Goal: Task Accomplishment & Management: Manage account settings

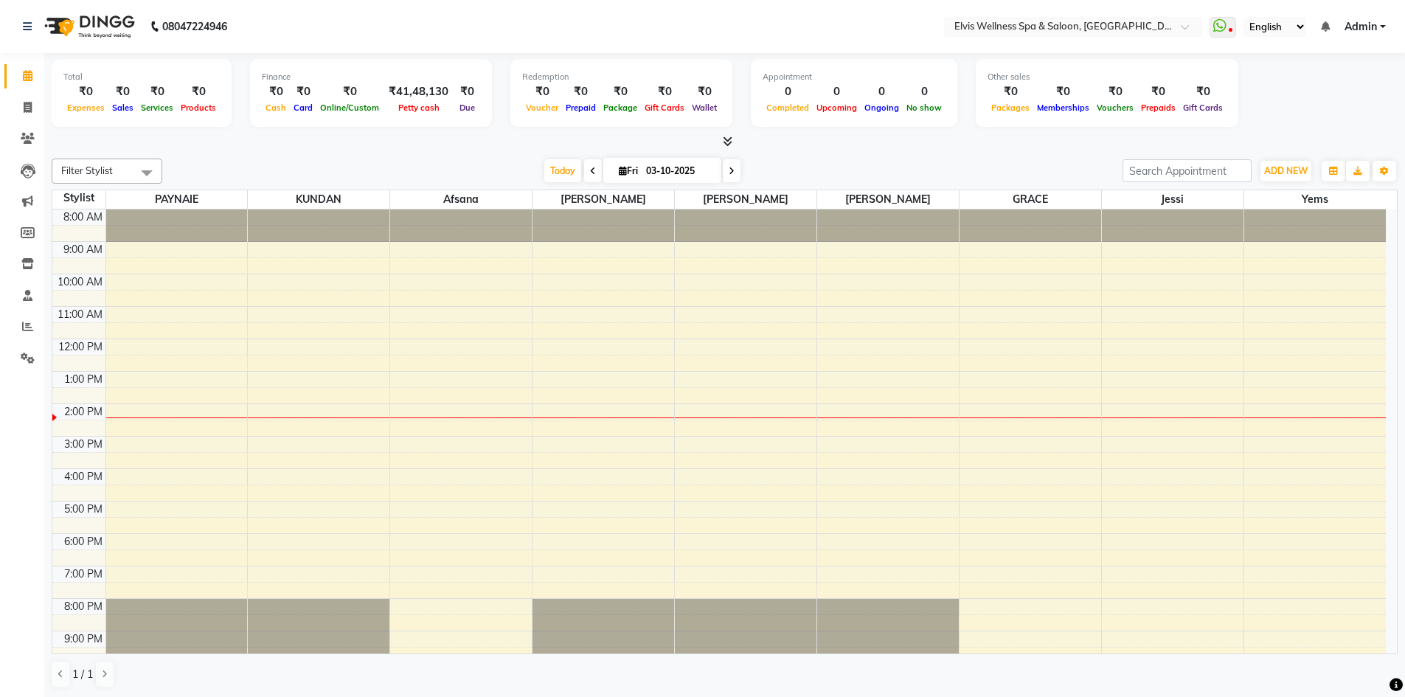
click at [543, 441] on div "8:00 AM 9:00 AM 10:00 AM 11:00 AM 12:00 PM 1:00 PM 2:00 PM 3:00 PM 4:00 PM 5:00…" at bounding box center [718, 452] width 1333 height 486
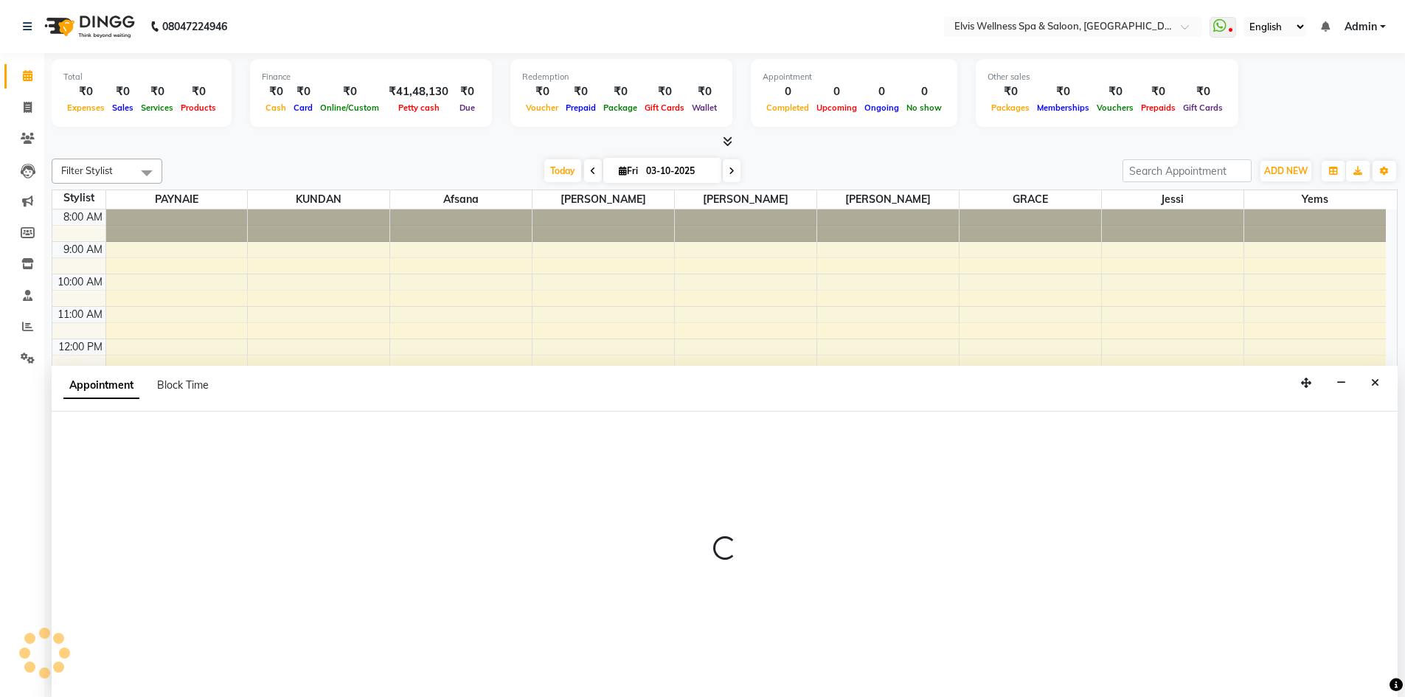
scroll to position [1, 0]
select select "32217"
select select "tentative"
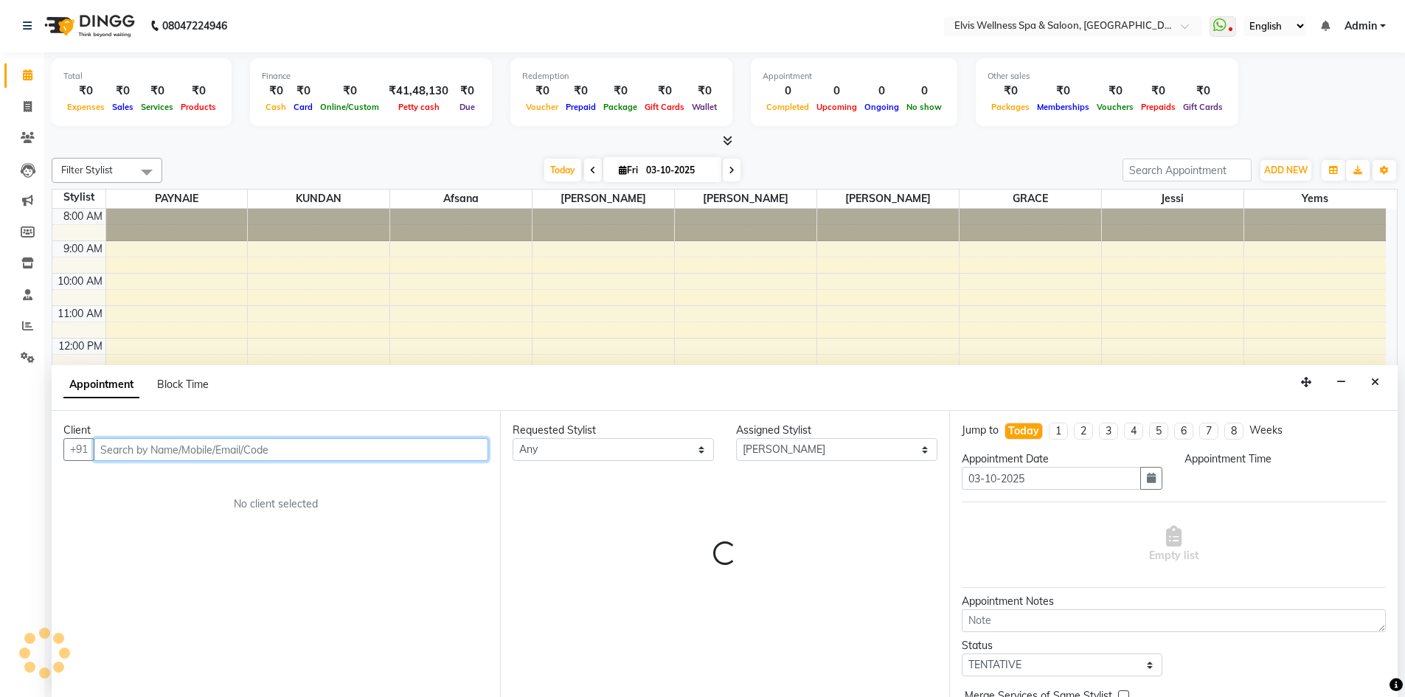
select select "900"
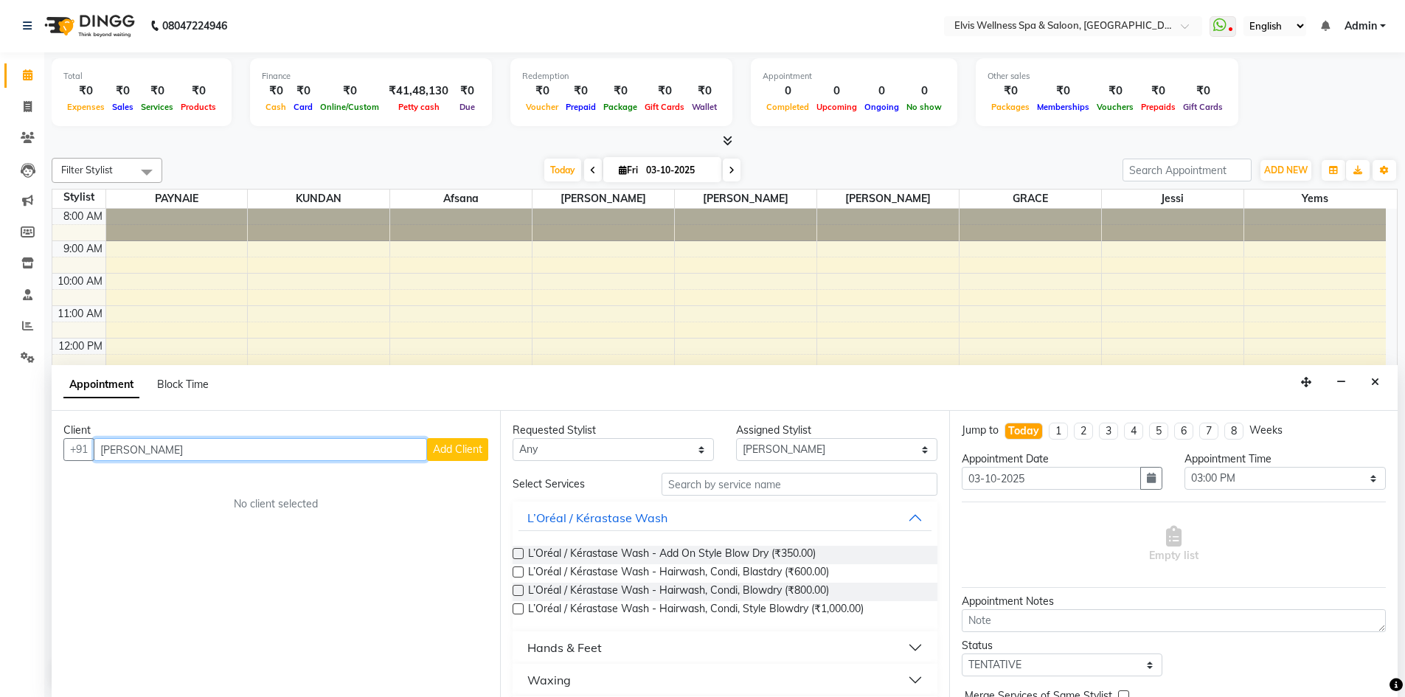
type input "mr singh"
click at [453, 446] on span "Add Client" at bounding box center [457, 448] width 49 height 13
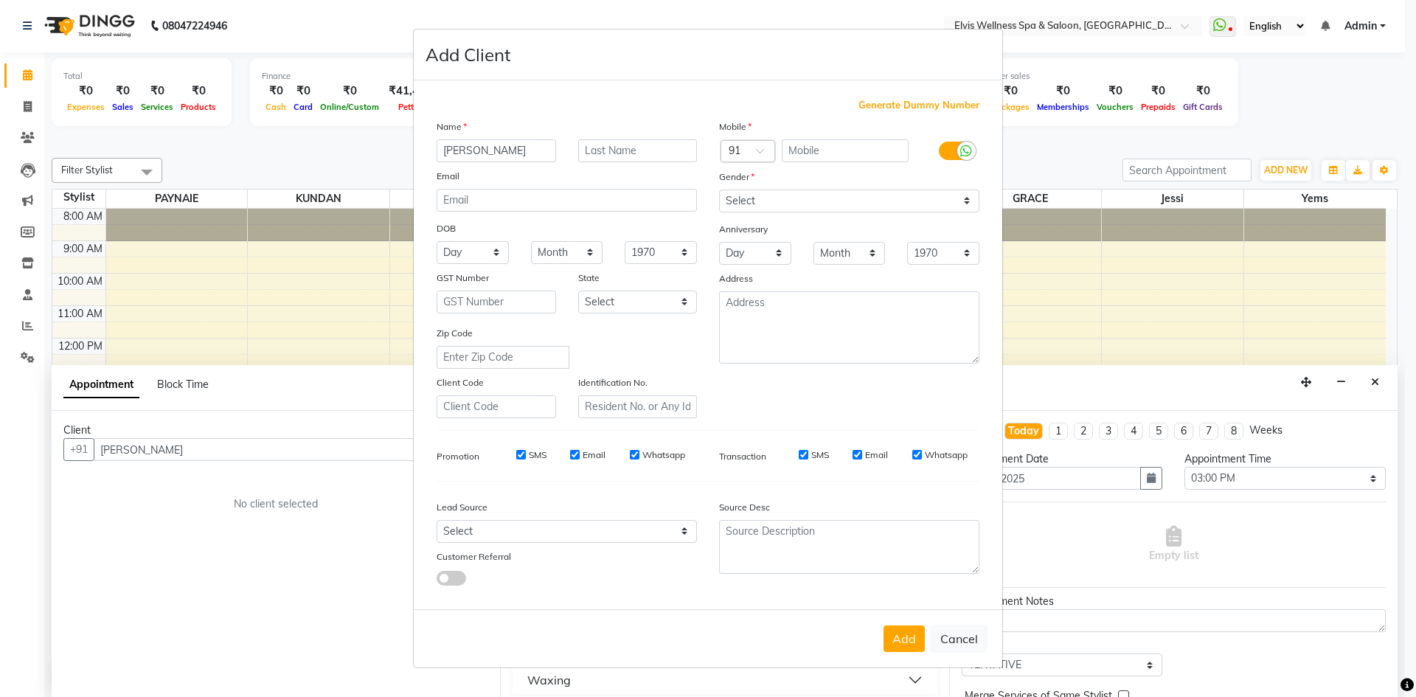
click at [900, 108] on span "Generate Dummy Number" at bounding box center [918, 105] width 121 height 15
type input "1182100000555"
checkbox input "false"
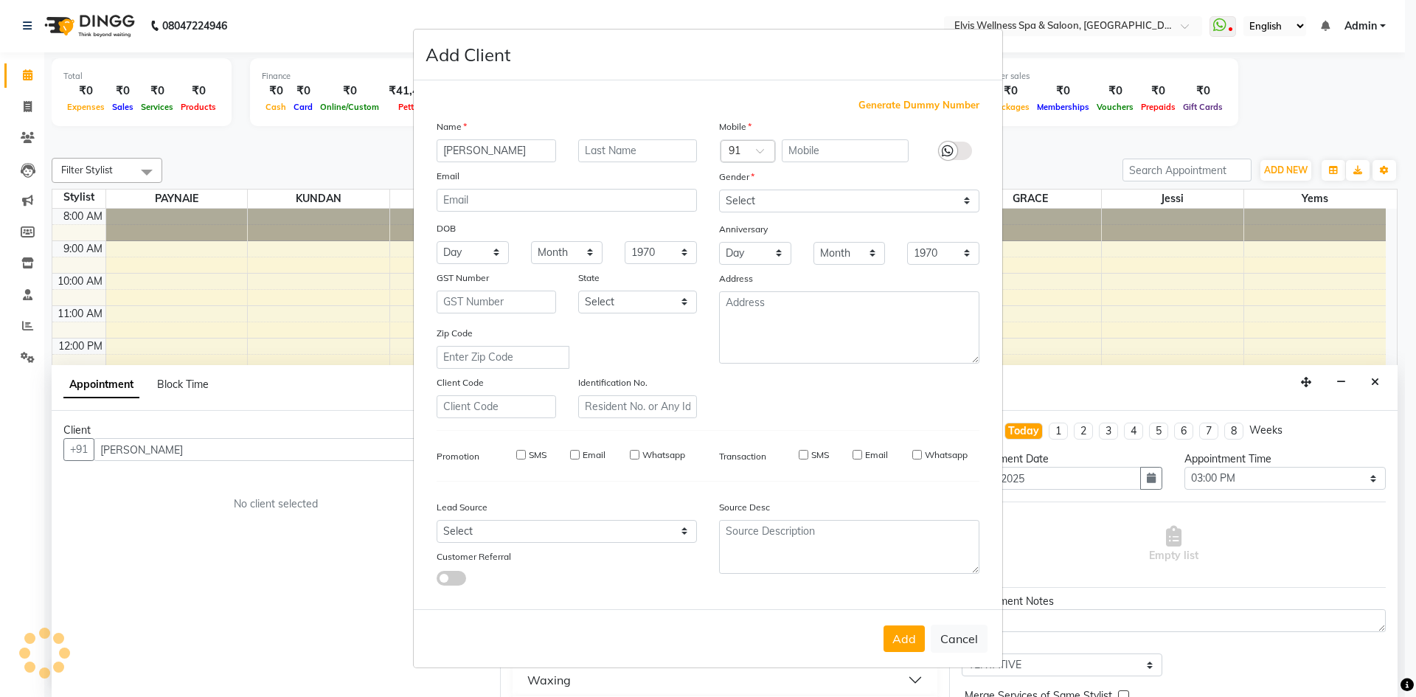
checkbox input "false"
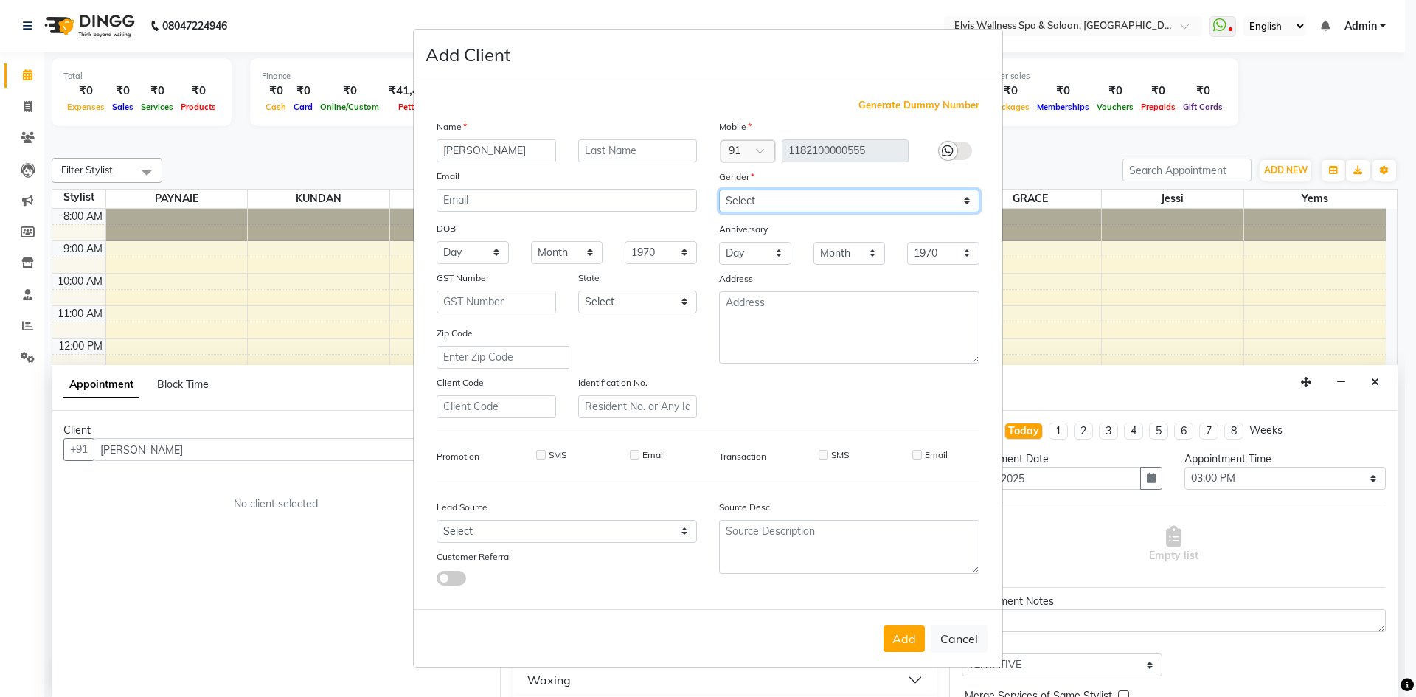
click at [851, 197] on select "Select Male Female Other Prefer Not To Say" at bounding box center [849, 201] width 260 height 23
select select "male"
click at [719, 190] on select "Select Male Female Other Prefer Not To Say" at bounding box center [849, 201] width 260 height 23
click at [902, 639] on button "Add" at bounding box center [903, 638] width 41 height 27
type input "1182100000555"
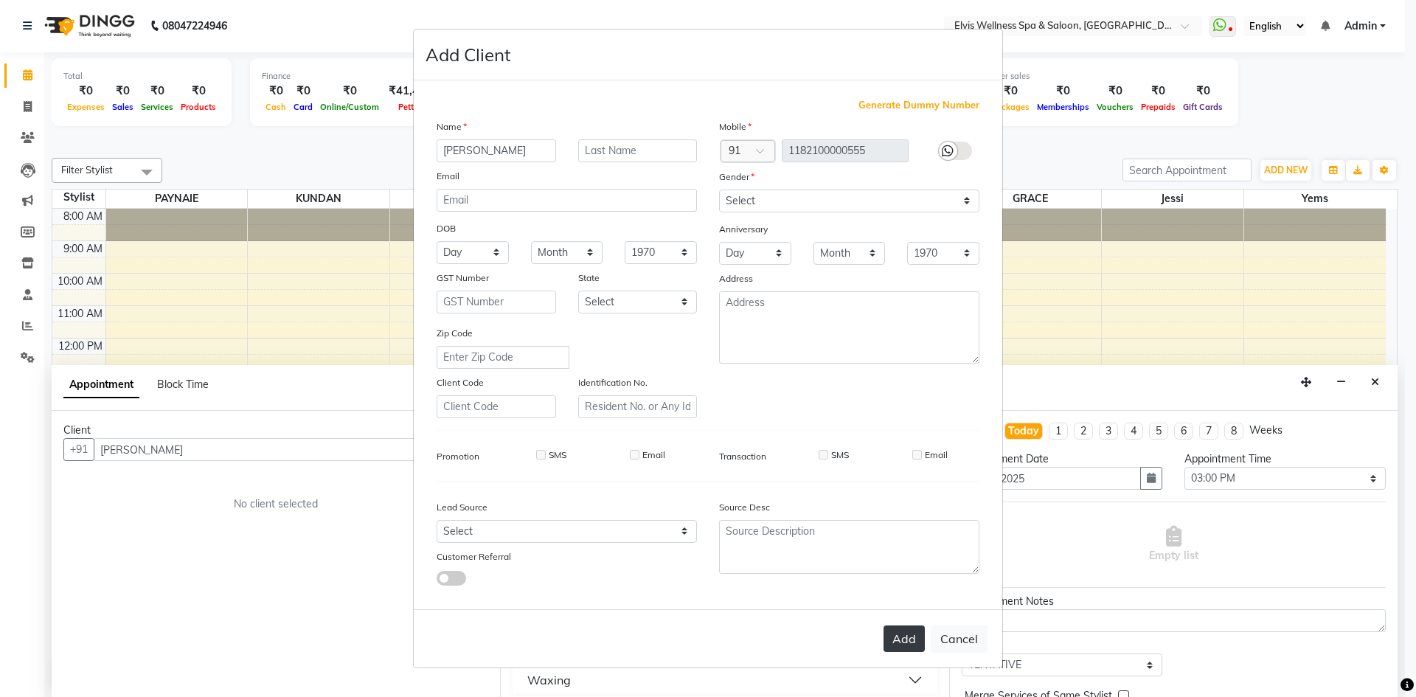
select select
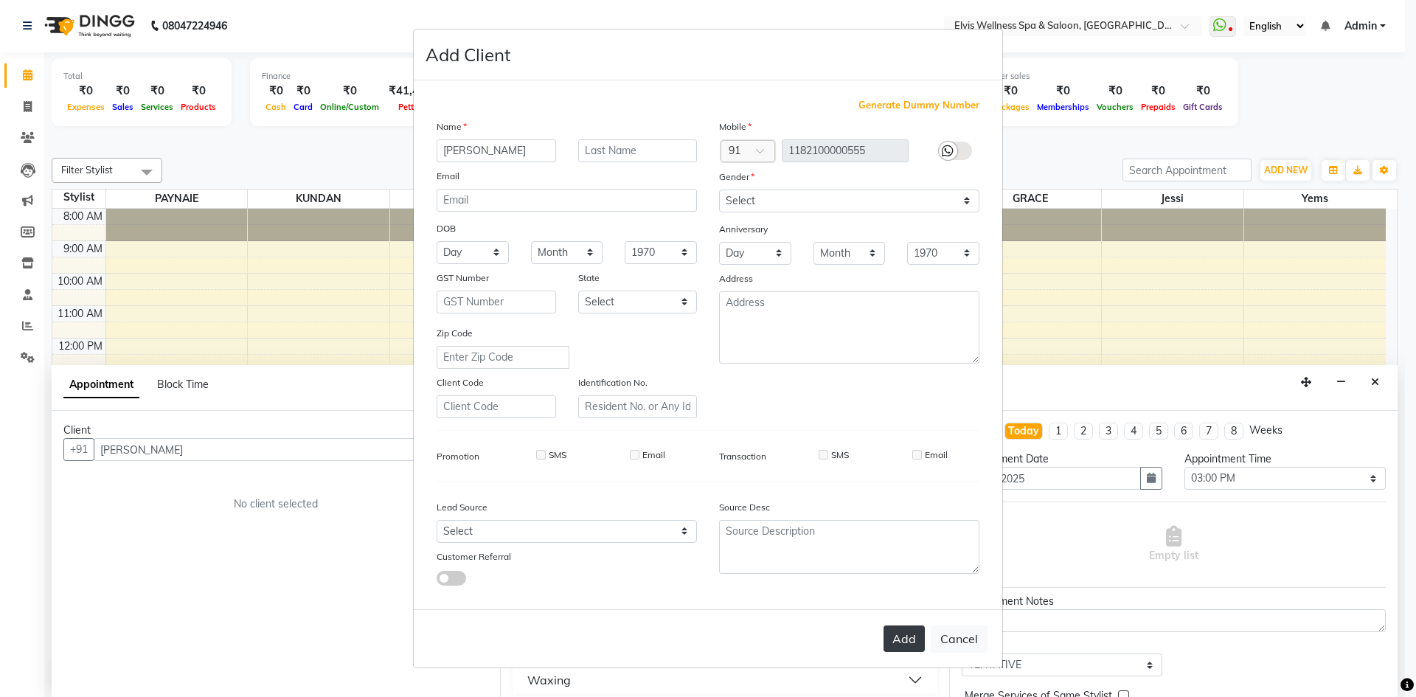
select select
checkbox input "false"
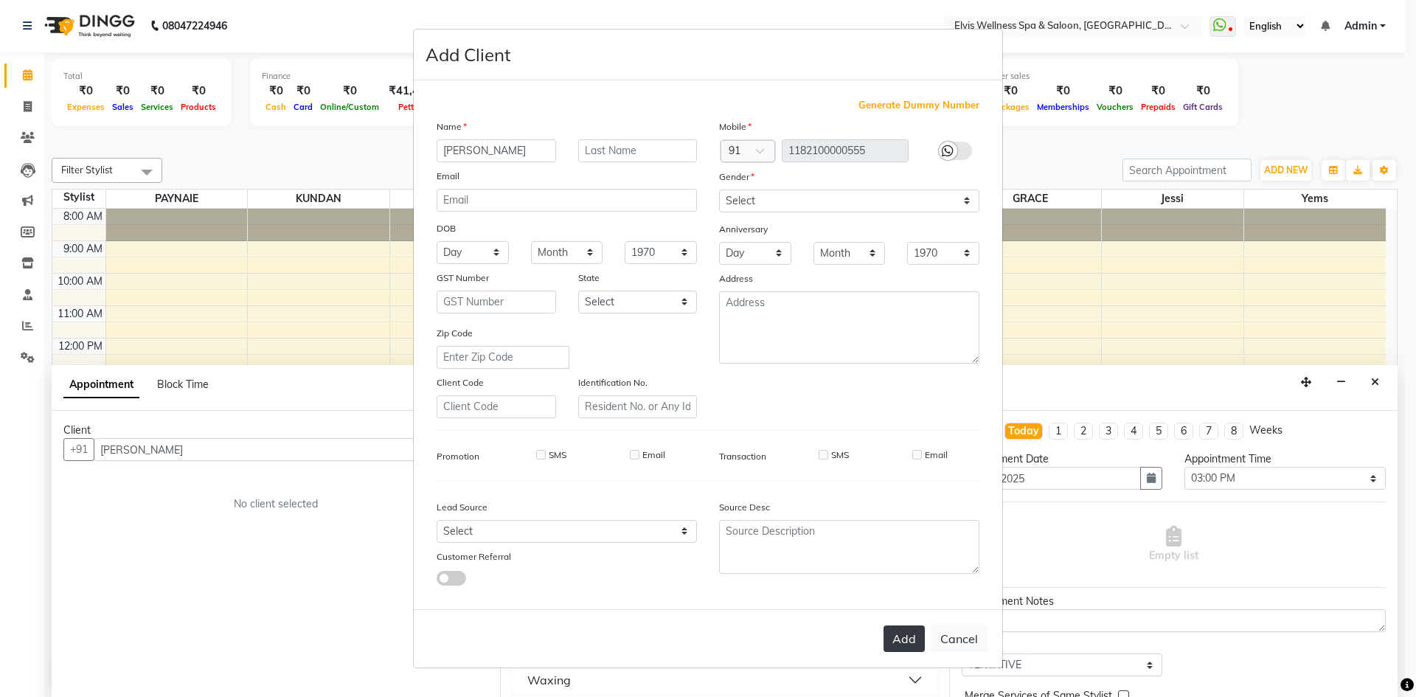
checkbox input "false"
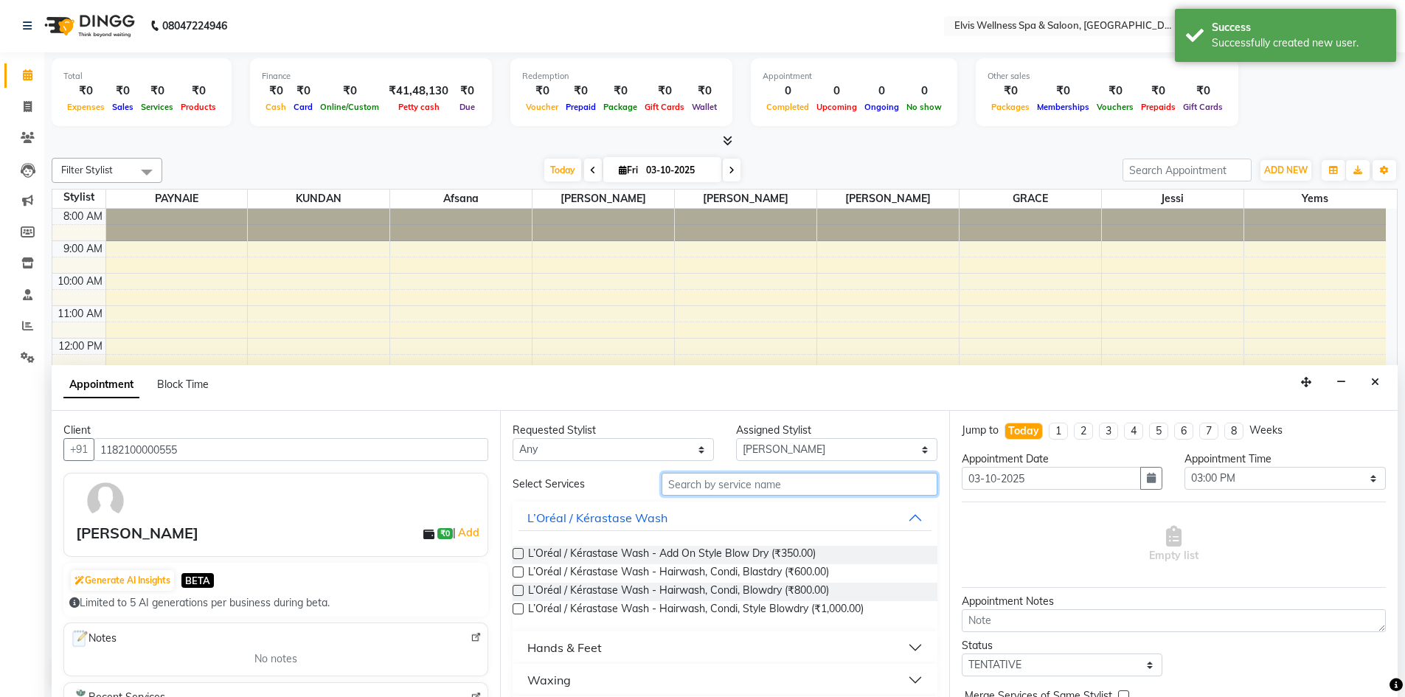
click at [689, 488] on input "text" at bounding box center [799, 484] width 276 height 23
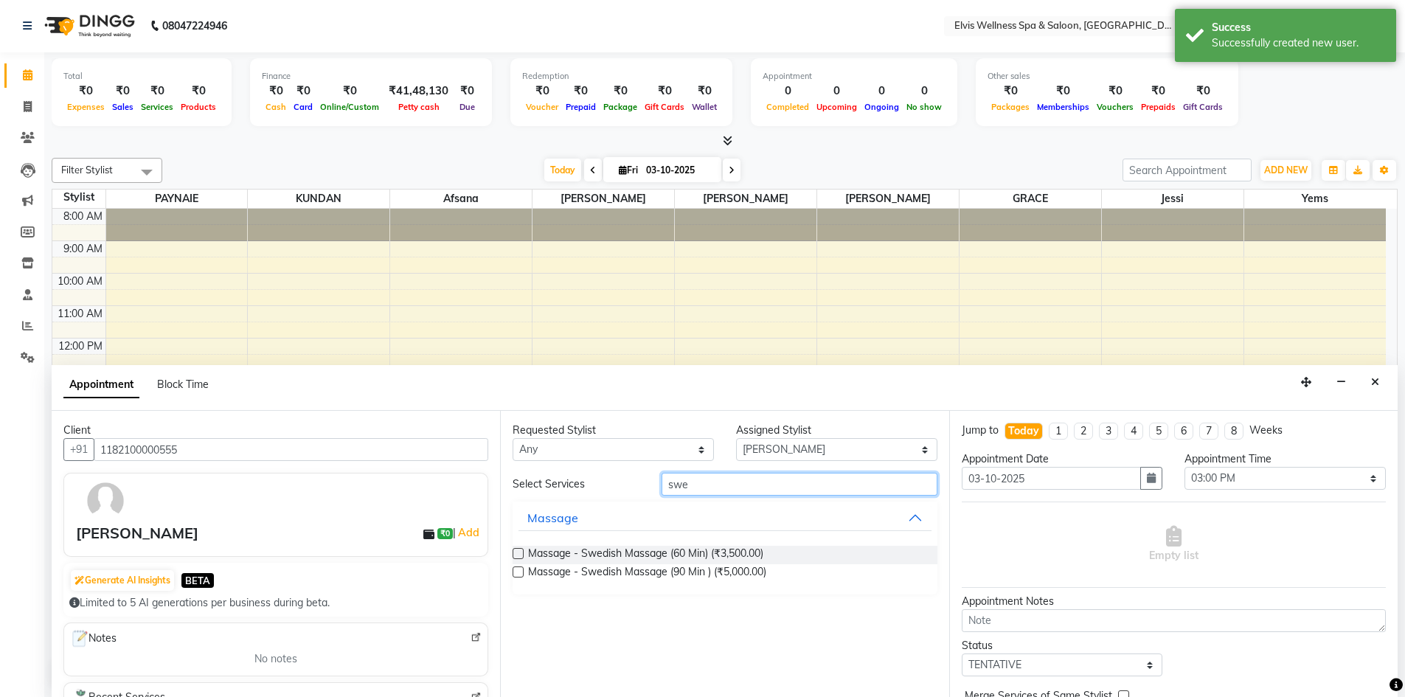
type input "swe"
click at [512, 555] on div "Requested Stylist Any Afsana Eunice GRACE Heidi jessi KUNDAN LUCY PAYNAIE yems …" at bounding box center [724, 554] width 448 height 286
click at [517, 557] on label at bounding box center [517, 553] width 11 height 11
click at [517, 557] on input "checkbox" at bounding box center [517, 555] width 10 height 10
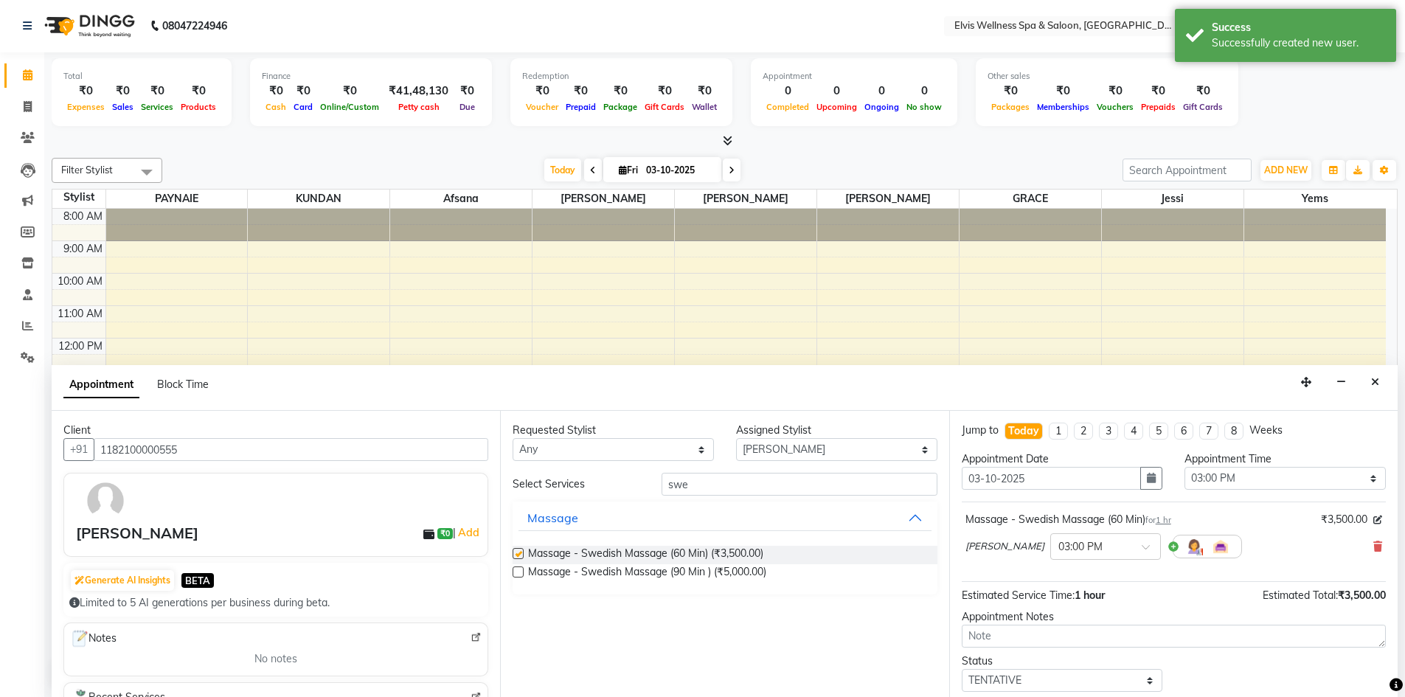
checkbox input "false"
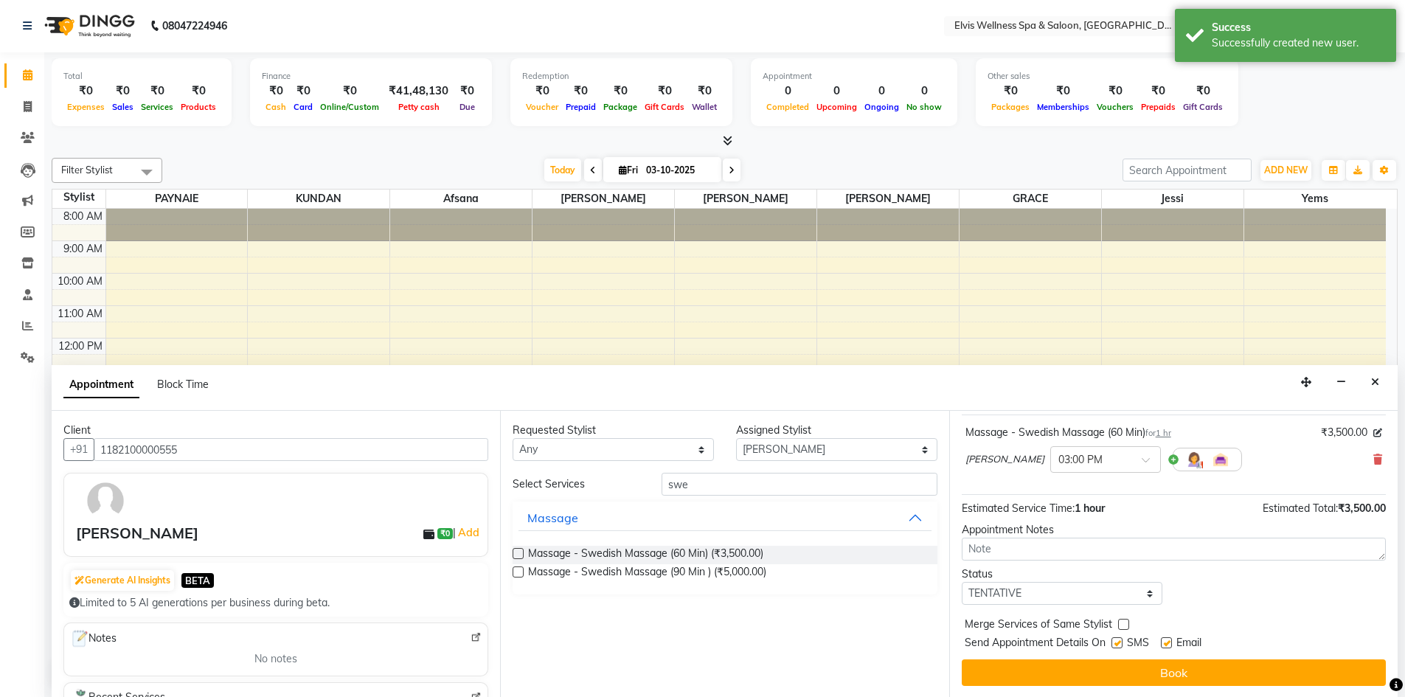
scroll to position [88, 0]
click at [1117, 642] on label at bounding box center [1116, 641] width 11 height 11
click at [1117, 642] on input "checkbox" at bounding box center [1116, 644] width 10 height 10
checkbox input "false"
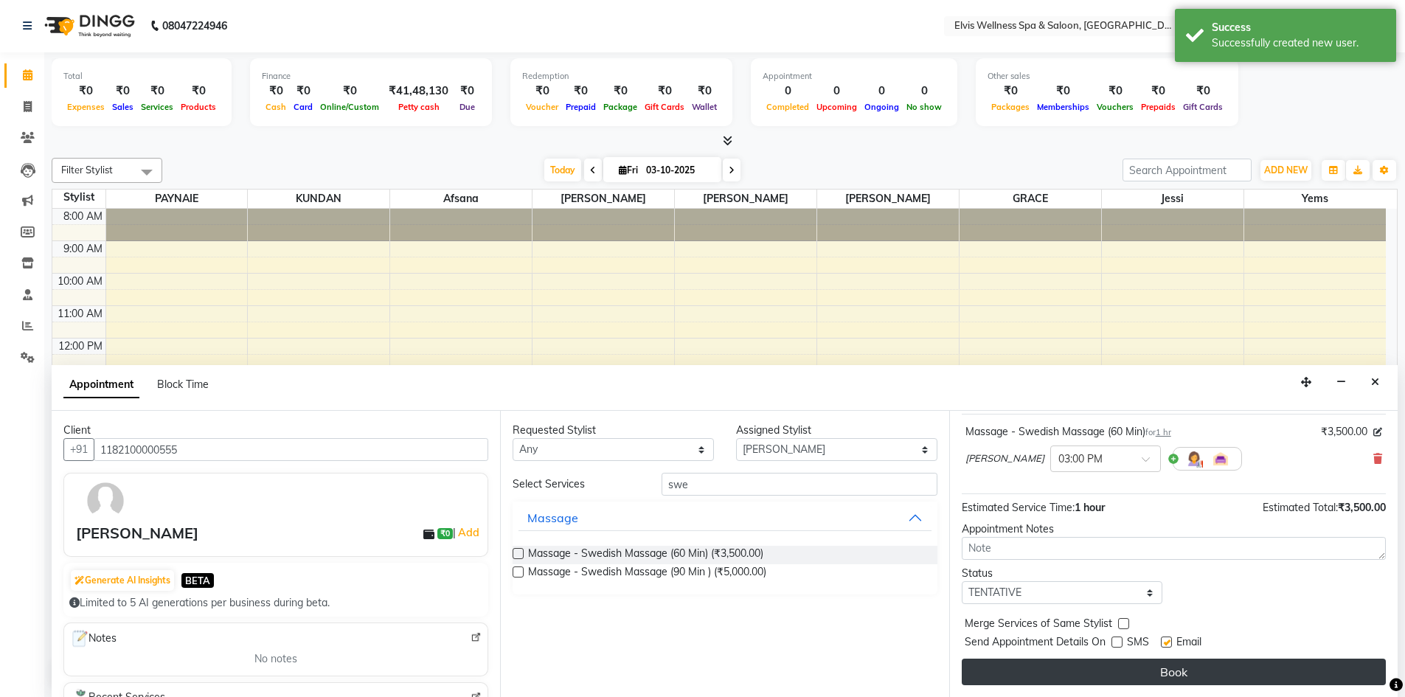
click at [1140, 670] on button "Book" at bounding box center [1174, 671] width 424 height 27
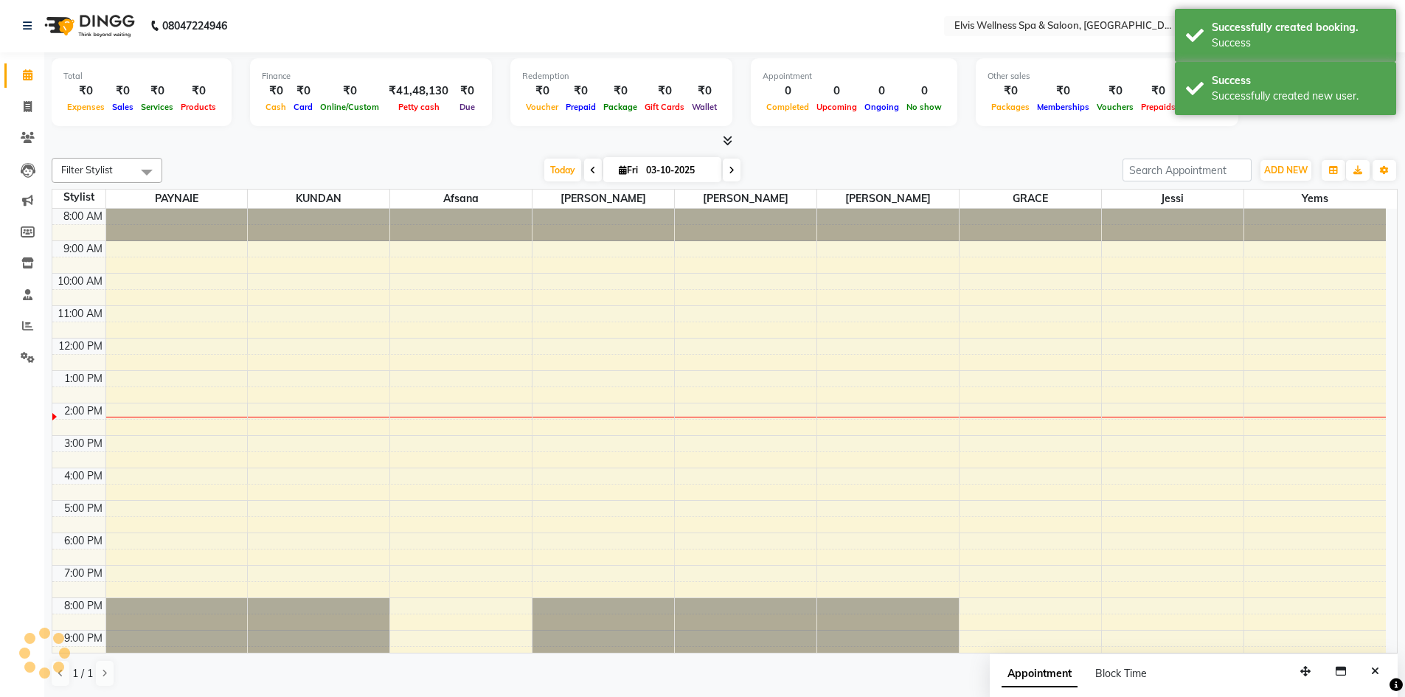
scroll to position [0, 0]
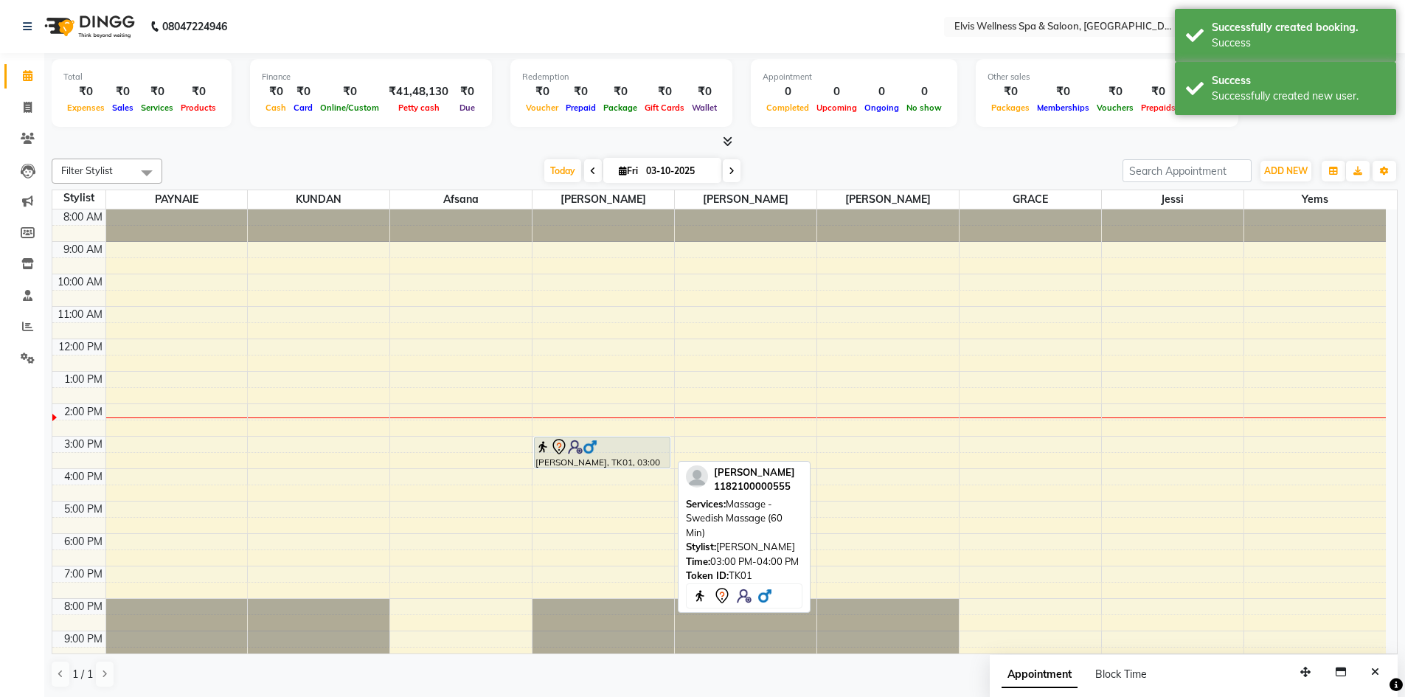
click at [597, 451] on img at bounding box center [590, 446] width 15 height 15
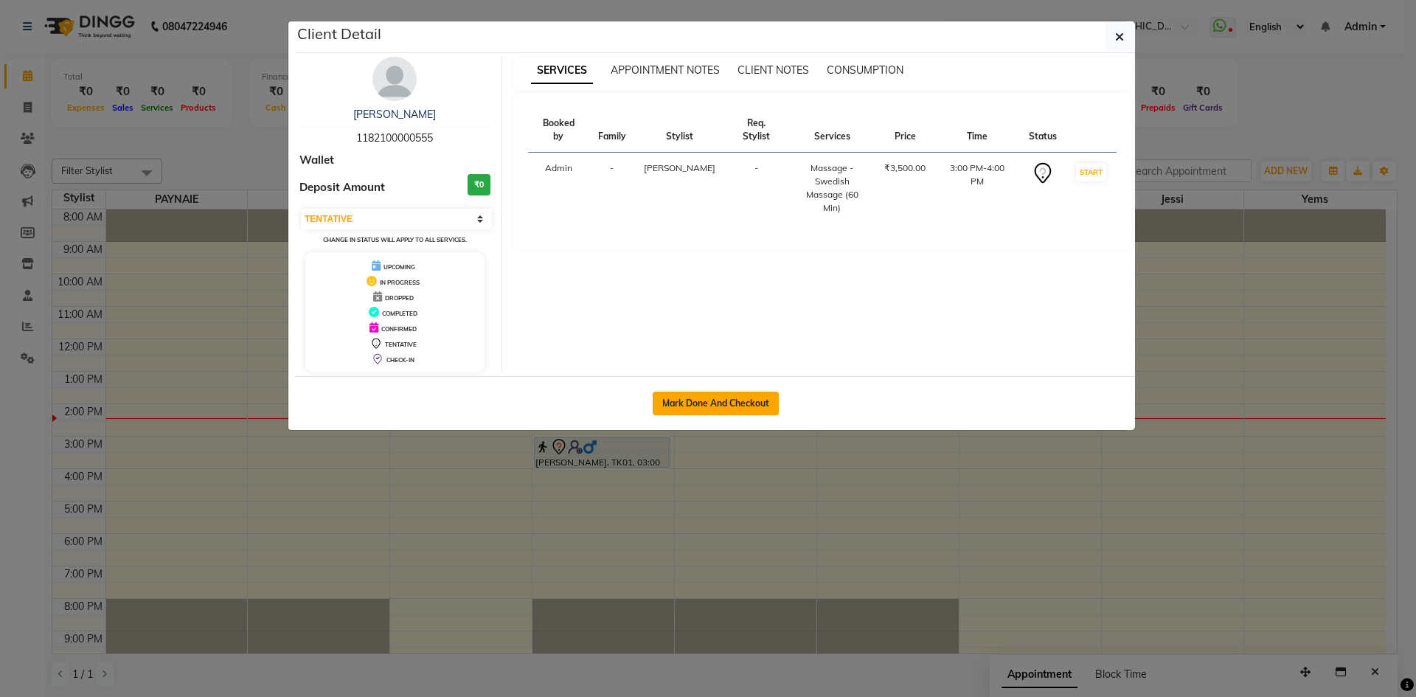
click at [723, 400] on button "Mark Done And Checkout" at bounding box center [716, 404] width 126 height 24
select select "3"
select select "4399"
select select "service"
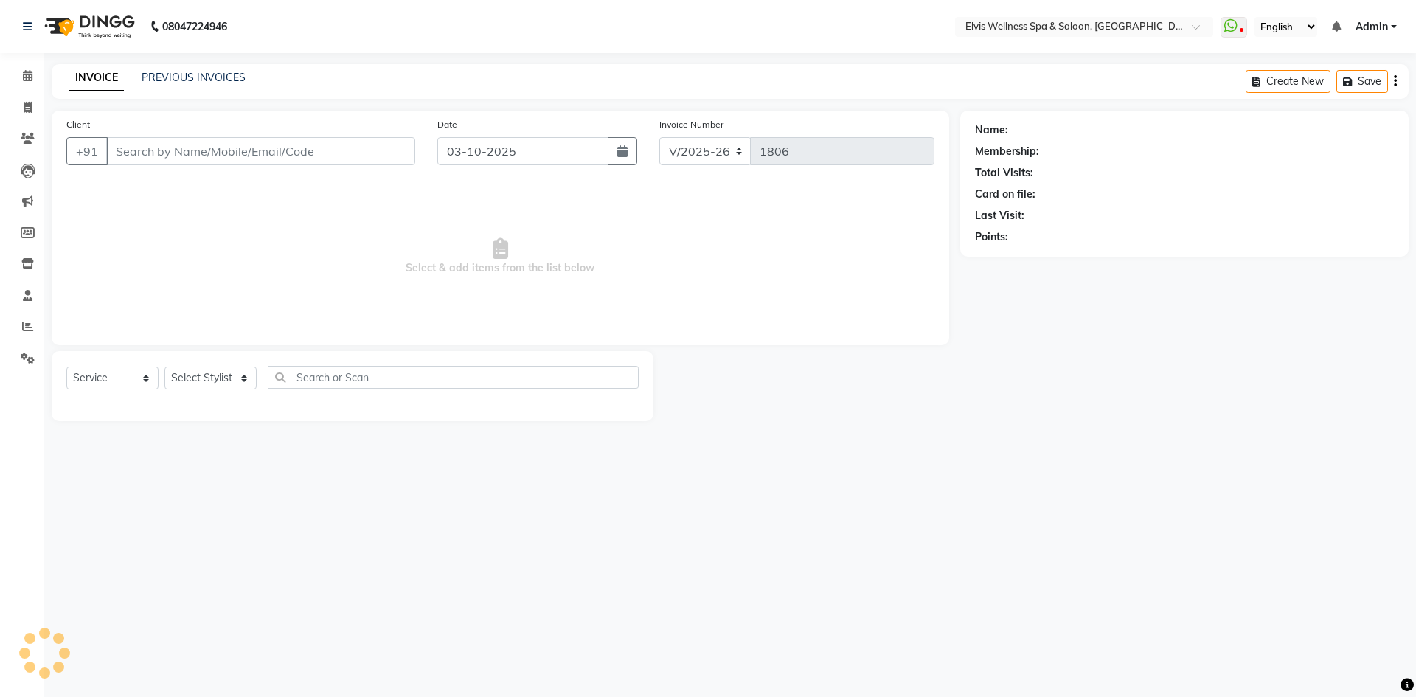
type input "1182100000555"
select select "32217"
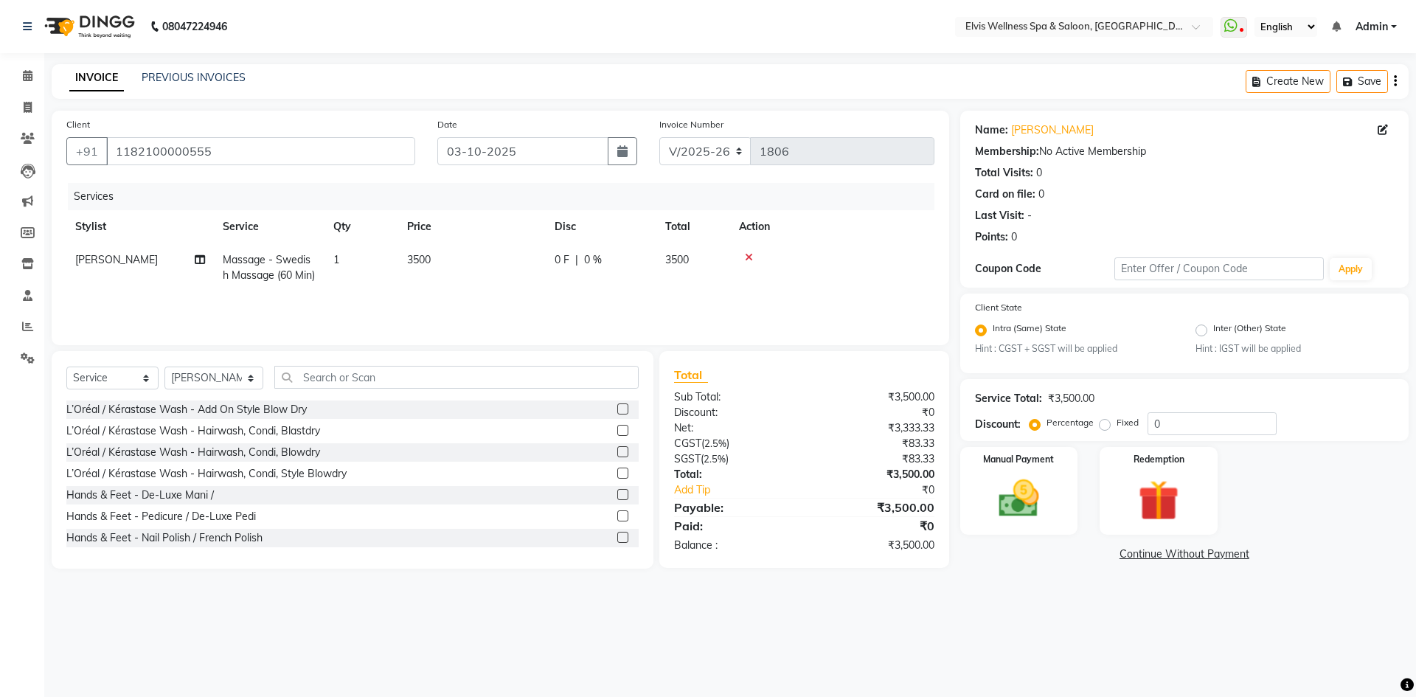
click at [427, 258] on span "3500" at bounding box center [419, 259] width 24 height 13
select select "32217"
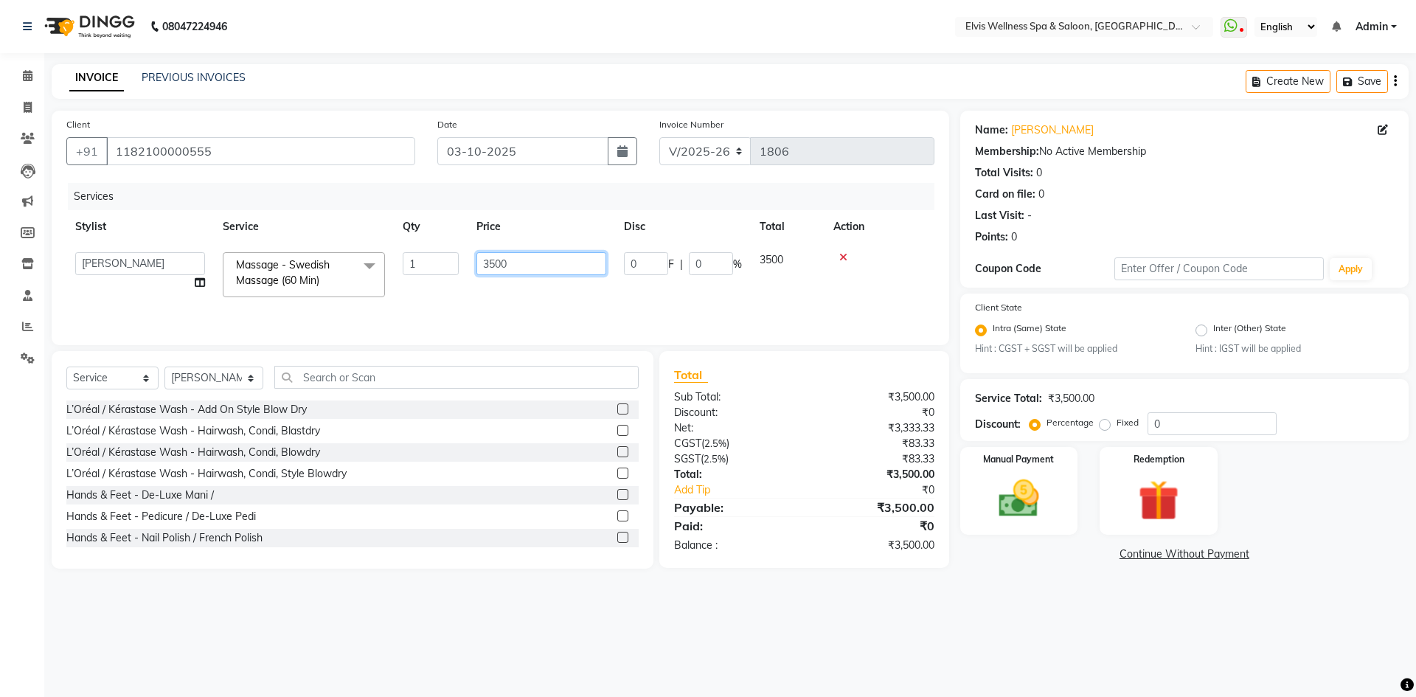
click at [495, 266] on input "3500" at bounding box center [541, 263] width 130 height 23
type input "2000"
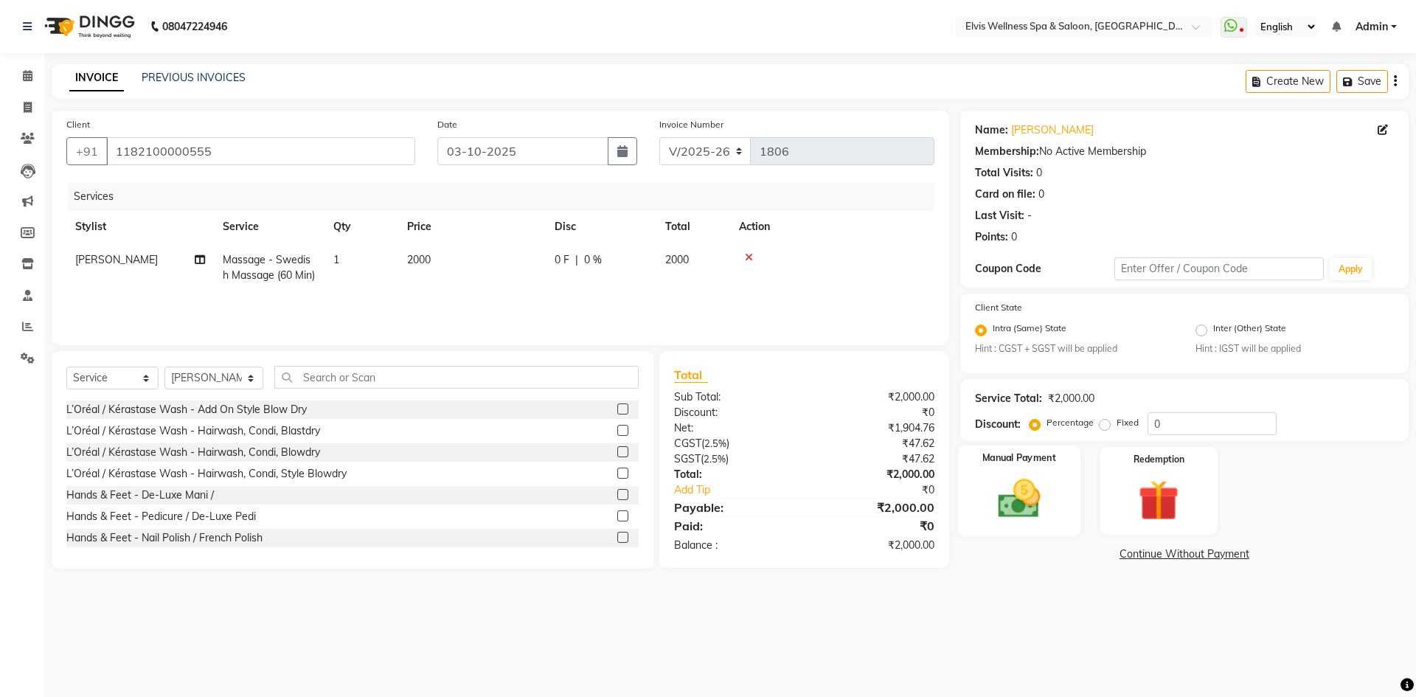
click at [1012, 530] on div "Manual Payment" at bounding box center [1018, 490] width 122 height 91
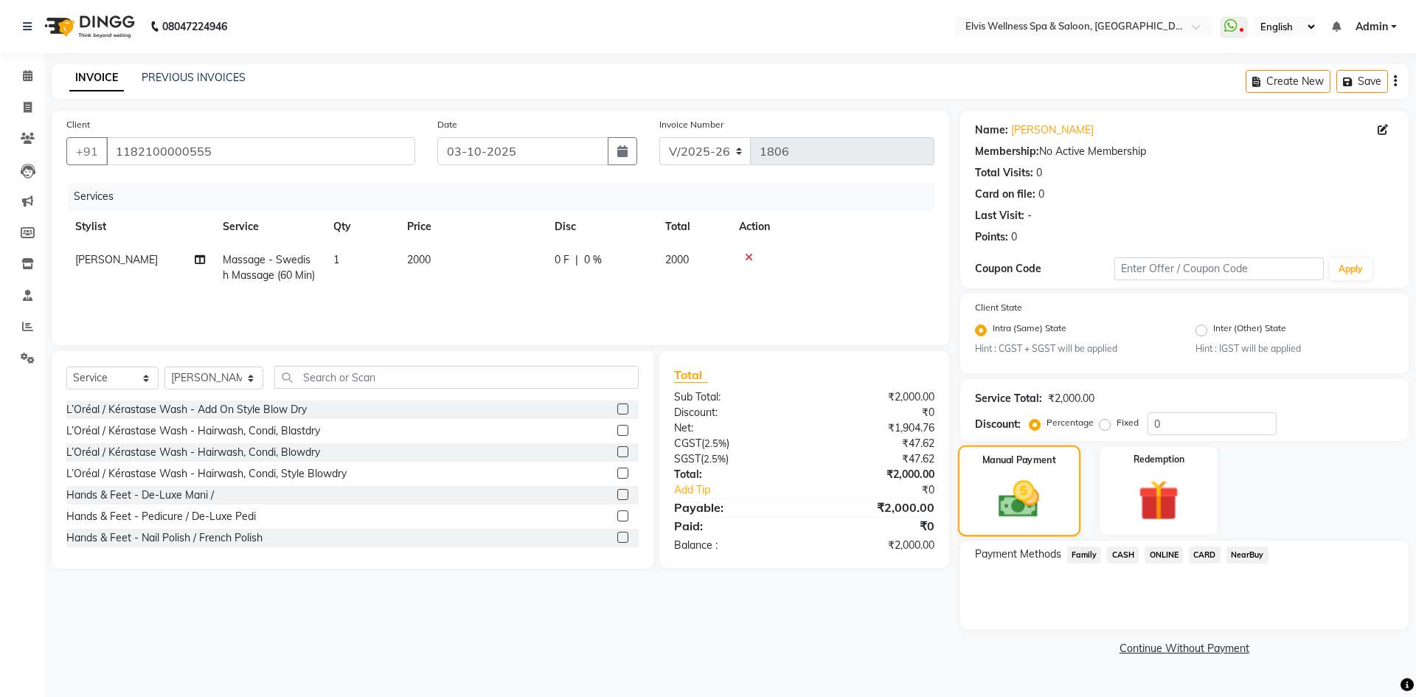
click at [995, 503] on img at bounding box center [1018, 499] width 66 height 47
click at [1203, 551] on span "CARD" at bounding box center [1205, 554] width 32 height 17
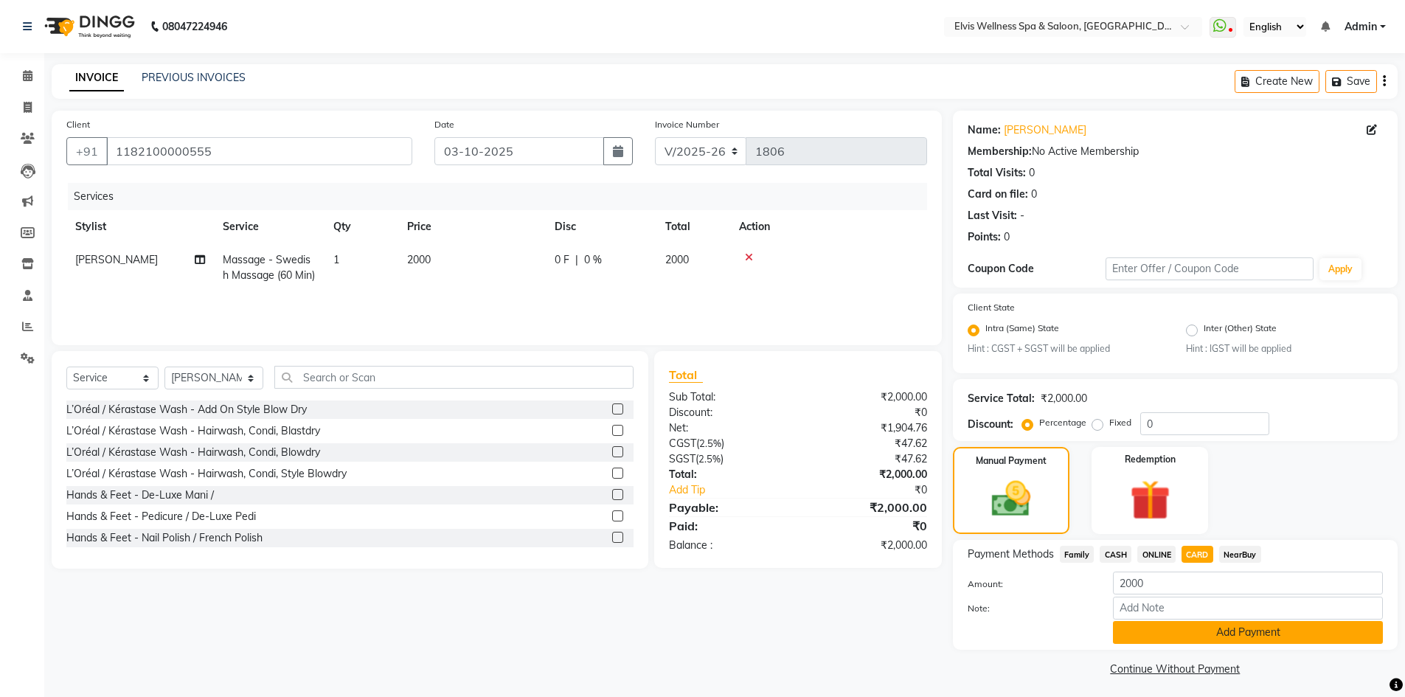
click at [1189, 632] on button "Add Payment" at bounding box center [1248, 632] width 270 height 23
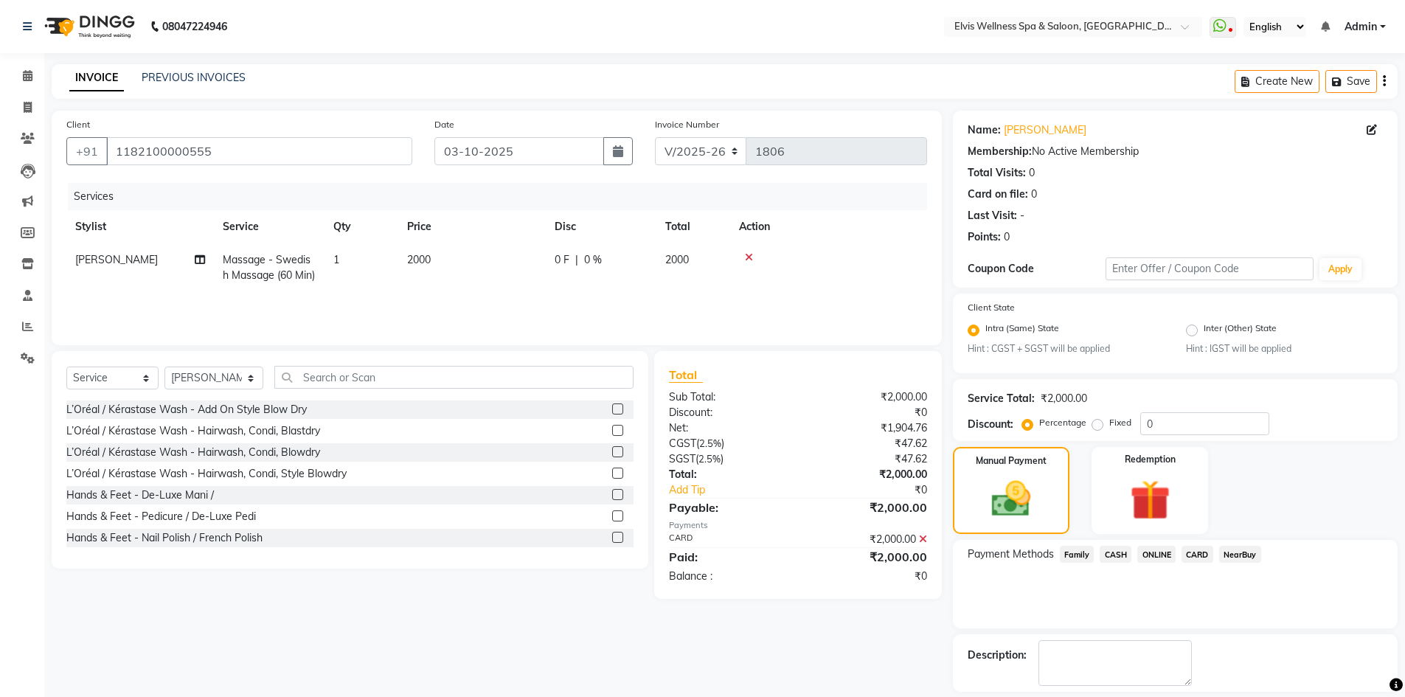
scroll to position [67, 0]
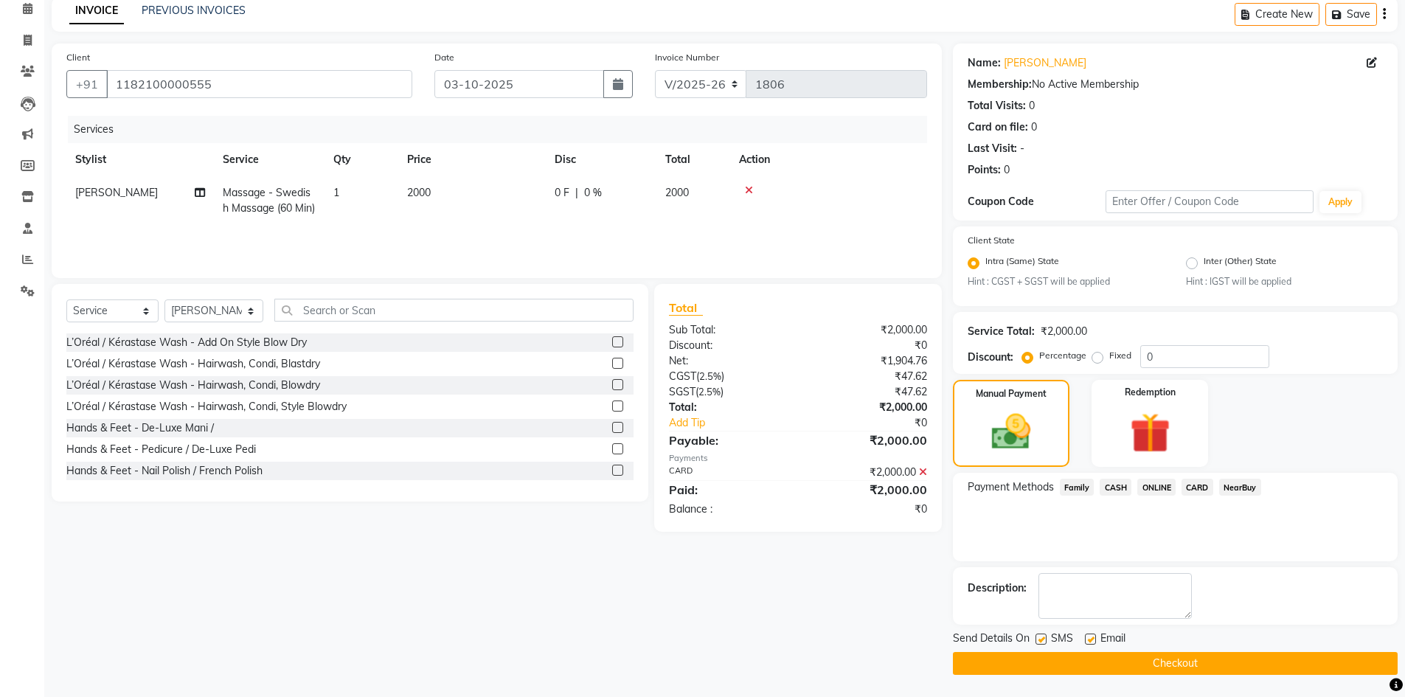
click at [1040, 636] on label at bounding box center [1040, 638] width 11 height 11
click at [1040, 636] on input "checkbox" at bounding box center [1040, 640] width 10 height 10
checkbox input "false"
click at [1075, 662] on button "Checkout" at bounding box center [1175, 663] width 445 height 23
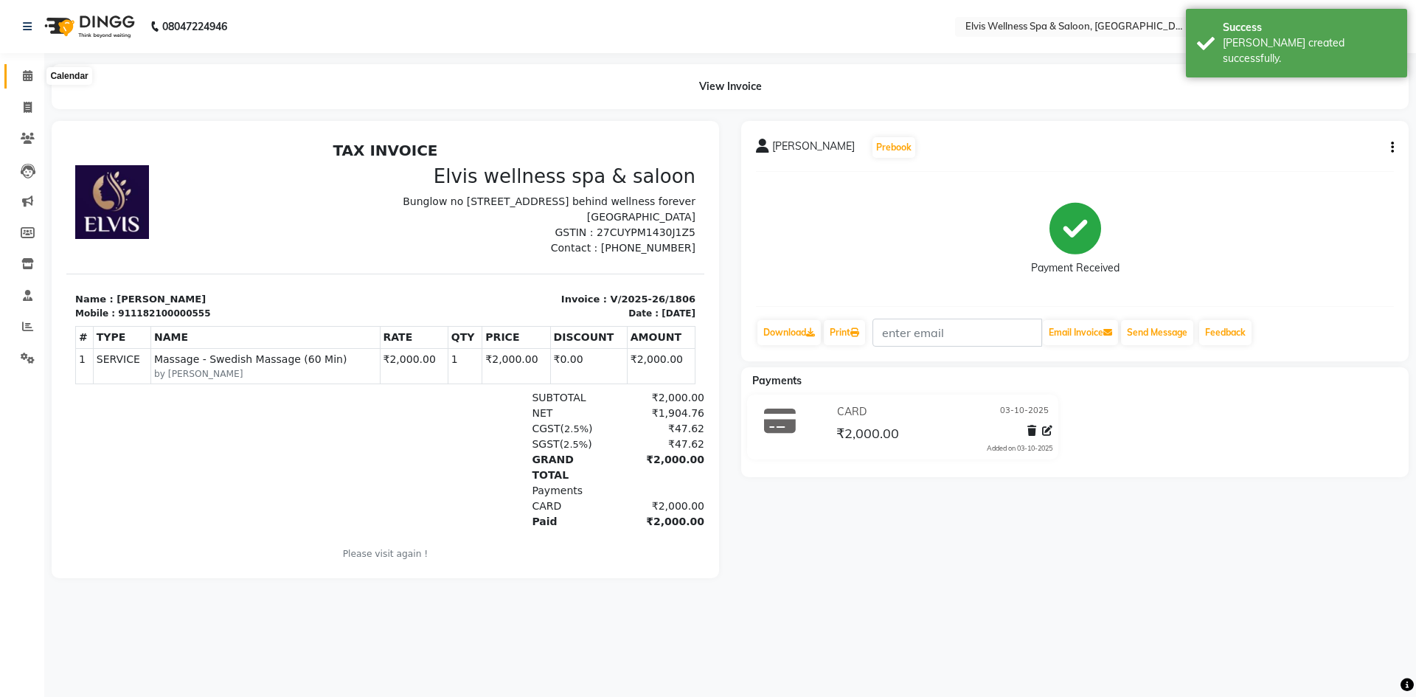
click at [23, 72] on icon at bounding box center [28, 75] width 10 height 11
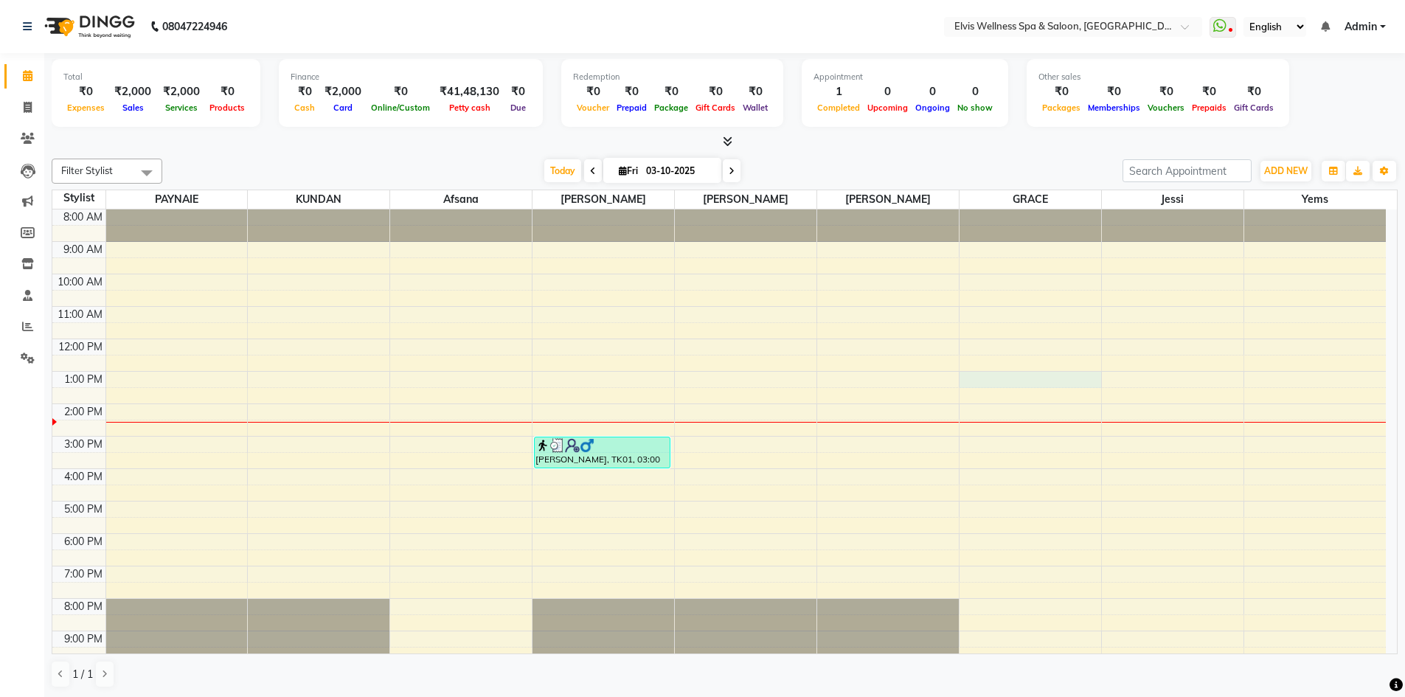
click at [971, 383] on div "8:00 AM 9:00 AM 10:00 AM 11:00 AM 12:00 PM 1:00 PM 2:00 PM 3:00 PM 4:00 PM 5:00…" at bounding box center [718, 452] width 1333 height 486
select select "78125"
select select "780"
select select "tentative"
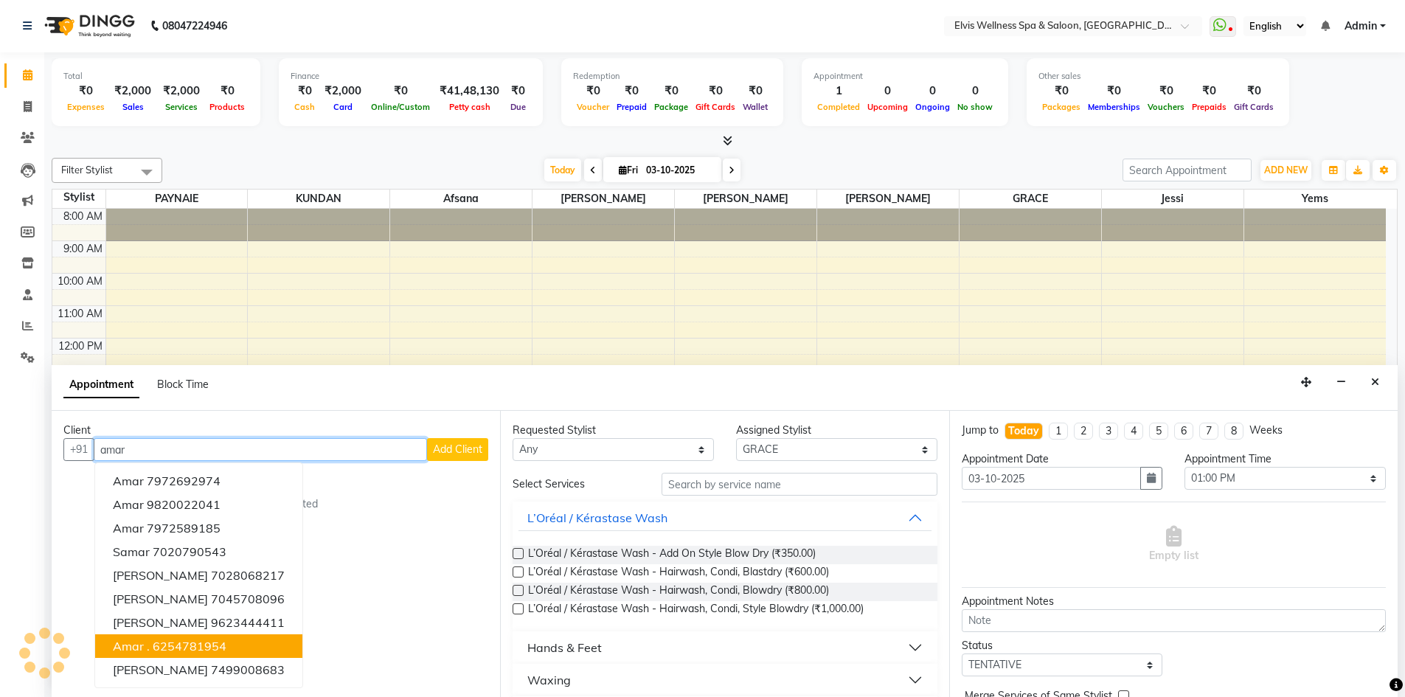
click at [198, 651] on ngb-highlight "6254781954" at bounding box center [190, 646] width 74 height 15
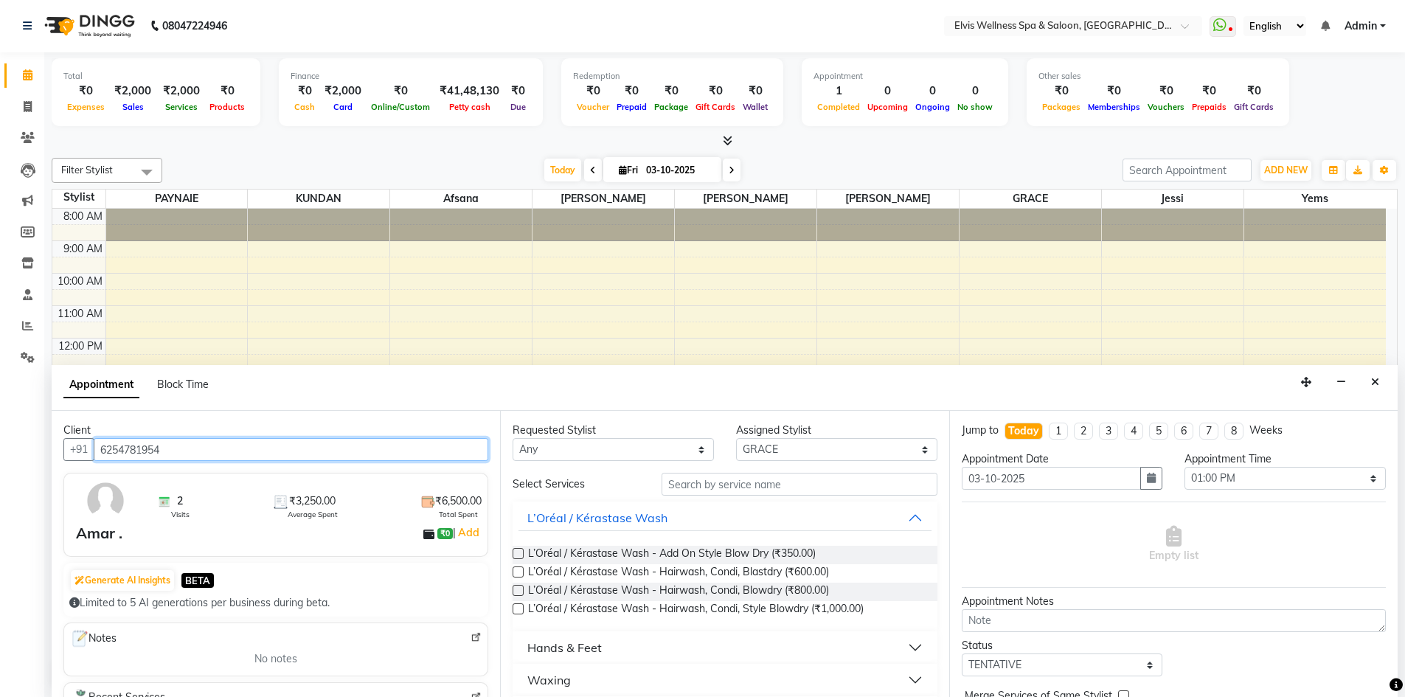
type input "6254781954"
click at [686, 487] on input "text" at bounding box center [799, 484] width 276 height 23
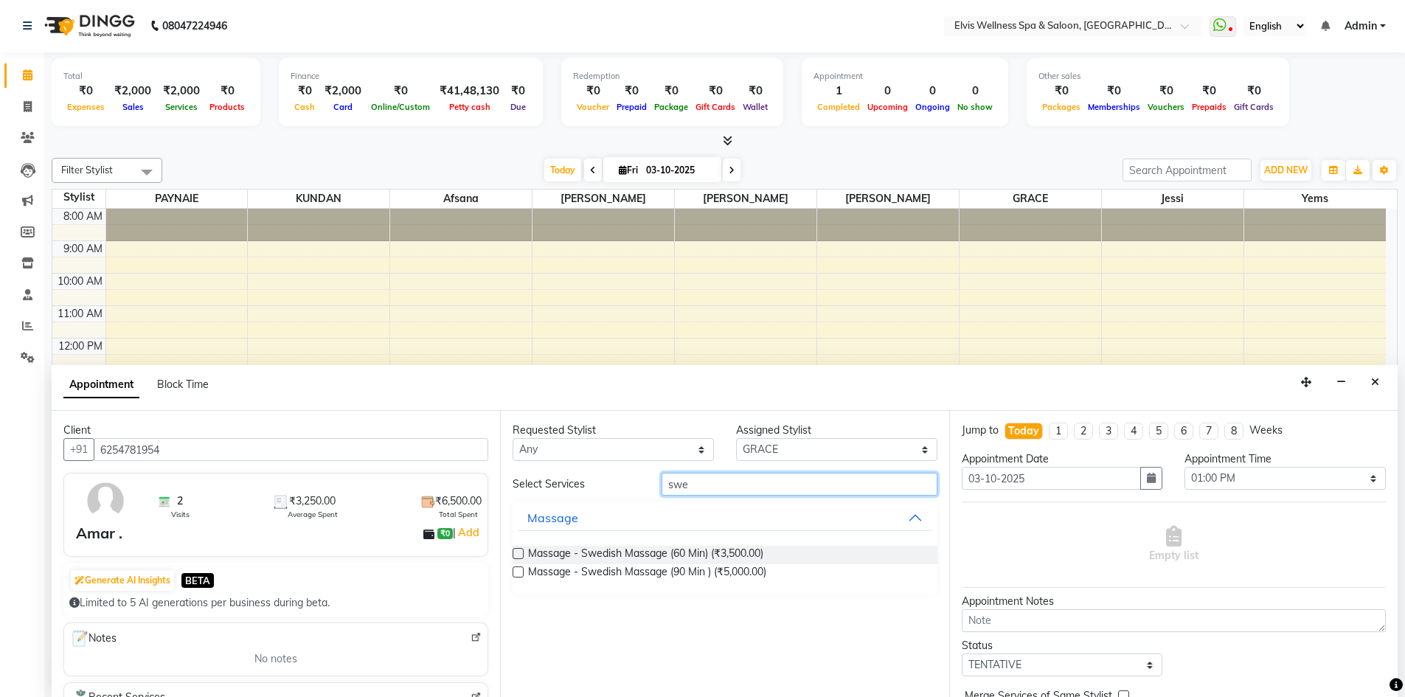
type input "swe"
click at [518, 554] on label at bounding box center [517, 553] width 11 height 11
click at [518, 554] on input "checkbox" at bounding box center [517, 555] width 10 height 10
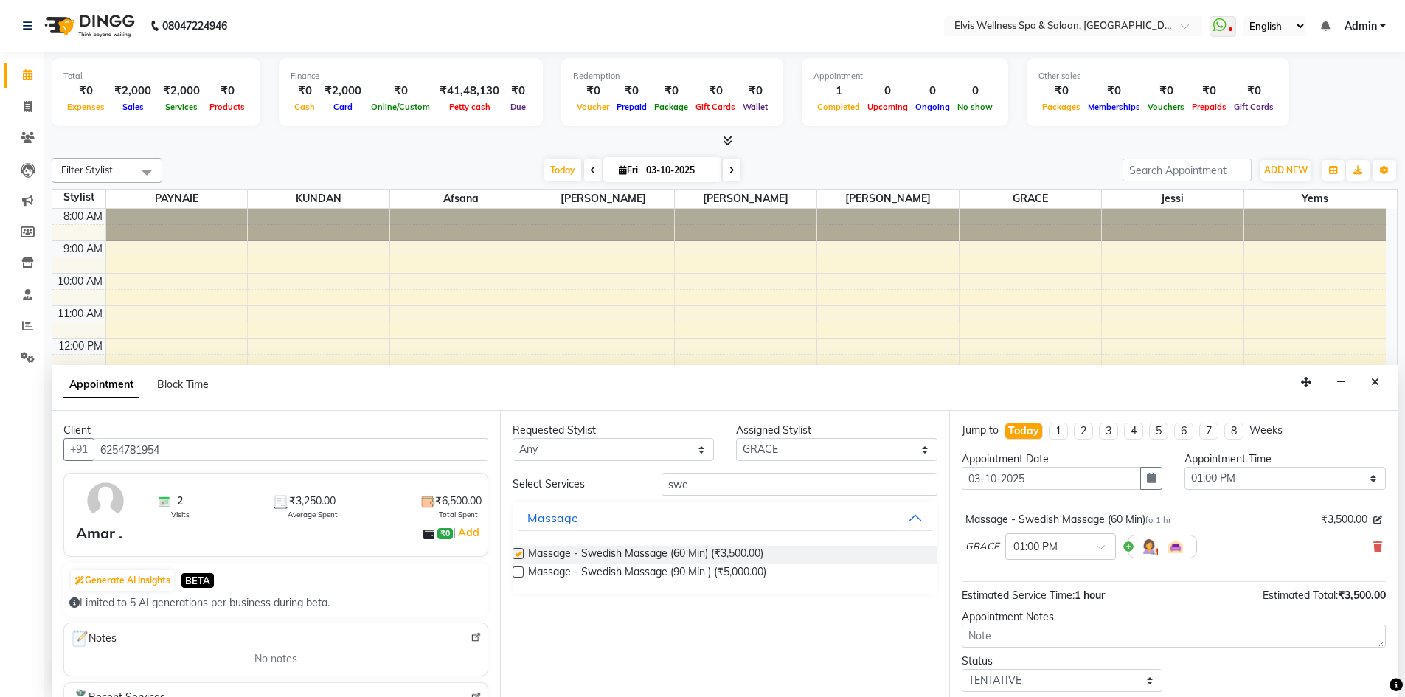
checkbox input "false"
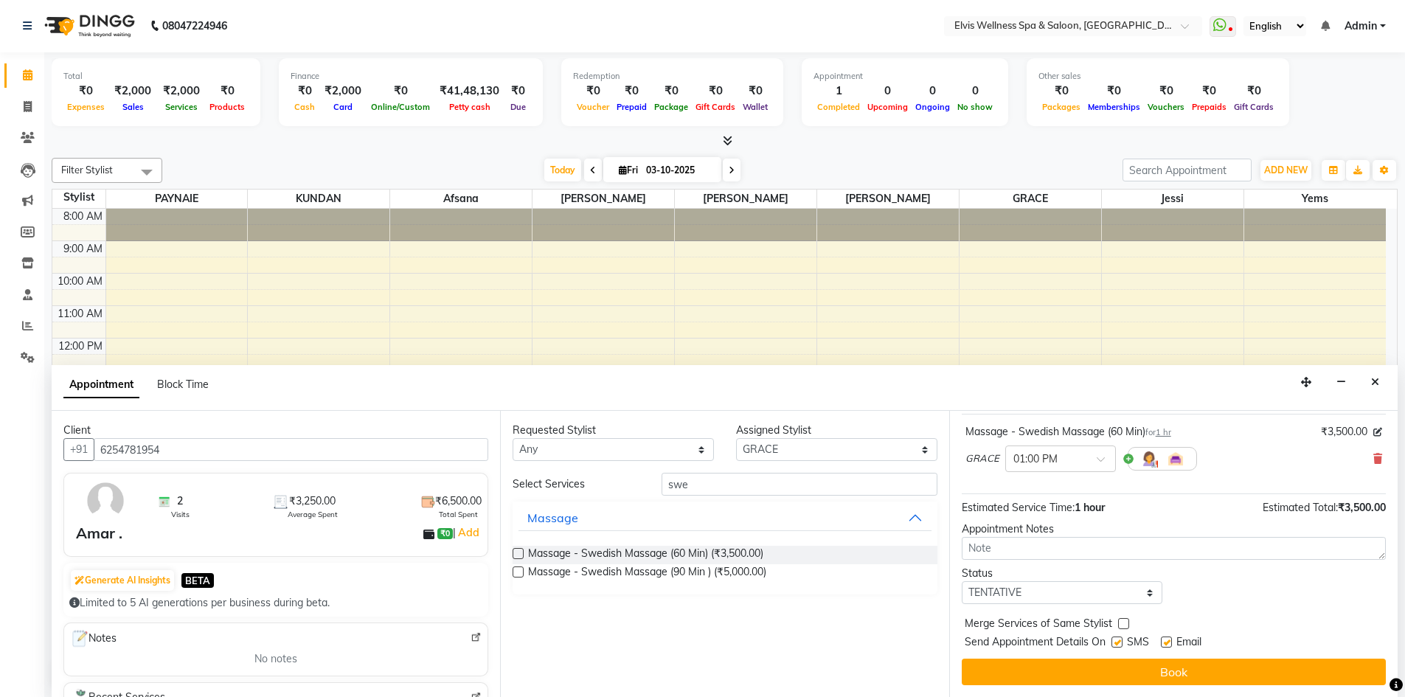
click at [1122, 642] on label at bounding box center [1116, 641] width 11 height 11
click at [1121, 642] on input "checkbox" at bounding box center [1116, 644] width 10 height 10
checkbox input "false"
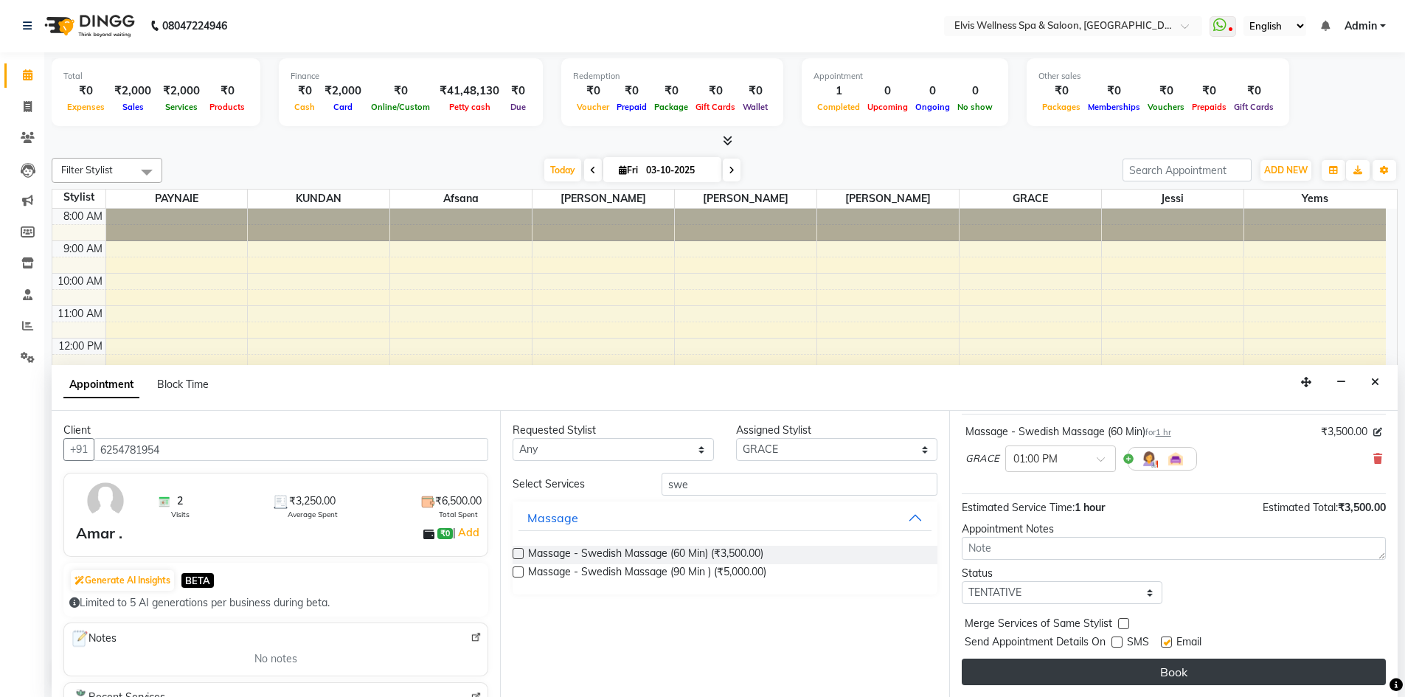
click at [1141, 669] on button "Book" at bounding box center [1174, 671] width 424 height 27
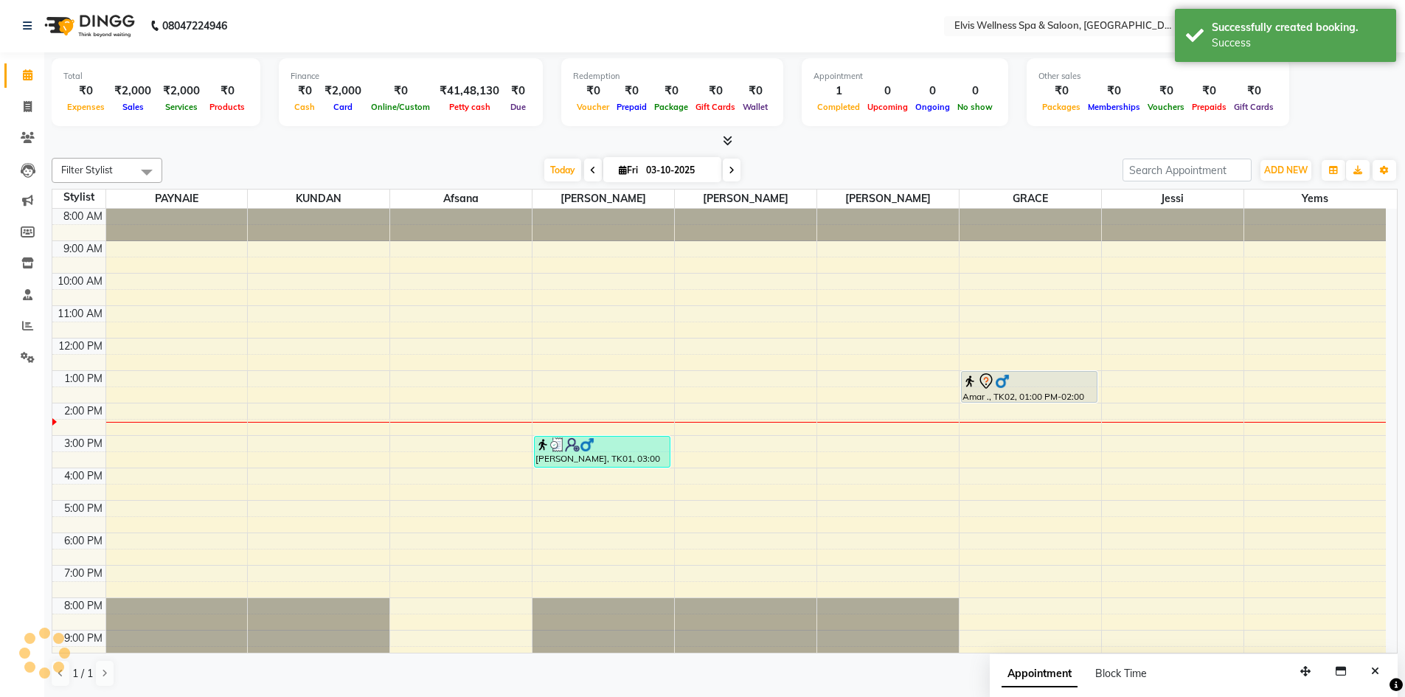
scroll to position [0, 0]
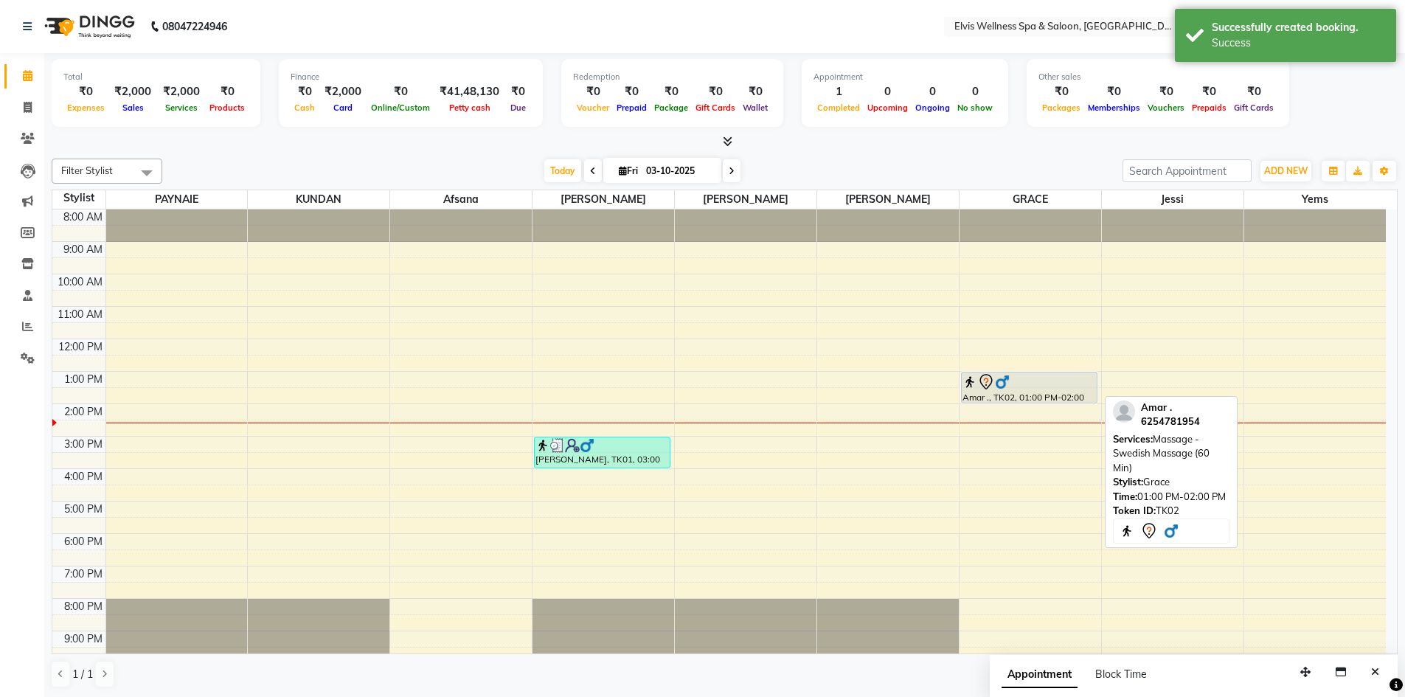
click at [998, 386] on img at bounding box center [1002, 382] width 15 height 15
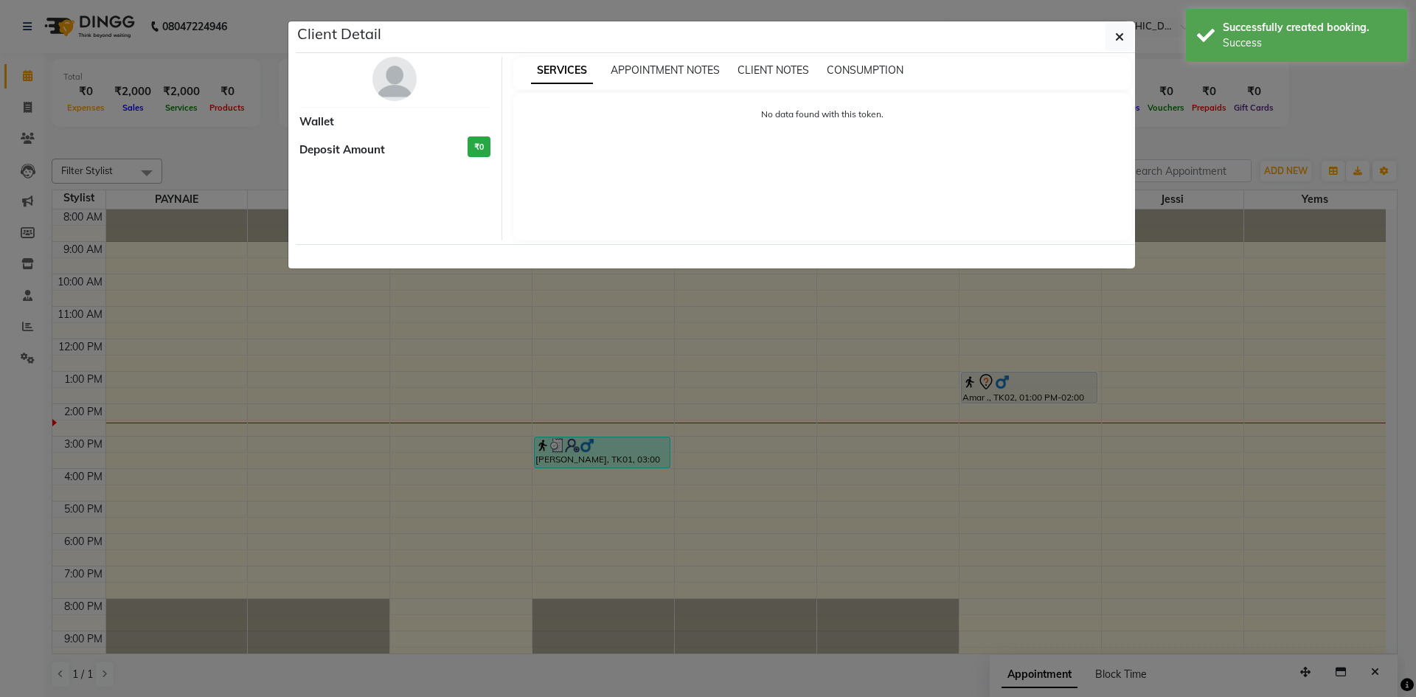
select select "7"
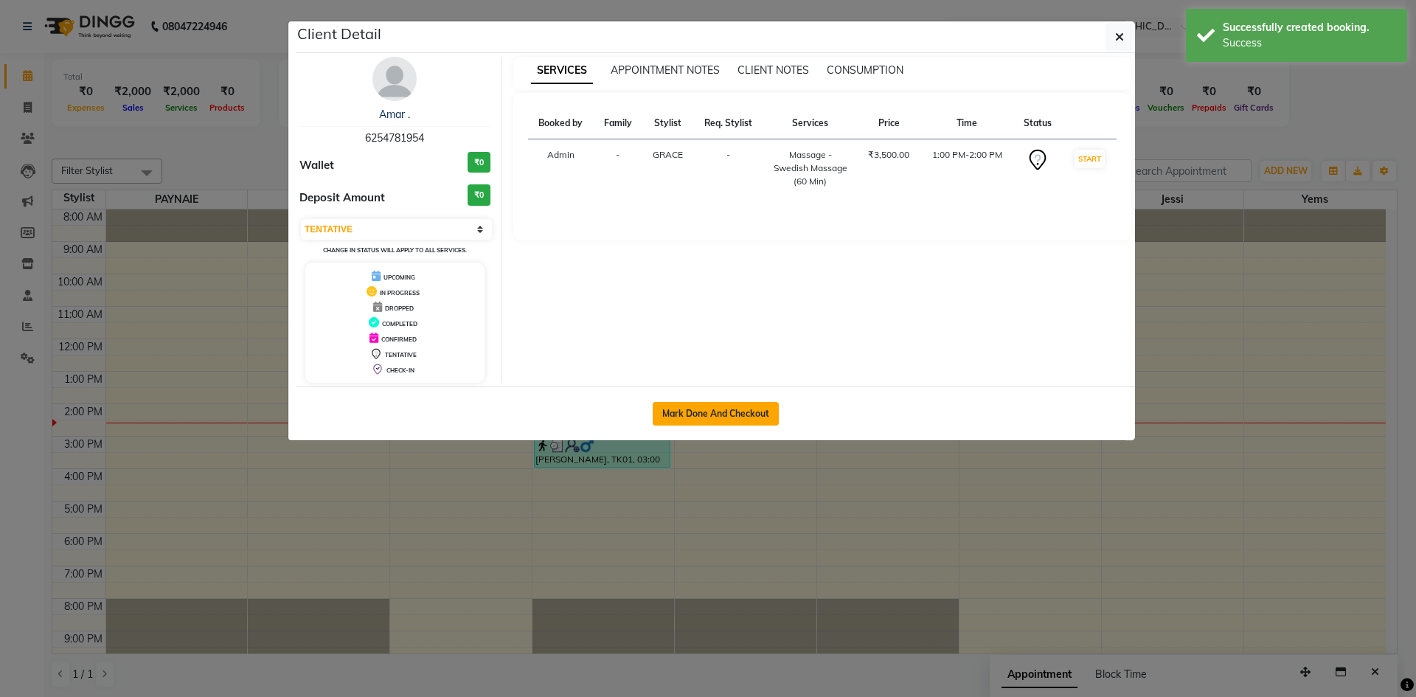
click at [731, 411] on button "Mark Done And Checkout" at bounding box center [716, 414] width 126 height 24
select select "4399"
select select "service"
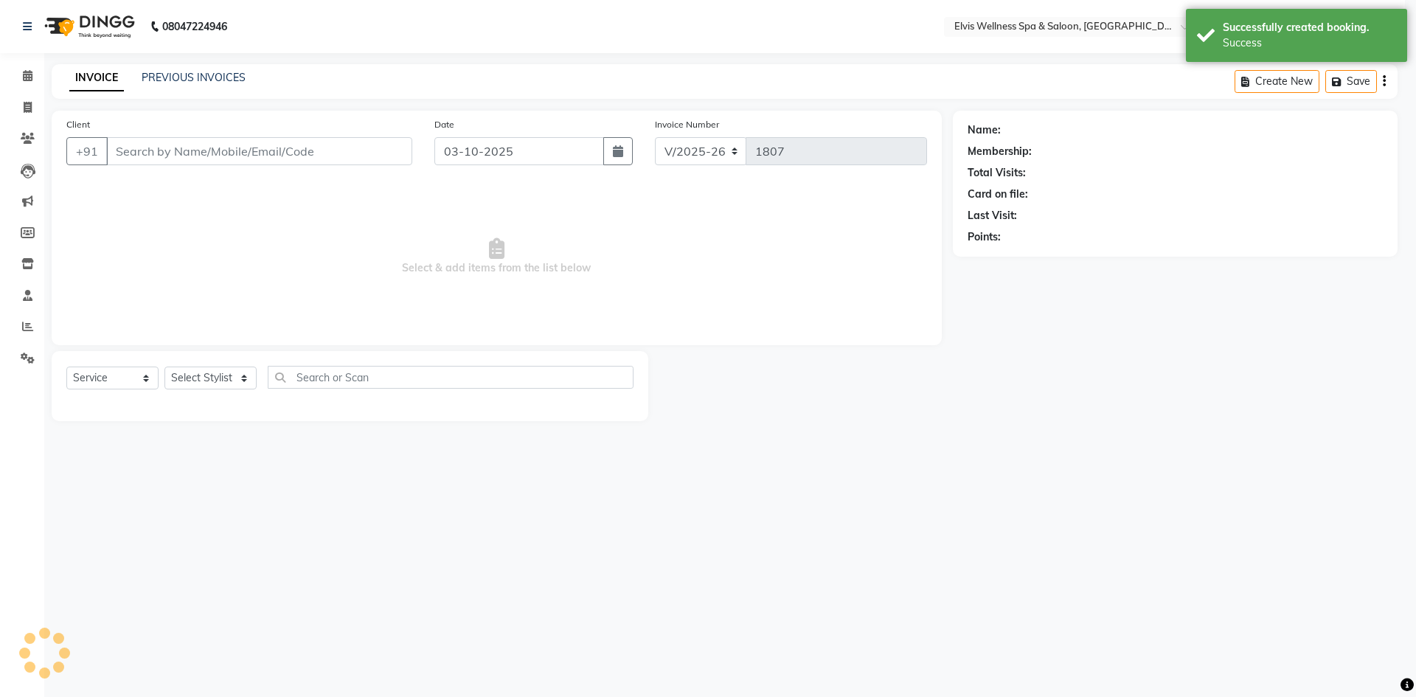
select select "3"
type input "6254781954"
select select "78125"
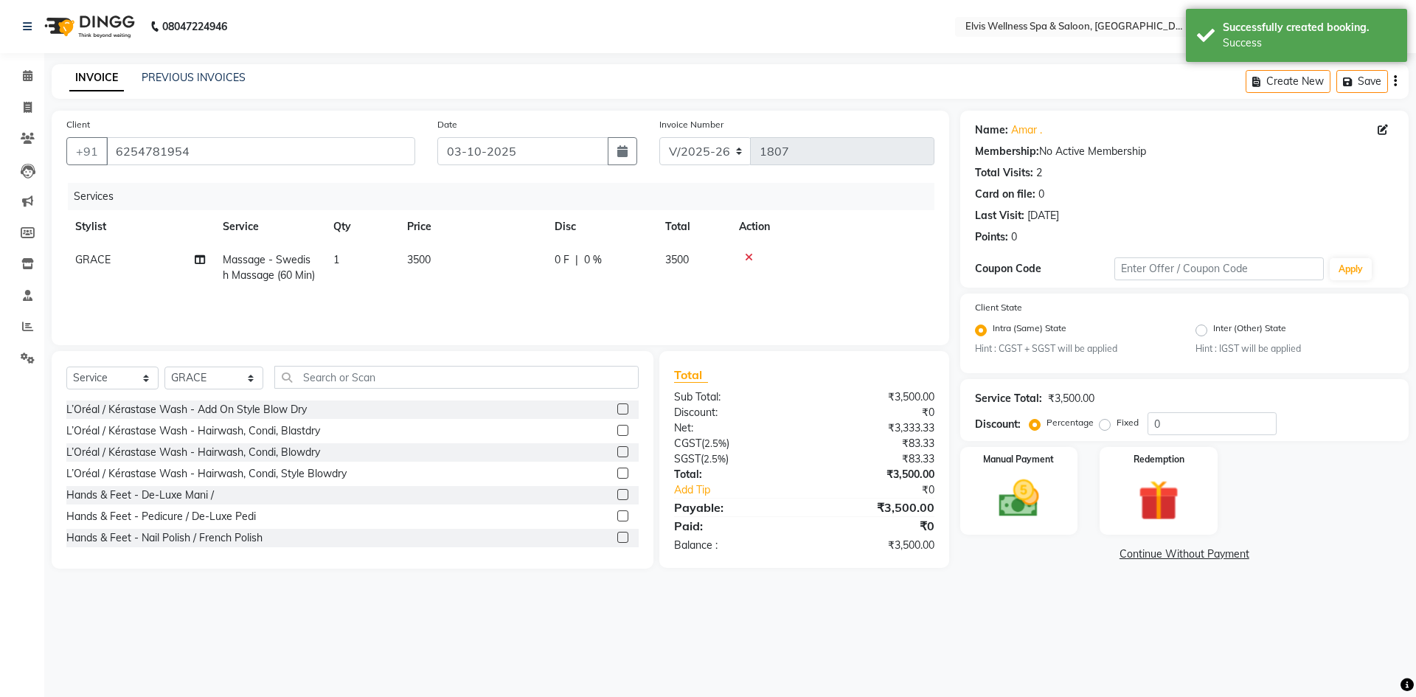
click at [434, 257] on td "3500" at bounding box center [471, 267] width 147 height 49
select select "78125"
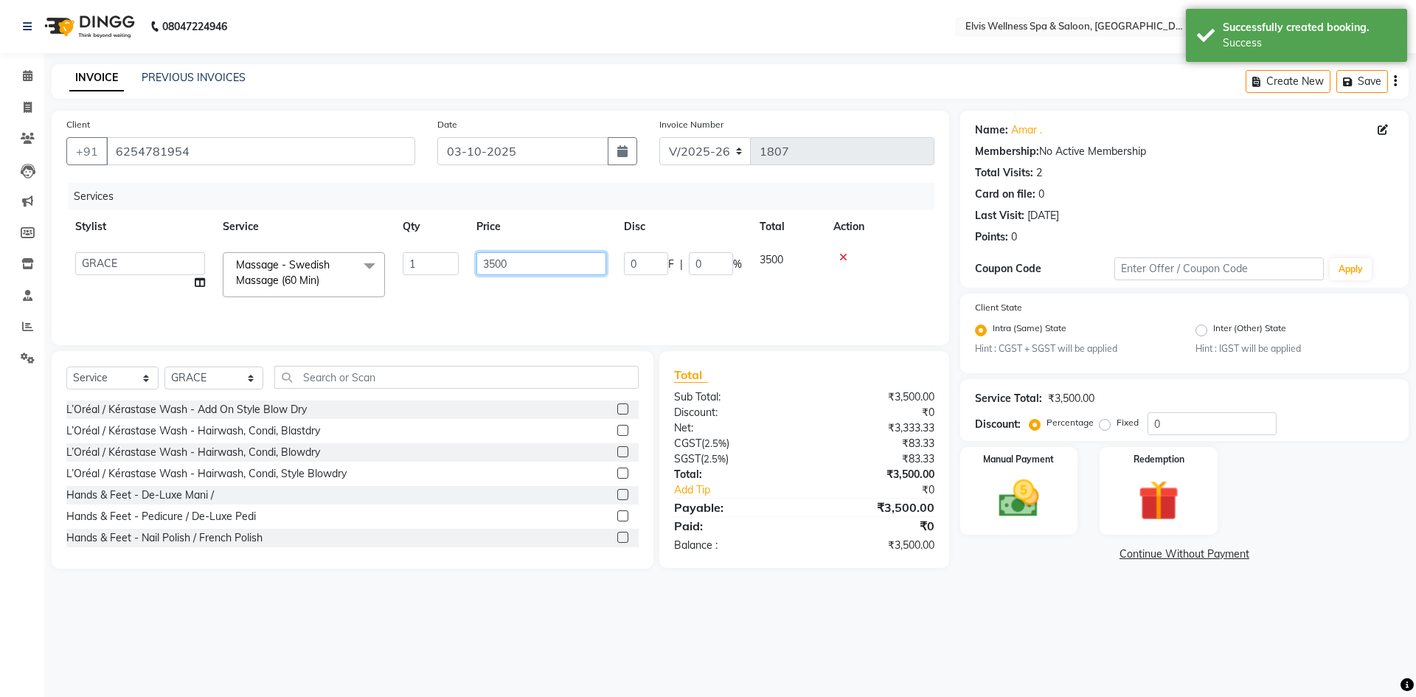
click at [490, 258] on input "3500" at bounding box center [541, 263] width 130 height 23
type input "2500"
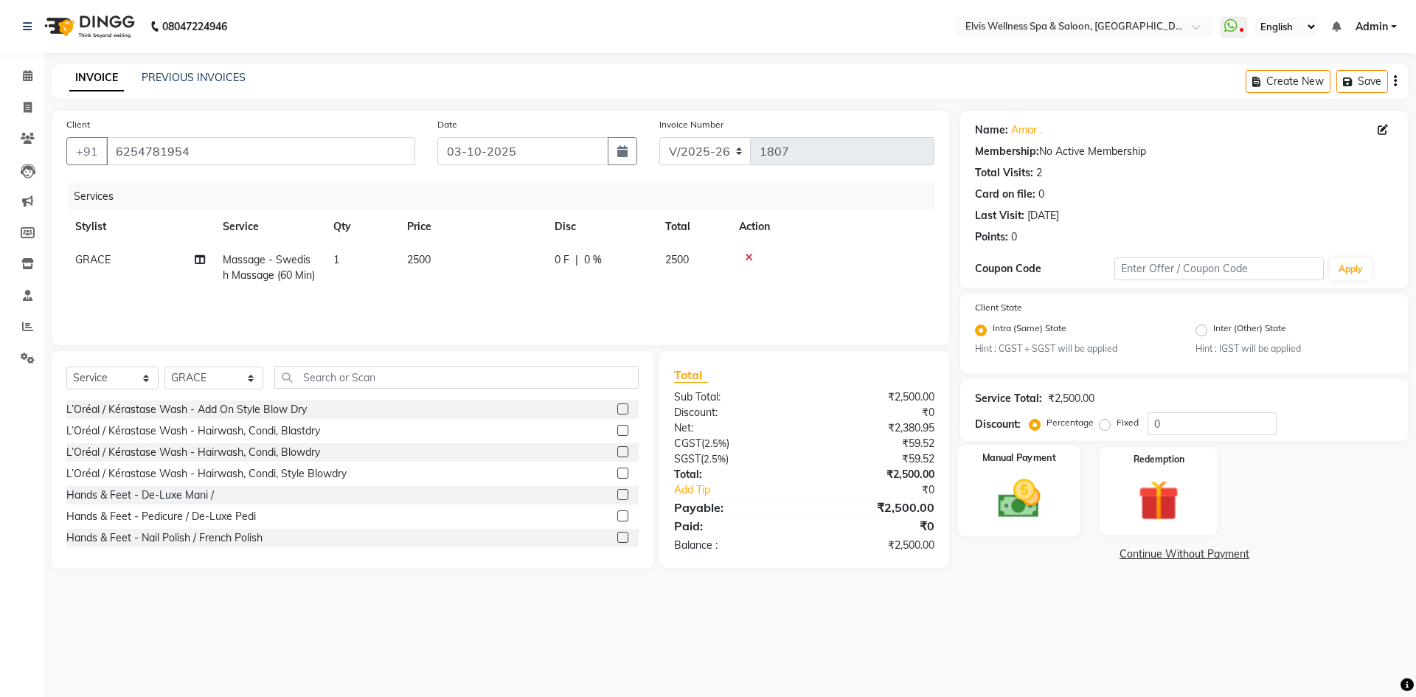
click at [1023, 506] on img at bounding box center [1018, 499] width 69 height 49
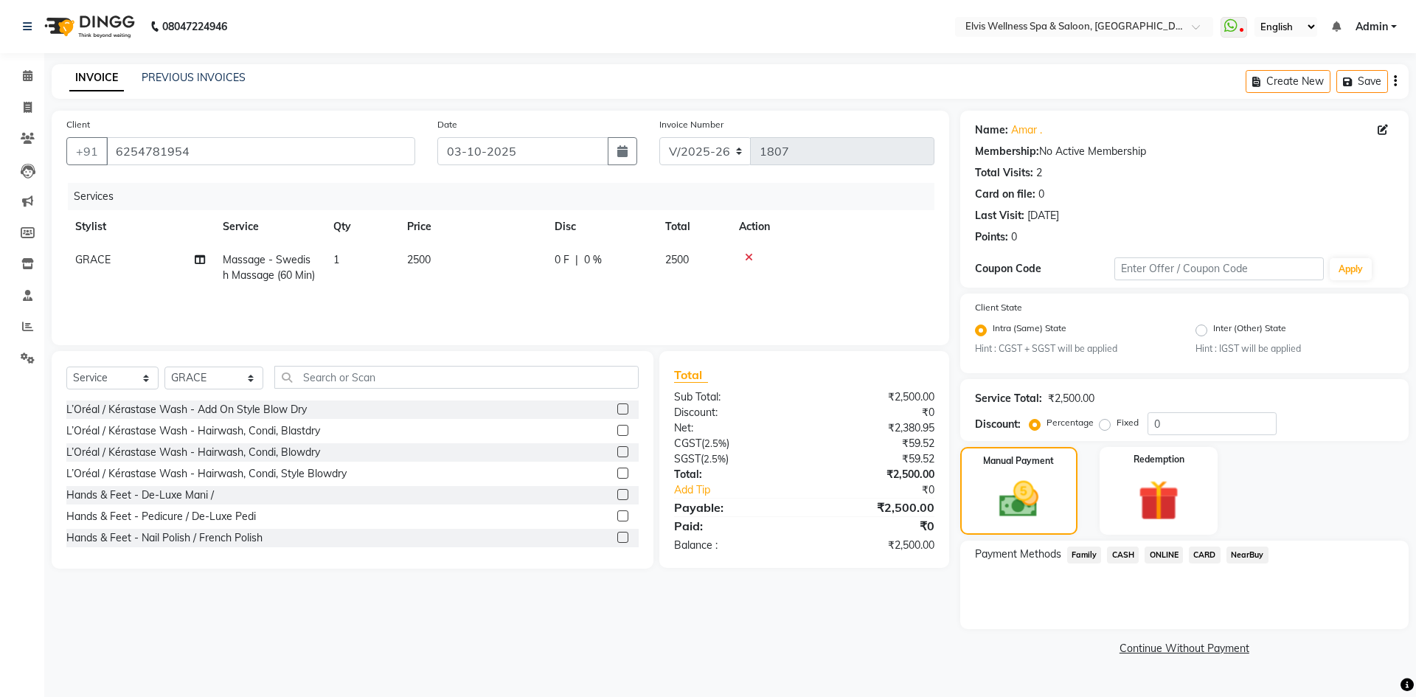
click at [1173, 554] on span "ONLINE" at bounding box center [1163, 554] width 38 height 17
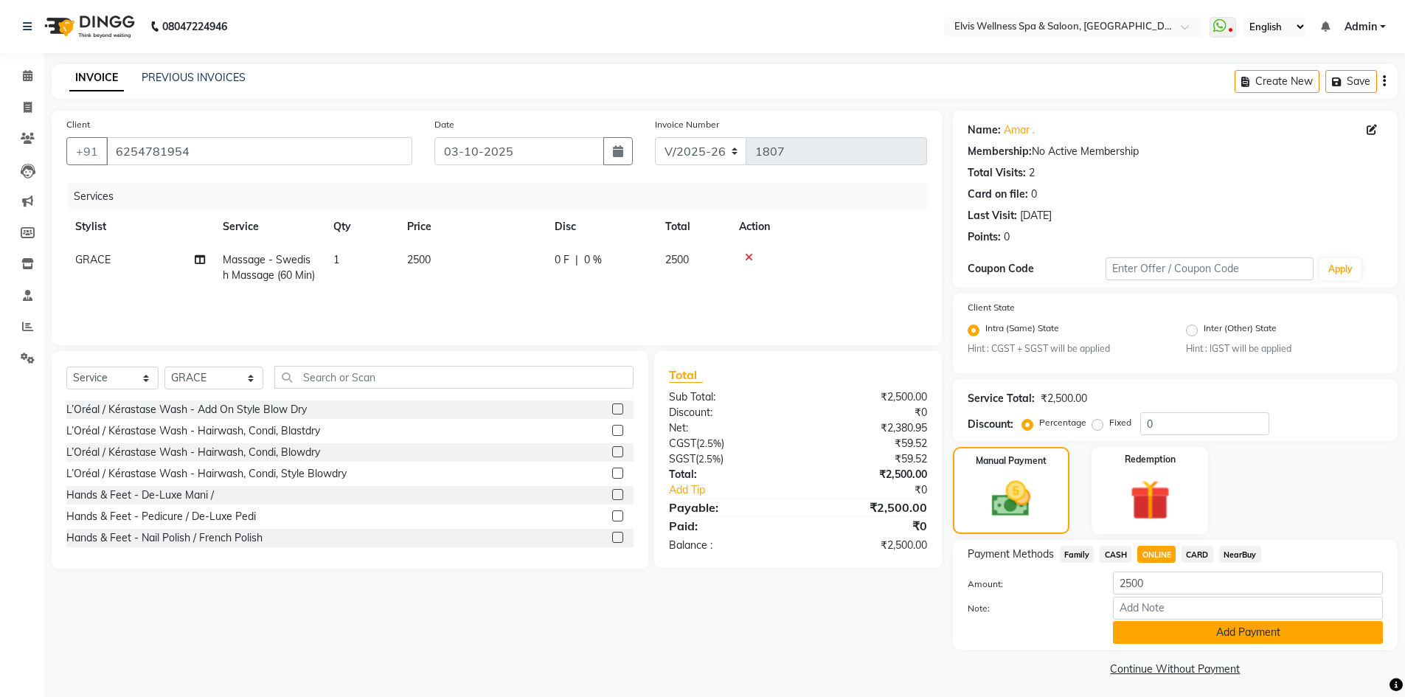
click at [1211, 635] on button "Add Payment" at bounding box center [1248, 632] width 270 height 23
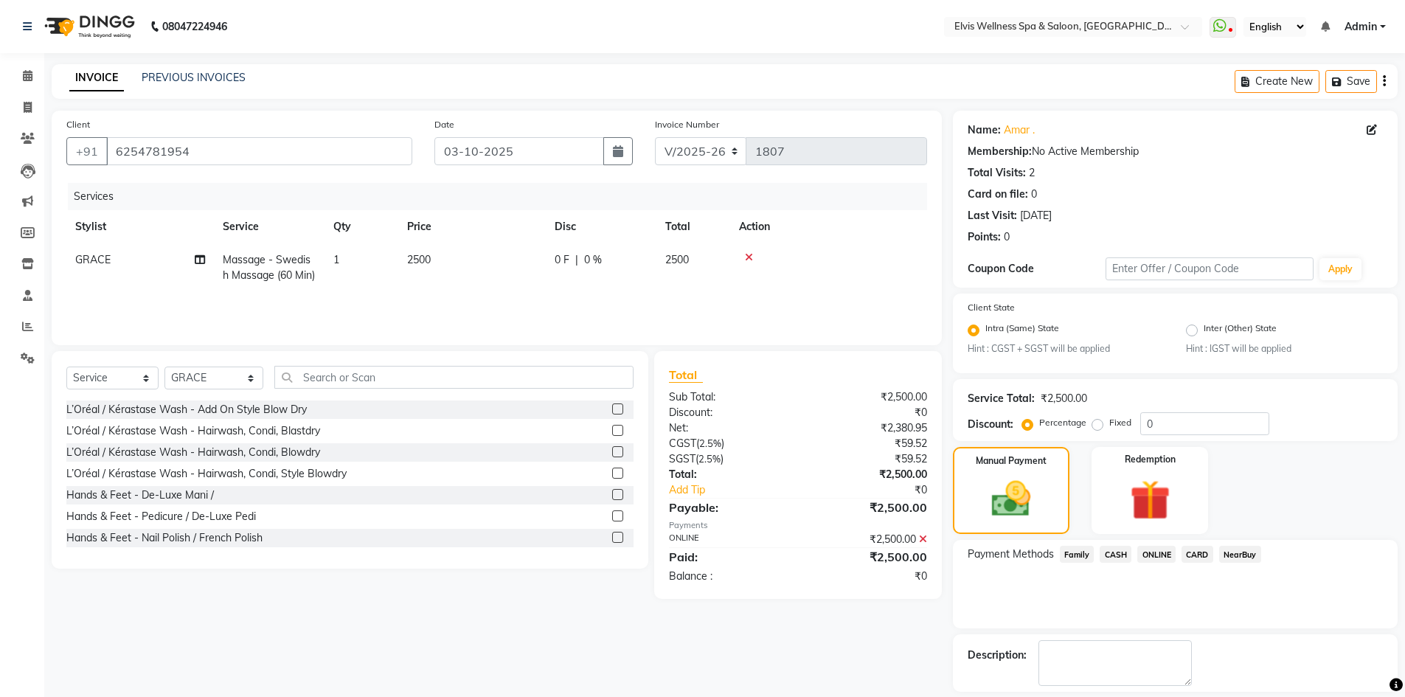
scroll to position [67, 0]
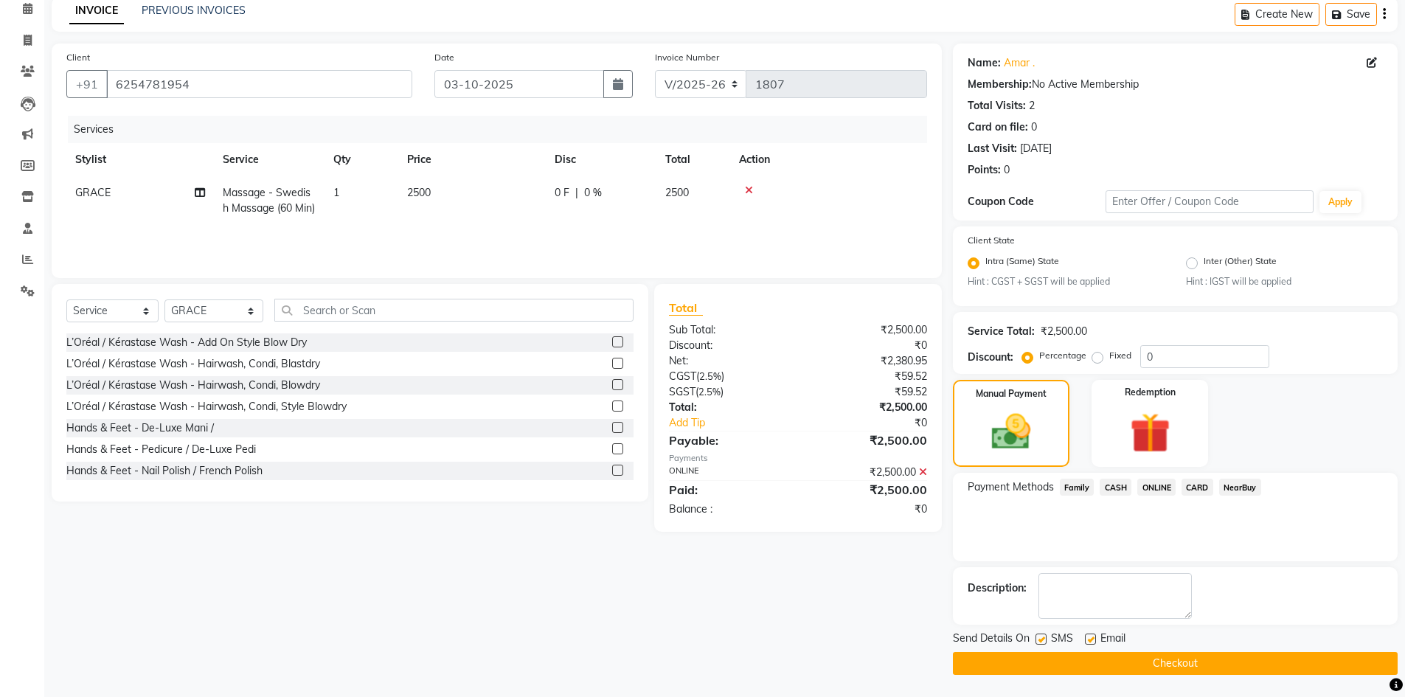
click at [1041, 642] on label at bounding box center [1040, 638] width 11 height 11
click at [1041, 642] on input "checkbox" at bounding box center [1040, 640] width 10 height 10
checkbox input "false"
click at [1140, 670] on button "Checkout" at bounding box center [1175, 663] width 445 height 23
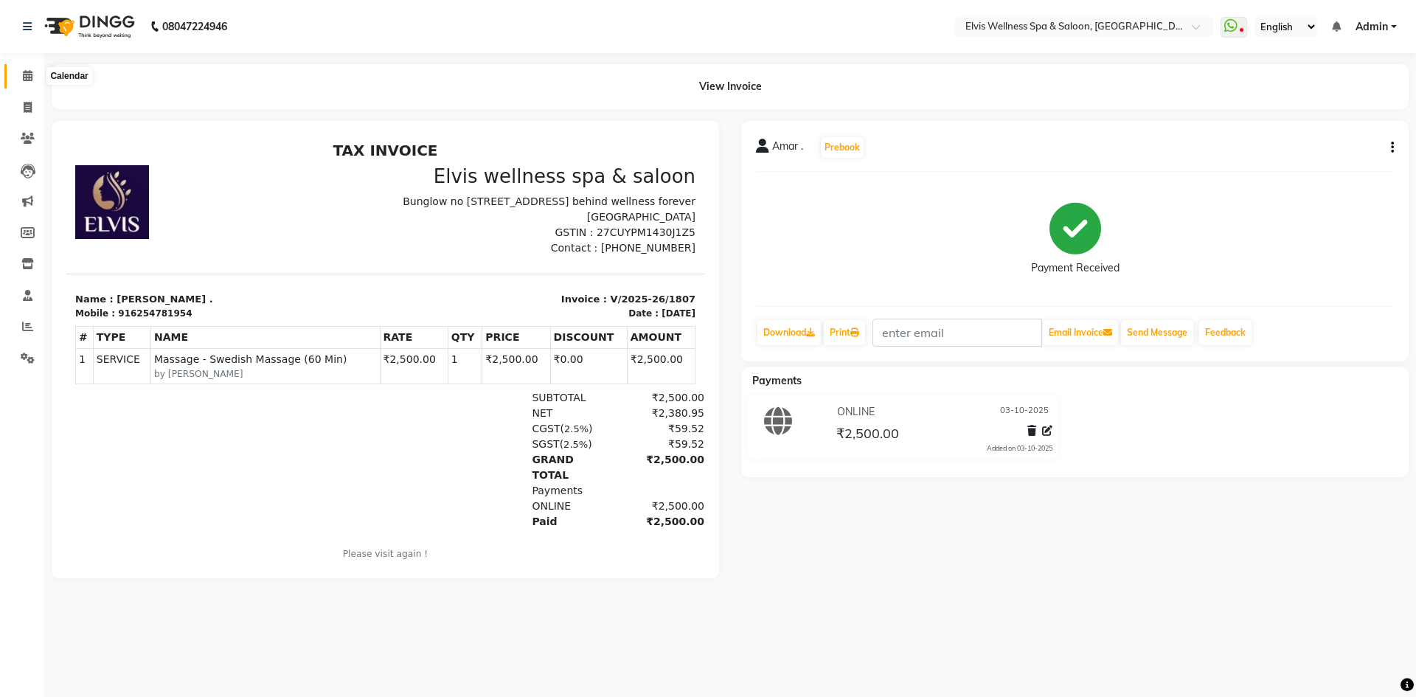
click at [23, 77] on icon at bounding box center [28, 75] width 10 height 11
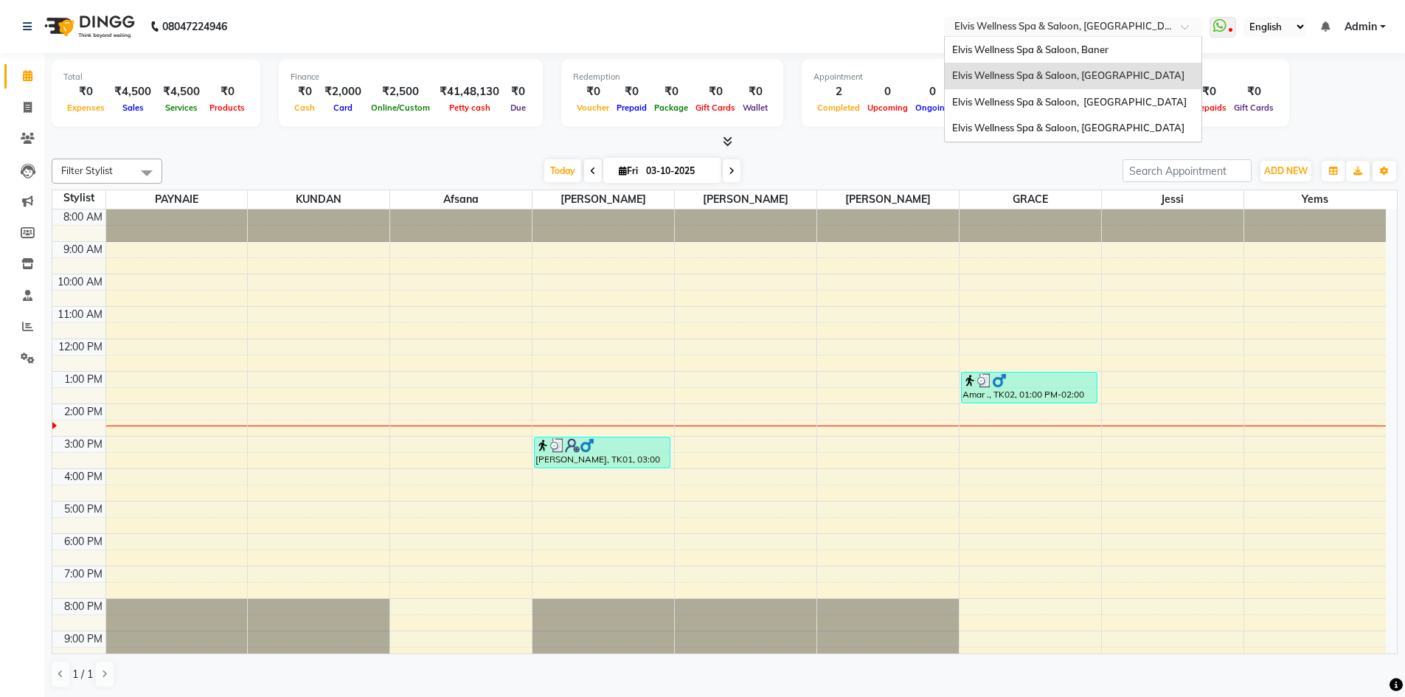
click at [1153, 26] on input "text" at bounding box center [1058, 28] width 214 height 15
click at [1093, 55] on div "Elvis Wellness Spa & Saloon, Baner" at bounding box center [1073, 50] width 257 height 27
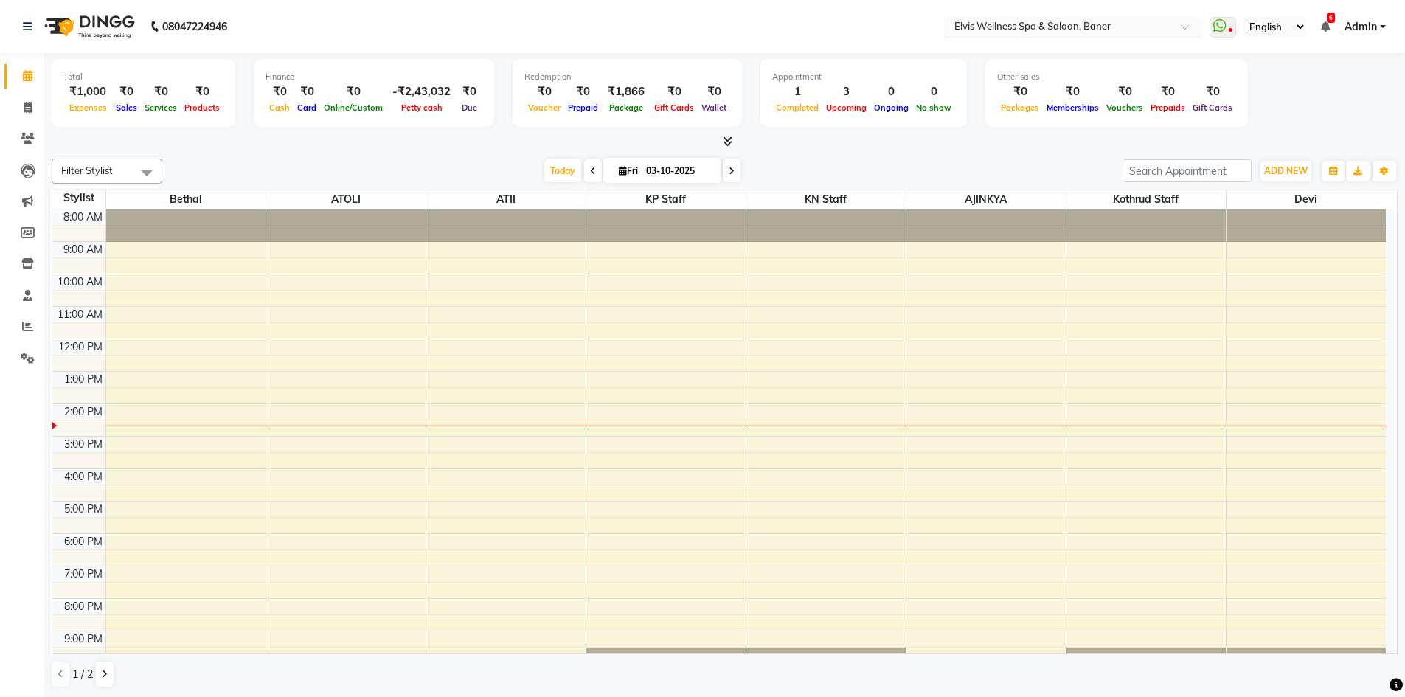
click at [1146, 29] on input "text" at bounding box center [1058, 28] width 214 height 15
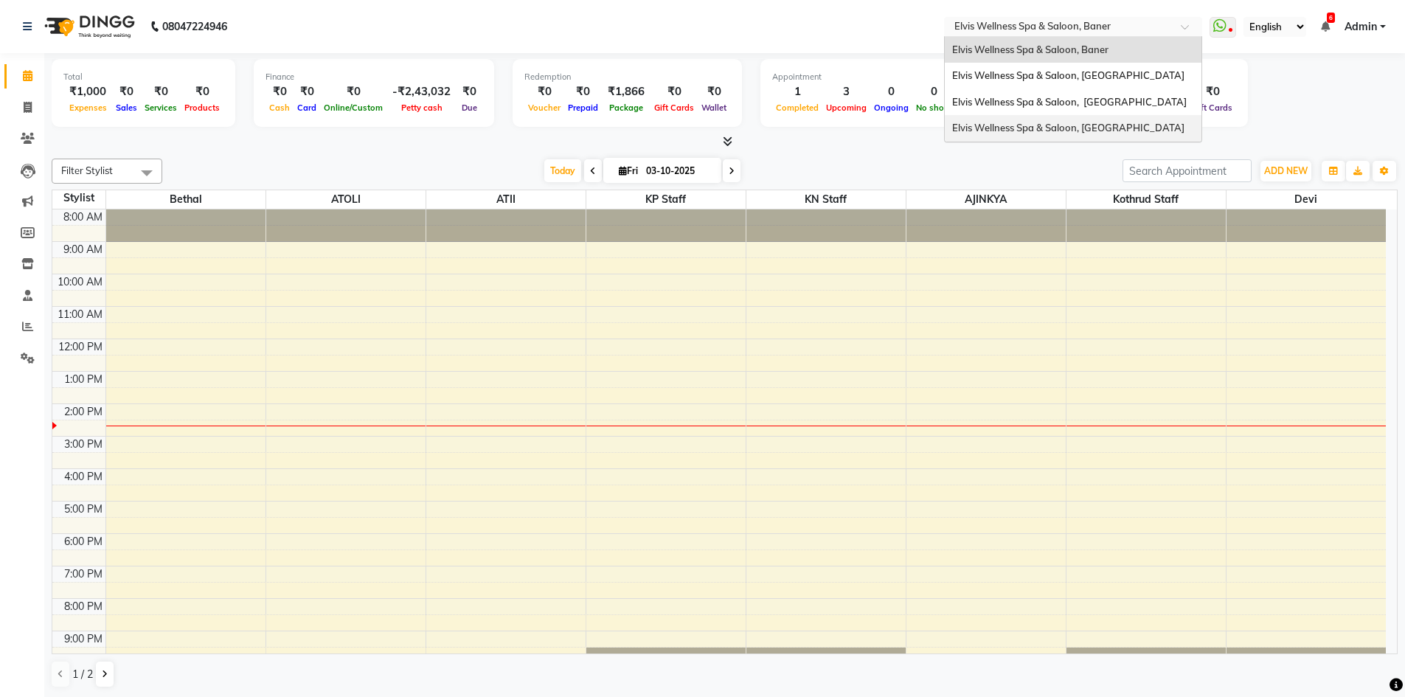
click at [1101, 133] on span "Elvis Wellness Spa & Saloon, [GEOGRAPHIC_DATA]" at bounding box center [1068, 128] width 232 height 12
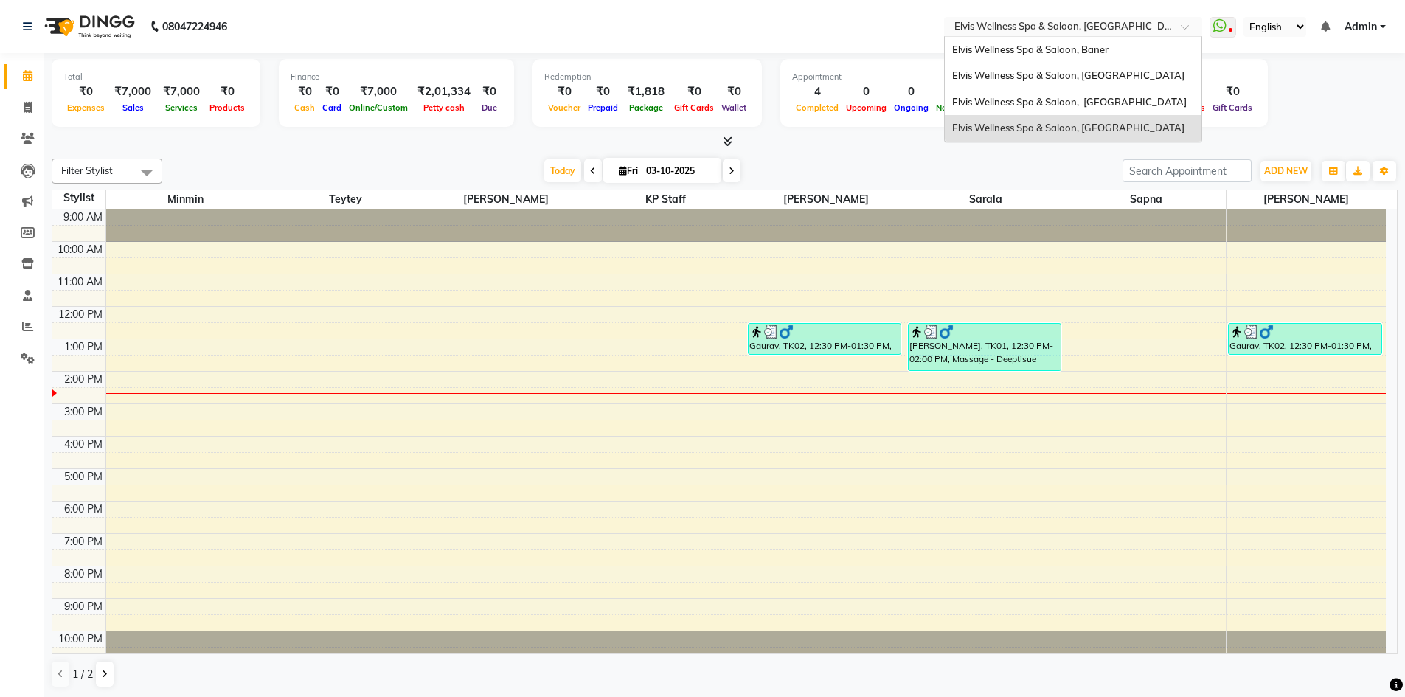
click at [1135, 30] on input "text" at bounding box center [1058, 28] width 214 height 15
click at [1076, 97] on span "Elvis Wellness Spa & Saloon, [GEOGRAPHIC_DATA]" at bounding box center [1069, 102] width 234 height 12
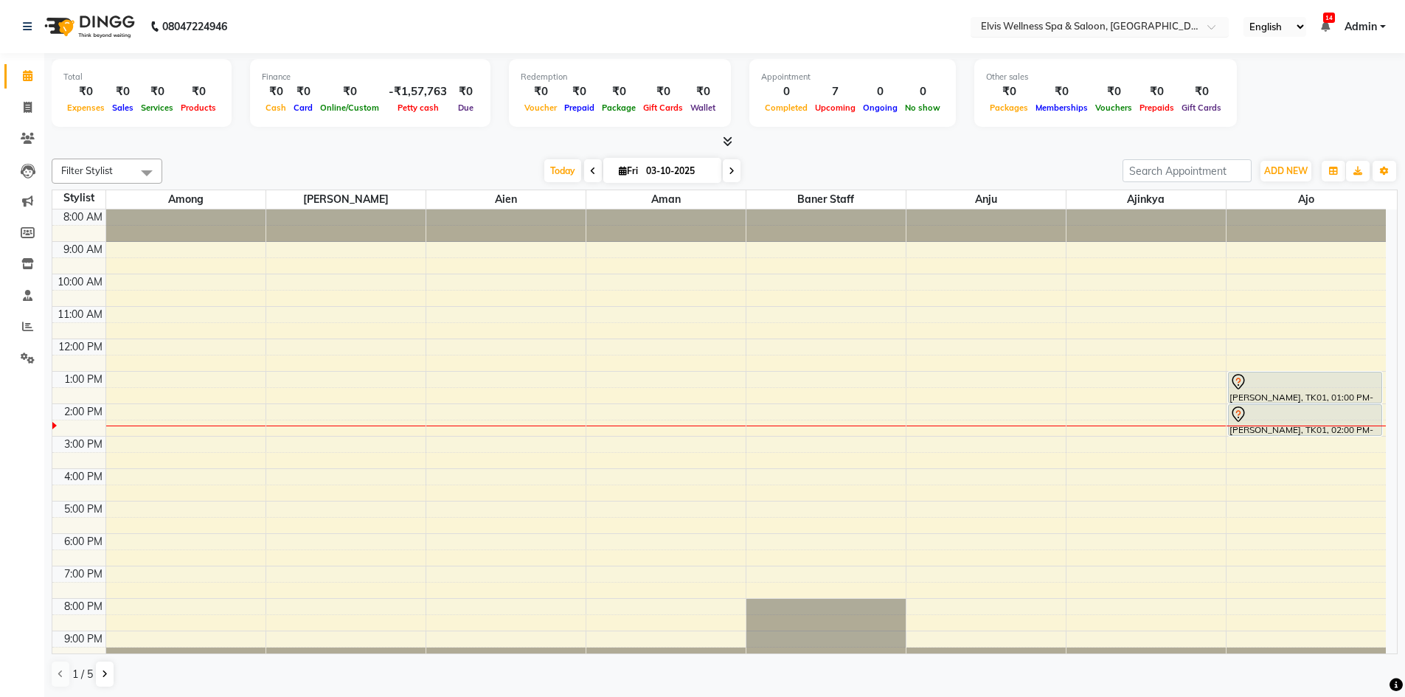
click at [1161, 23] on input "text" at bounding box center [1085, 28] width 214 height 15
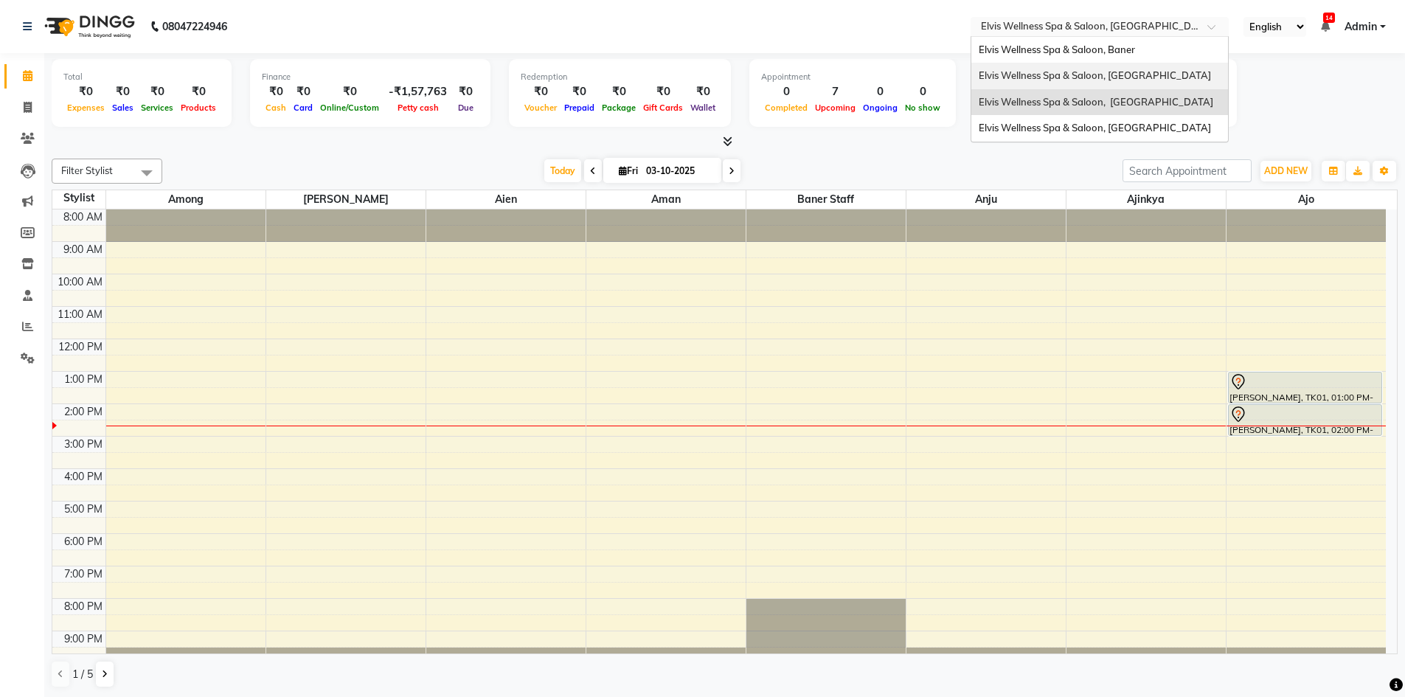
click at [1119, 74] on span "Elvis Wellness Spa & Saloon, [GEOGRAPHIC_DATA]" at bounding box center [1094, 75] width 232 height 12
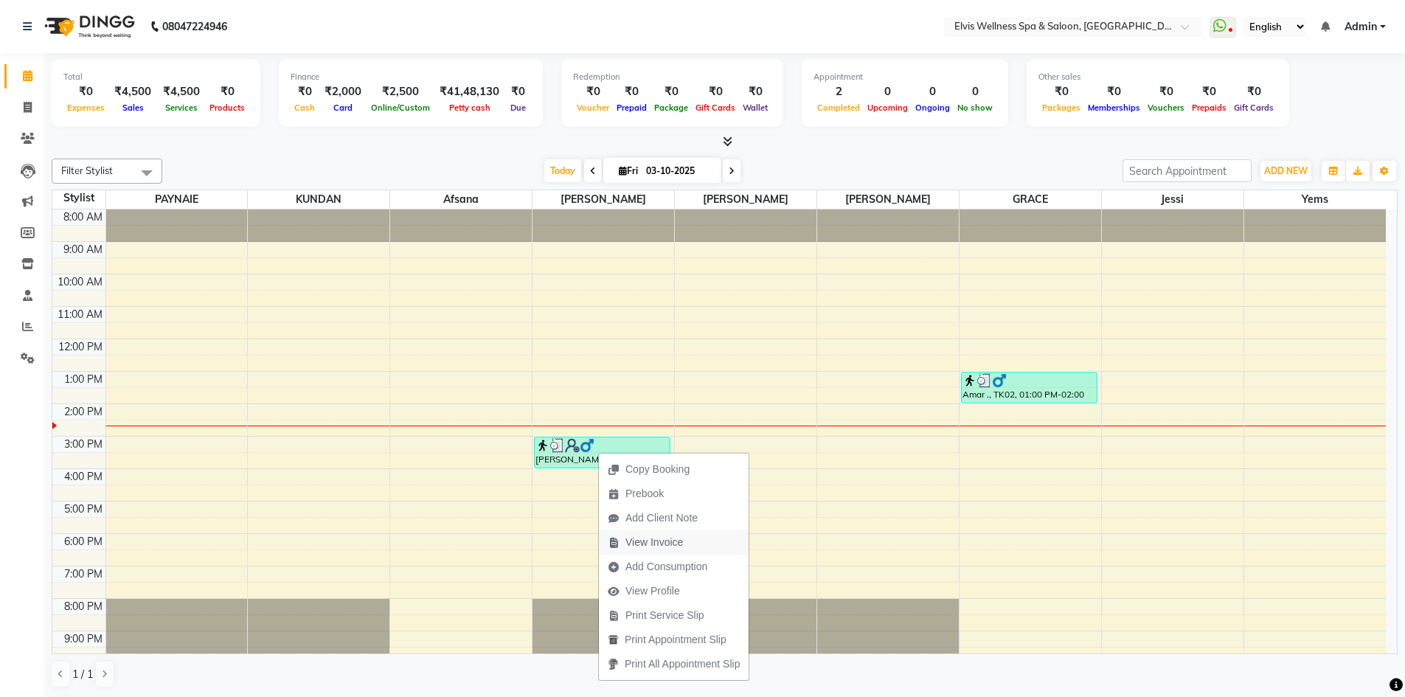
click at [644, 540] on span "View Invoice" at bounding box center [654, 542] width 58 height 15
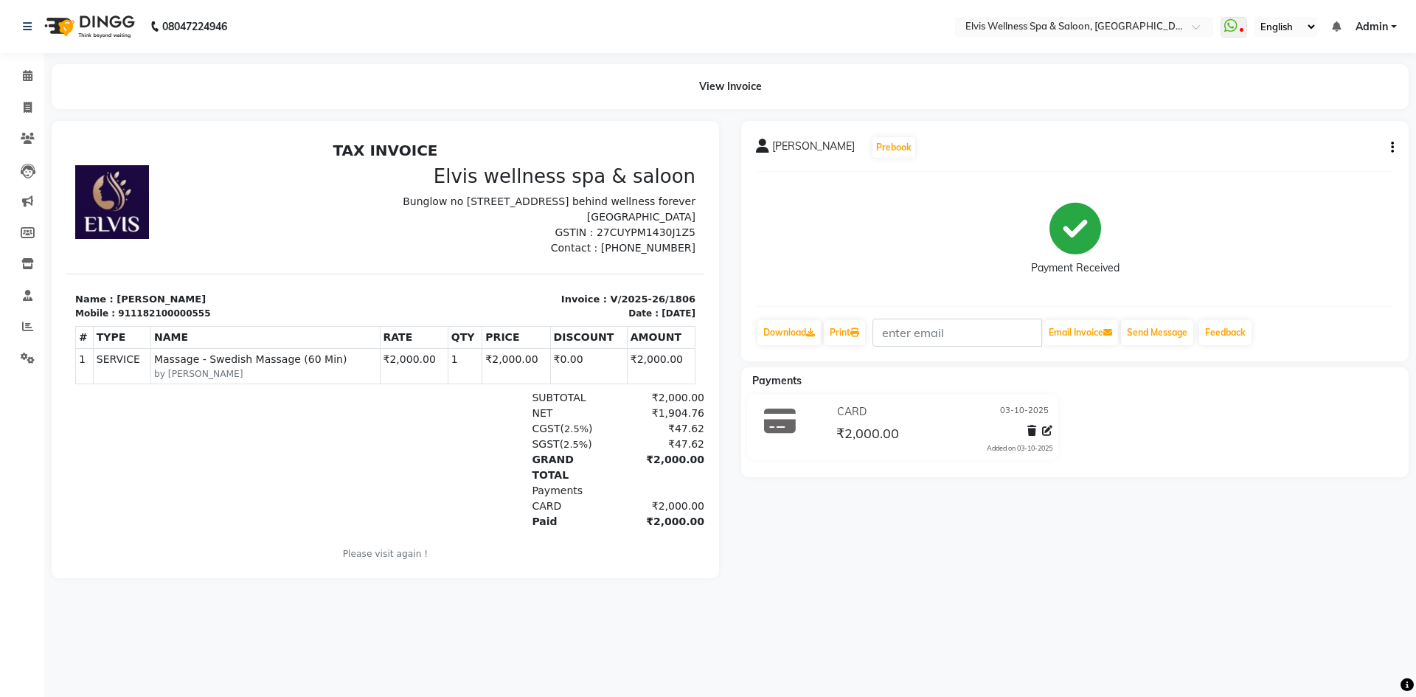
click at [1390, 150] on button "button" at bounding box center [1389, 147] width 9 height 15
click at [1303, 152] on div "Edit Item Staff" at bounding box center [1318, 148] width 101 height 18
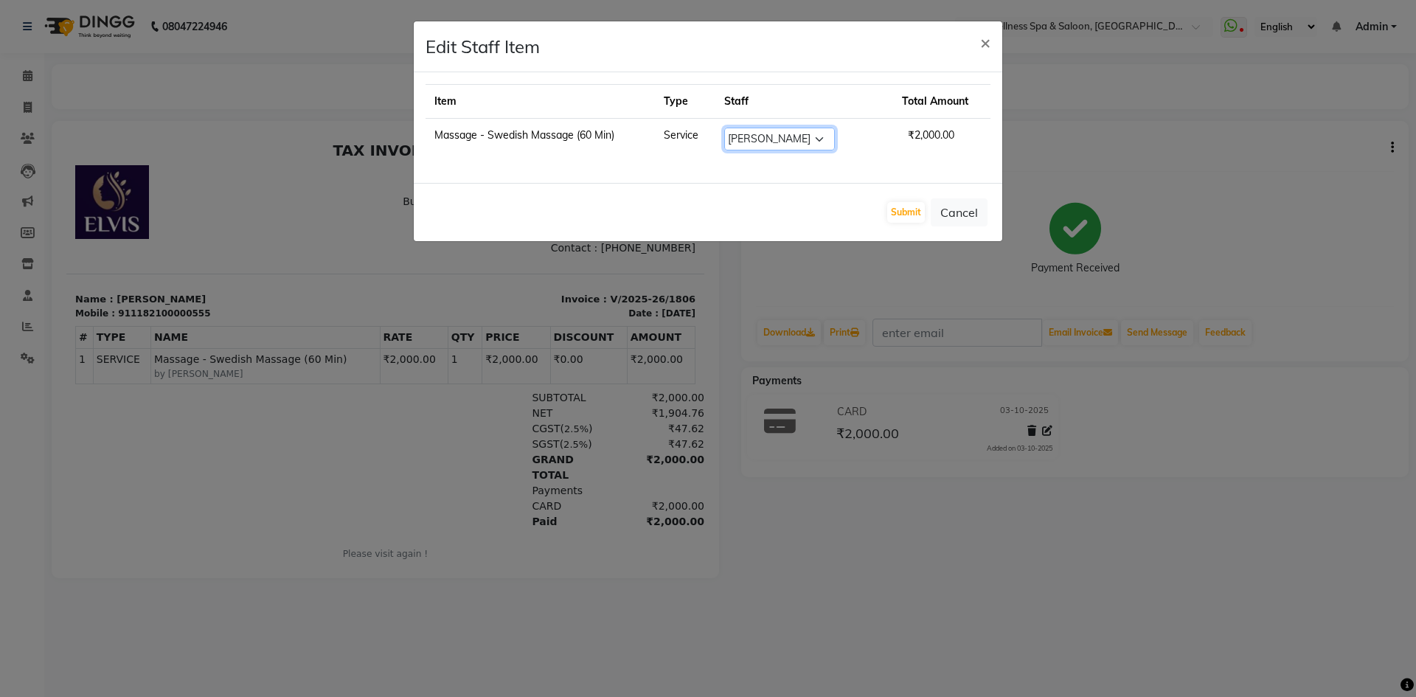
click at [765, 139] on select "Select Afsana Eunice GRACE Heidi jessi Jitu kalyani kp staff KUNDAN LUCY luna P…" at bounding box center [779, 139] width 111 height 23
select select "75694"
click at [732, 128] on select "Select Afsana Eunice GRACE Heidi jessi Jitu kalyani kp staff KUNDAN LUCY luna P…" at bounding box center [779, 139] width 111 height 23
click at [908, 211] on button "Submit" at bounding box center [906, 212] width 38 height 21
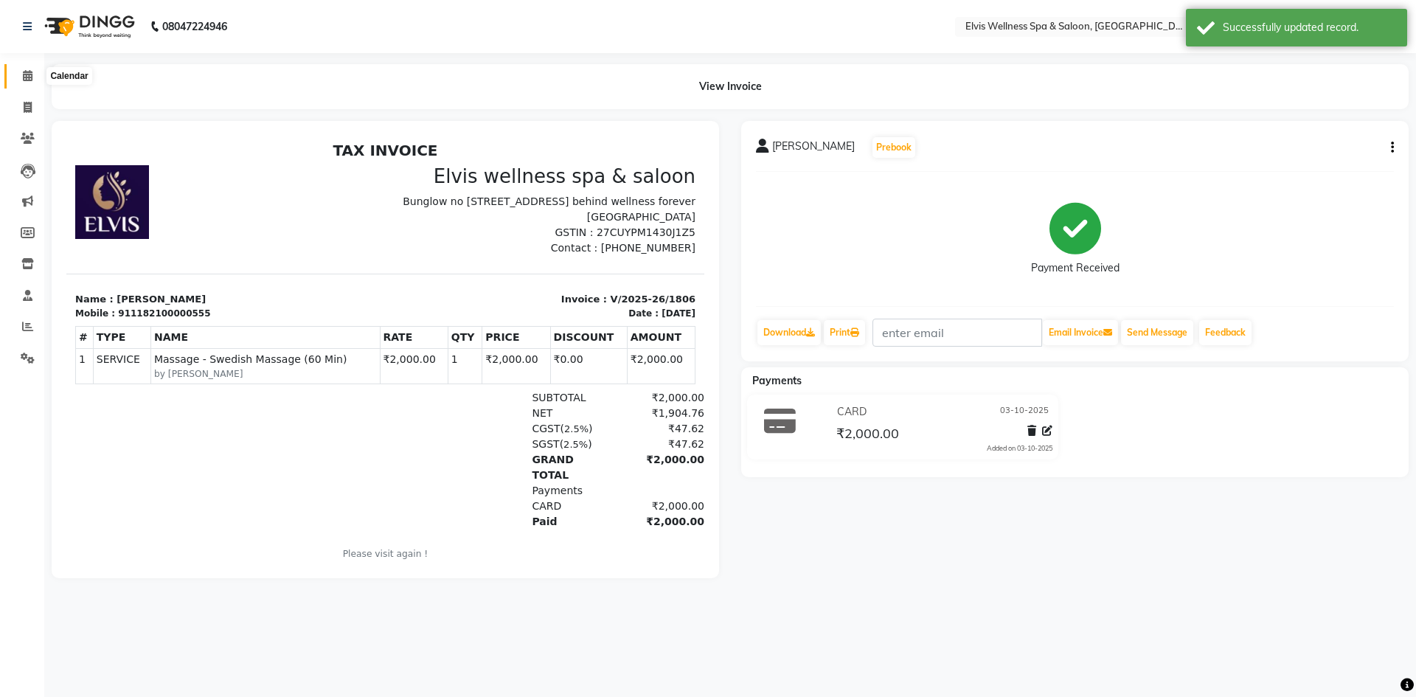
click at [27, 81] on span at bounding box center [28, 76] width 26 height 17
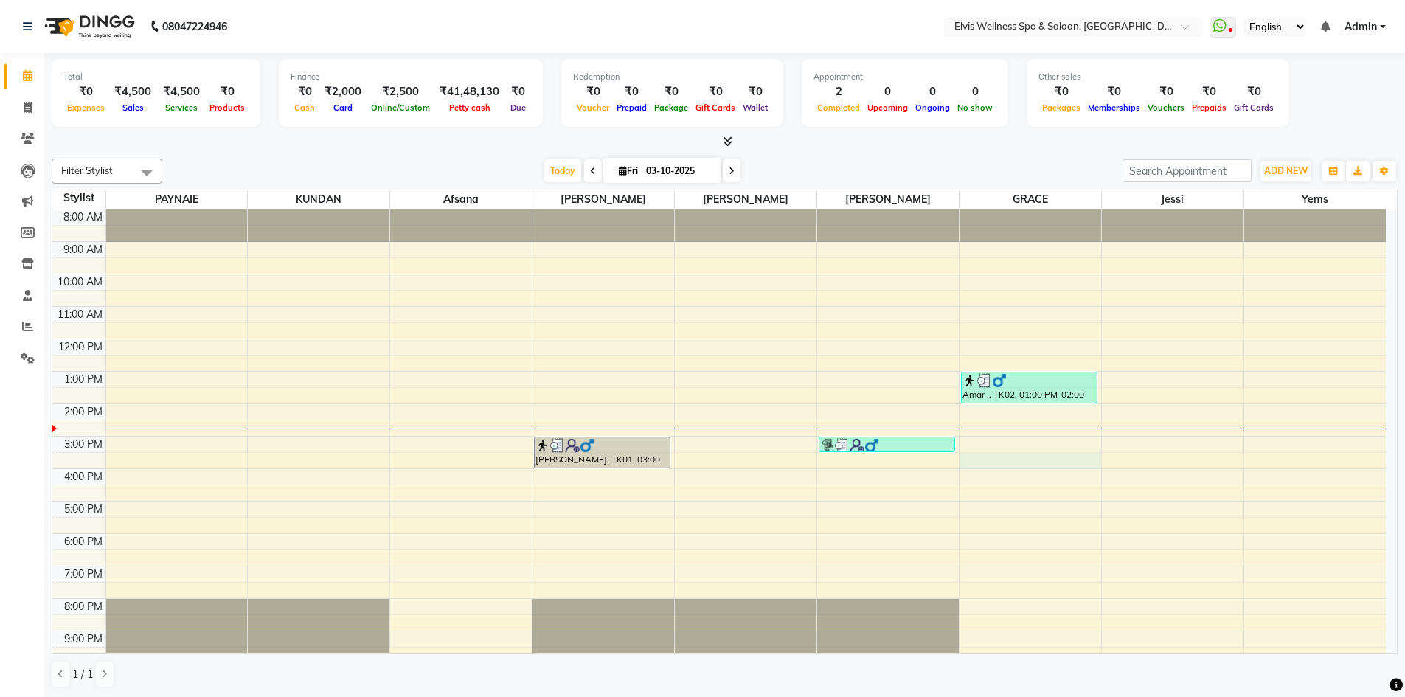
click at [971, 457] on div "8:00 AM 9:00 AM 10:00 AM 11:00 AM 12:00 PM 1:00 PM 2:00 PM 3:00 PM 4:00 PM 5:00…" at bounding box center [718, 452] width 1333 height 486
select select "78125"
select select "tentative"
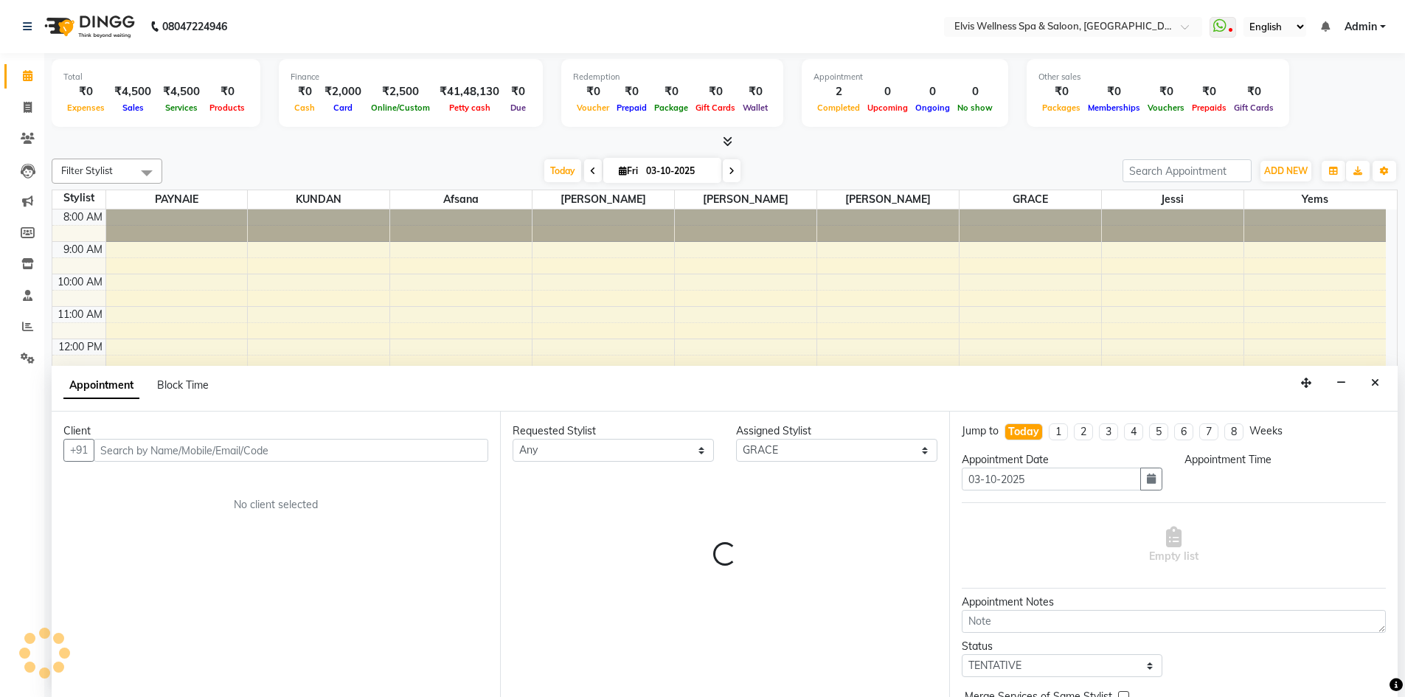
scroll to position [1, 0]
select select "930"
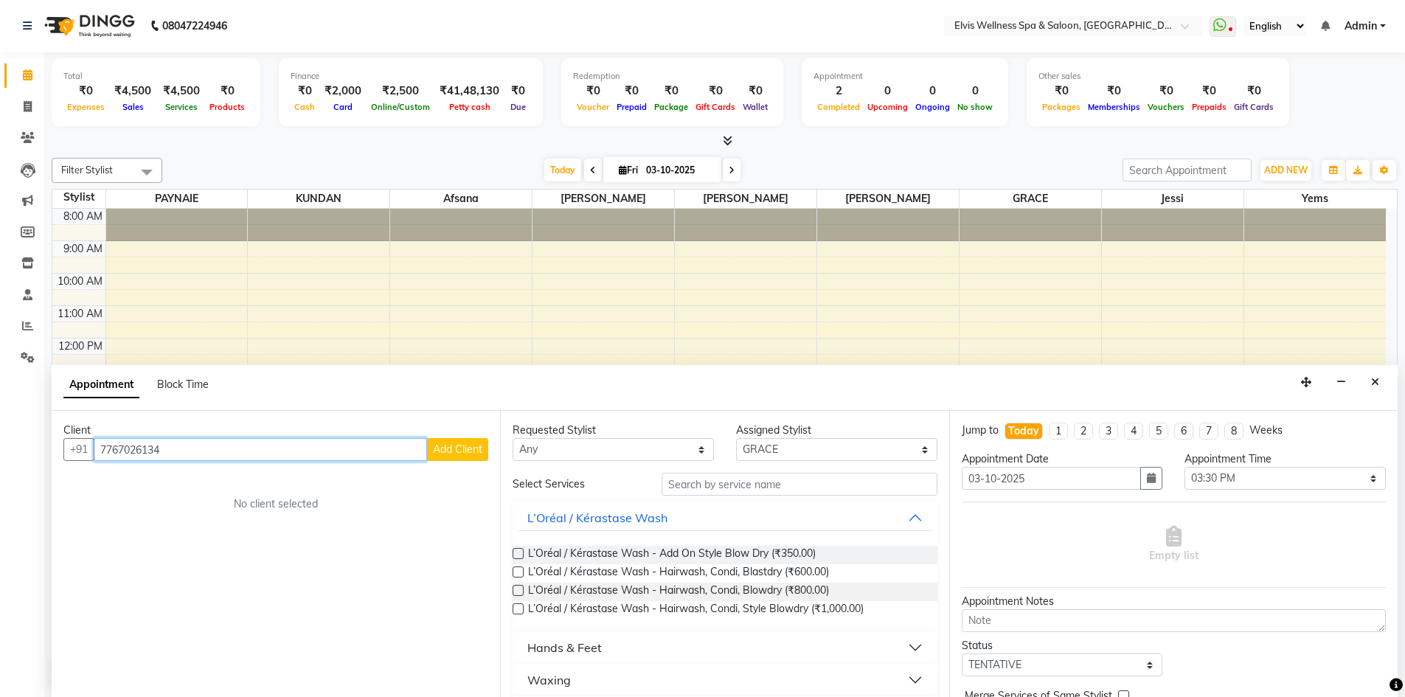
type input "7767026134"
click at [447, 442] on button "Add Client" at bounding box center [457, 449] width 61 height 23
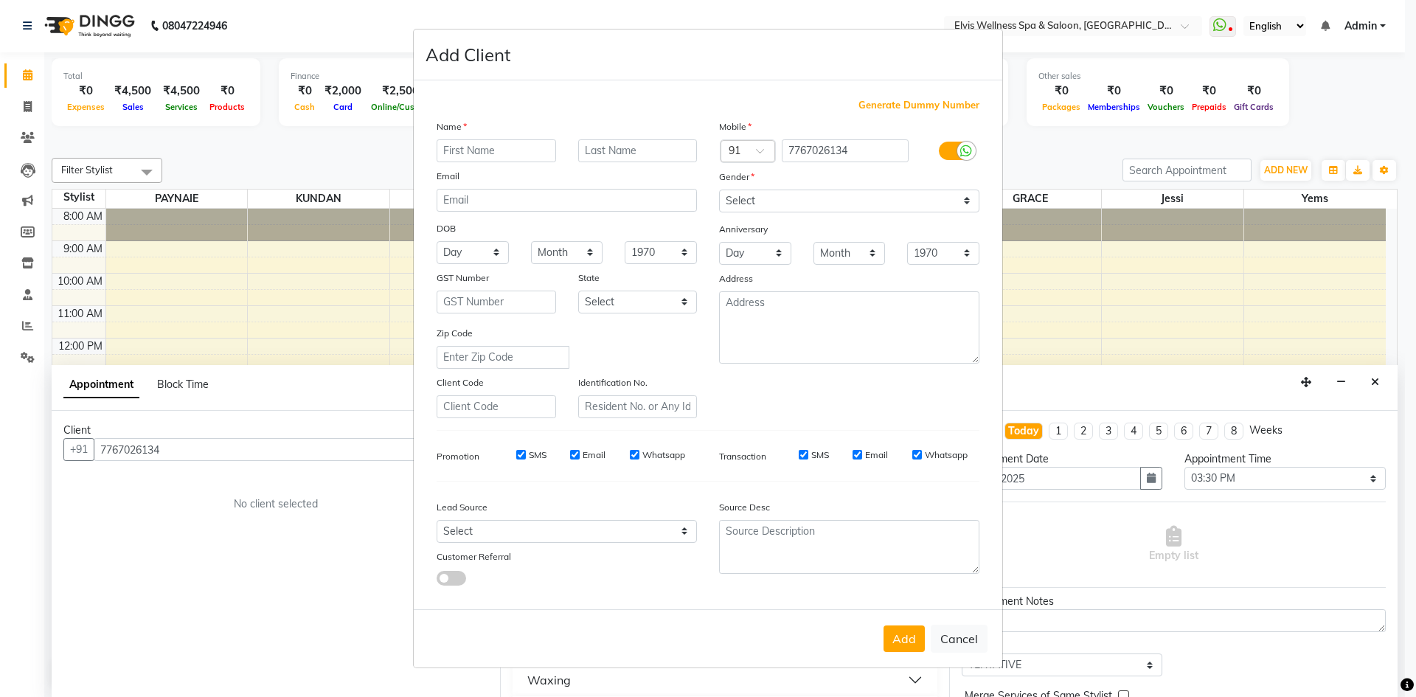
click at [503, 148] on input "text" at bounding box center [496, 150] width 119 height 23
type input "s"
type input "Avinash"
click at [817, 200] on select "Select Male Female Other Prefer Not To Say" at bounding box center [849, 201] width 260 height 23
select select "male"
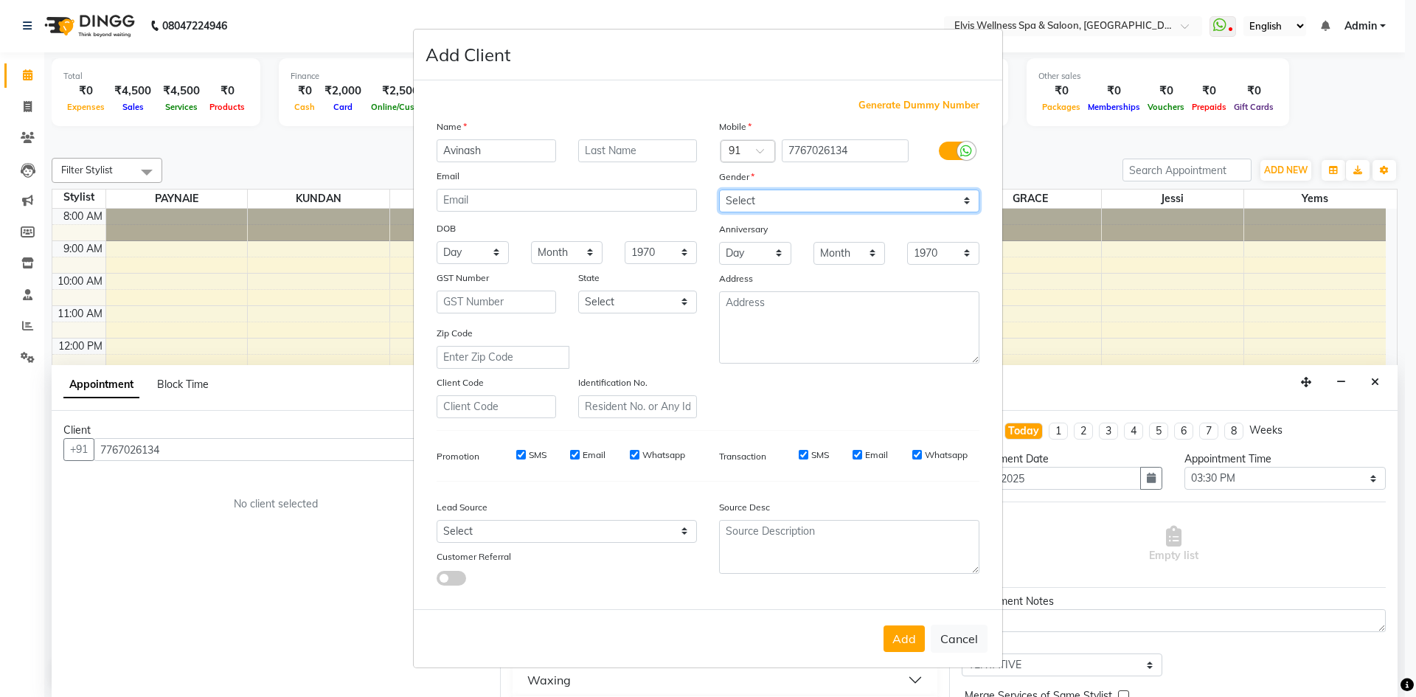
click at [719, 190] on select "Select Male Female Other Prefer Not To Say" at bounding box center [849, 201] width 260 height 23
click at [914, 636] on button "Add" at bounding box center [903, 638] width 41 height 27
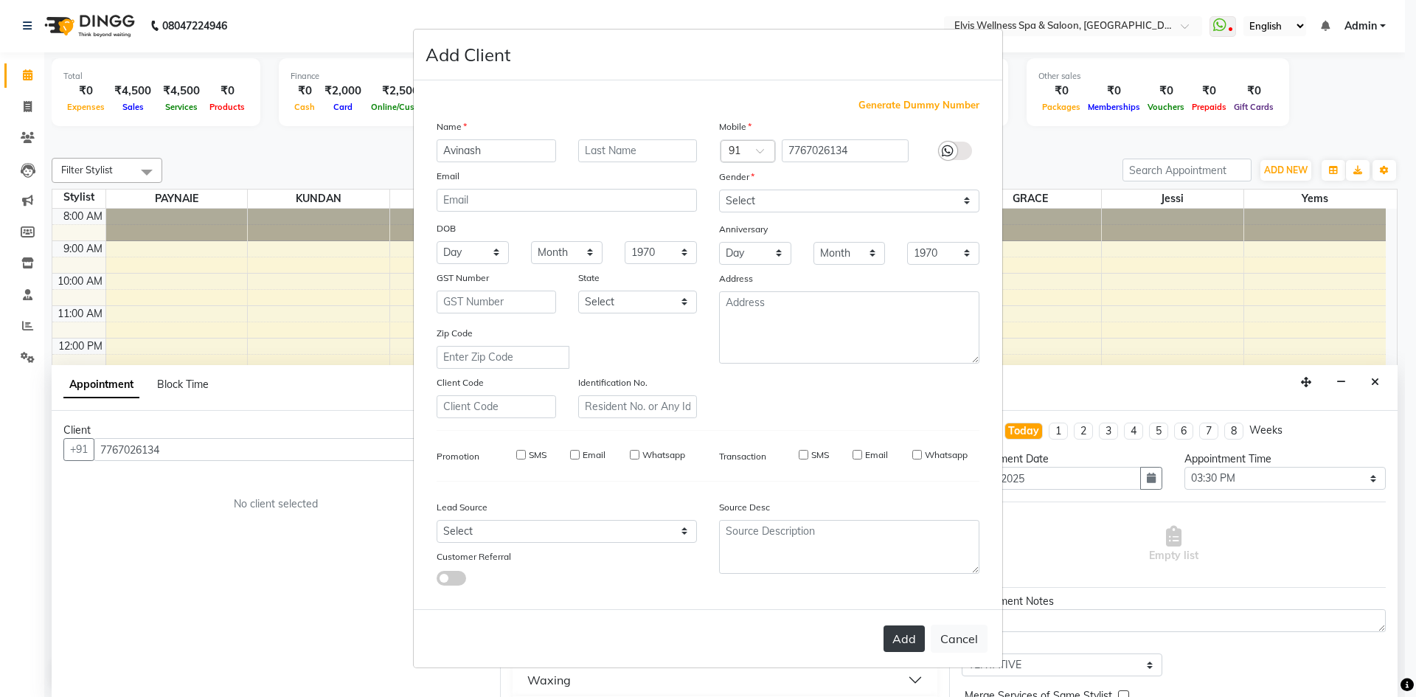
select select
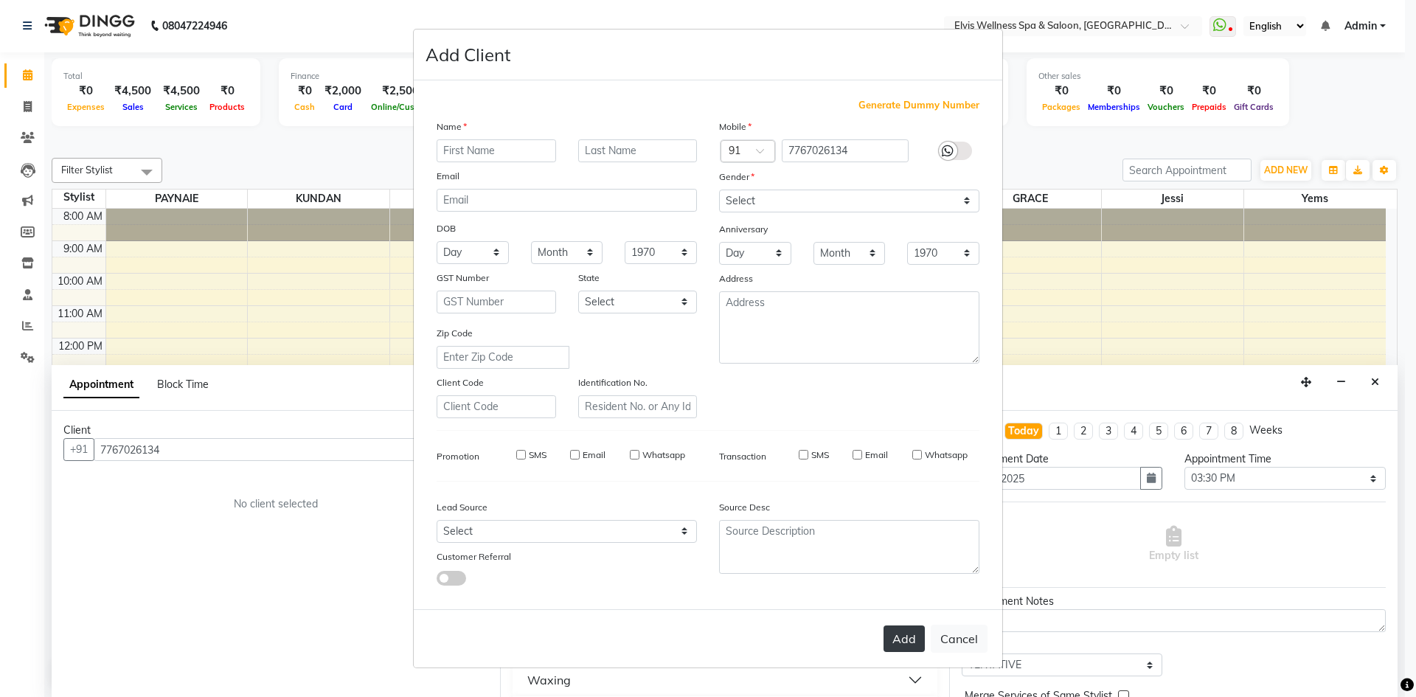
select select
checkbox input "false"
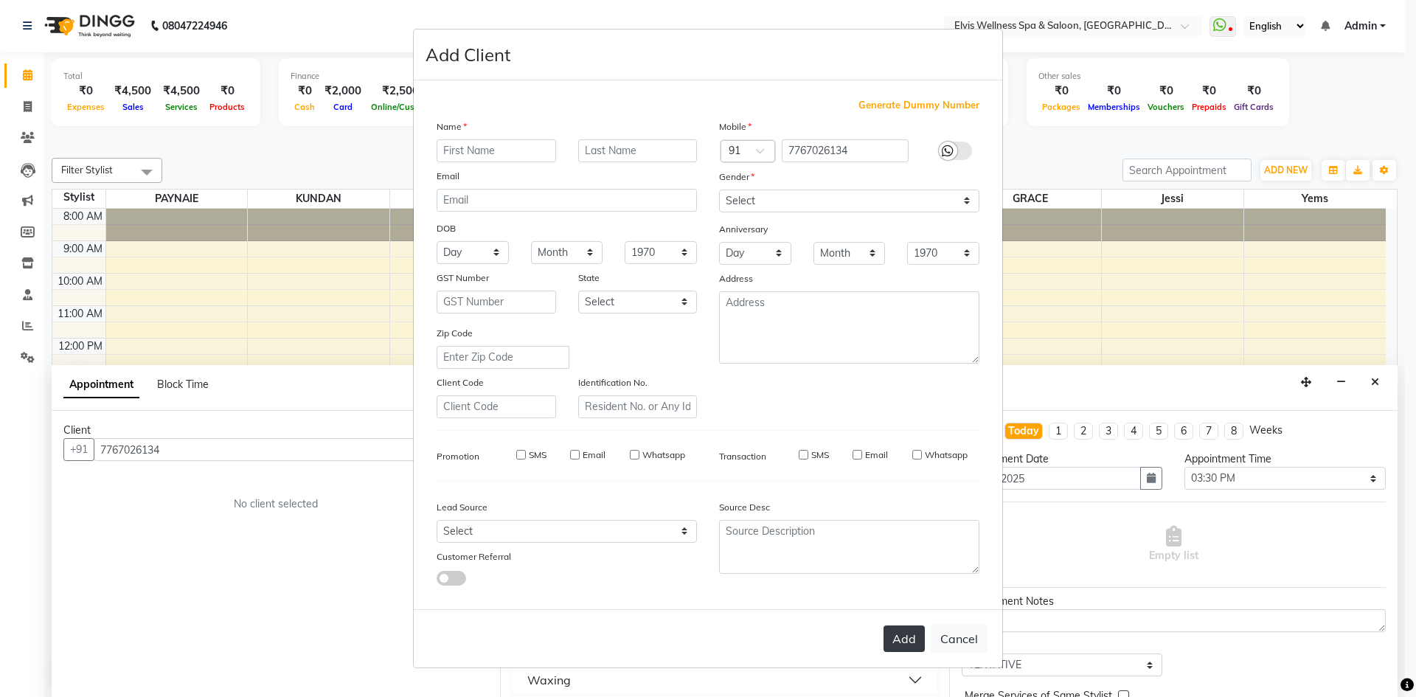
checkbox input "false"
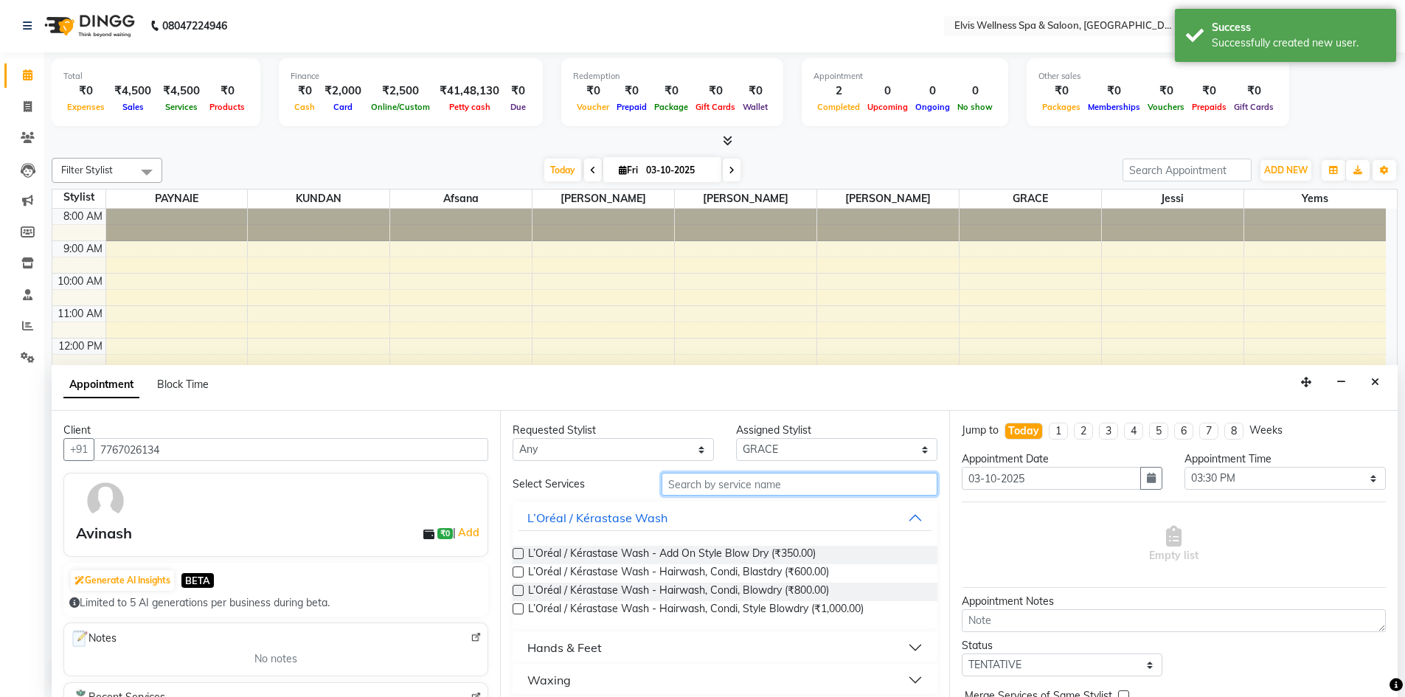
click at [714, 488] on input "text" at bounding box center [799, 484] width 276 height 23
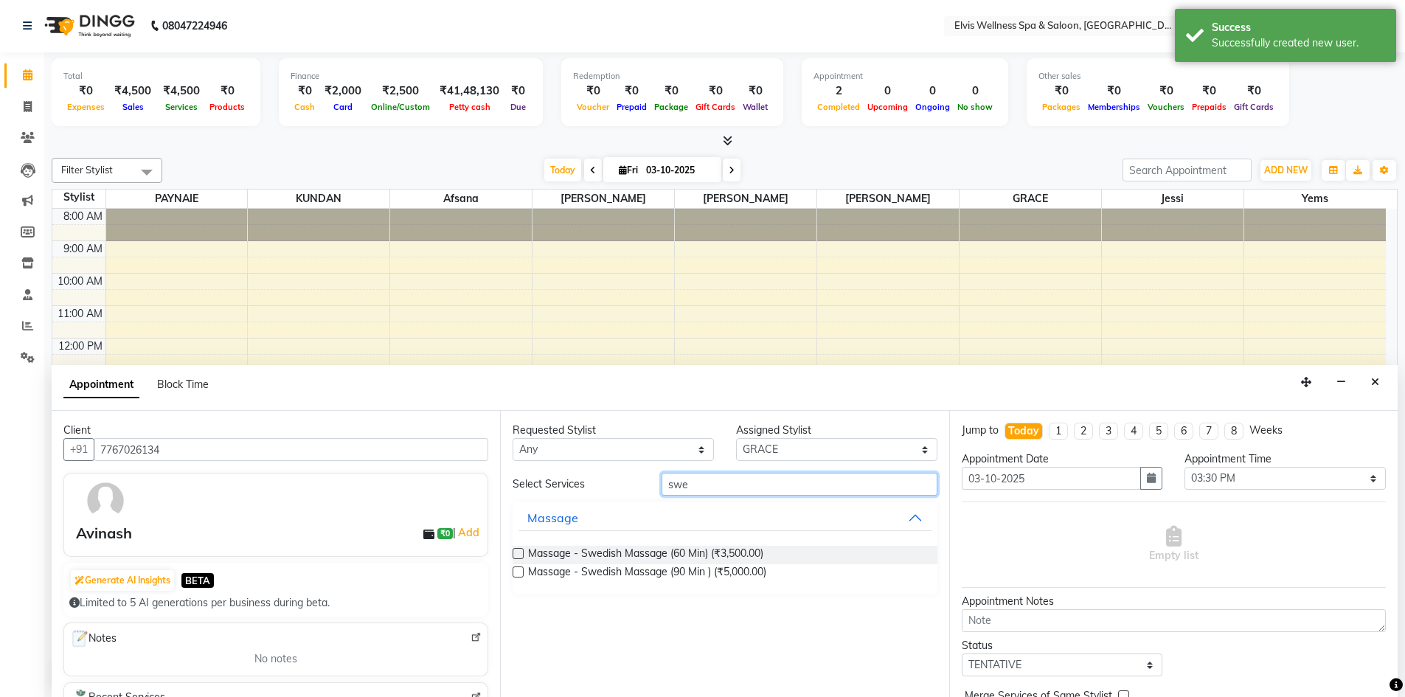
type input "swe"
click at [521, 556] on label at bounding box center [517, 553] width 11 height 11
click at [521, 556] on input "checkbox" at bounding box center [517, 555] width 10 height 10
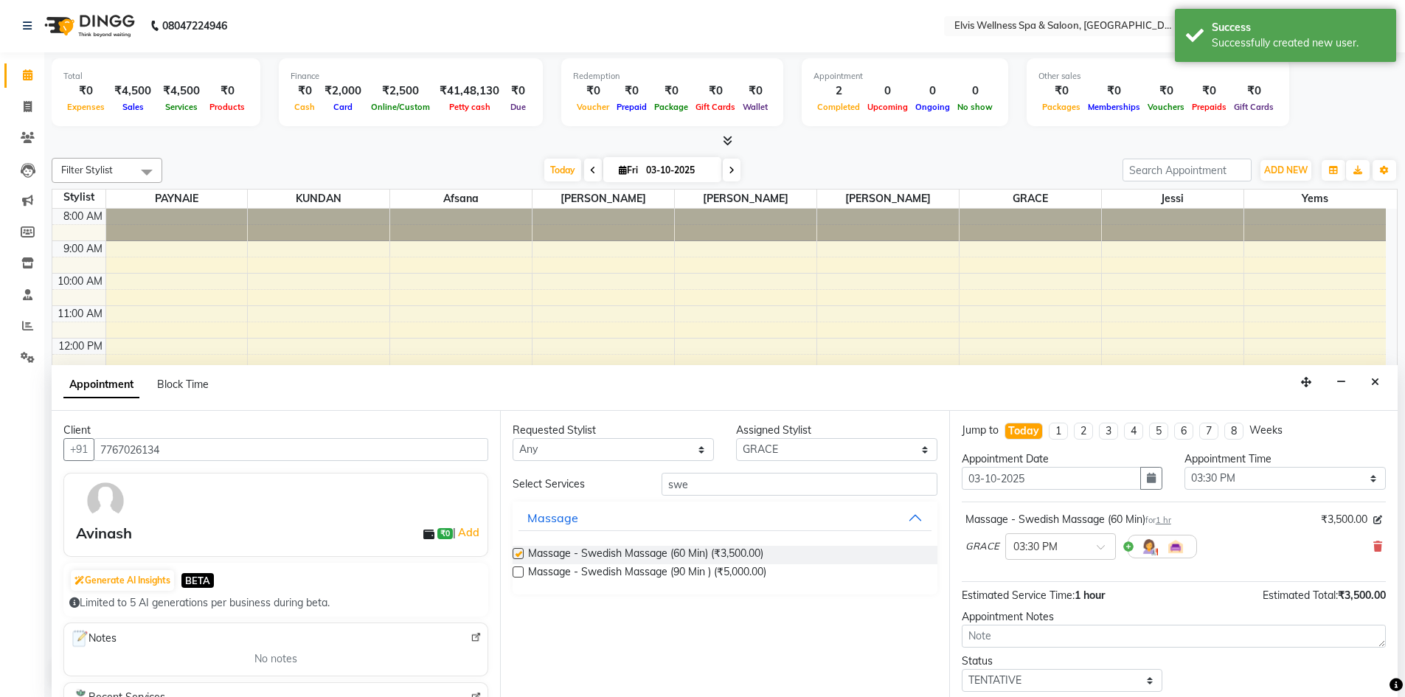
checkbox input "false"
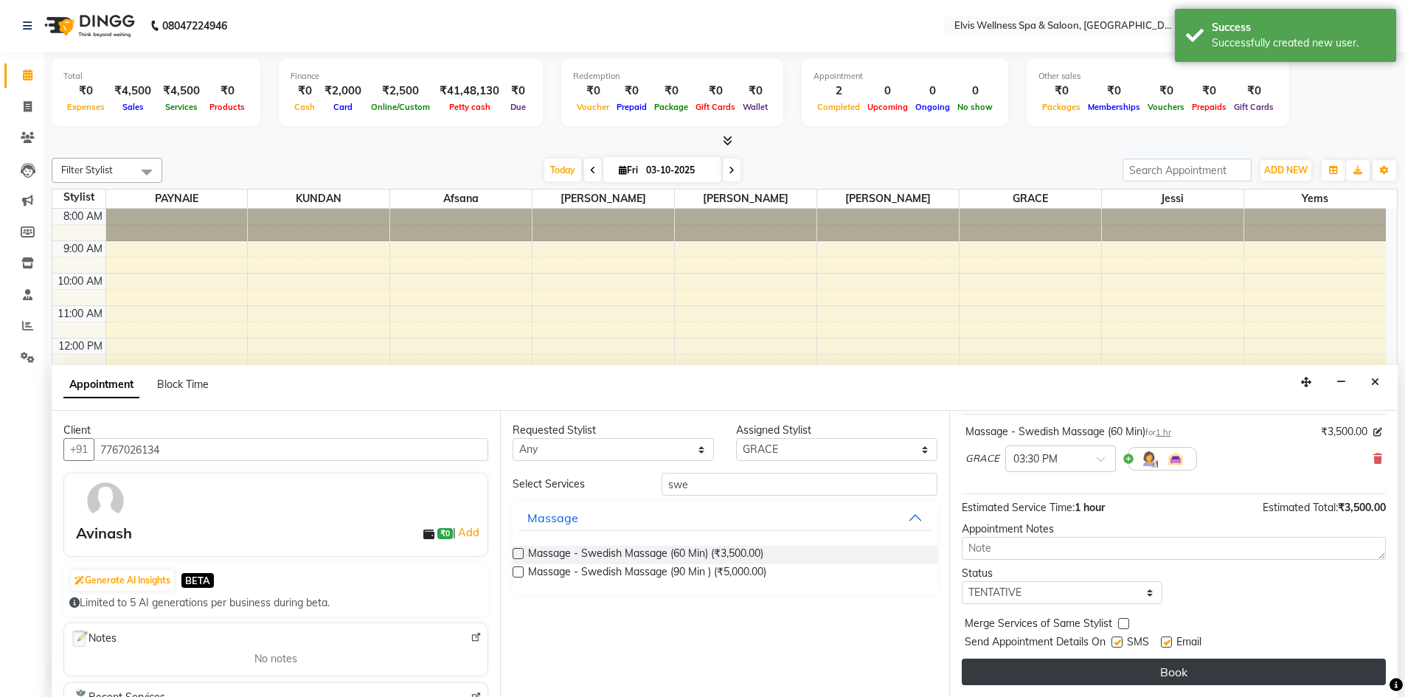
drag, startPoint x: 1116, startPoint y: 644, endPoint x: 1119, endPoint y: 661, distance: 17.1
click at [1116, 647] on div at bounding box center [1116, 644] width 10 height 15
click at [1119, 661] on button "Book" at bounding box center [1174, 671] width 424 height 27
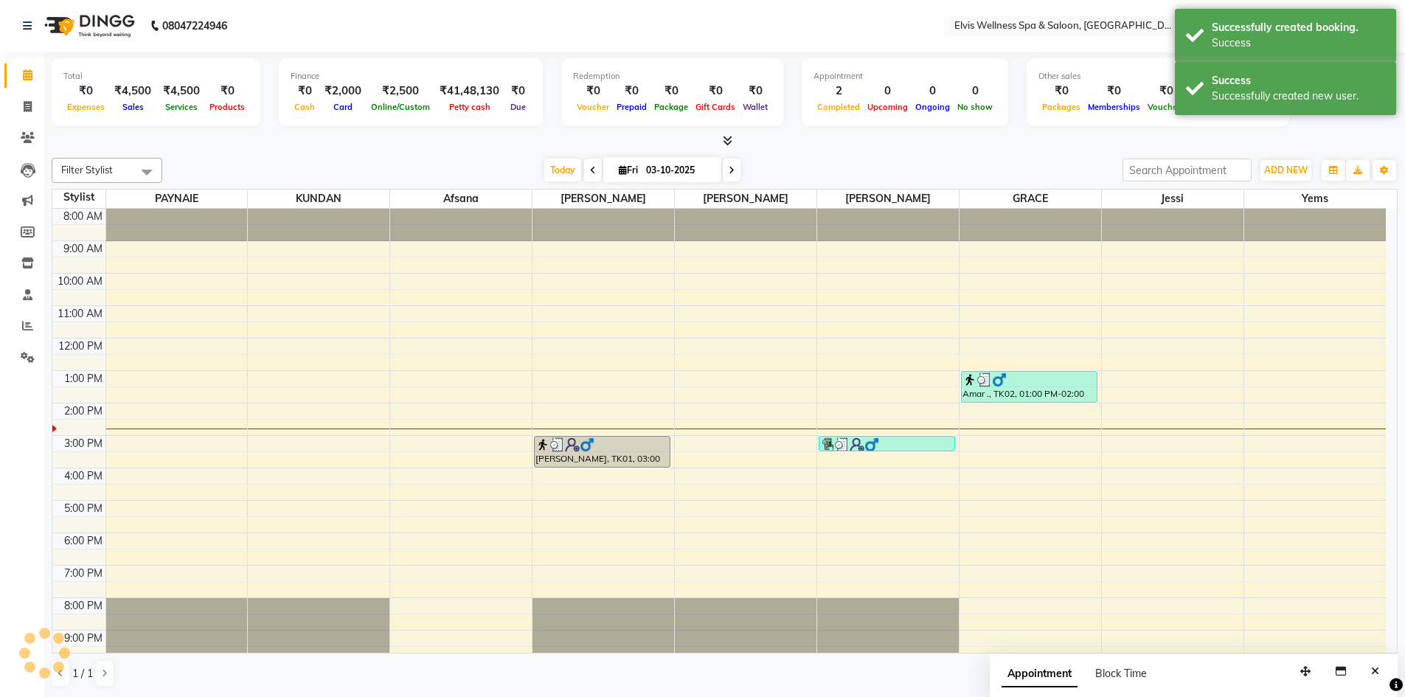
scroll to position [0, 0]
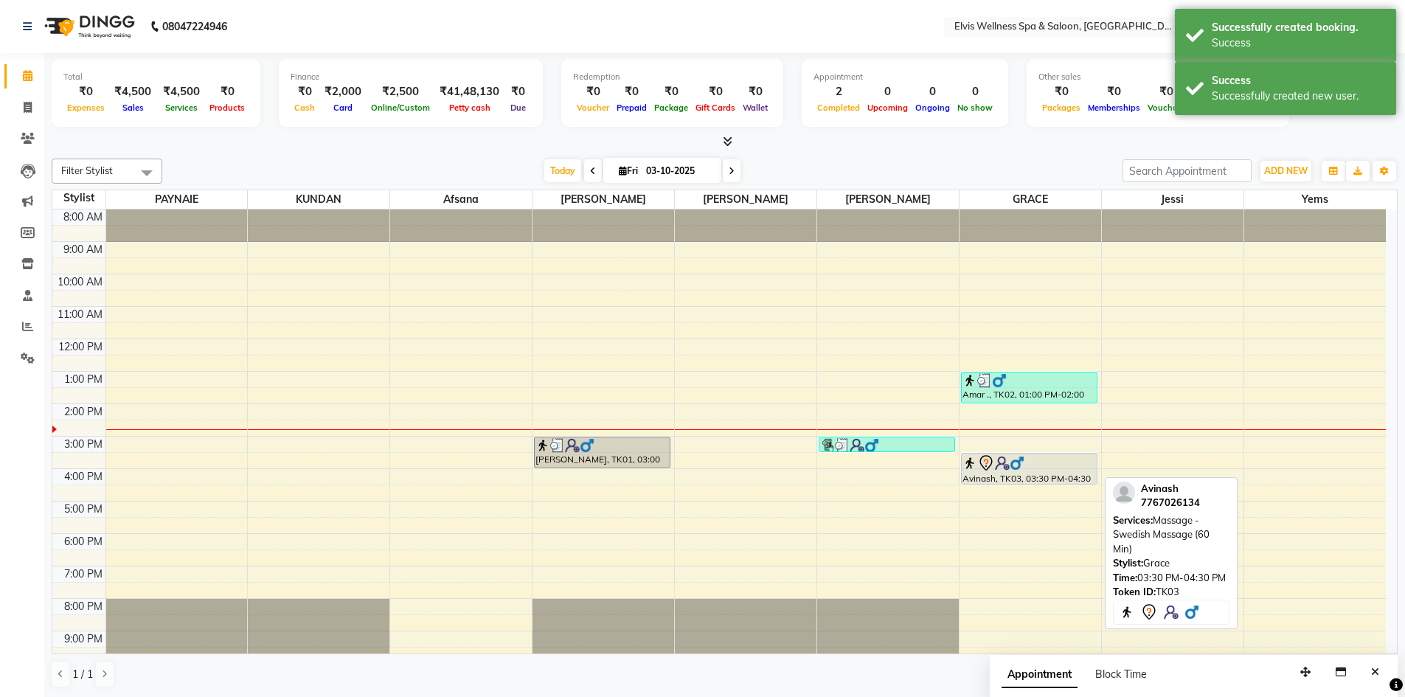
click at [1008, 461] on img at bounding box center [1002, 463] width 15 height 15
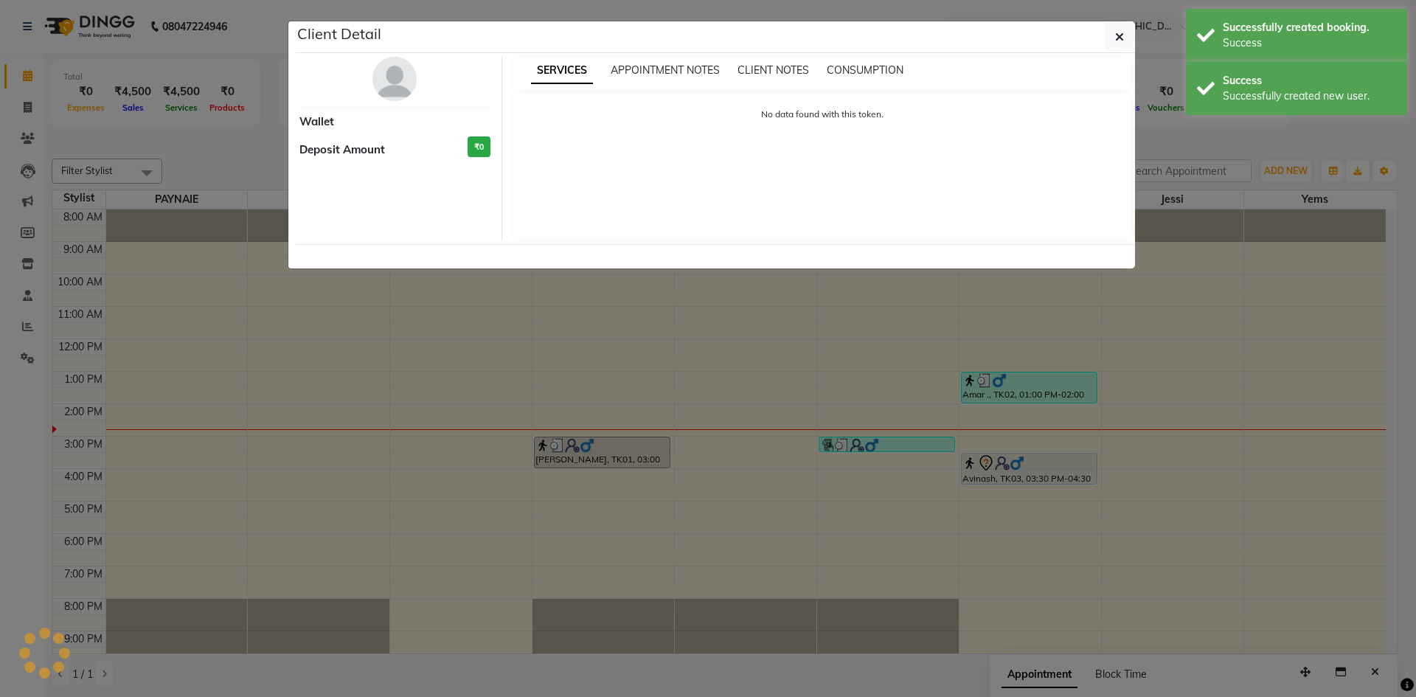
select select "7"
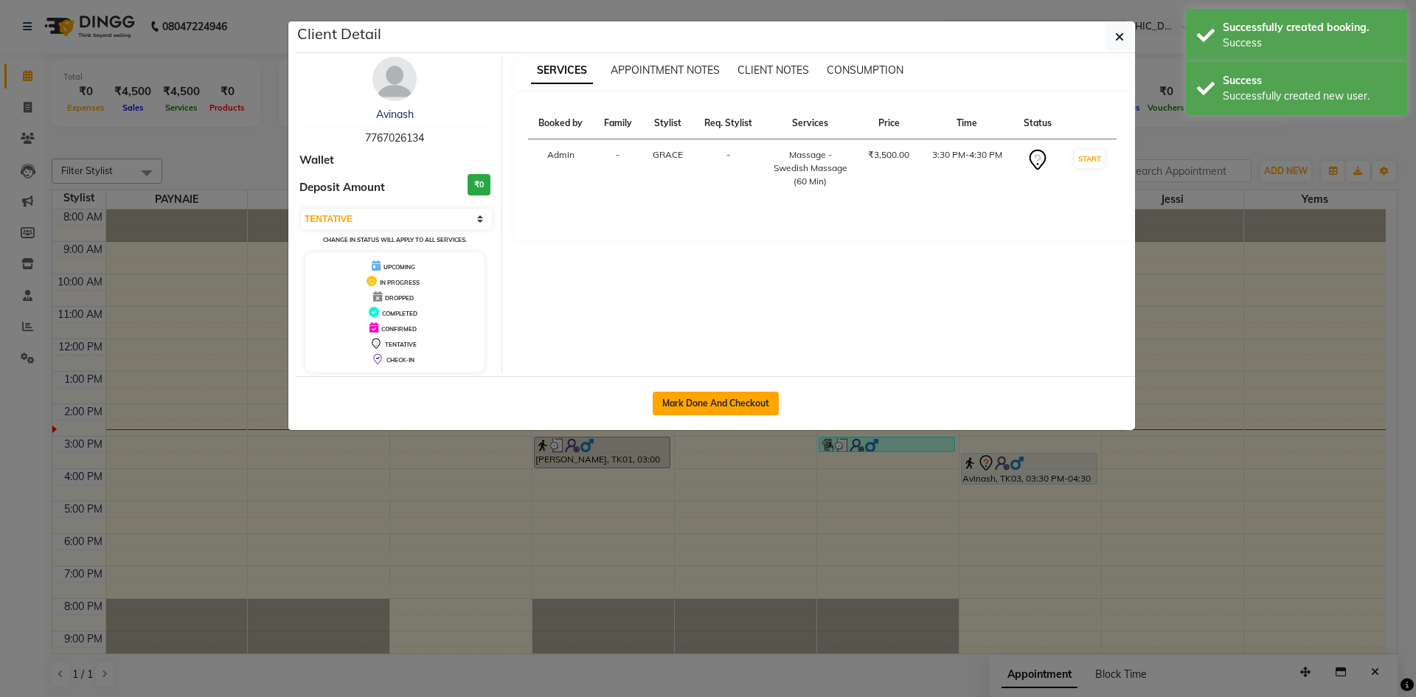
click at [723, 406] on button "Mark Done And Checkout" at bounding box center [716, 404] width 126 height 24
select select "4399"
select select "service"
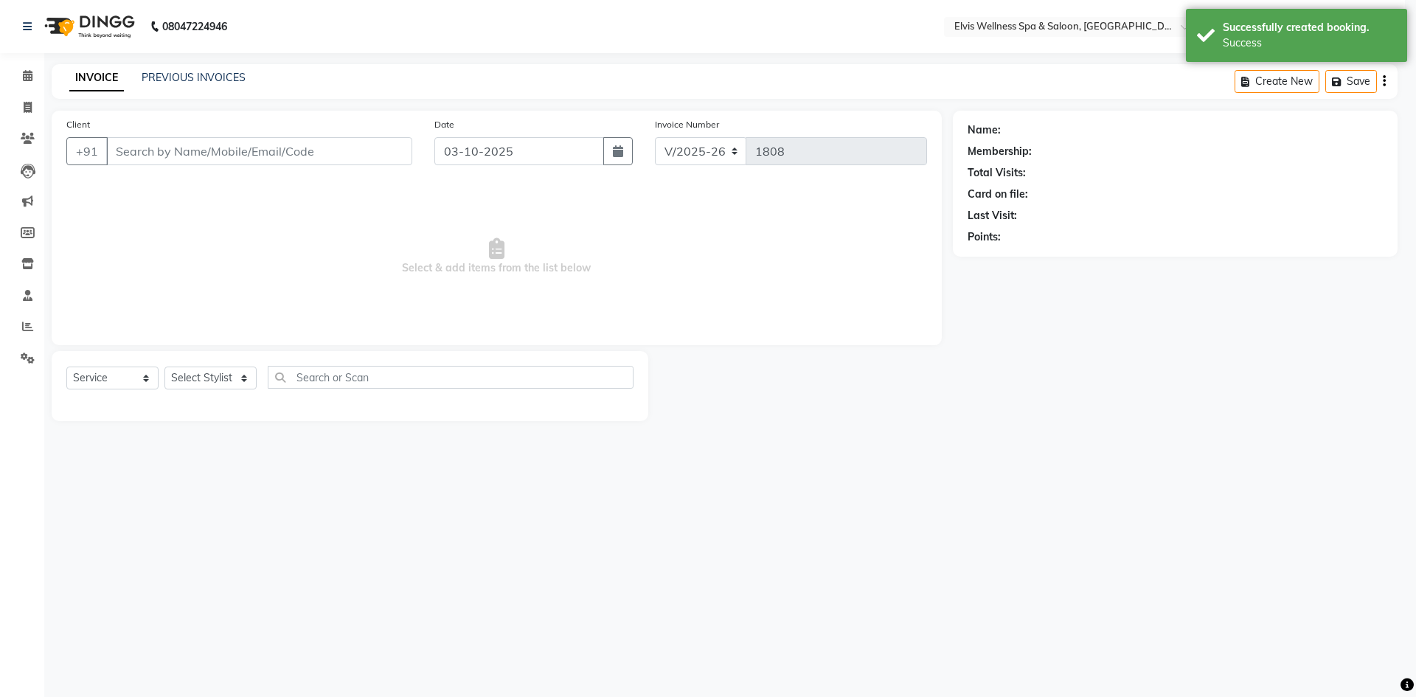
select select "3"
type input "7767026134"
select select "78125"
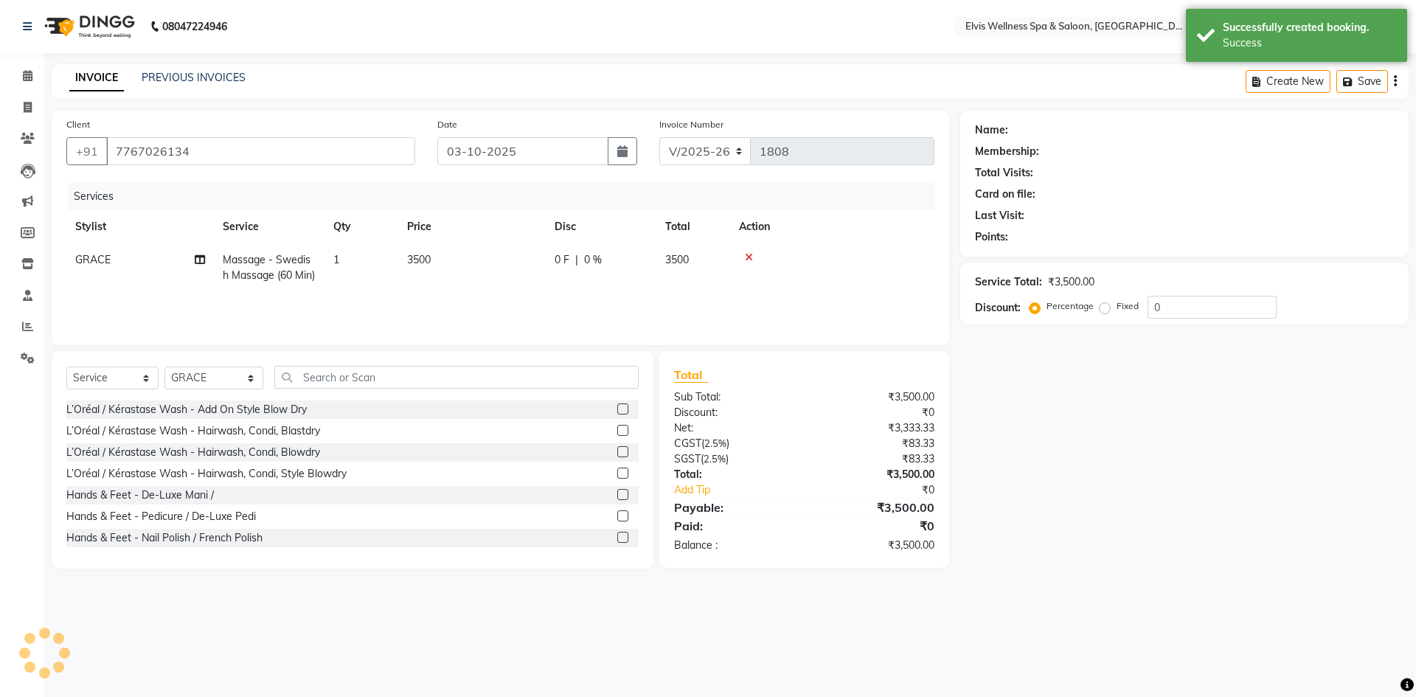
click at [425, 260] on span "3500" at bounding box center [419, 259] width 24 height 13
select select "78125"
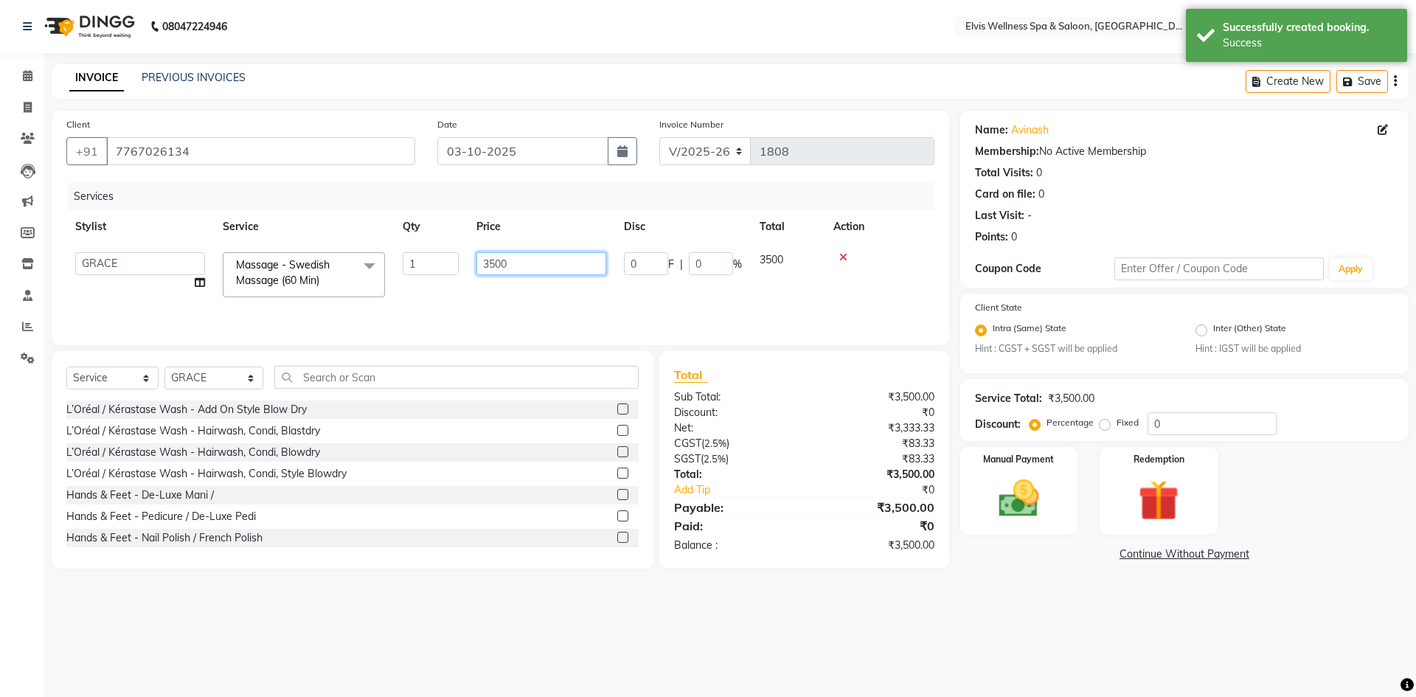
click at [490, 262] on input "3500" at bounding box center [541, 263] width 130 height 23
type input "2500"
click at [1020, 516] on img at bounding box center [1018, 499] width 69 height 49
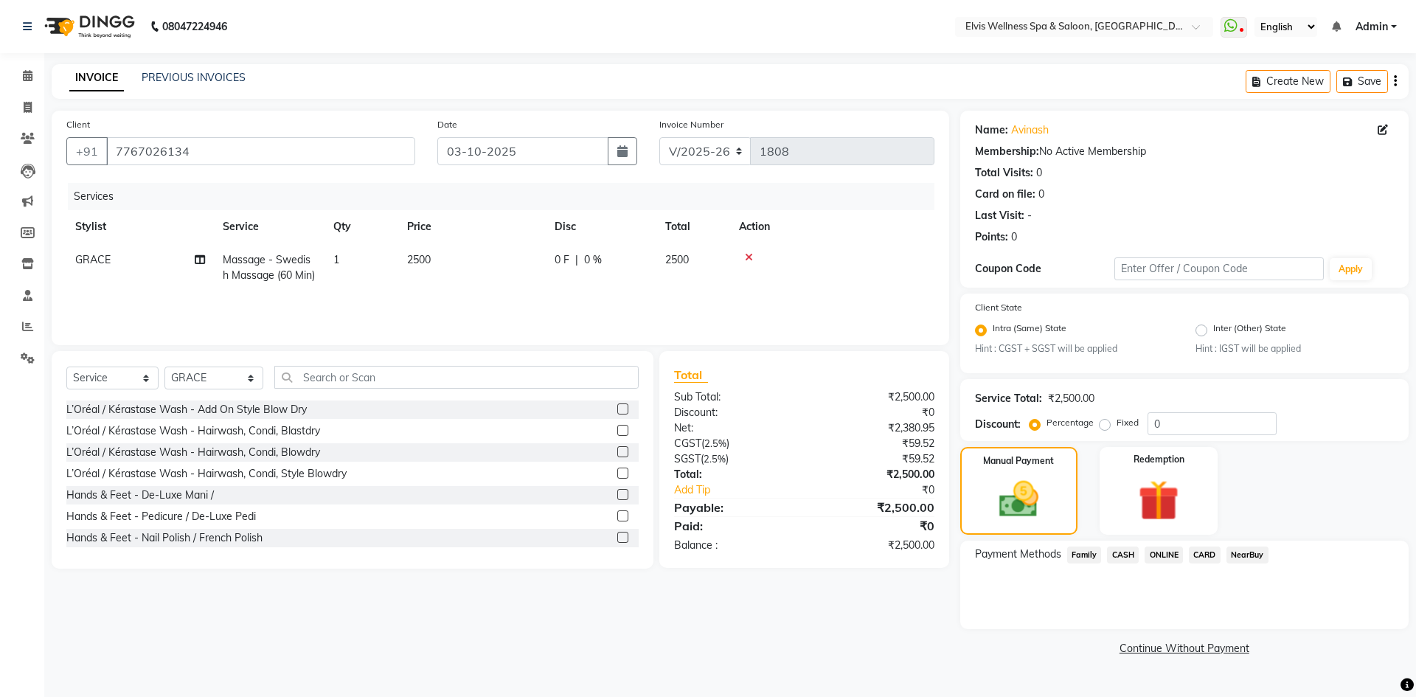
click at [1127, 557] on span "CASH" at bounding box center [1123, 554] width 32 height 17
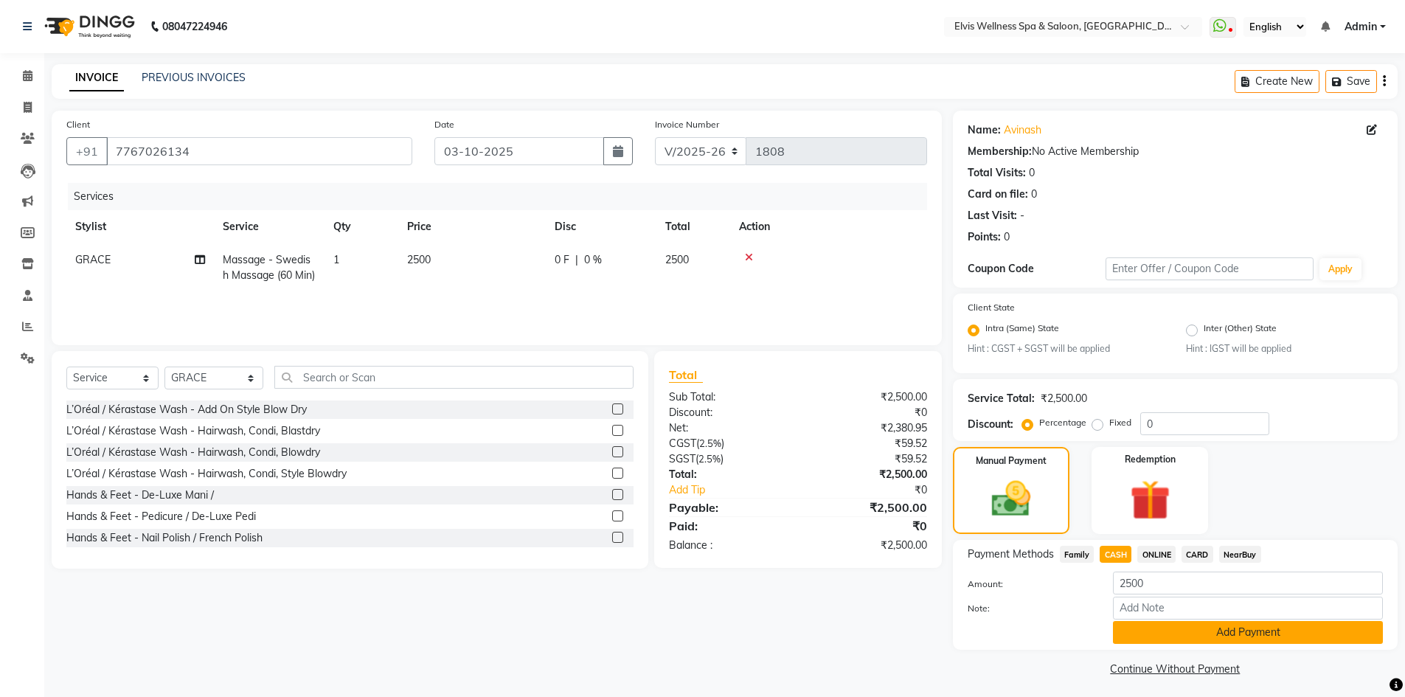
click at [1183, 638] on button "Add Payment" at bounding box center [1248, 632] width 270 height 23
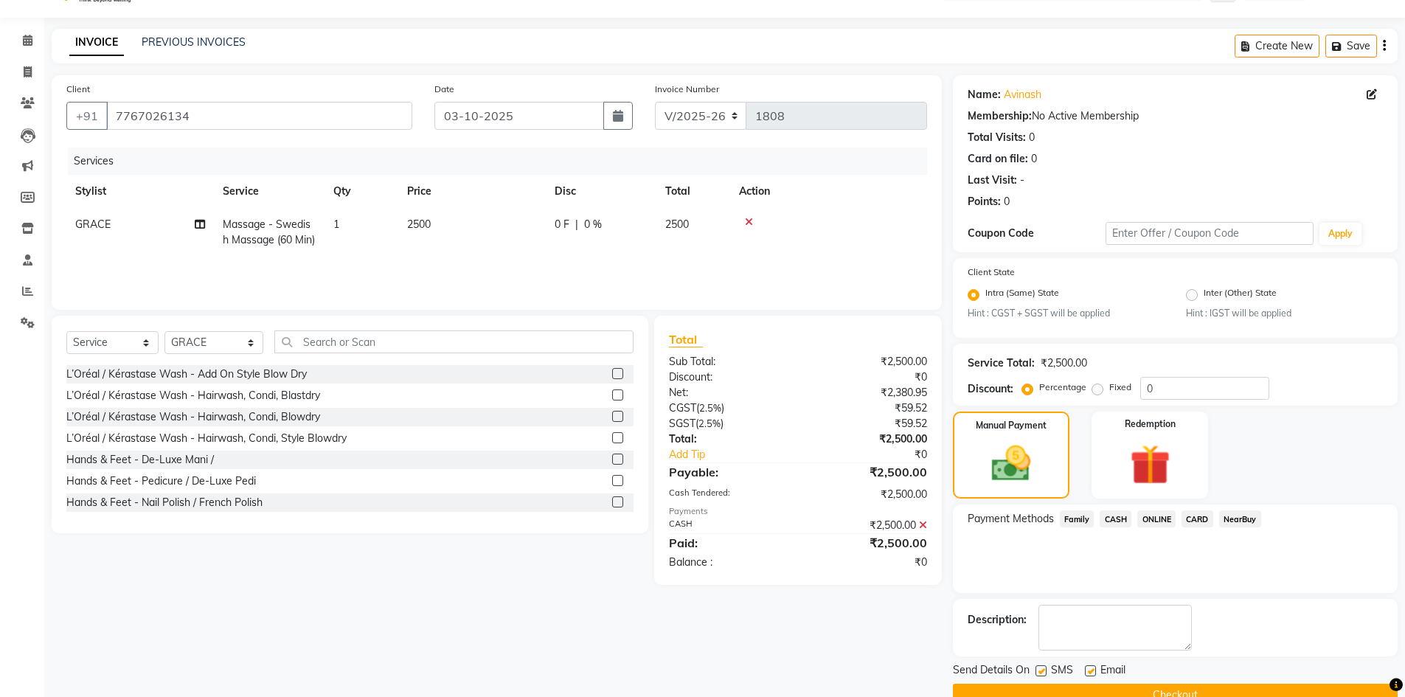
scroll to position [67, 0]
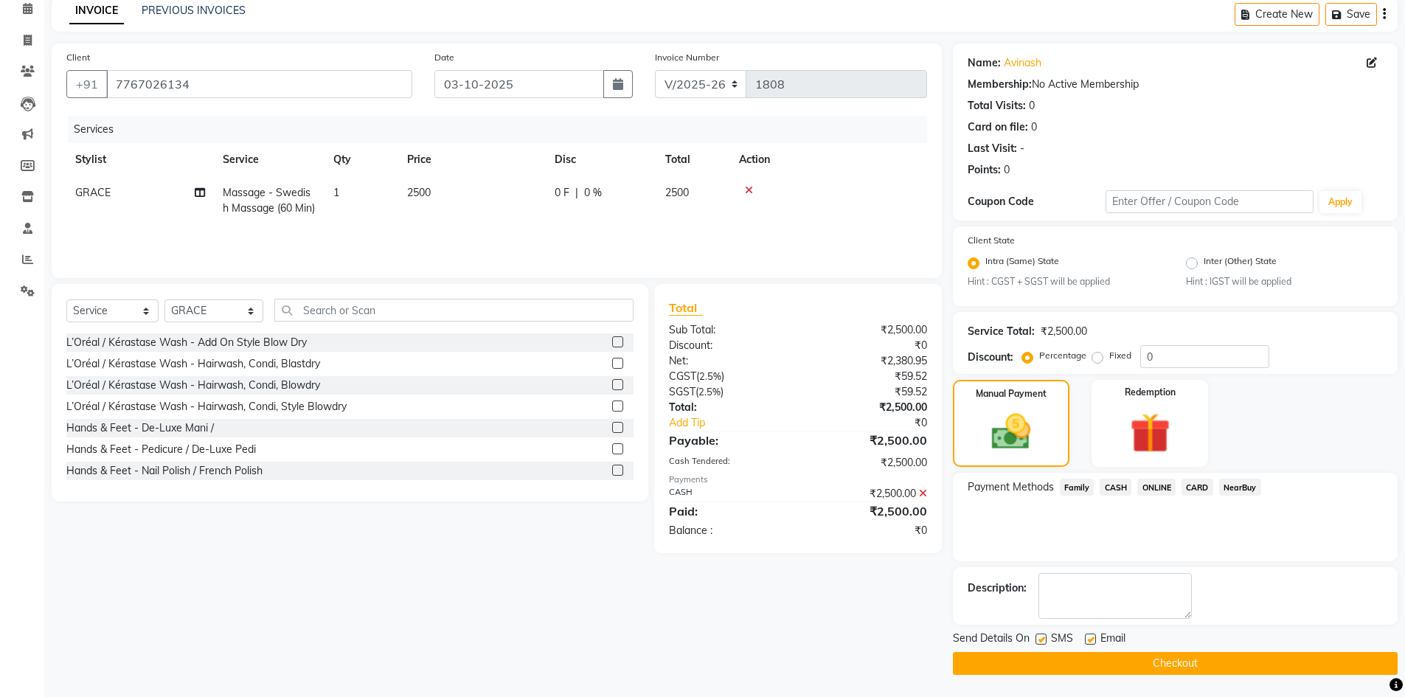
click at [1041, 642] on label at bounding box center [1040, 638] width 11 height 11
click at [1041, 642] on input "checkbox" at bounding box center [1040, 640] width 10 height 10
checkbox input "false"
click at [1124, 660] on button "Checkout" at bounding box center [1175, 663] width 445 height 23
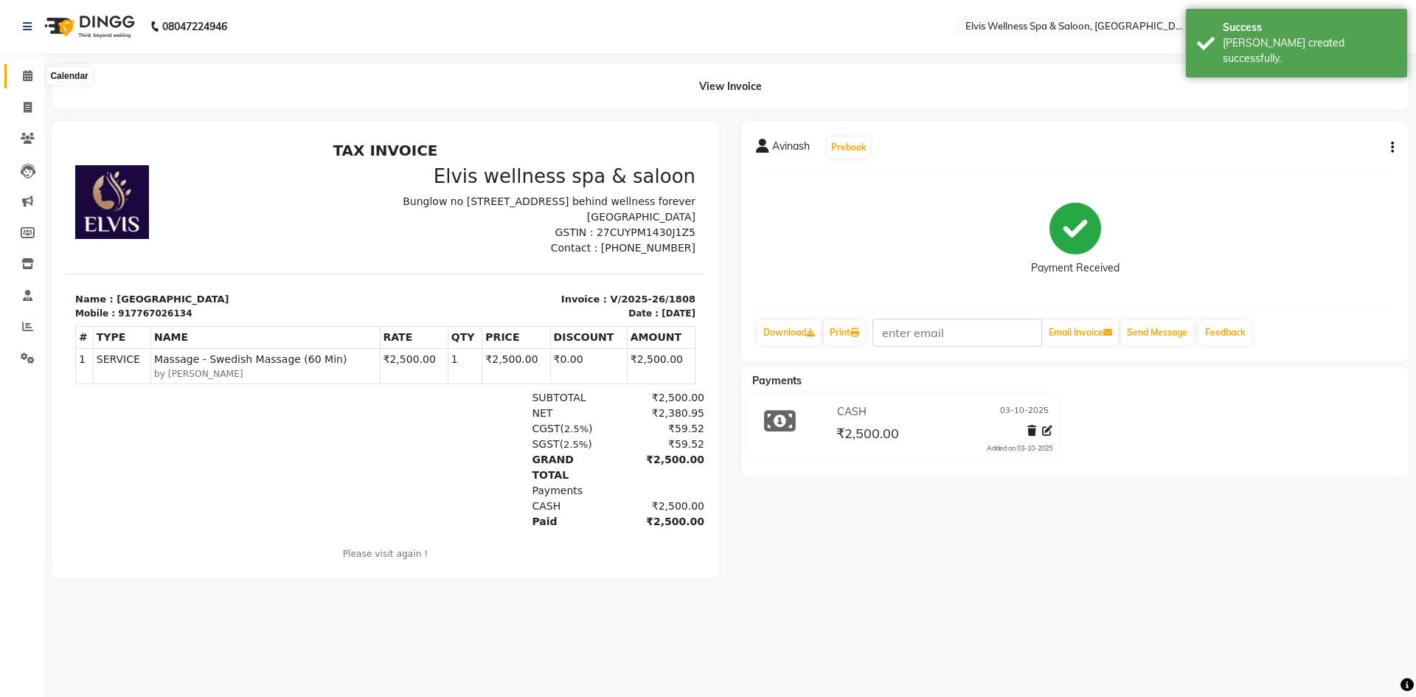
click at [29, 81] on span at bounding box center [28, 76] width 26 height 17
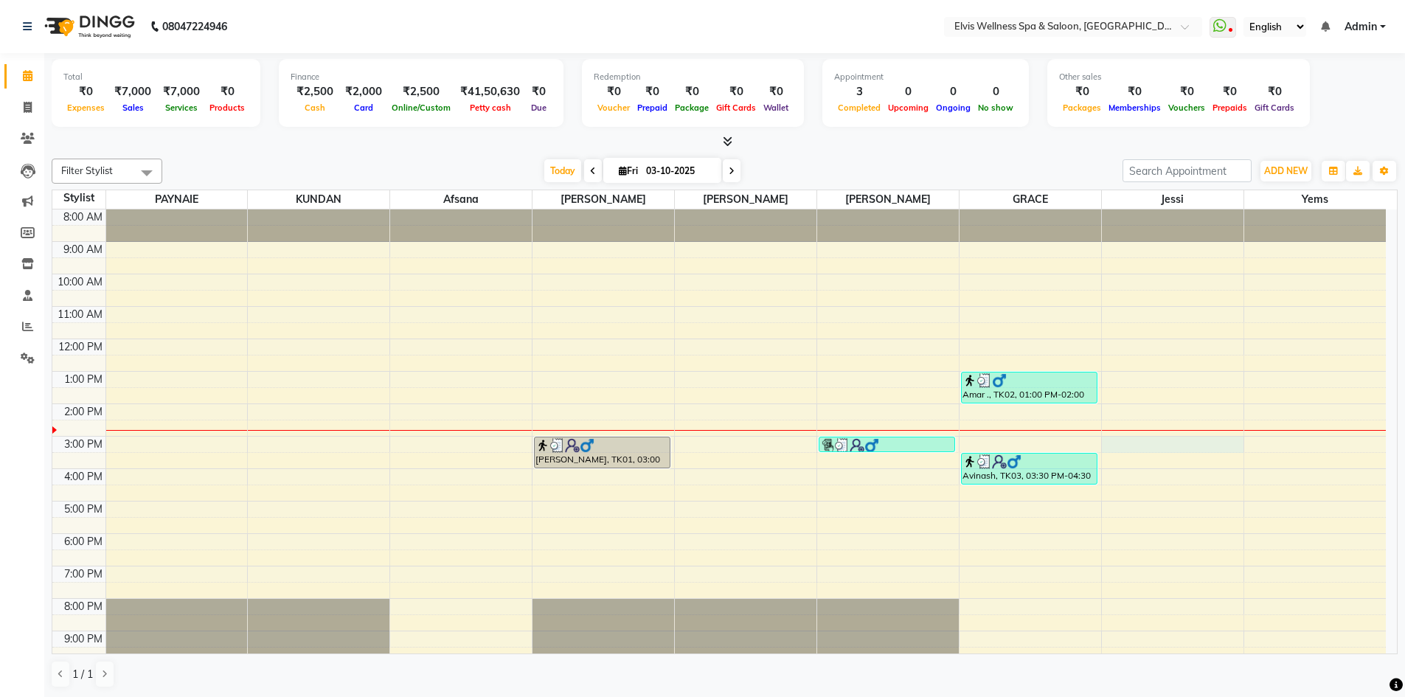
click at [1113, 445] on div "8:00 AM 9:00 AM 10:00 AM 11:00 AM 12:00 PM 1:00 PM 2:00 PM 3:00 PM 4:00 PM 5:00…" at bounding box center [718, 452] width 1333 height 486
select select "79619"
select select "900"
select select "tentative"
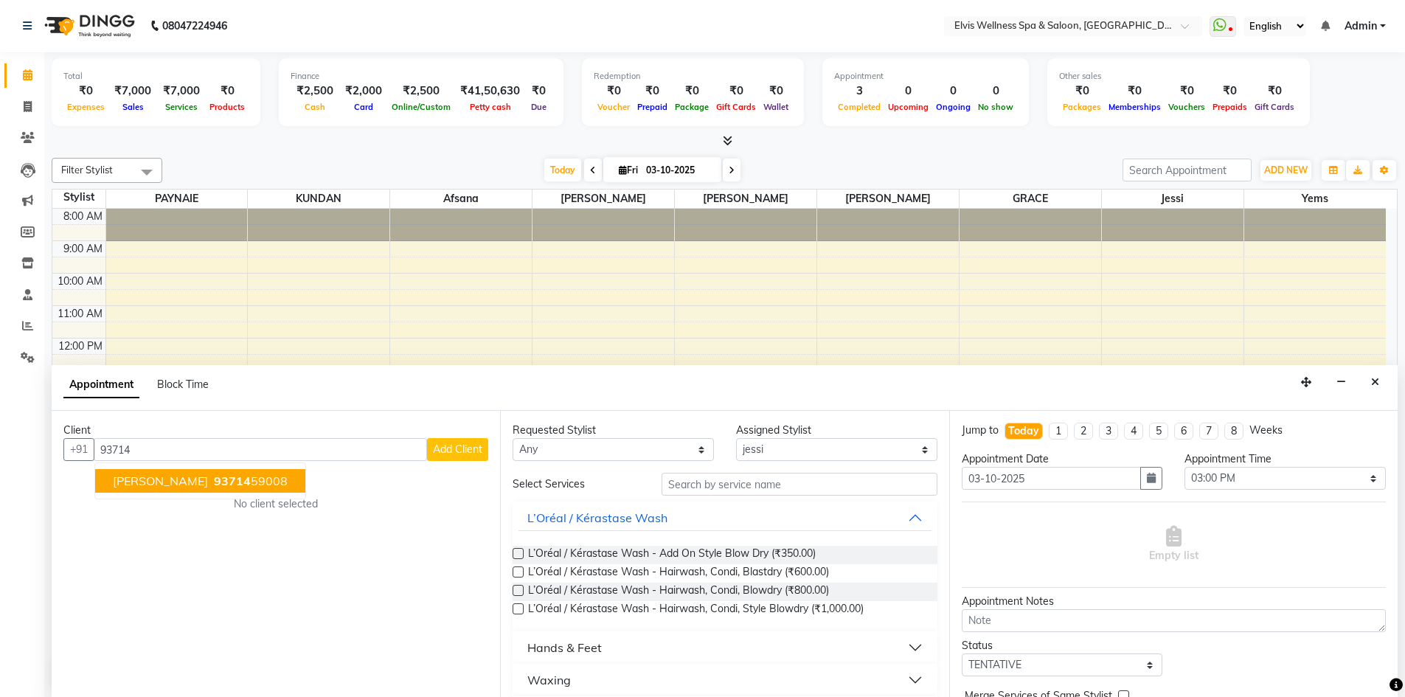
click at [214, 485] on span "93714" at bounding box center [232, 480] width 37 height 15
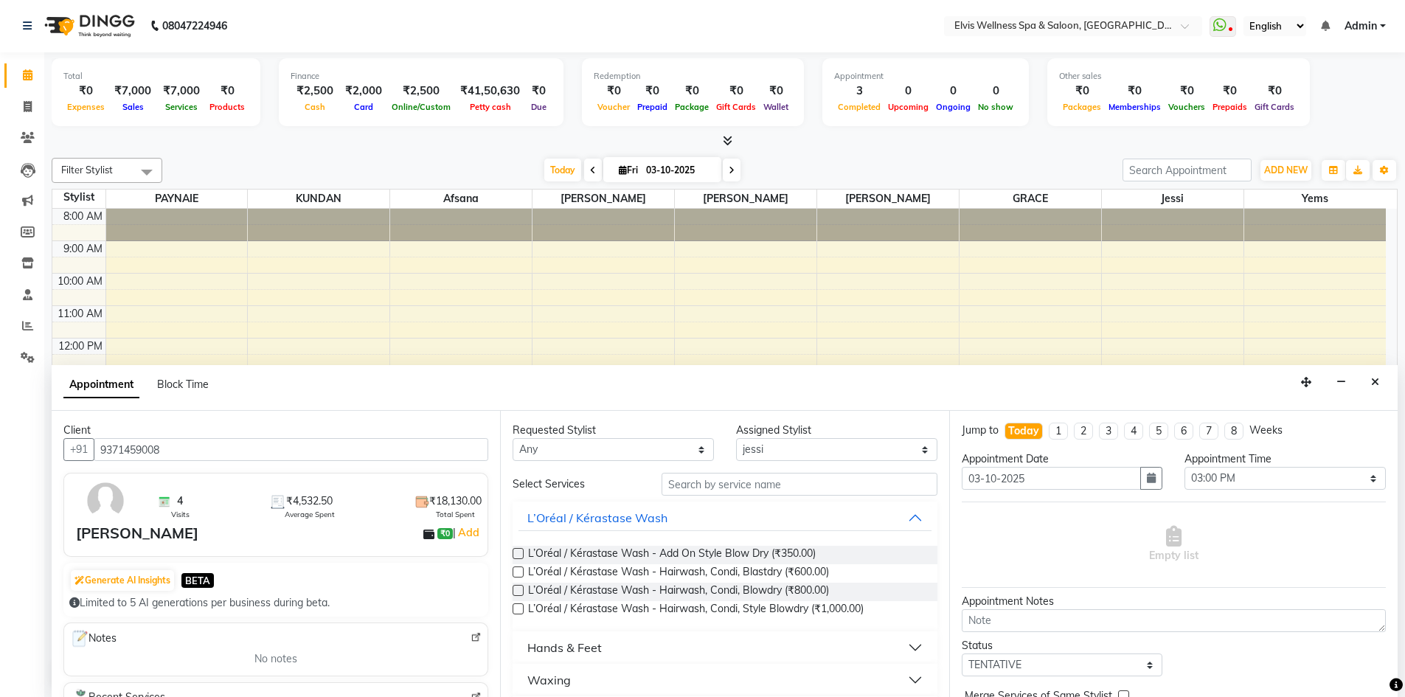
type input "9371459008"
click at [677, 484] on input "text" at bounding box center [799, 484] width 276 height 23
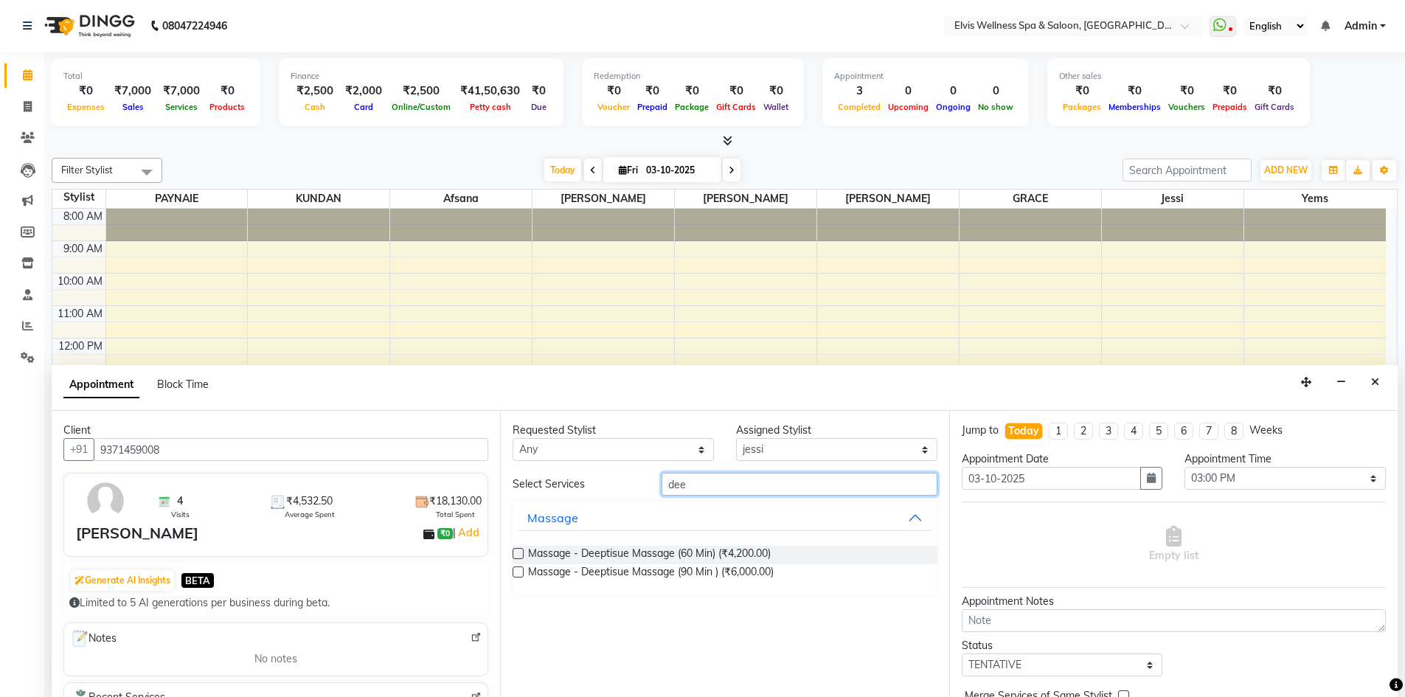
type input "dee"
click at [518, 550] on label at bounding box center [517, 553] width 11 height 11
click at [518, 550] on input "checkbox" at bounding box center [517, 555] width 10 height 10
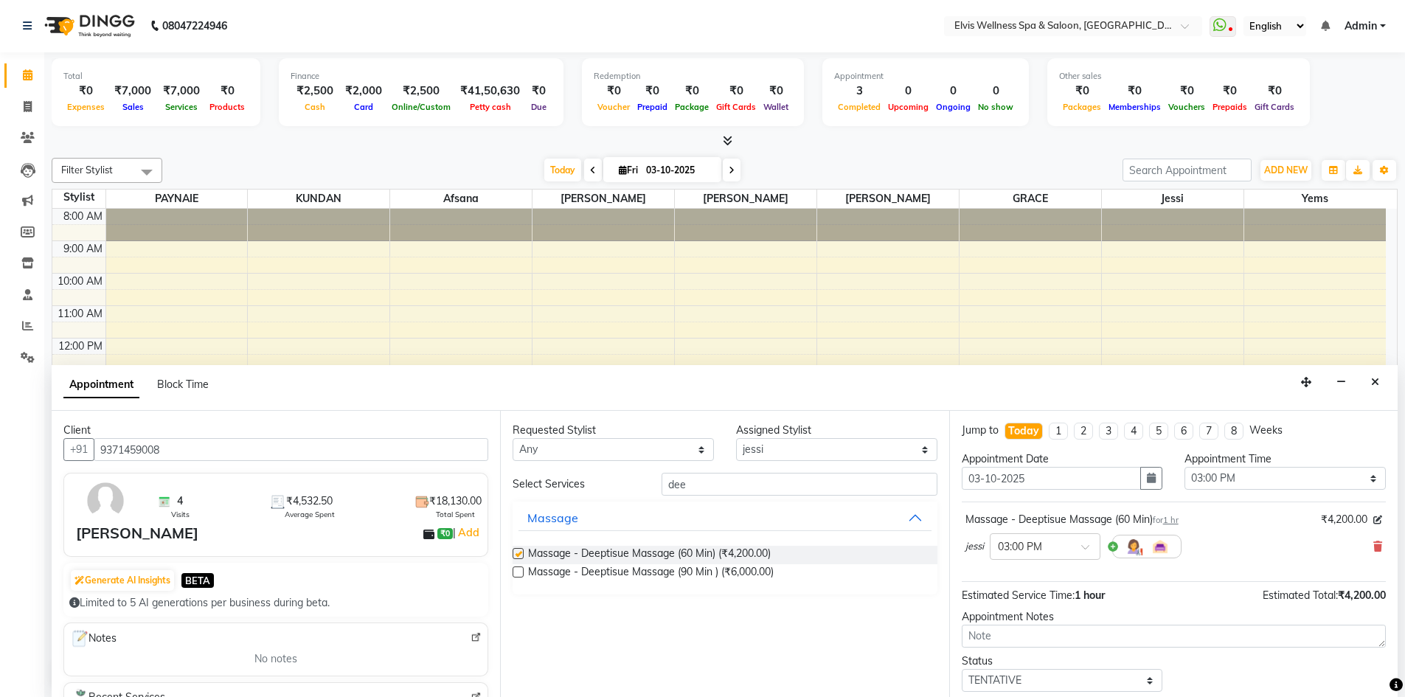
checkbox input "false"
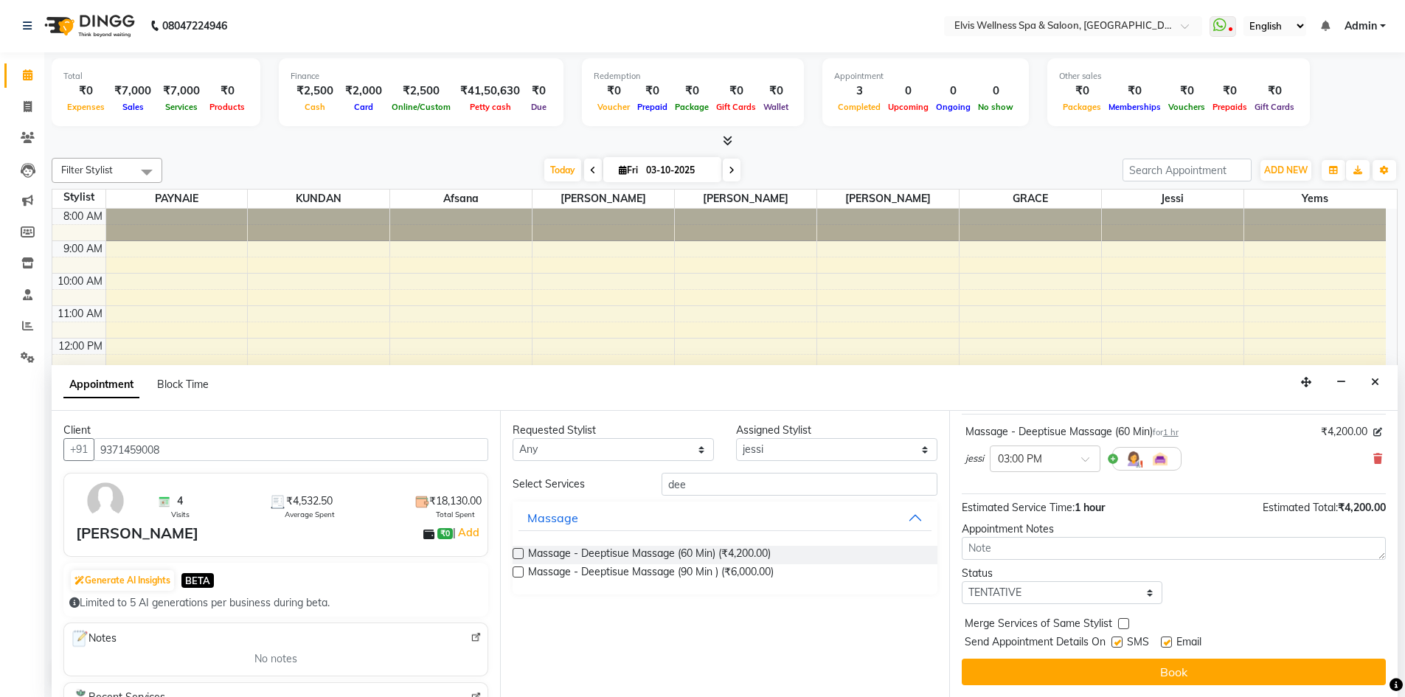
click at [1114, 644] on label at bounding box center [1116, 641] width 11 height 11
click at [1114, 644] on input "checkbox" at bounding box center [1116, 644] width 10 height 10
checkbox input "false"
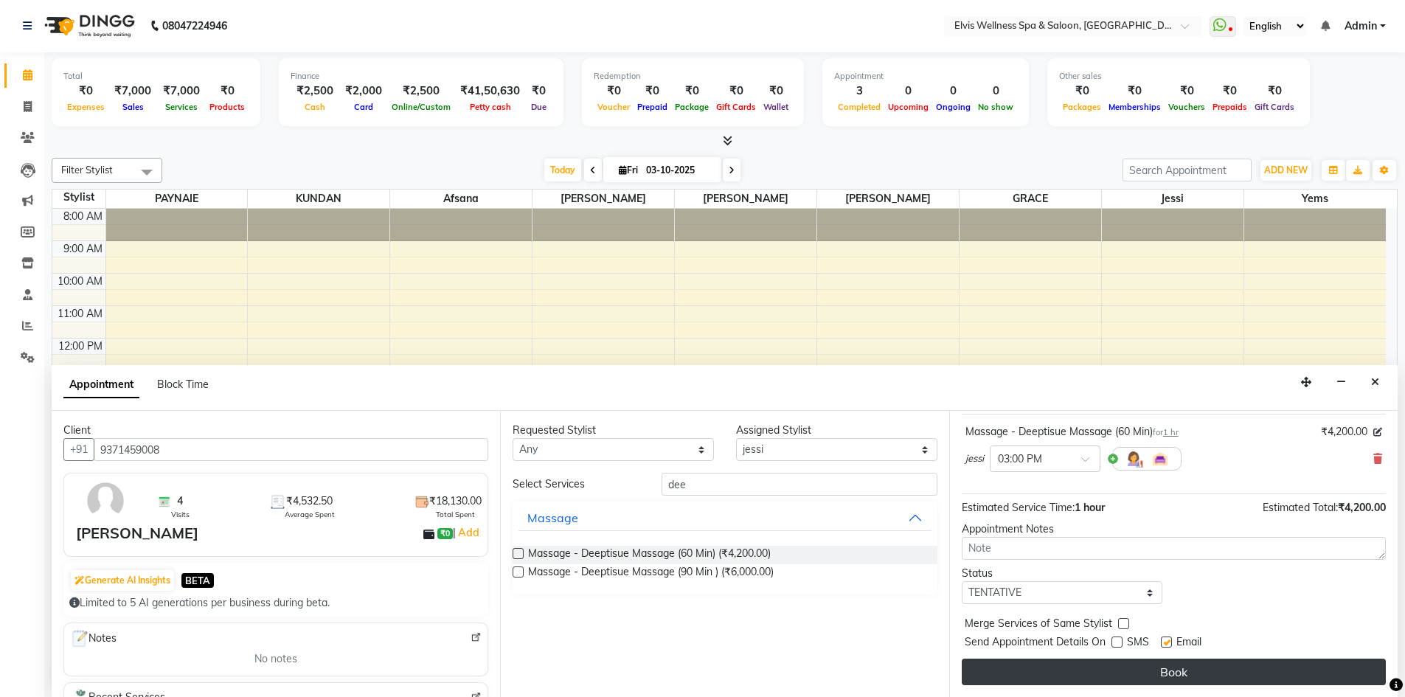
click at [1129, 672] on button "Book" at bounding box center [1174, 671] width 424 height 27
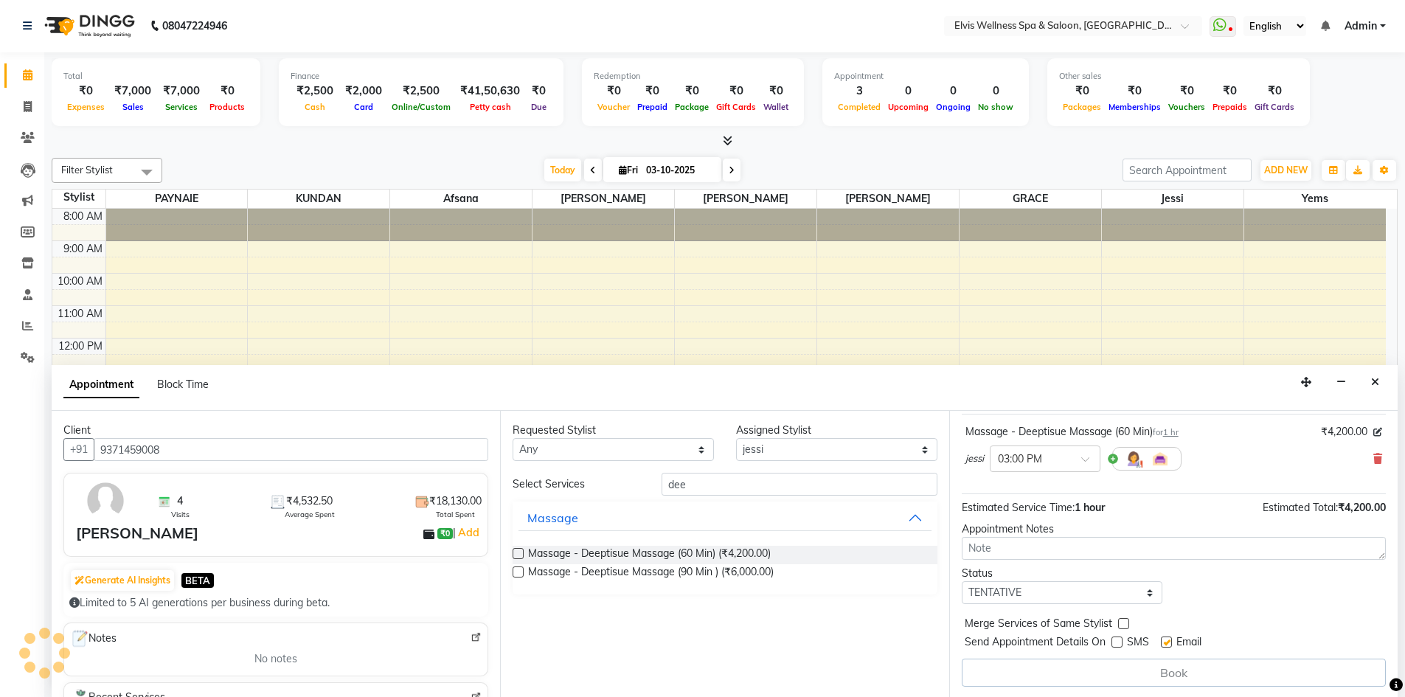
scroll to position [0, 0]
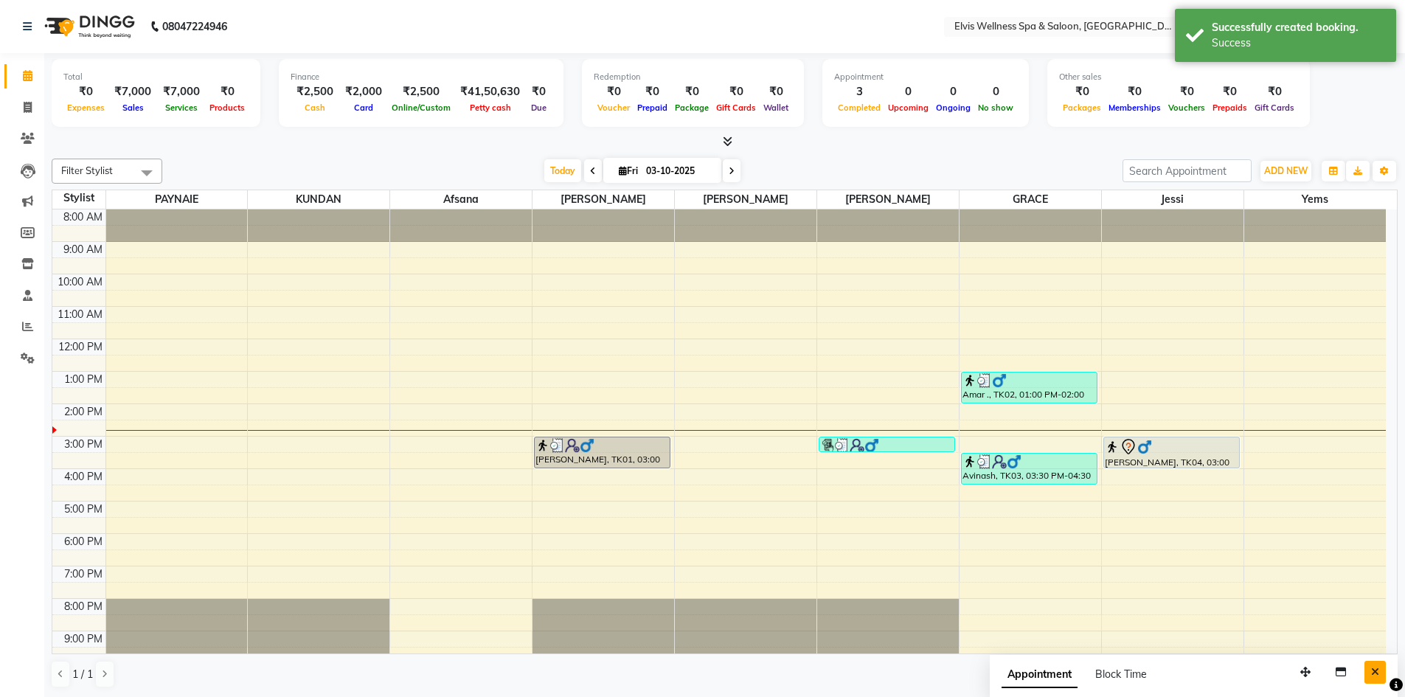
click at [1374, 677] on button "Close" at bounding box center [1374, 672] width 21 height 23
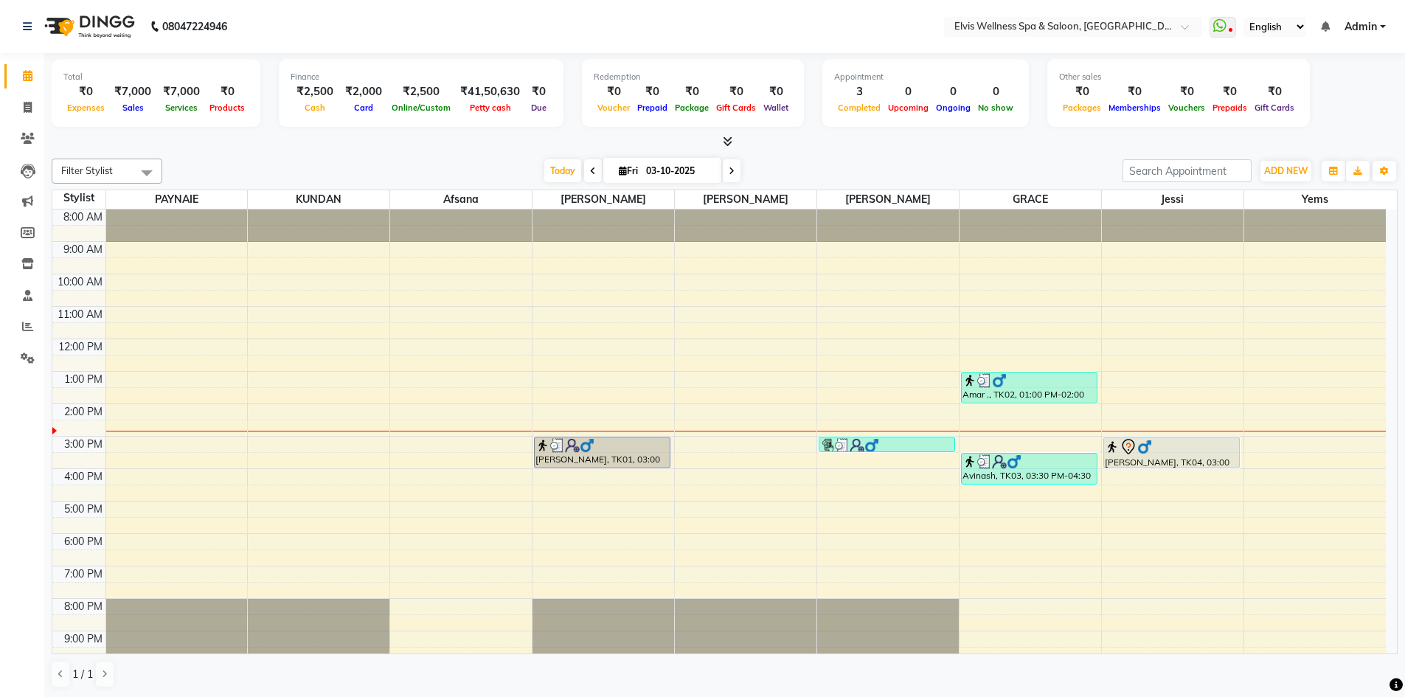
click at [585, 173] on span at bounding box center [593, 170] width 18 height 23
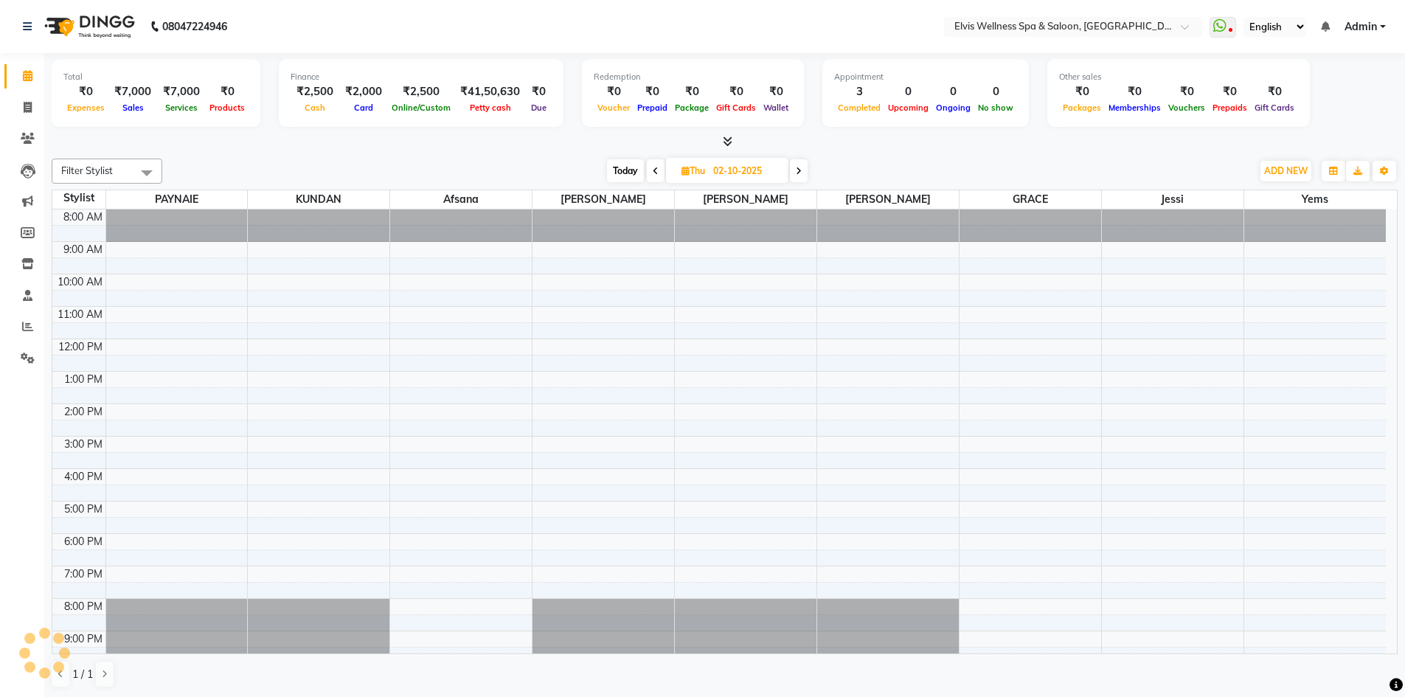
scroll to position [42, 0]
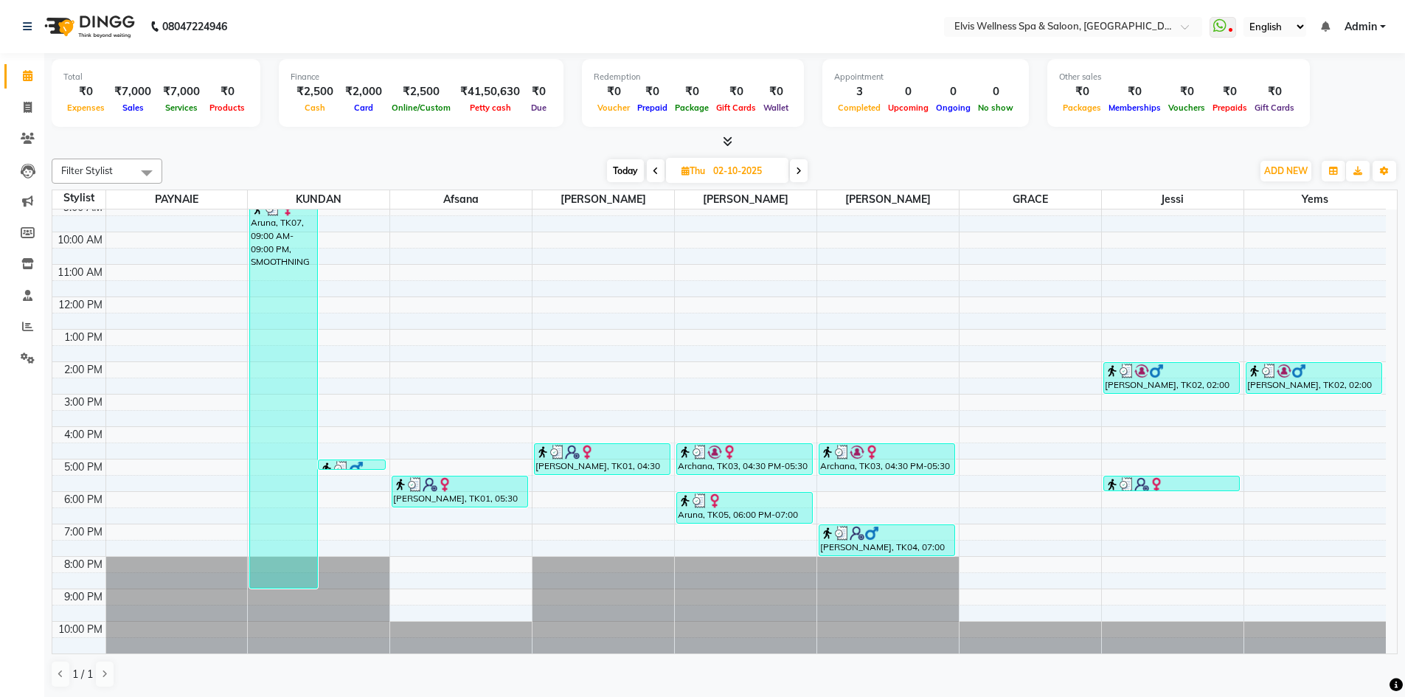
click at [616, 176] on span "Today" at bounding box center [625, 170] width 37 height 23
type input "03-10-2025"
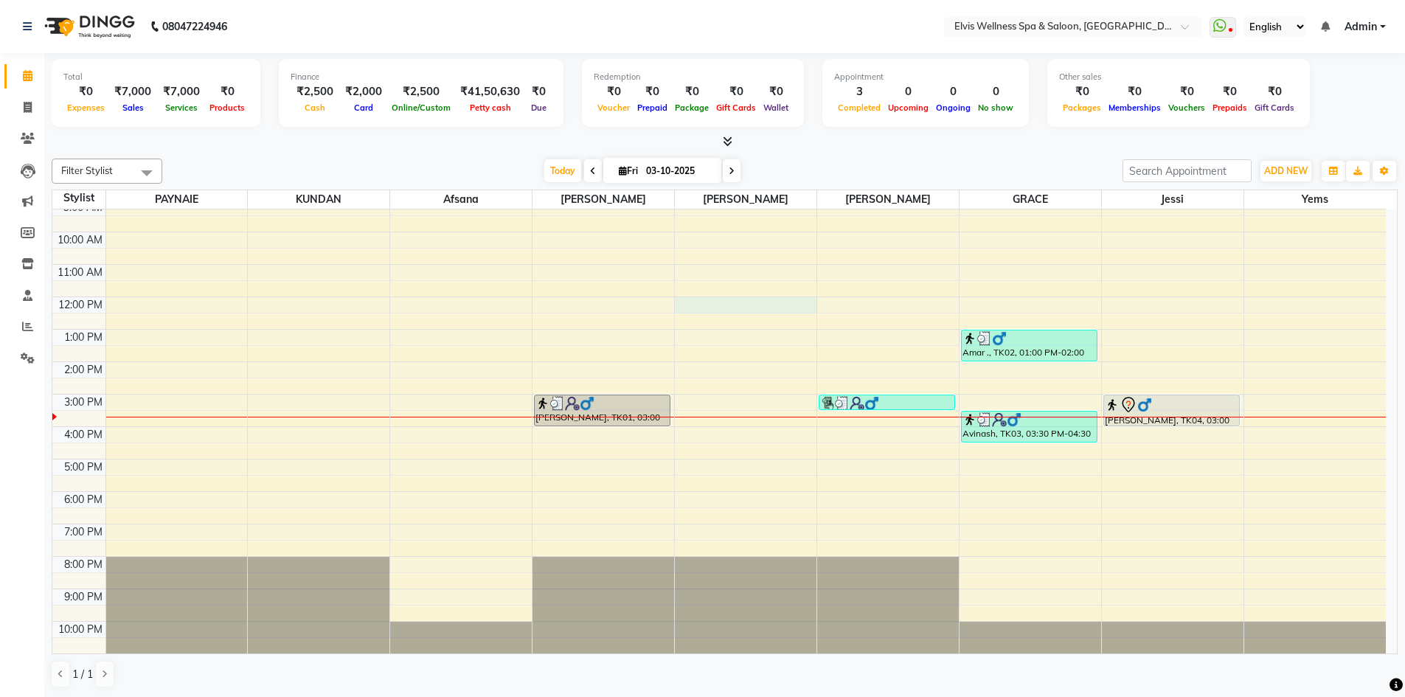
click at [692, 302] on div "8:00 AM 9:00 AM 10:00 AM 11:00 AM 12:00 PM 1:00 PM 2:00 PM 3:00 PM 4:00 PM 5:00…" at bounding box center [718, 410] width 1333 height 486
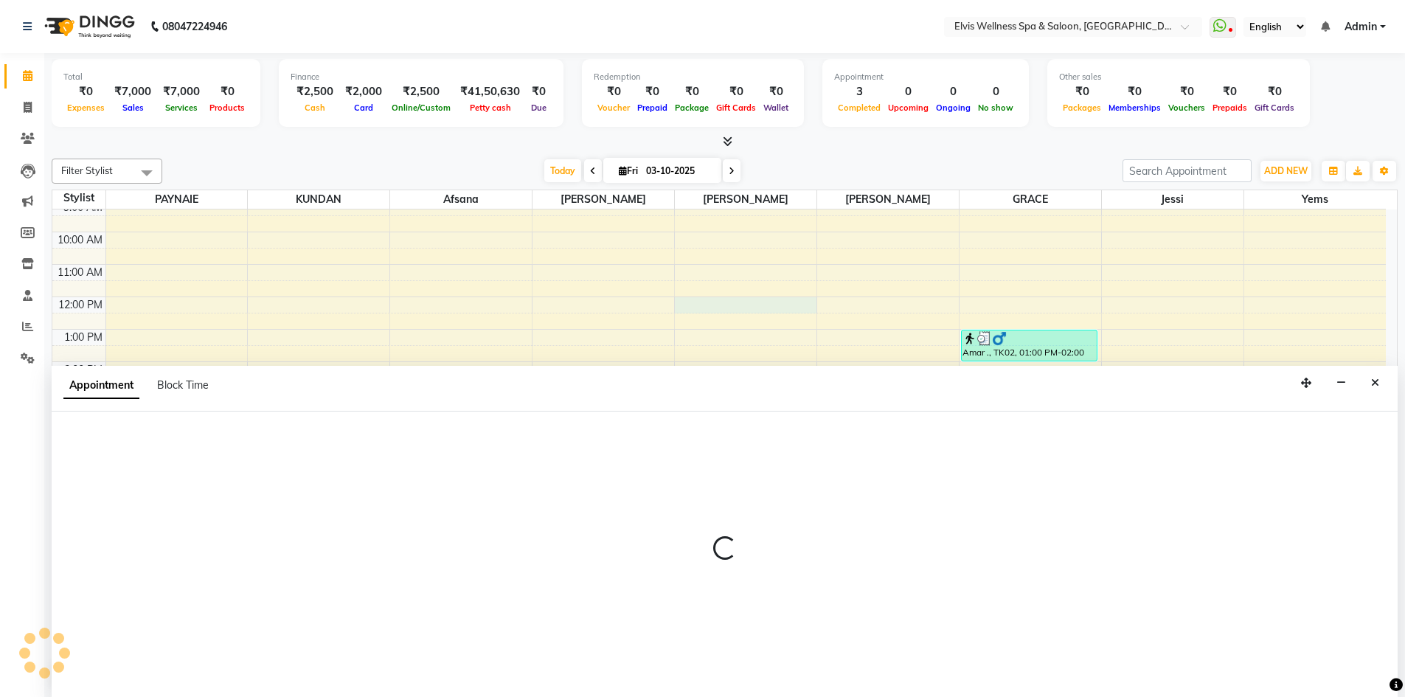
scroll to position [1, 0]
select select "62458"
select select "720"
select select "tentative"
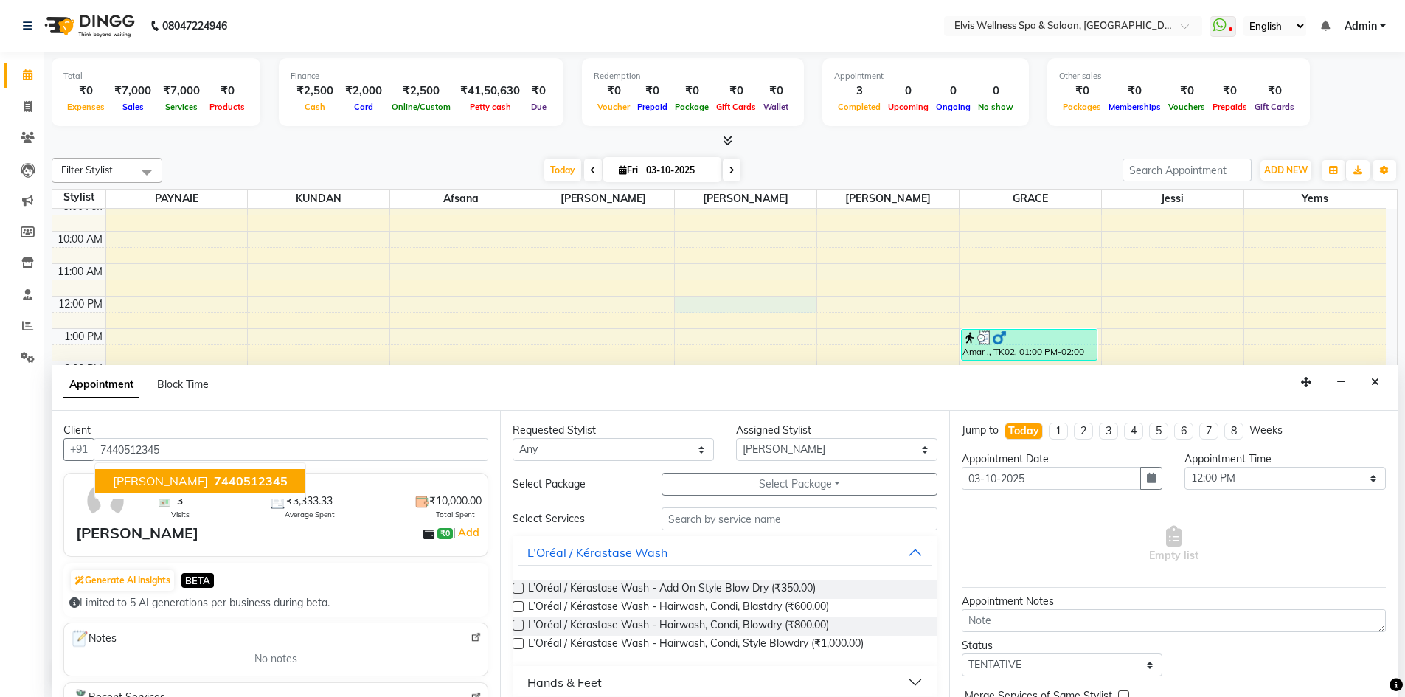
click at [214, 476] on span "7440512345" at bounding box center [251, 480] width 74 height 15
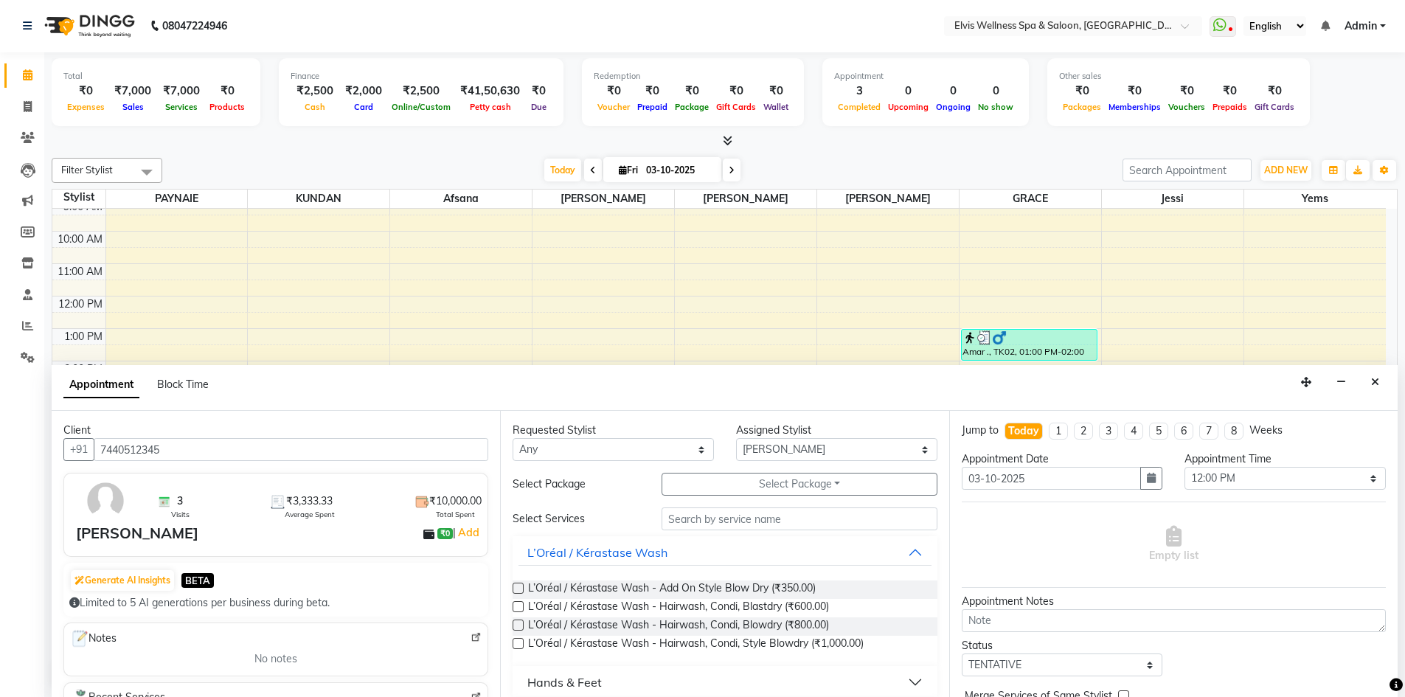
type input "7440512345"
click at [686, 518] on input "text" at bounding box center [799, 518] width 276 height 23
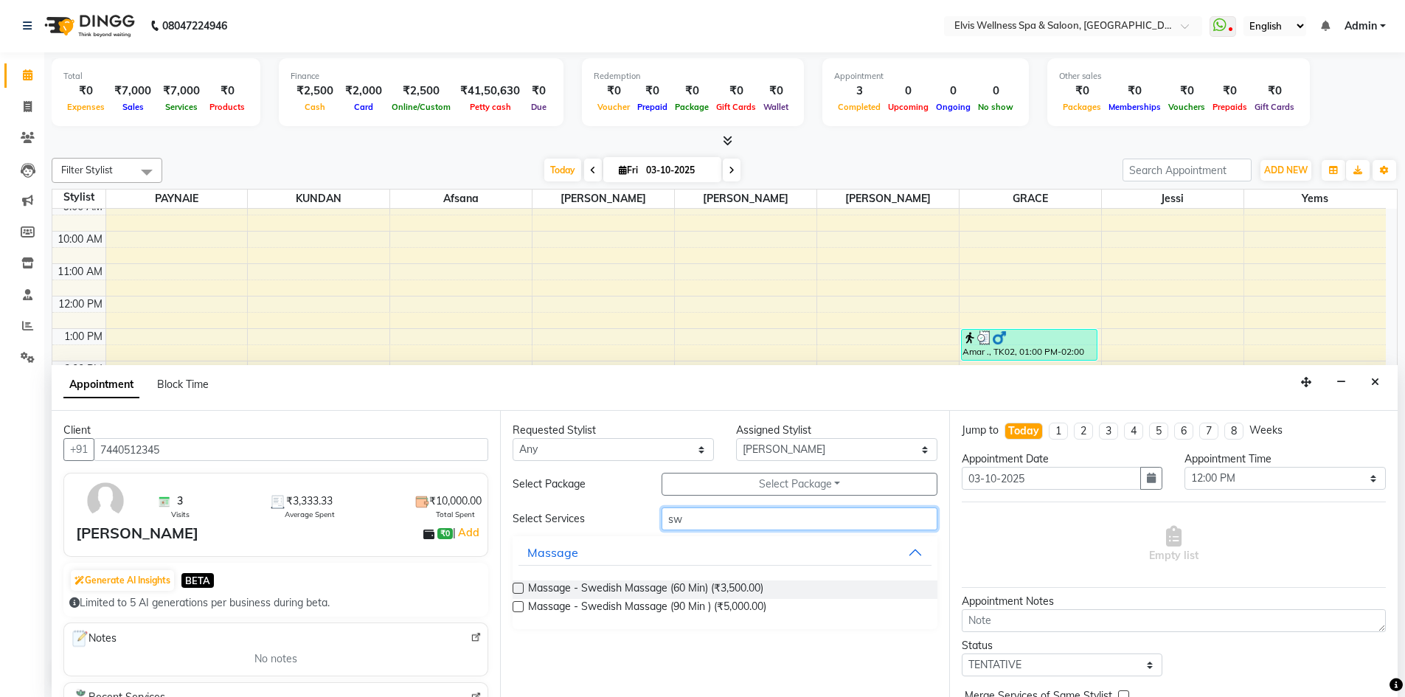
type input "sw"
click at [520, 586] on label at bounding box center [517, 588] width 11 height 11
click at [520, 586] on input "checkbox" at bounding box center [517, 590] width 10 height 10
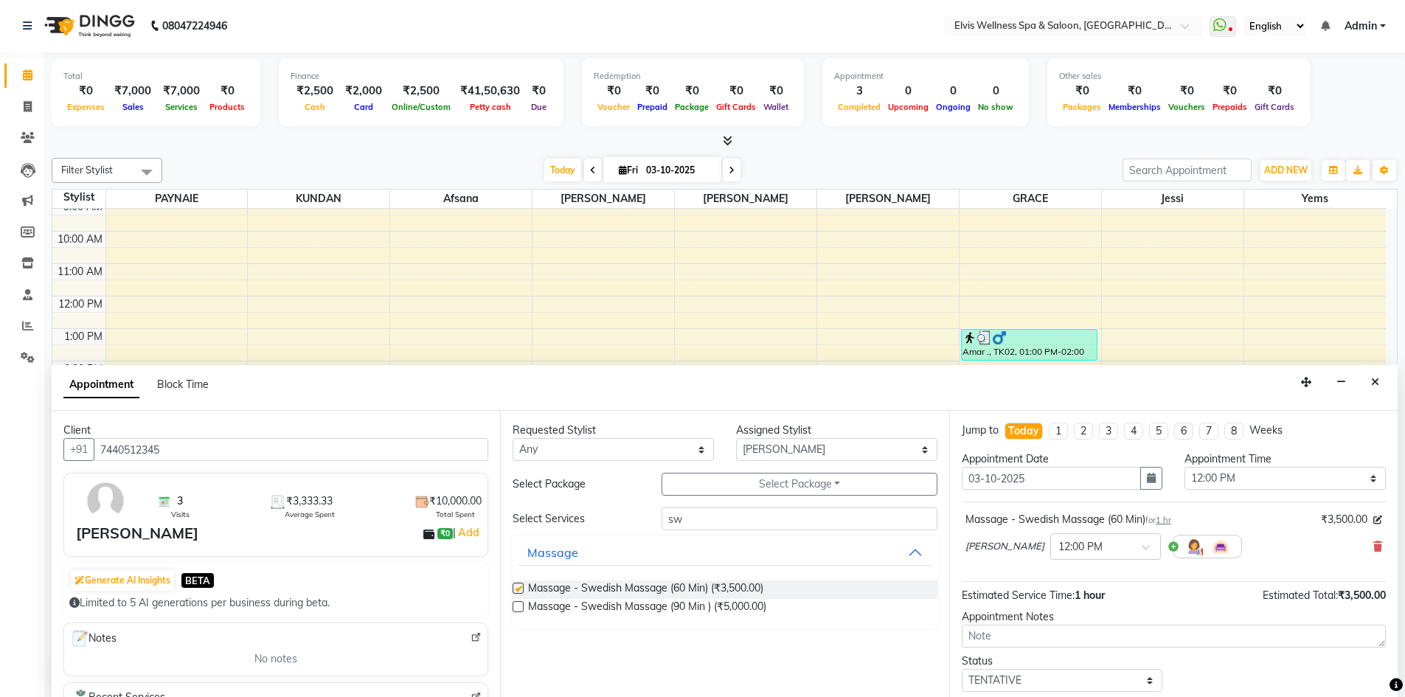
checkbox input "false"
click at [886, 446] on select "Select Afsana Eunice GRACE Heidi jessi KUNDAN LUCY PAYNAIE yems" at bounding box center [836, 449] width 201 height 23
select select "79749"
click at [736, 438] on select "Select Afsana Eunice GRACE Heidi jessi KUNDAN LUCY PAYNAIE yems" at bounding box center [836, 449] width 201 height 23
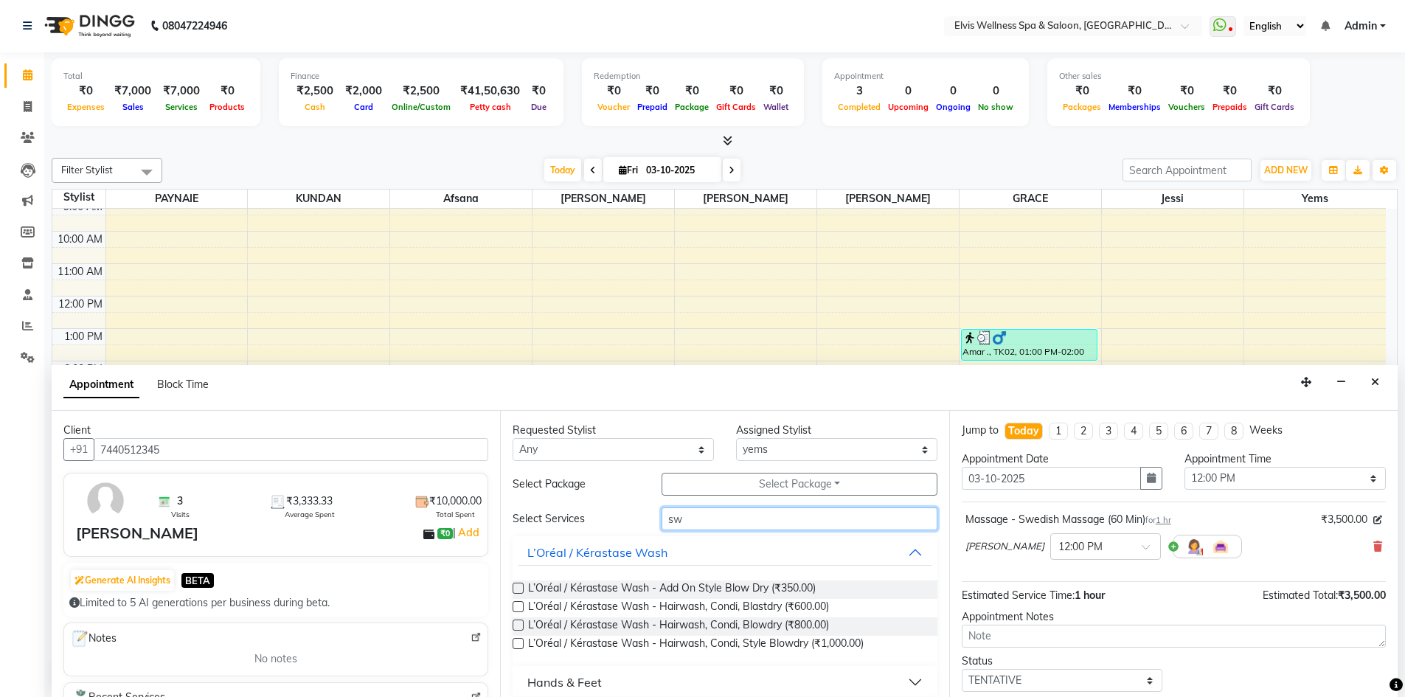
click at [704, 521] on input "sw" at bounding box center [799, 518] width 276 height 23
type input "s"
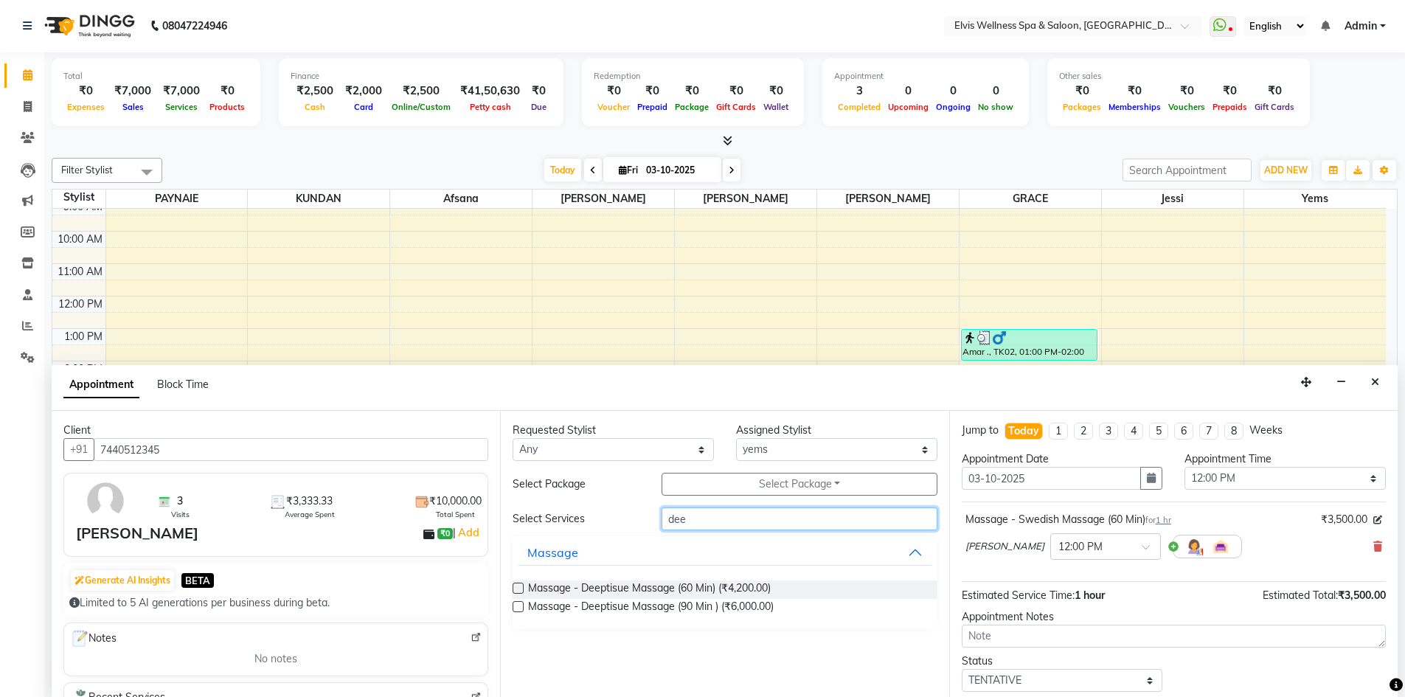
type input "dee"
click at [517, 585] on label at bounding box center [517, 588] width 11 height 11
click at [517, 585] on input "checkbox" at bounding box center [517, 590] width 10 height 10
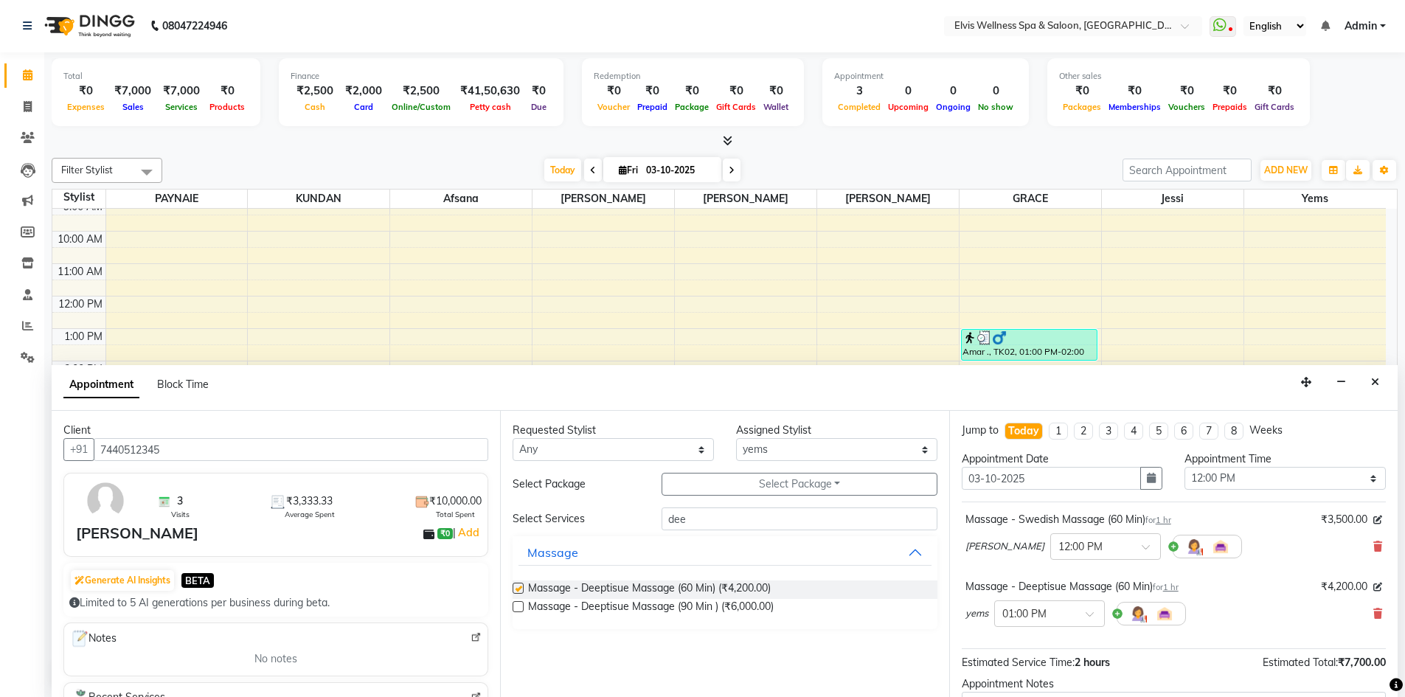
checkbox input "false"
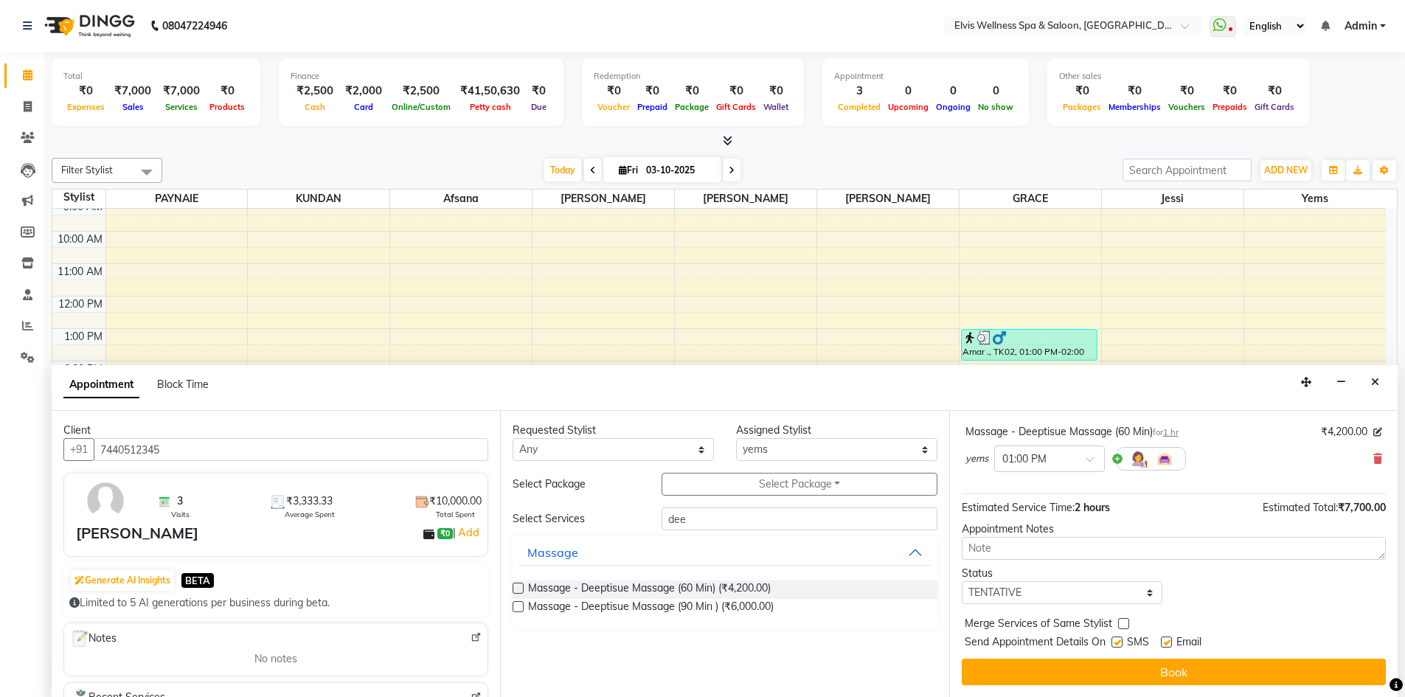
click at [1118, 641] on label at bounding box center [1116, 641] width 11 height 11
click at [1118, 641] on input "checkbox" at bounding box center [1116, 644] width 10 height 10
checkbox input "false"
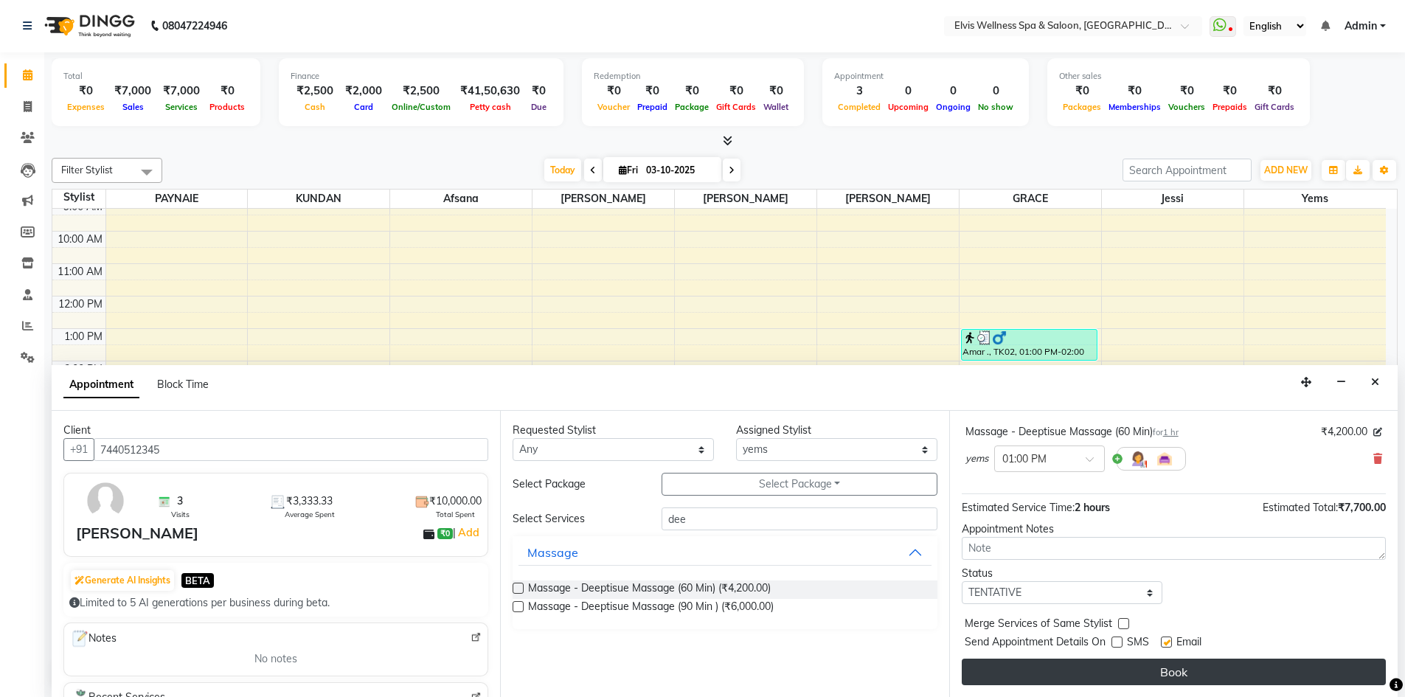
click at [1124, 661] on button "Book" at bounding box center [1174, 671] width 424 height 27
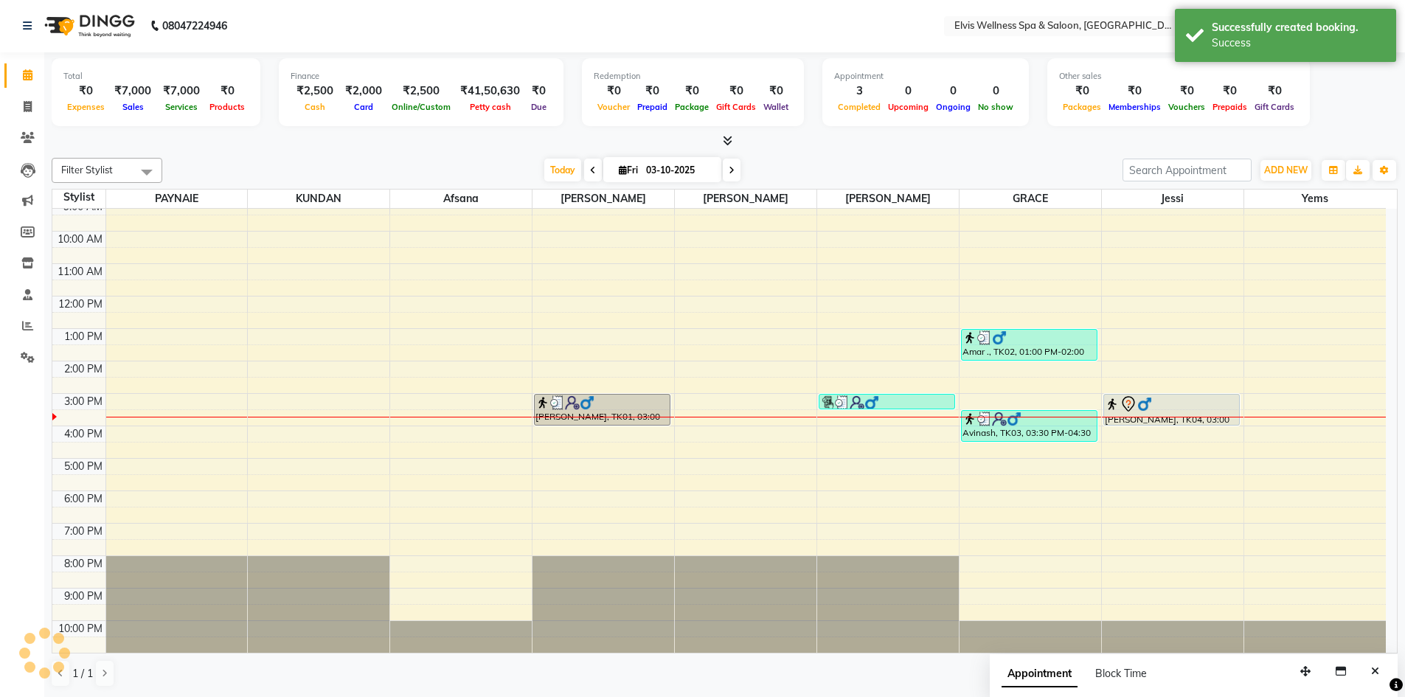
scroll to position [0, 0]
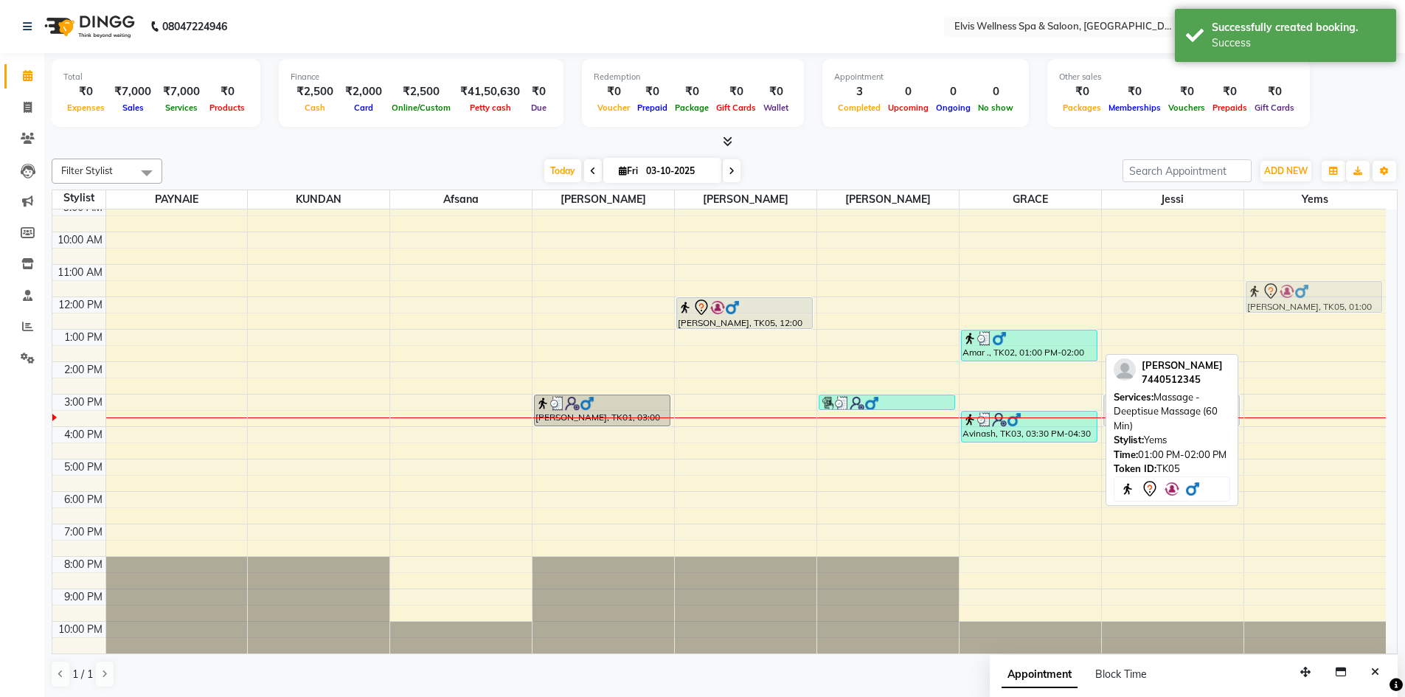
drag, startPoint x: 1276, startPoint y: 338, endPoint x: 1276, endPoint y: 295, distance: 42.8
click at [1276, 292] on div "Atit Soni, TK05, 01:00 PM-02:00 PM, Massage - Deeptisue Massage (60 Min) Atit S…" at bounding box center [1315, 410] width 142 height 486
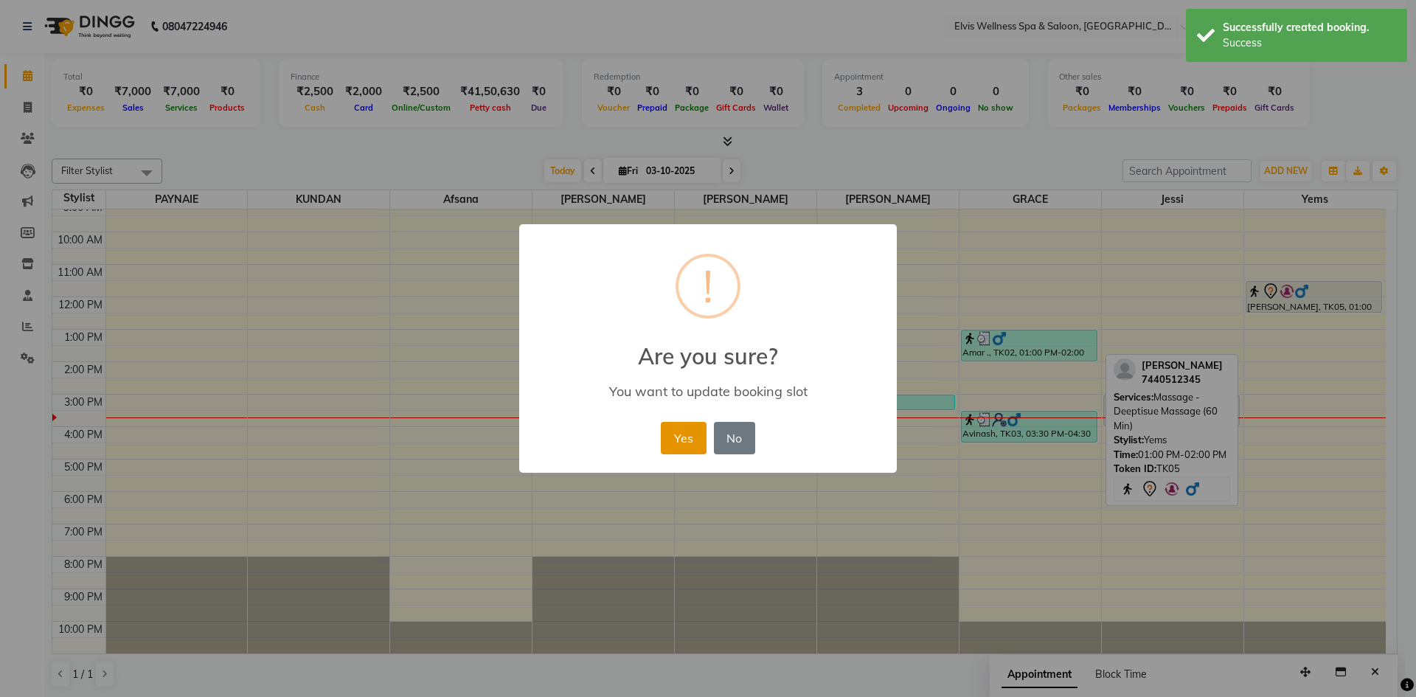
click at [683, 445] on button "Yes" at bounding box center [683, 438] width 45 height 32
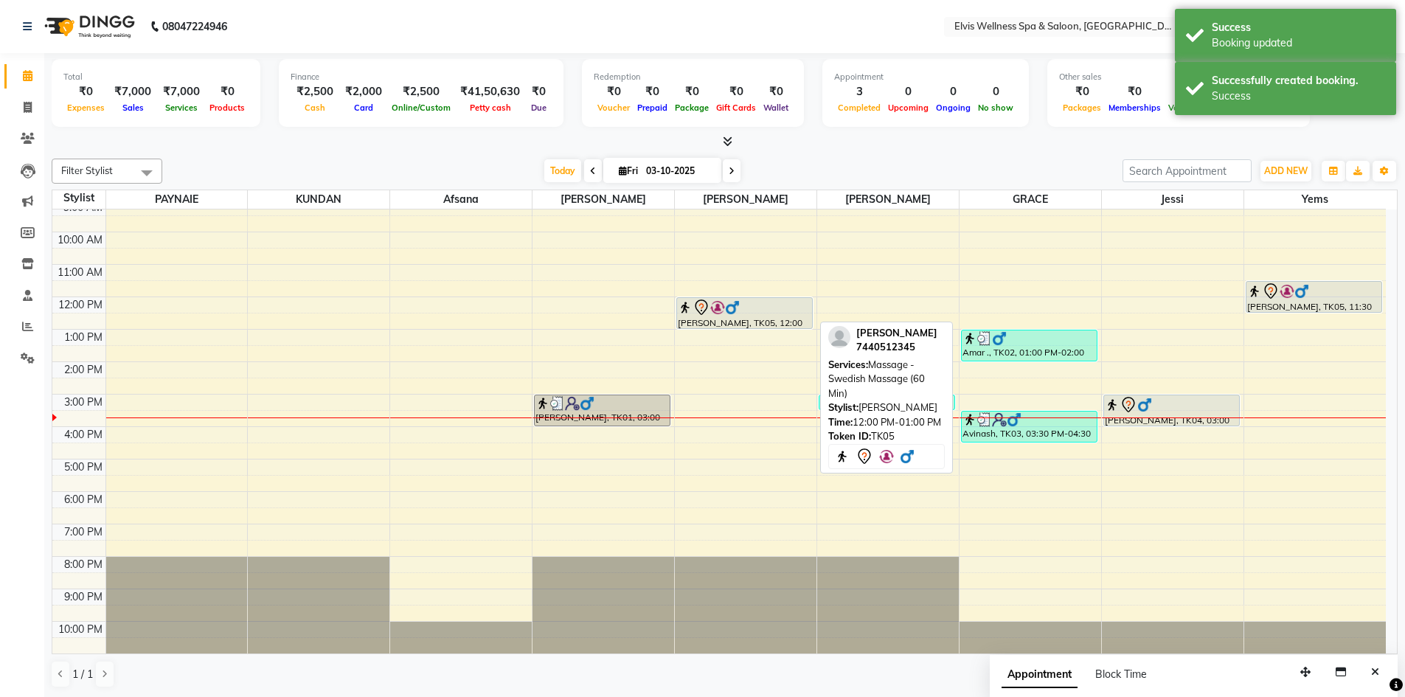
click at [743, 313] on div at bounding box center [744, 308] width 133 height 18
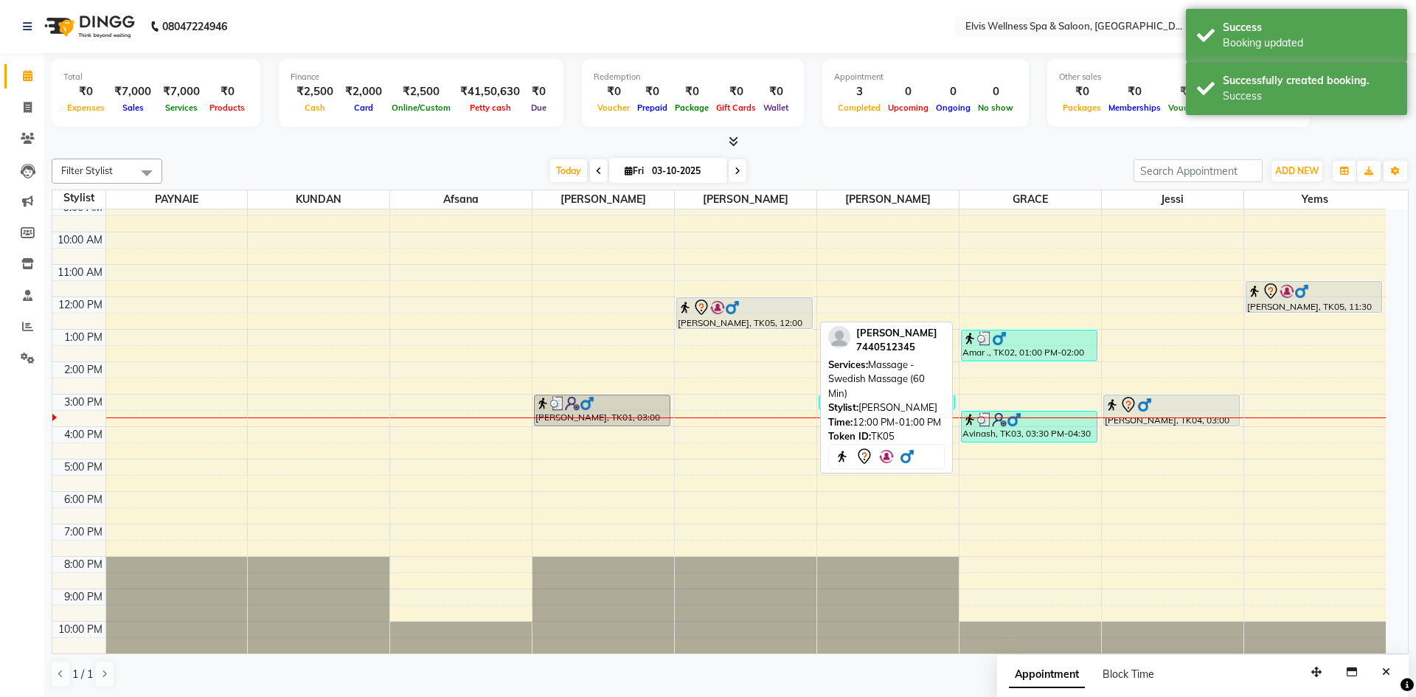
select select "7"
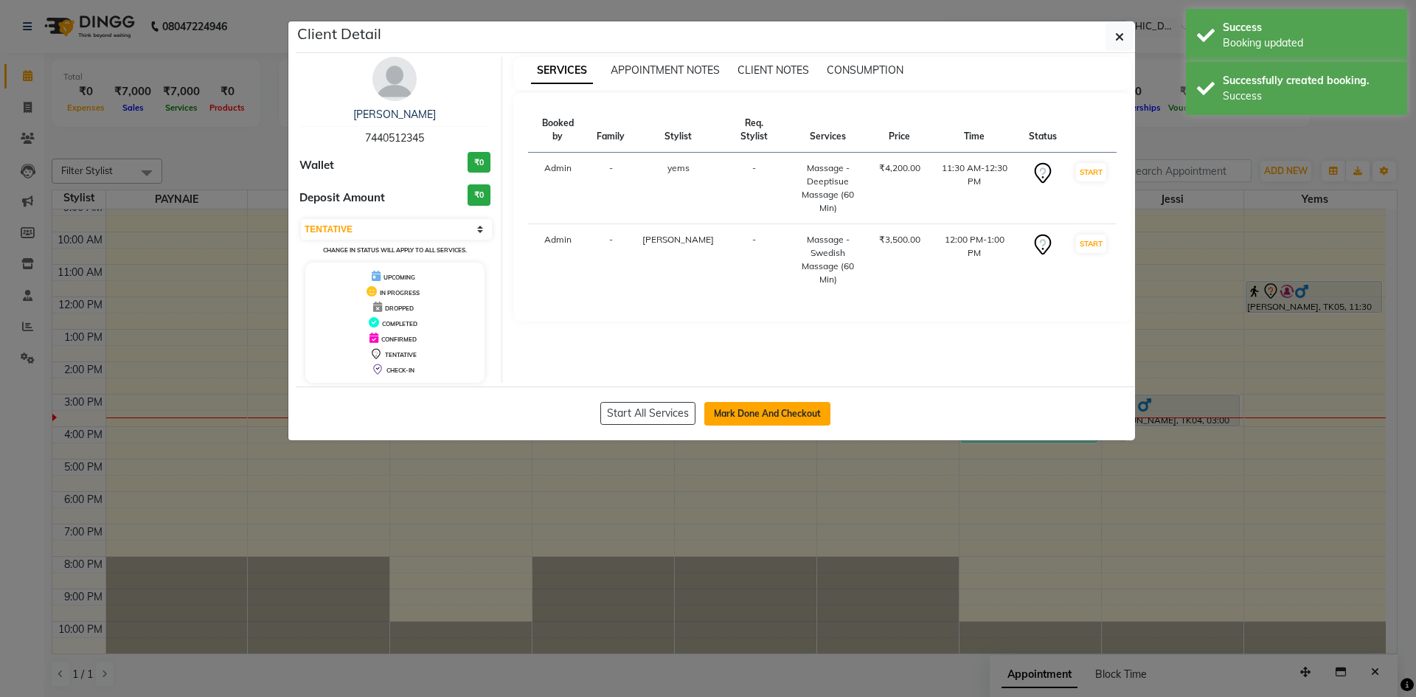
click at [726, 410] on button "Mark Done And Checkout" at bounding box center [767, 414] width 126 height 24
select select "service"
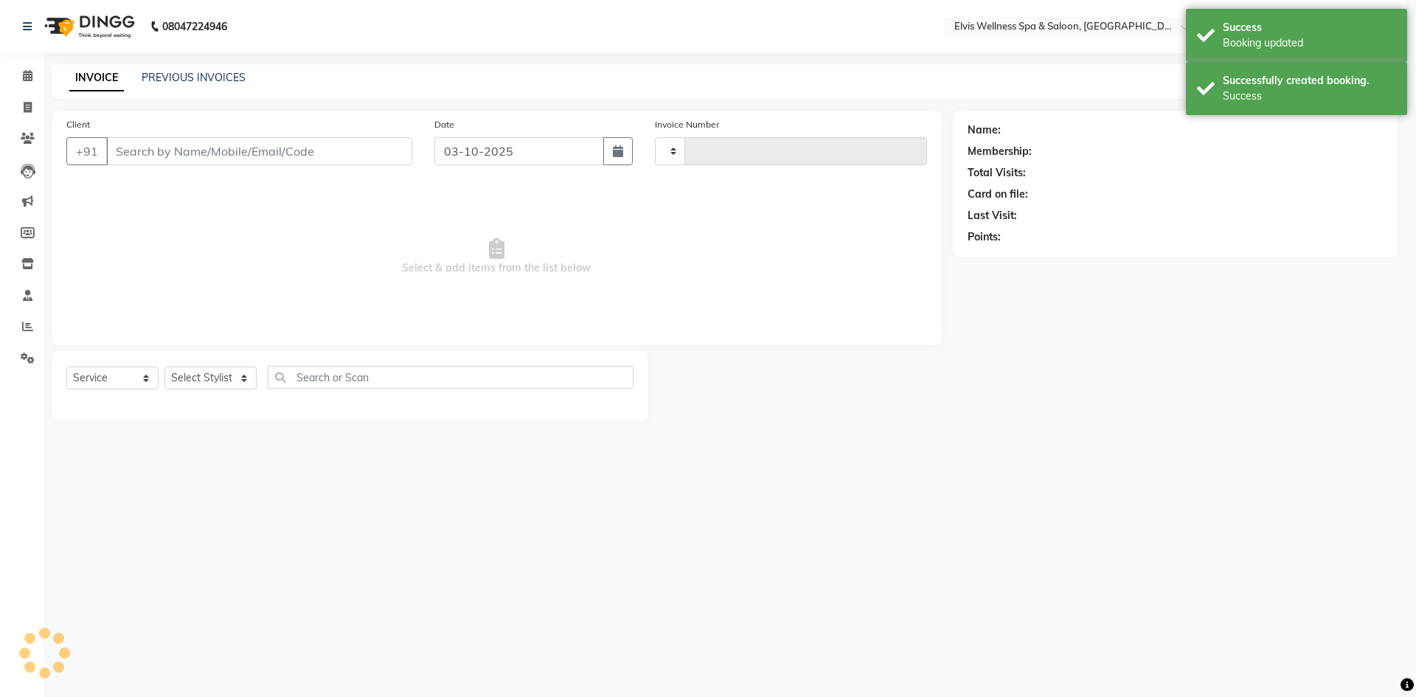
type input "1809"
select select "select"
select select "4399"
type input "7440512345"
select select "79749"
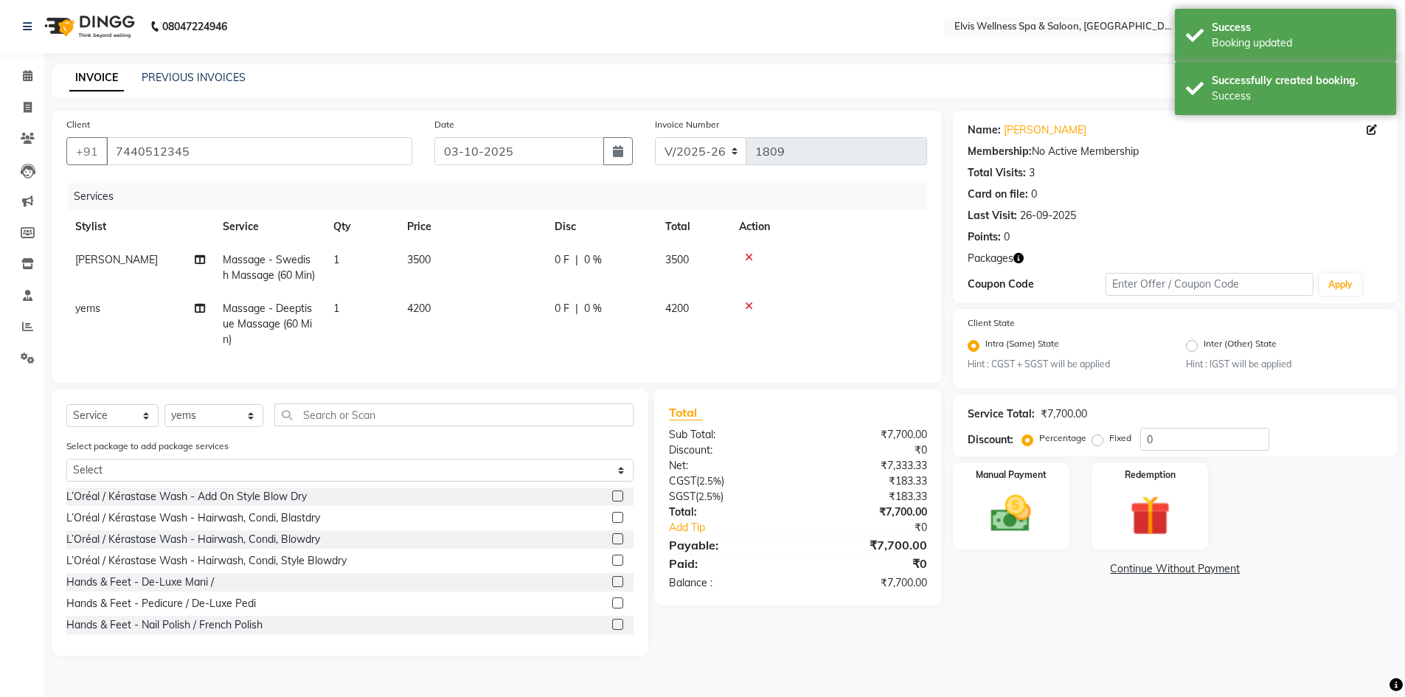
click at [419, 266] on td "3500" at bounding box center [471, 267] width 147 height 49
select select "62458"
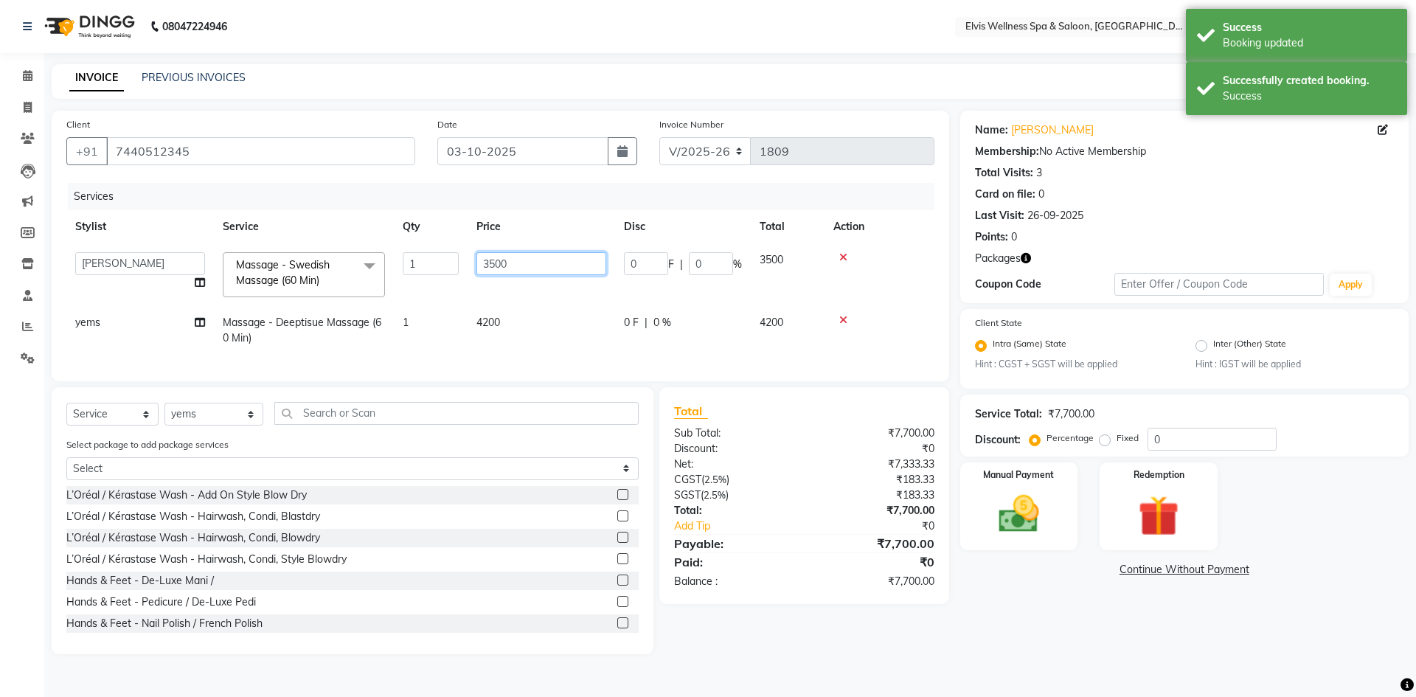
click at [501, 266] on input "3500" at bounding box center [541, 263] width 130 height 23
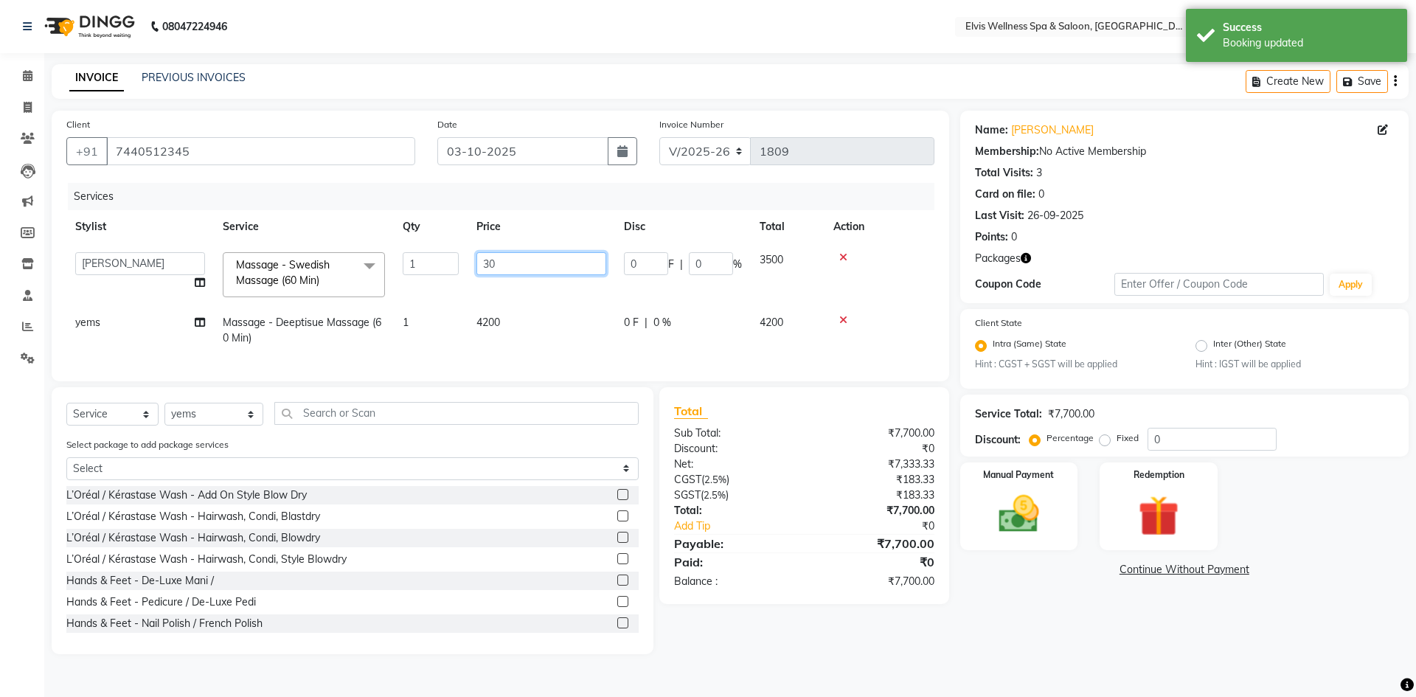
type input "0"
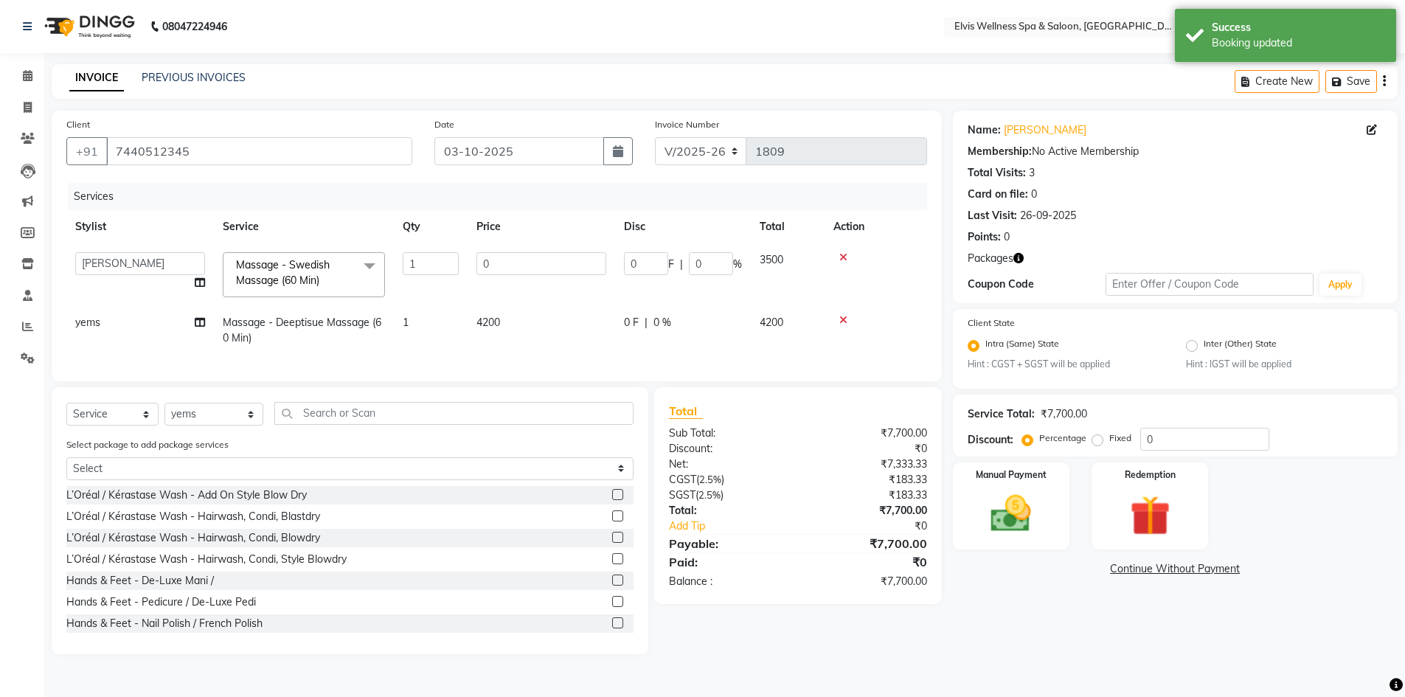
click at [491, 324] on td "4200" at bounding box center [540, 330] width 147 height 49
select select "79749"
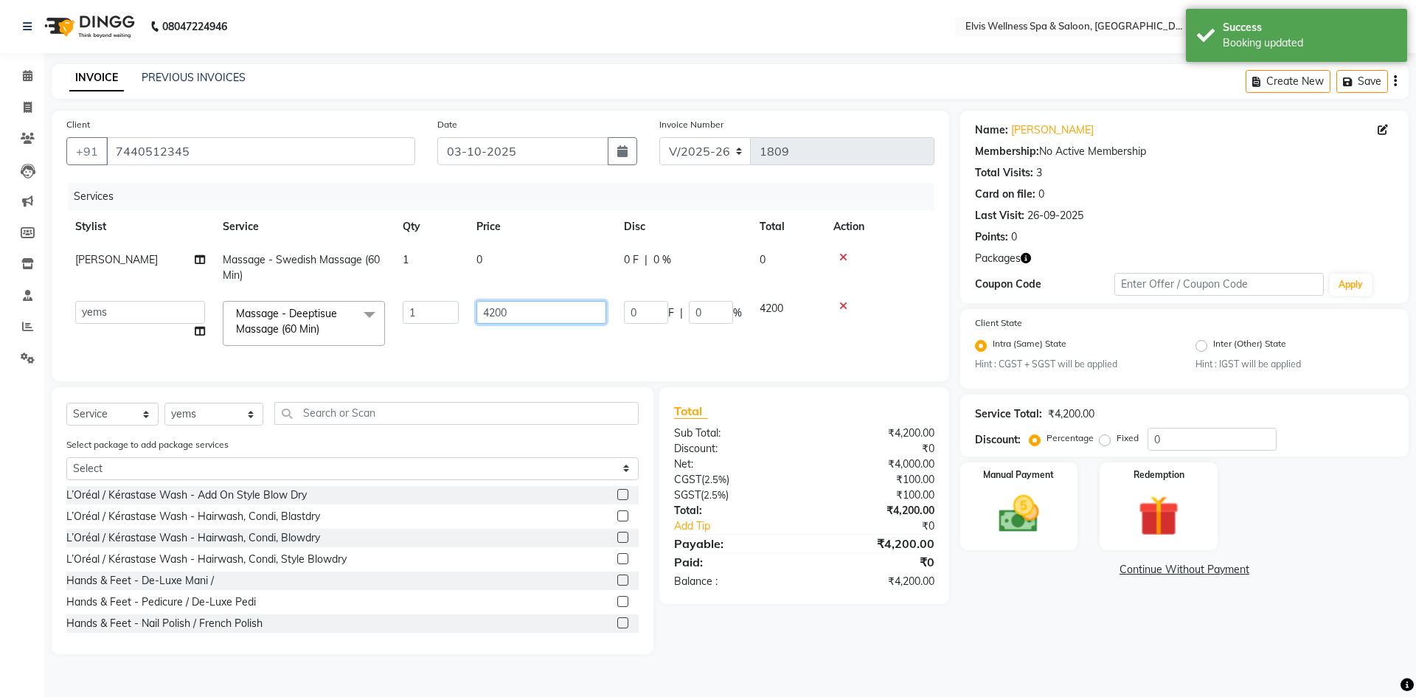
click at [504, 310] on input "4200" at bounding box center [541, 312] width 130 height 23
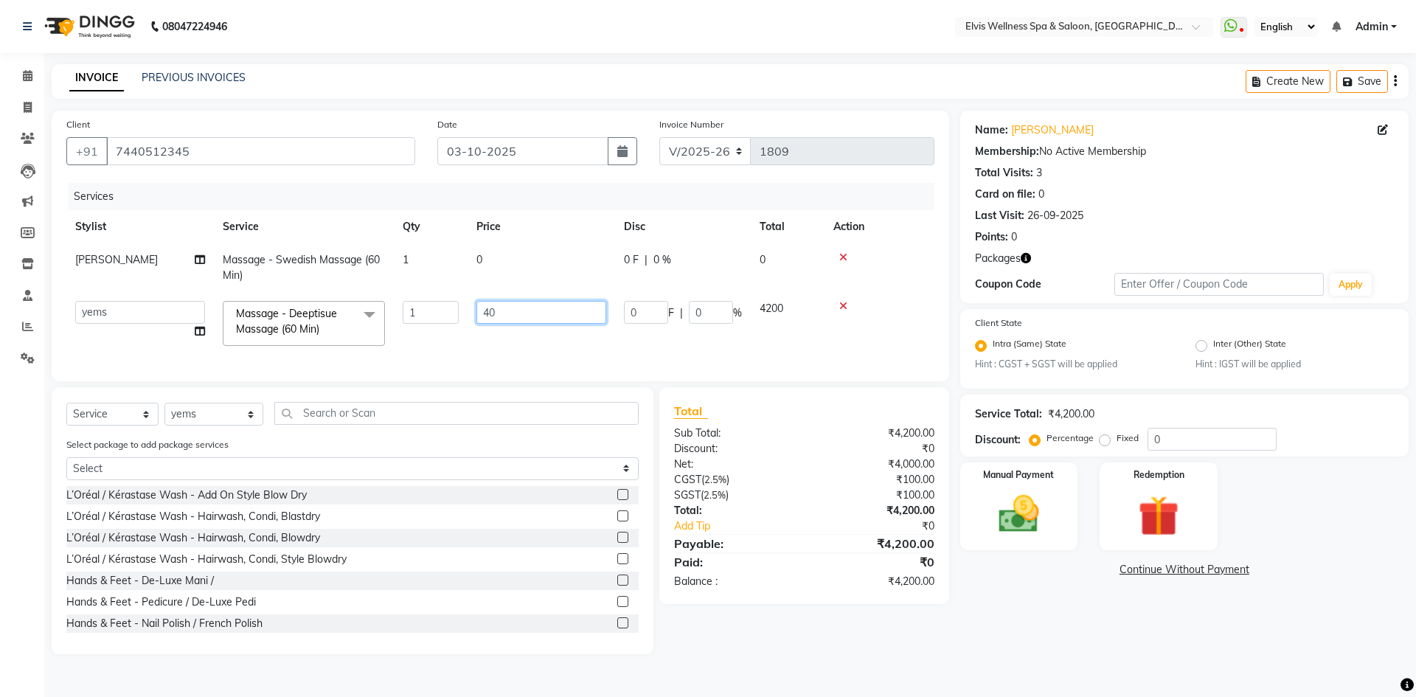
type input "0"
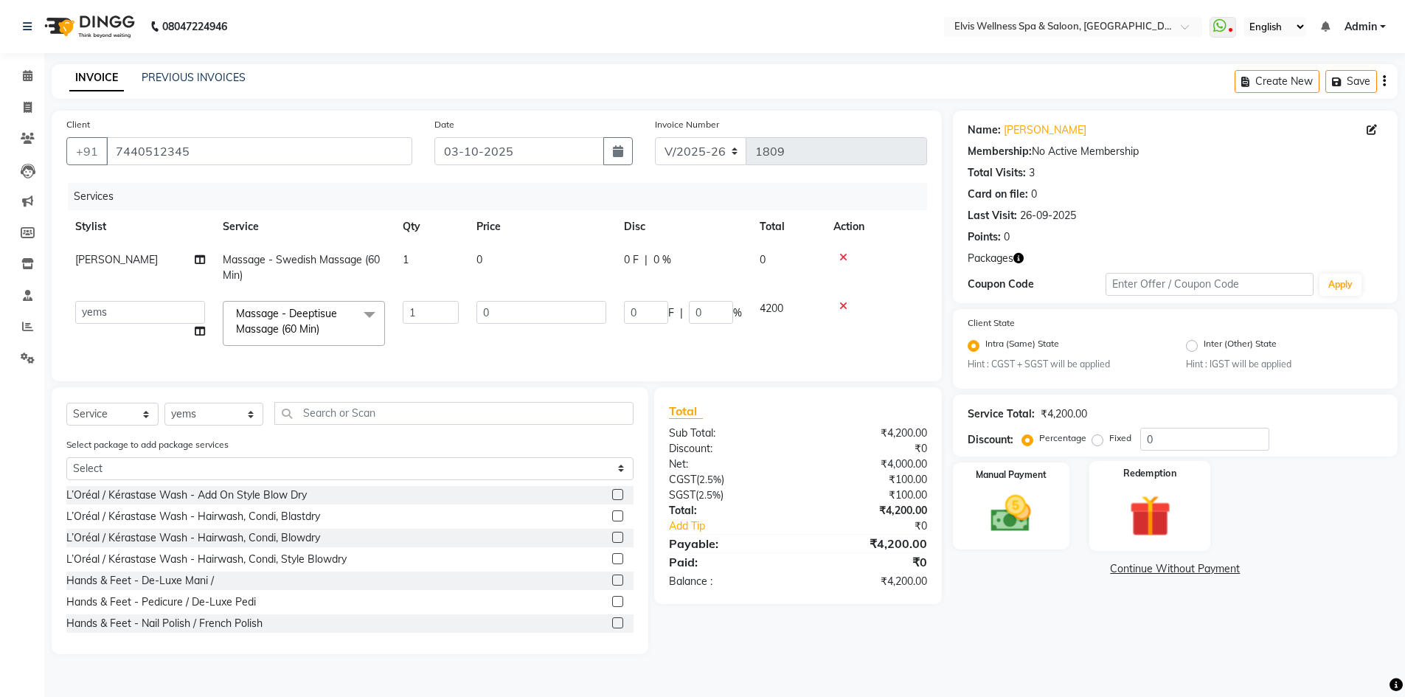
click at [1143, 525] on img at bounding box center [1150, 516] width 68 height 52
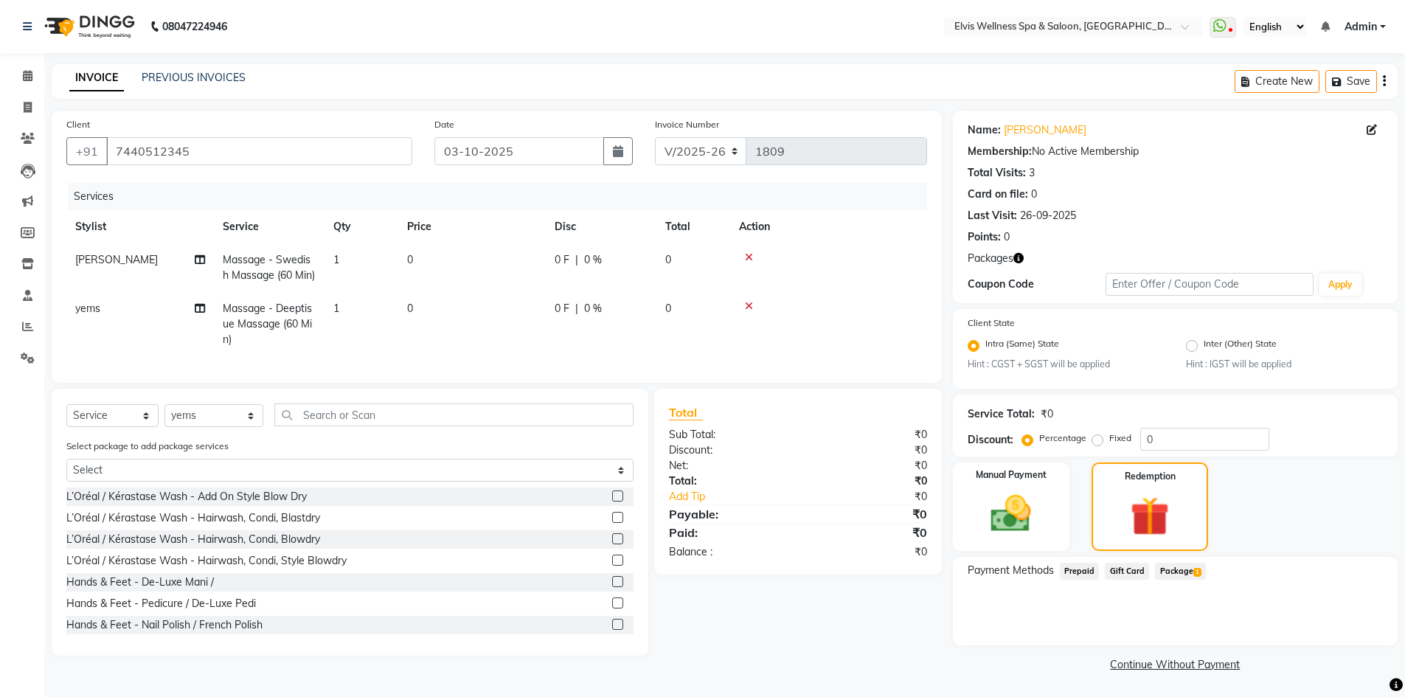
click at [1181, 571] on span "Package 1" at bounding box center [1180, 571] width 51 height 17
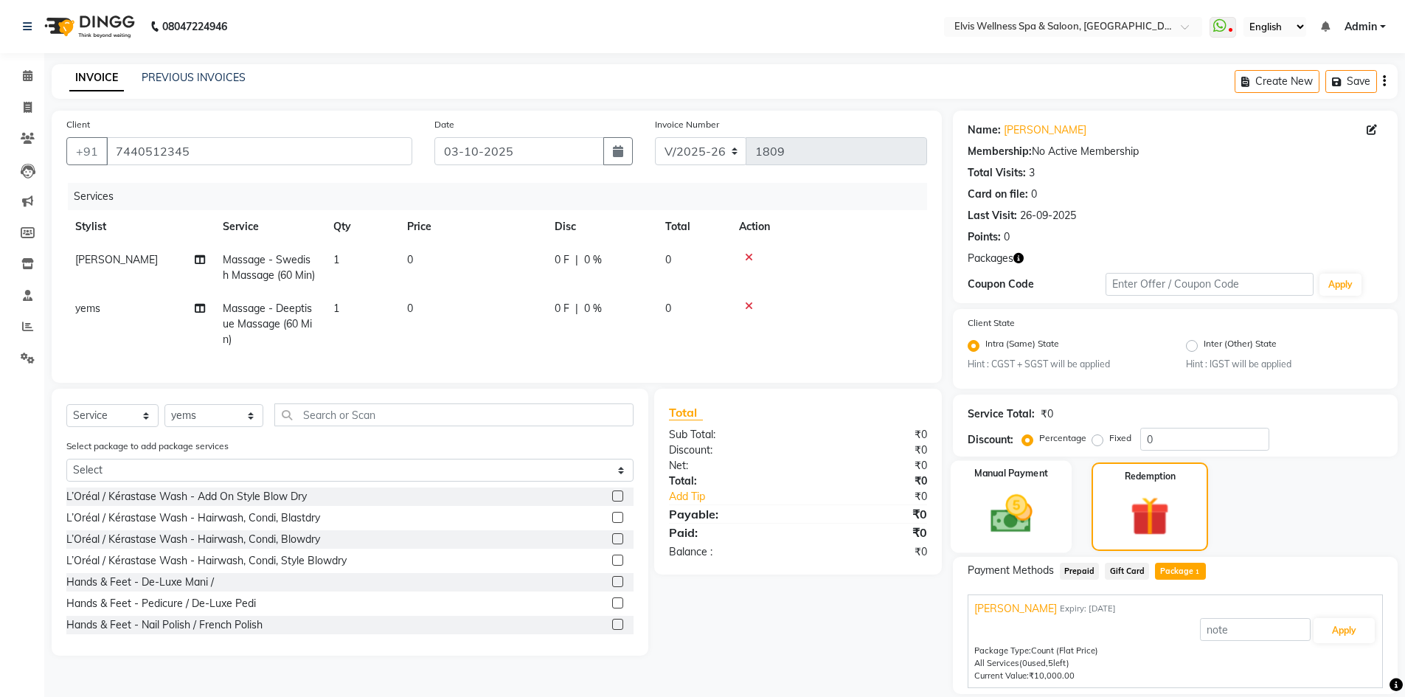
click at [1020, 513] on img at bounding box center [1011, 514] width 68 height 48
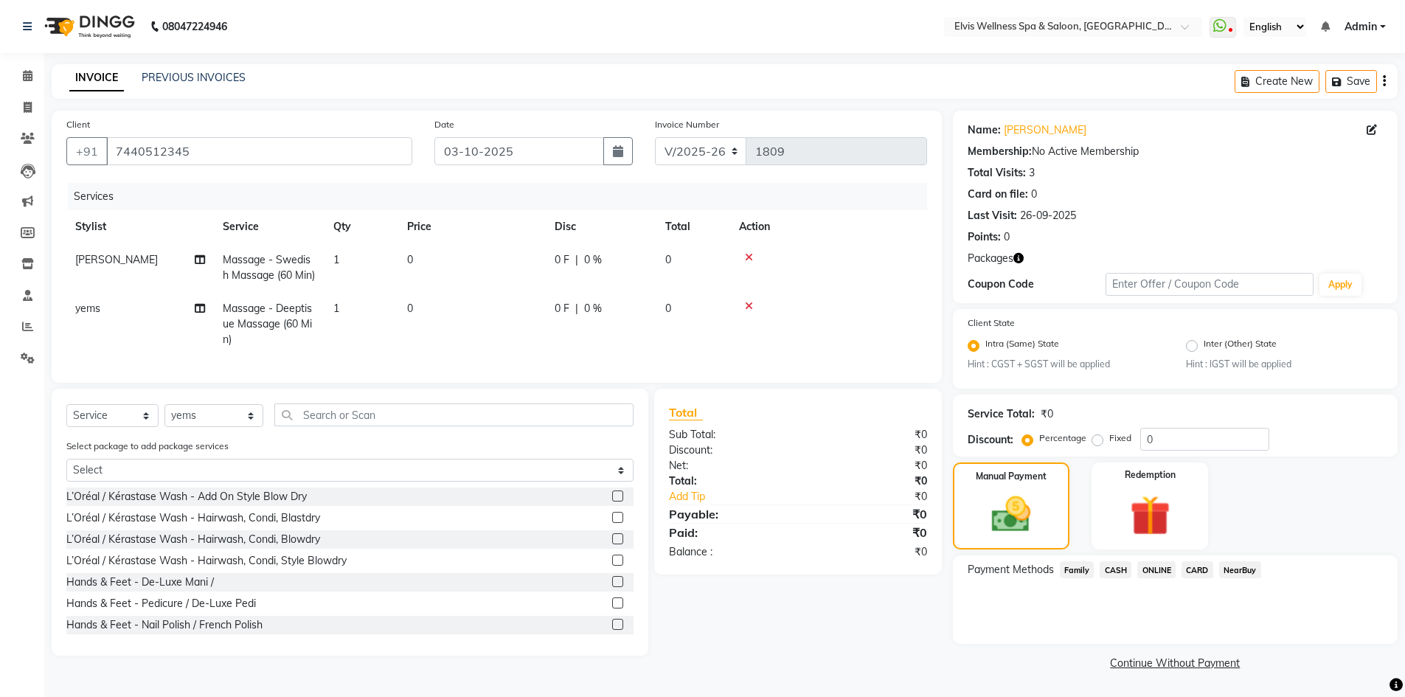
click at [1118, 565] on span "CASH" at bounding box center [1115, 569] width 32 height 17
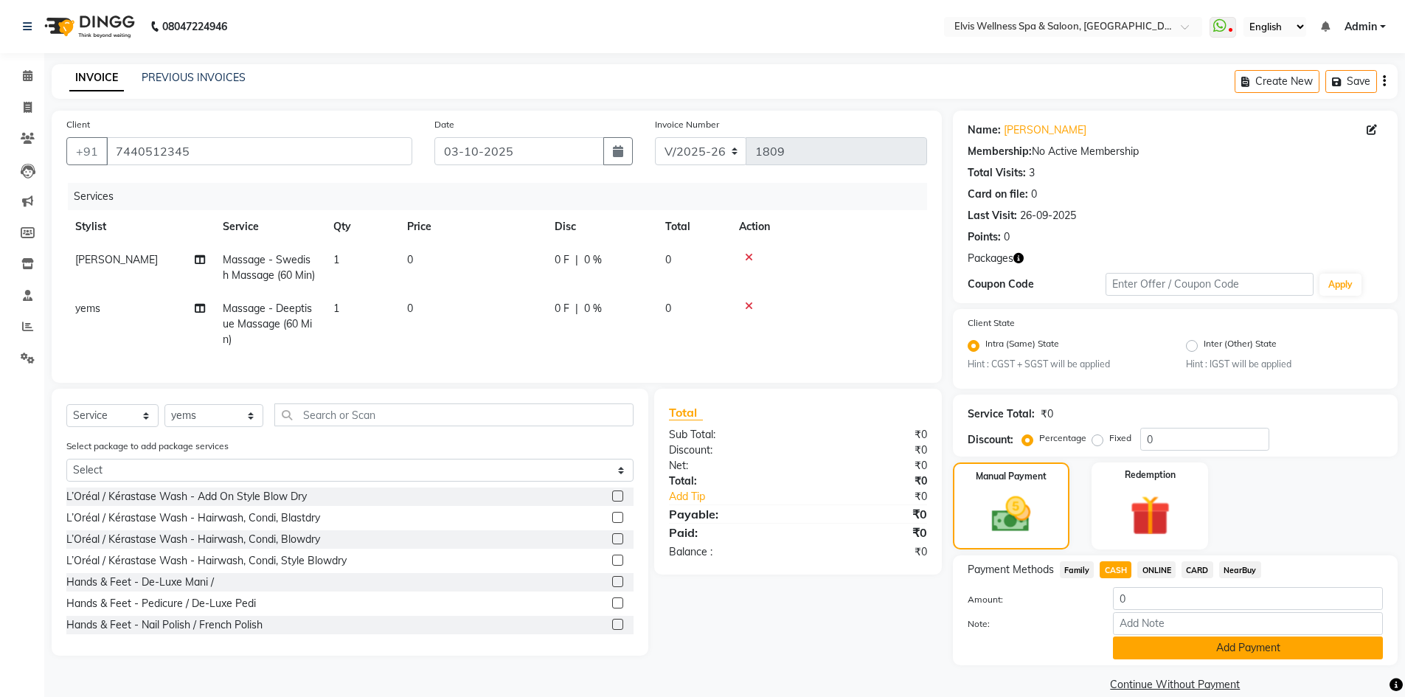
click at [1208, 647] on button "Add Payment" at bounding box center [1248, 647] width 270 height 23
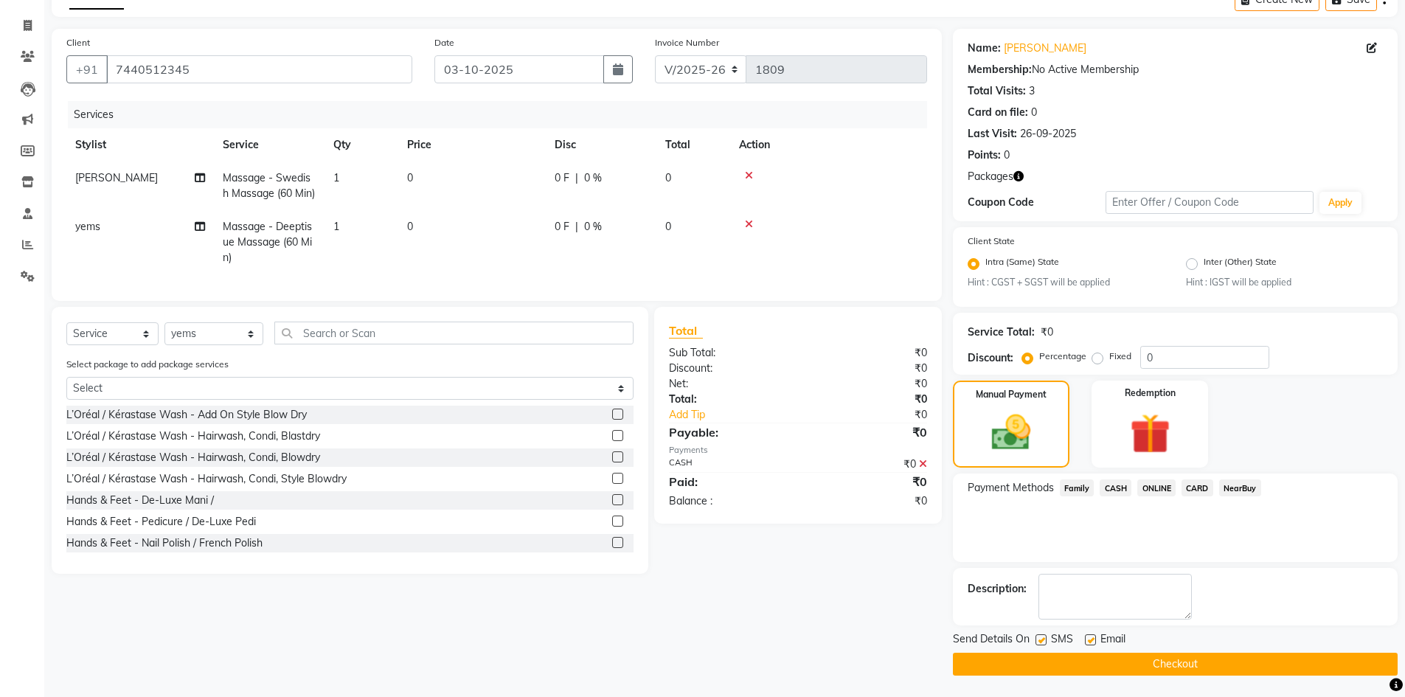
scroll to position [83, 0]
click at [1043, 638] on label at bounding box center [1040, 638] width 11 height 11
click at [1043, 638] on input "checkbox" at bounding box center [1040, 640] width 10 height 10
checkbox input "false"
click at [1121, 670] on button "Checkout" at bounding box center [1175, 663] width 445 height 23
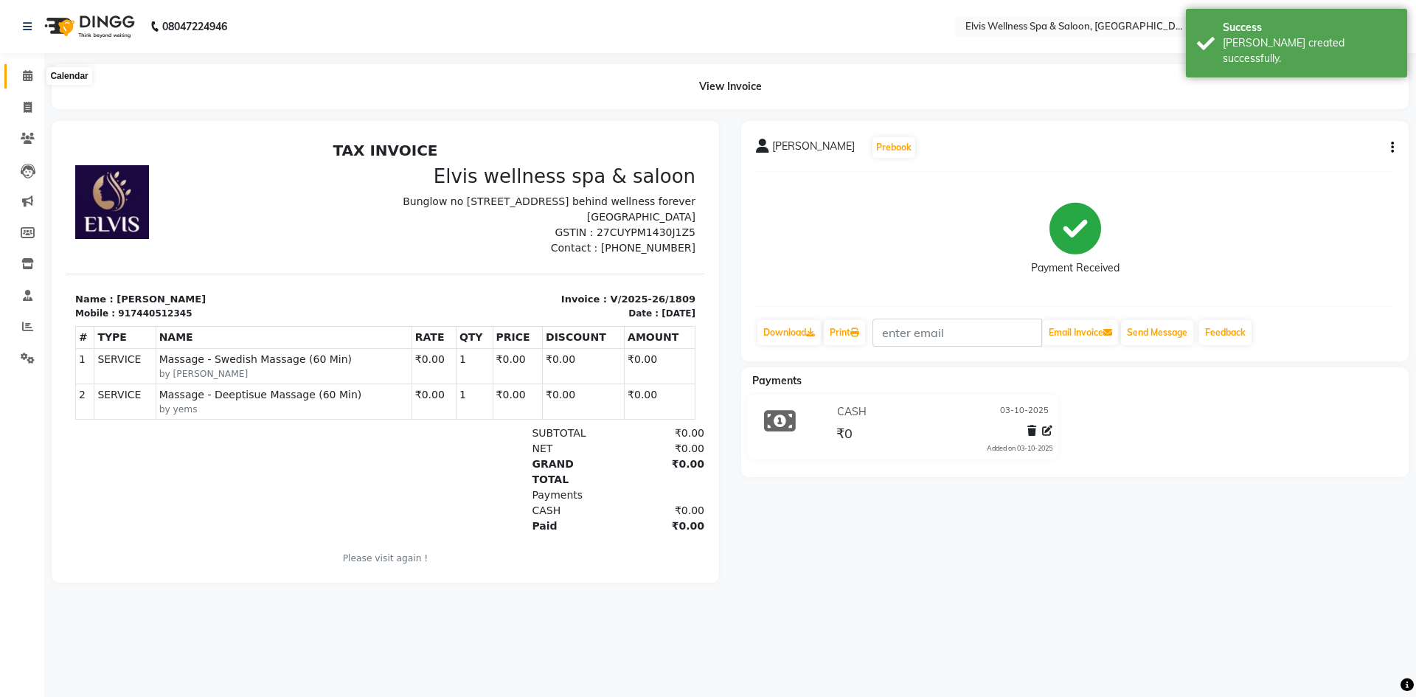
click at [30, 81] on span at bounding box center [28, 76] width 26 height 17
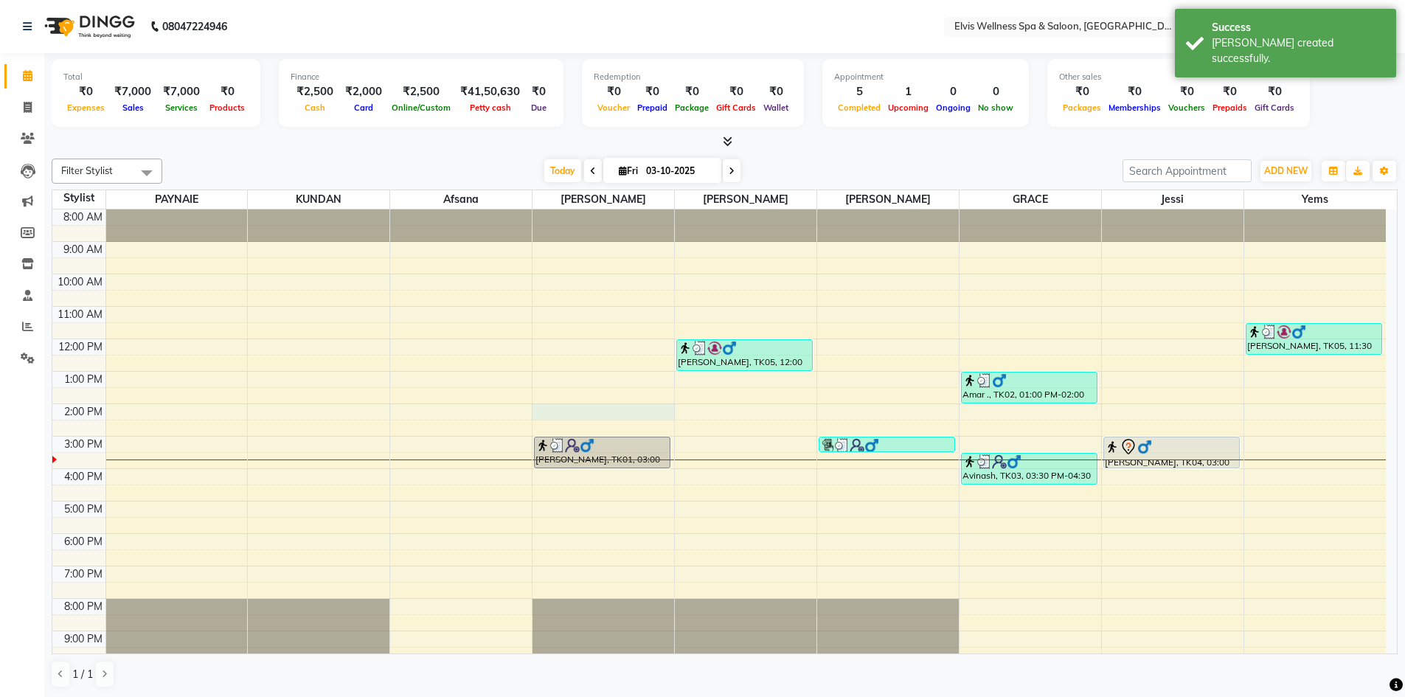
click at [543, 412] on div "8:00 AM 9:00 AM 10:00 AM 11:00 AM 12:00 PM 1:00 PM 2:00 PM 3:00 PM 4:00 PM 5:00…" at bounding box center [718, 452] width 1333 height 486
select select "32217"
select select "840"
select select "tentative"
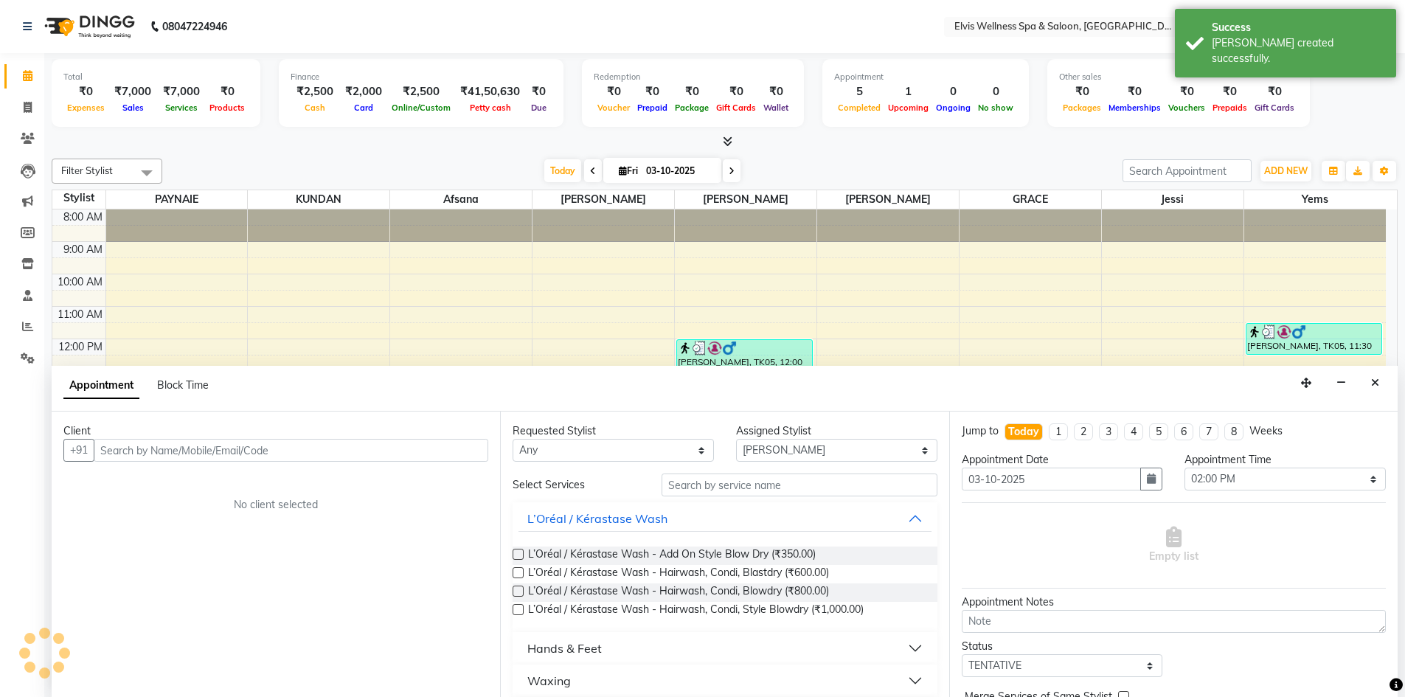
scroll to position [1, 0]
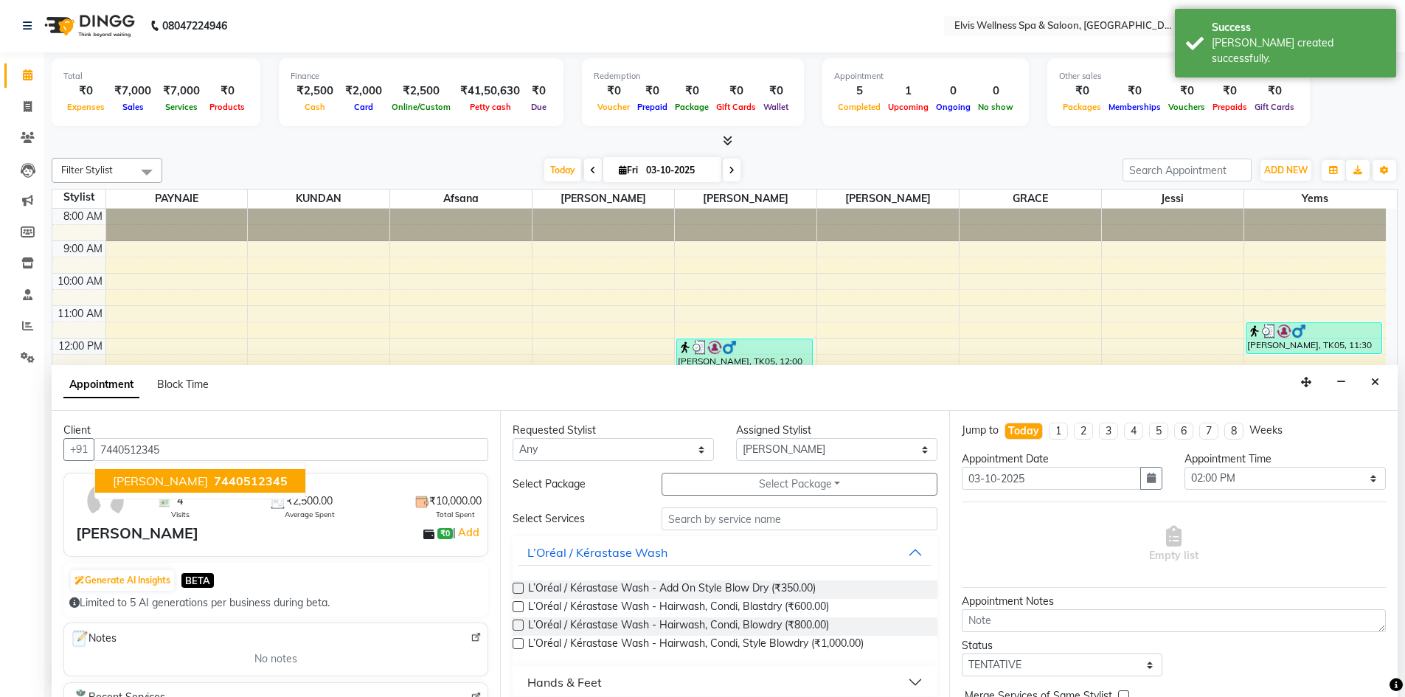
click at [214, 483] on span "7440512345" at bounding box center [251, 480] width 74 height 15
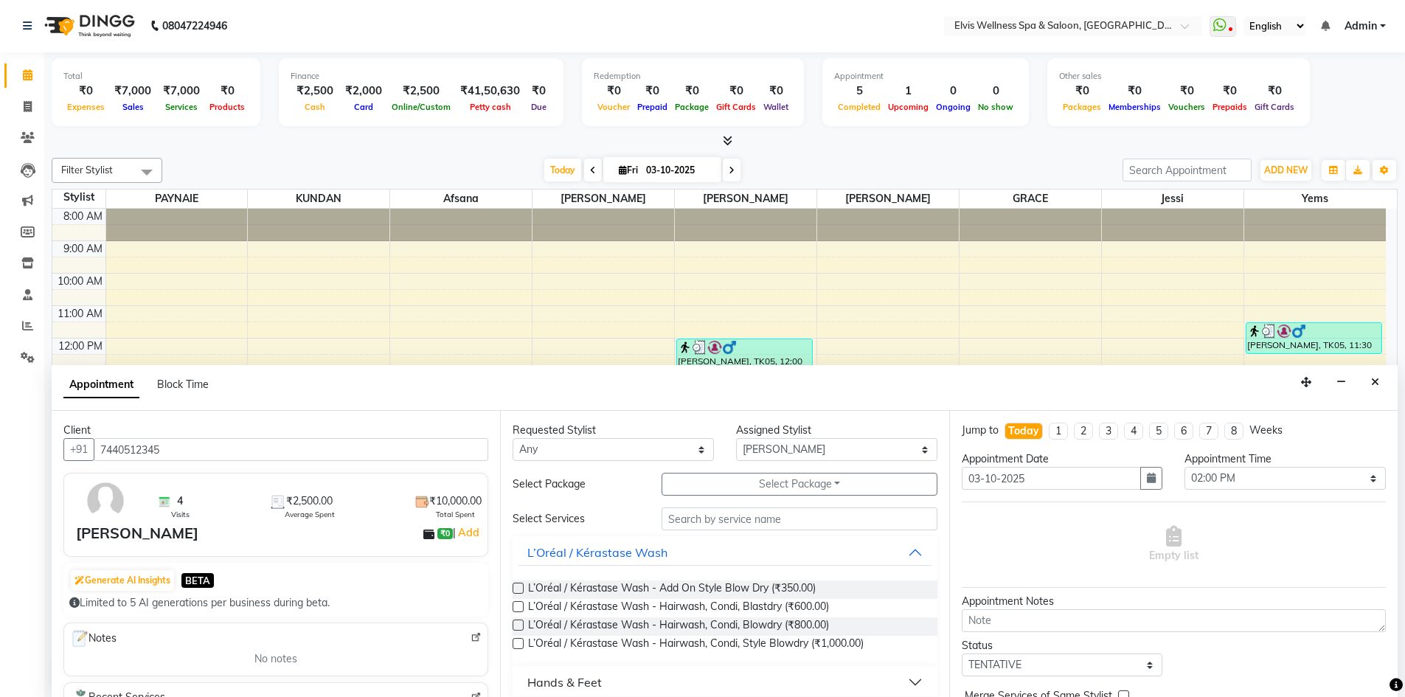
type input "7440512345"
click at [699, 524] on input "text" at bounding box center [799, 518] width 276 height 23
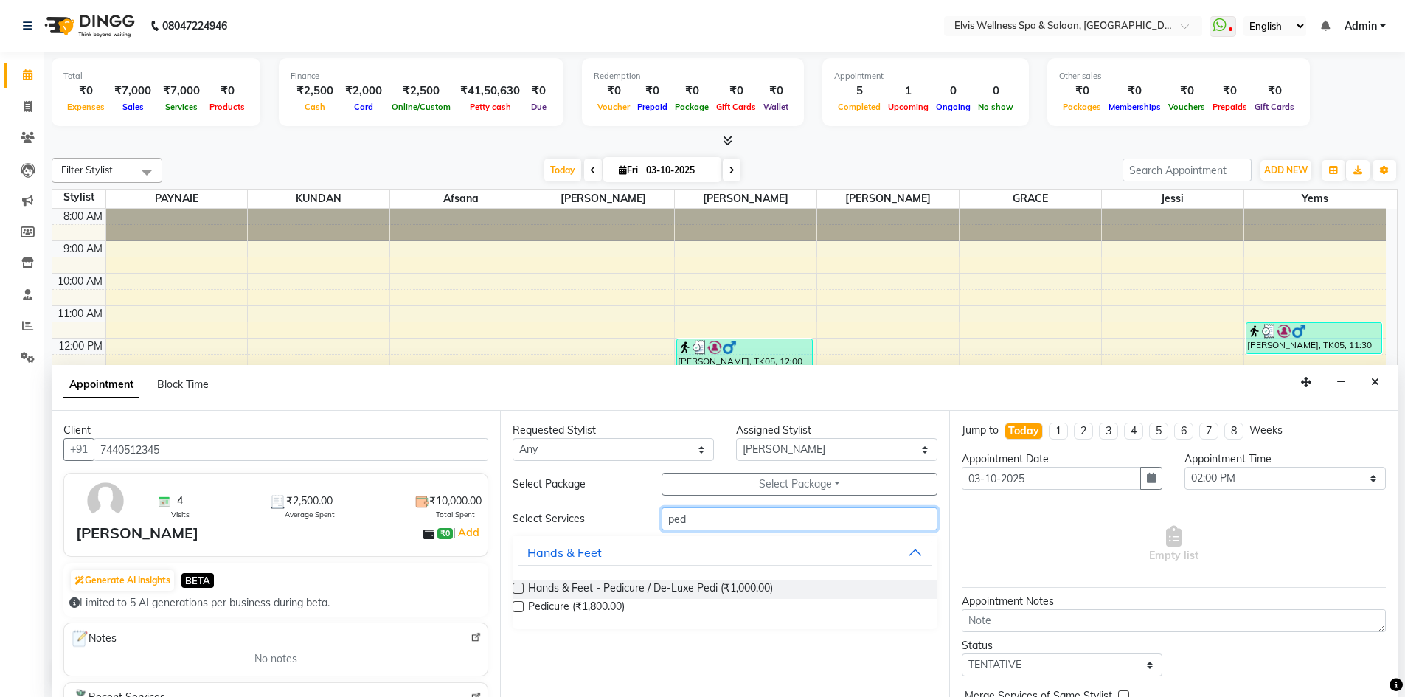
type input "ped"
click at [523, 602] on label at bounding box center [517, 606] width 11 height 11
click at [522, 603] on input "checkbox" at bounding box center [517, 608] width 10 height 10
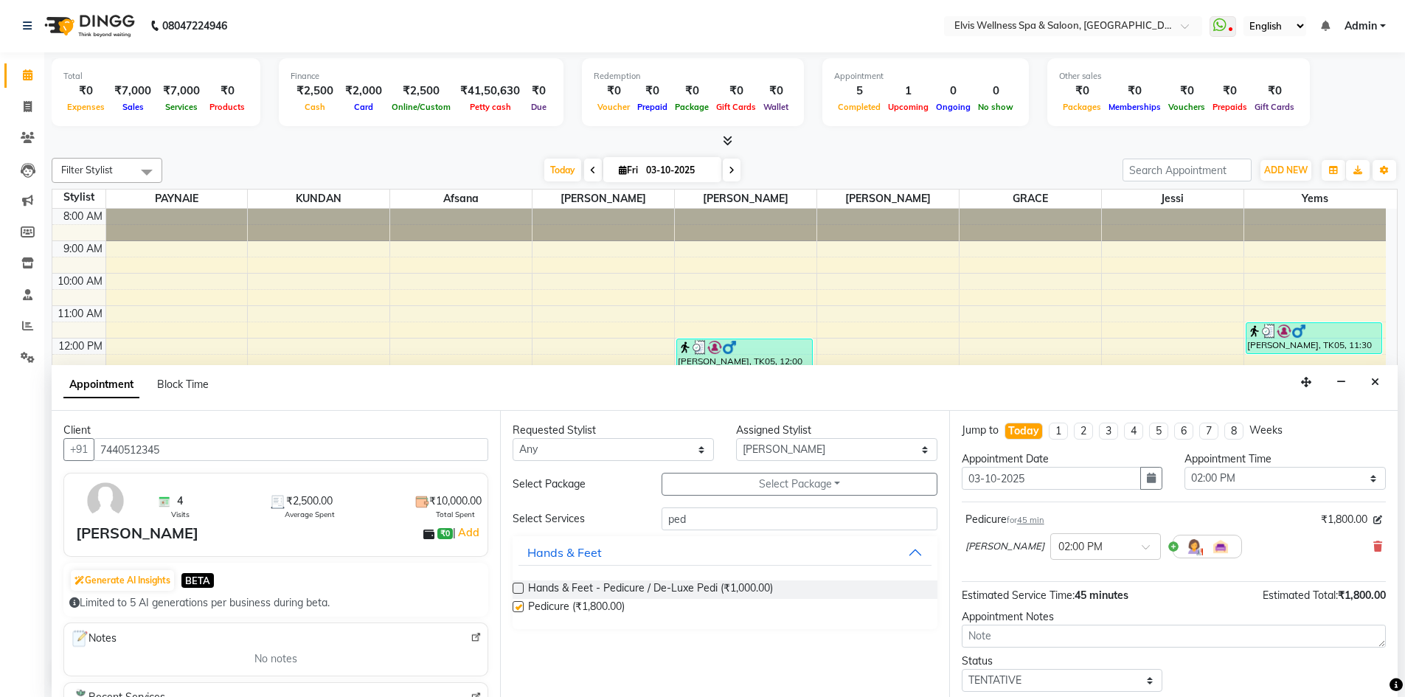
checkbox input "false"
click at [878, 451] on select "Select Afsana Eunice GRACE Heidi jessi KUNDAN LUCY PAYNAIE yems" at bounding box center [836, 449] width 201 height 23
select select "24328"
click at [736, 438] on select "Select Afsana Eunice GRACE Heidi jessi KUNDAN LUCY PAYNAIE yems" at bounding box center [836, 449] width 201 height 23
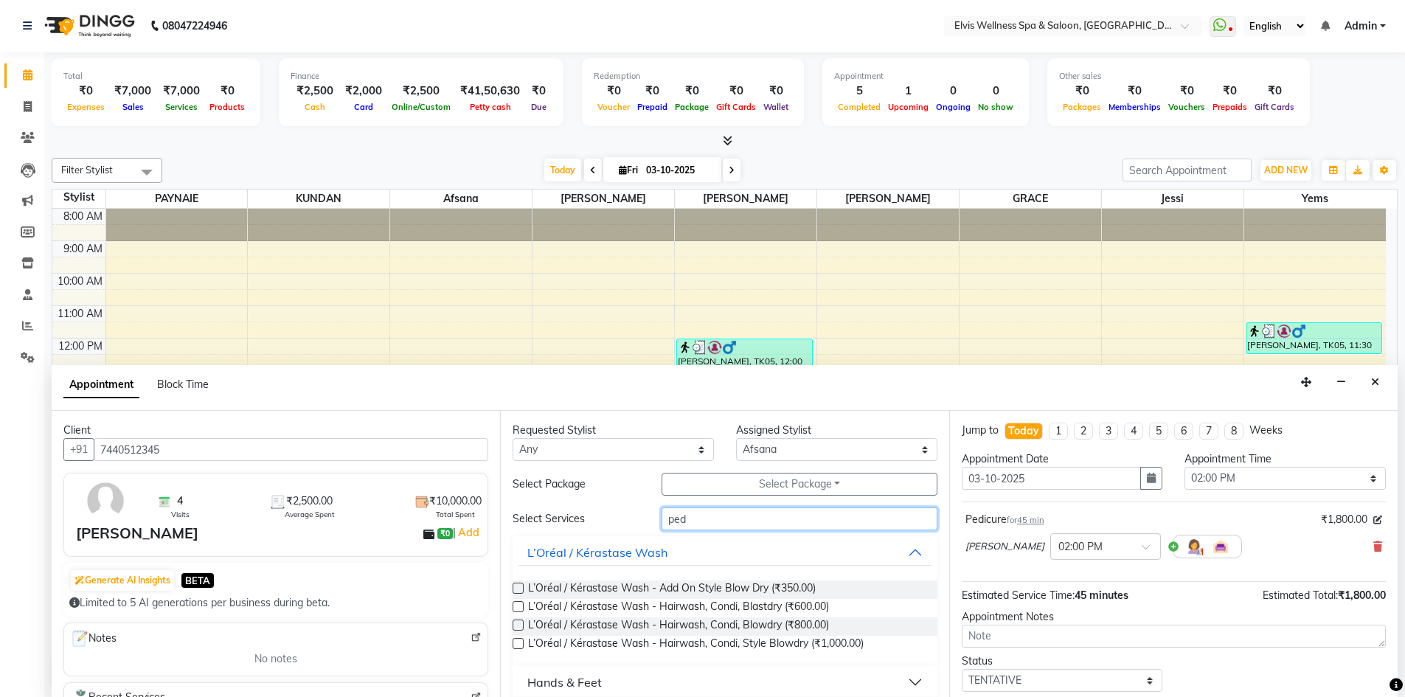
click at [736, 510] on input "ped" at bounding box center [799, 518] width 276 height 23
type input "p"
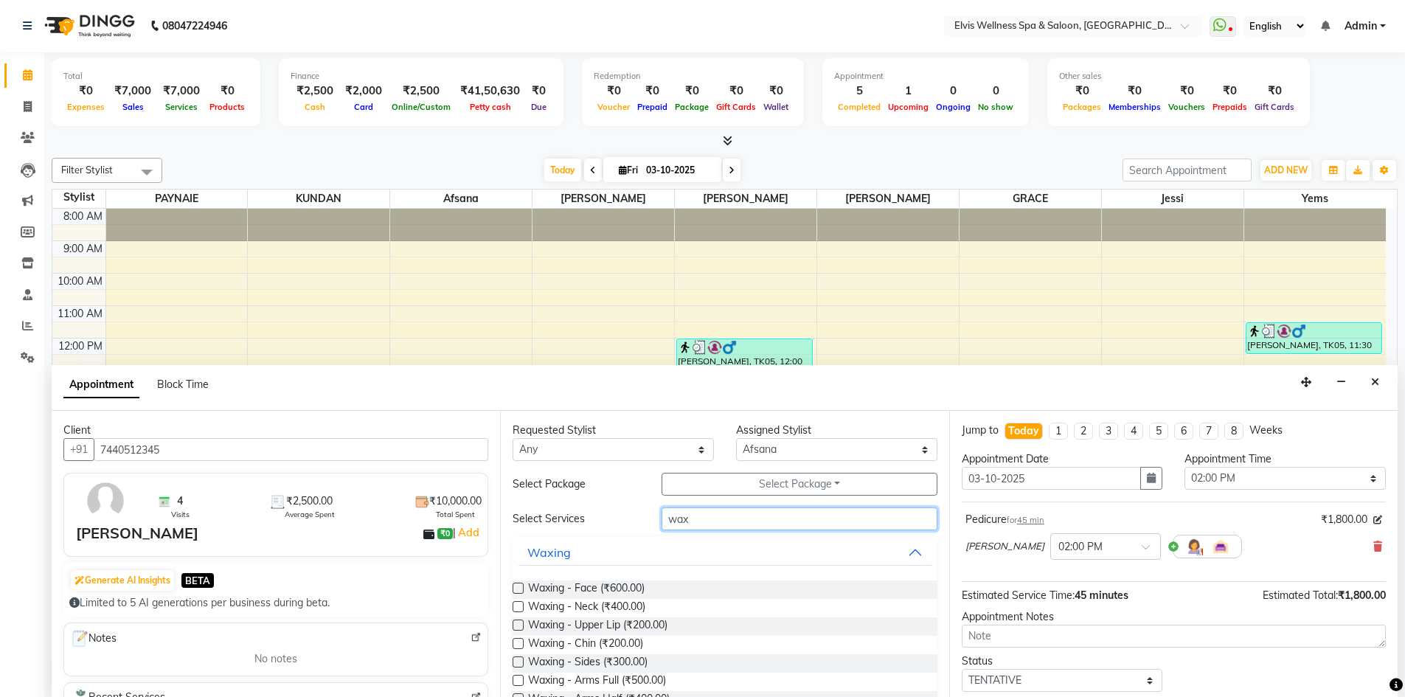
scroll to position [74, 0]
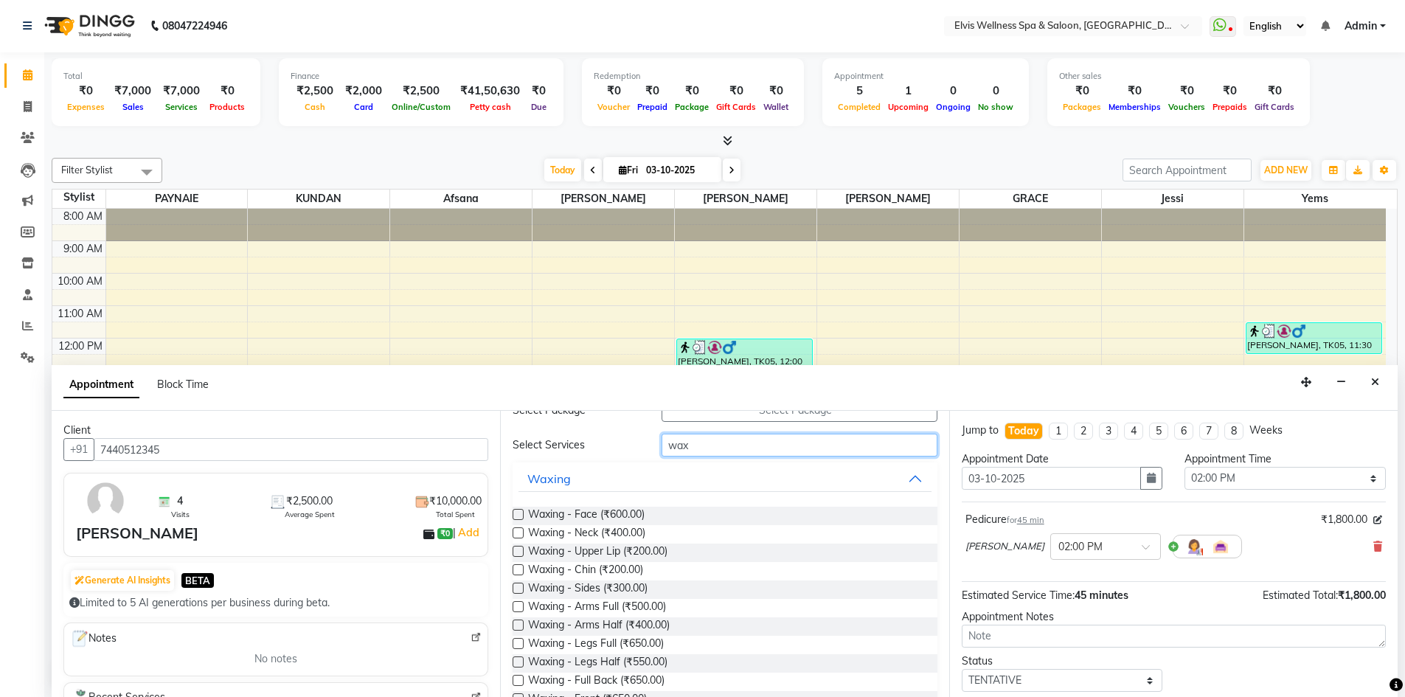
type input "wax"
click at [521, 681] on label at bounding box center [517, 680] width 11 height 11
click at [521, 681] on input "checkbox" at bounding box center [517, 682] width 10 height 10
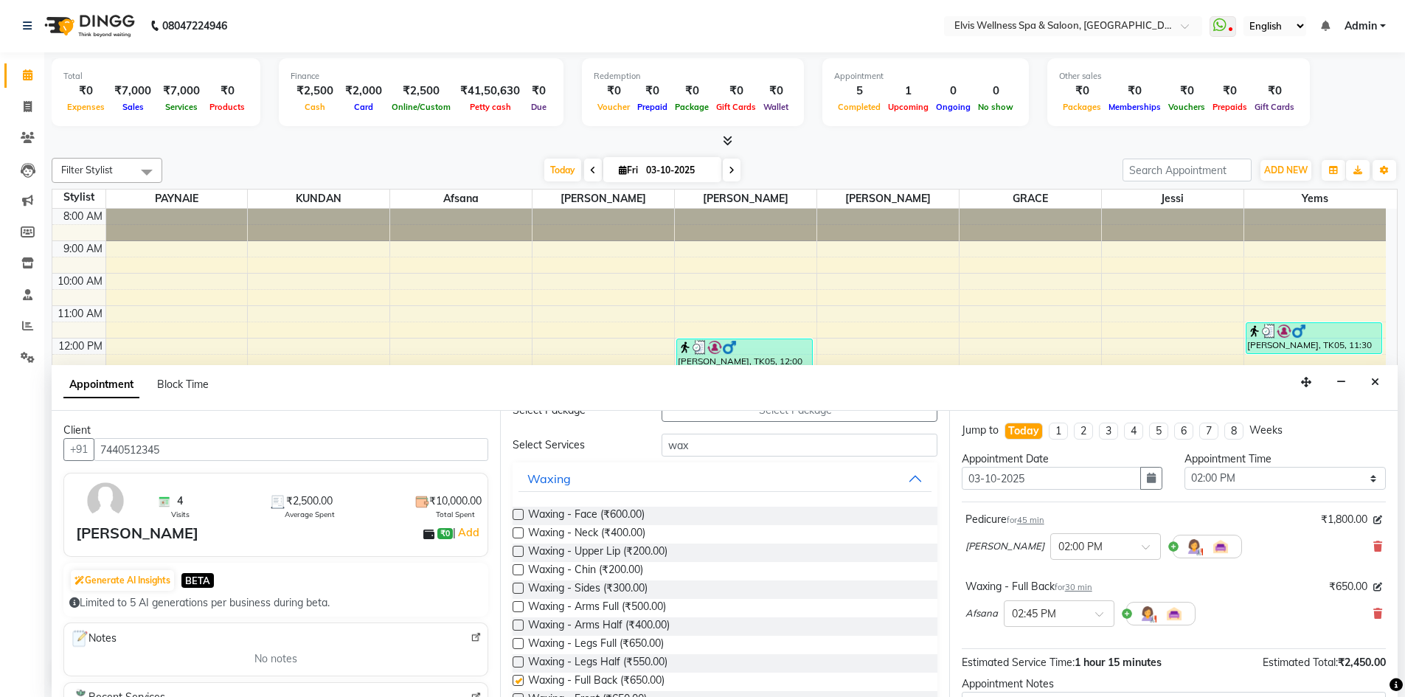
checkbox input "false"
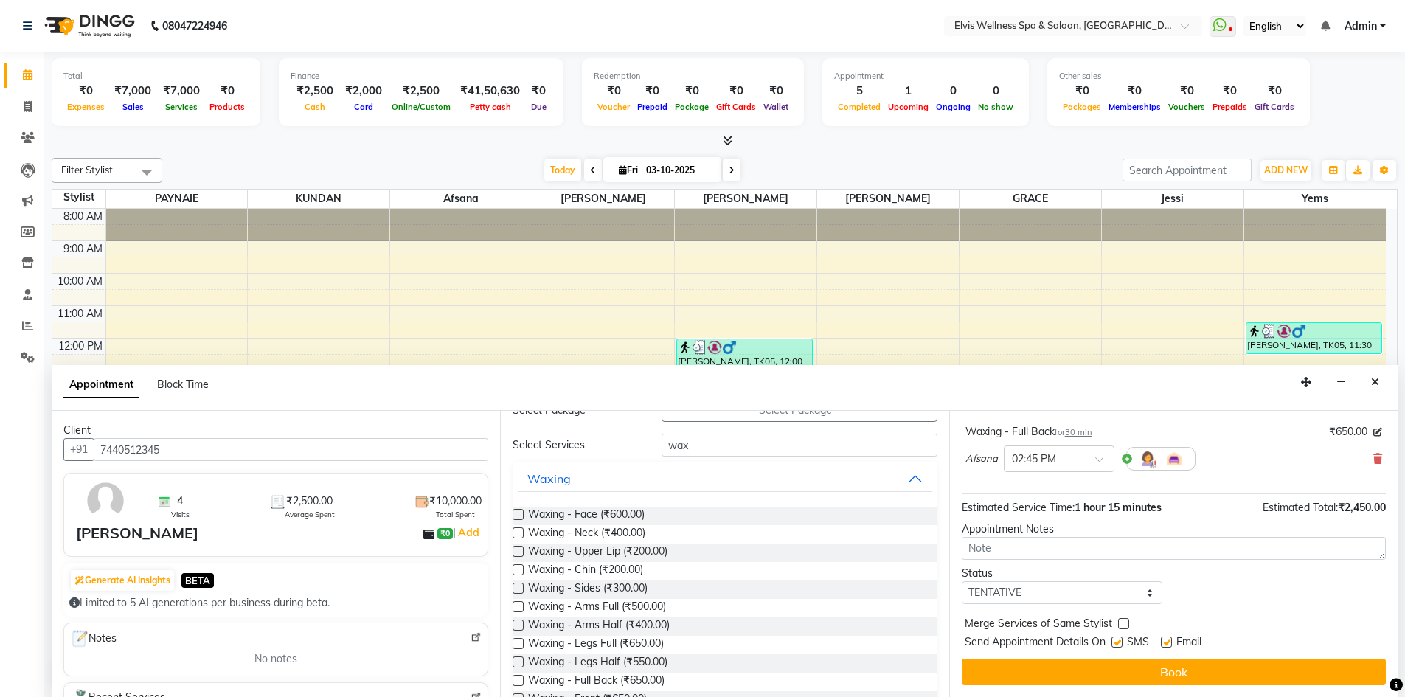
click at [1119, 644] on label at bounding box center [1116, 641] width 11 height 11
click at [1119, 644] on input "checkbox" at bounding box center [1116, 644] width 10 height 10
checkbox input "false"
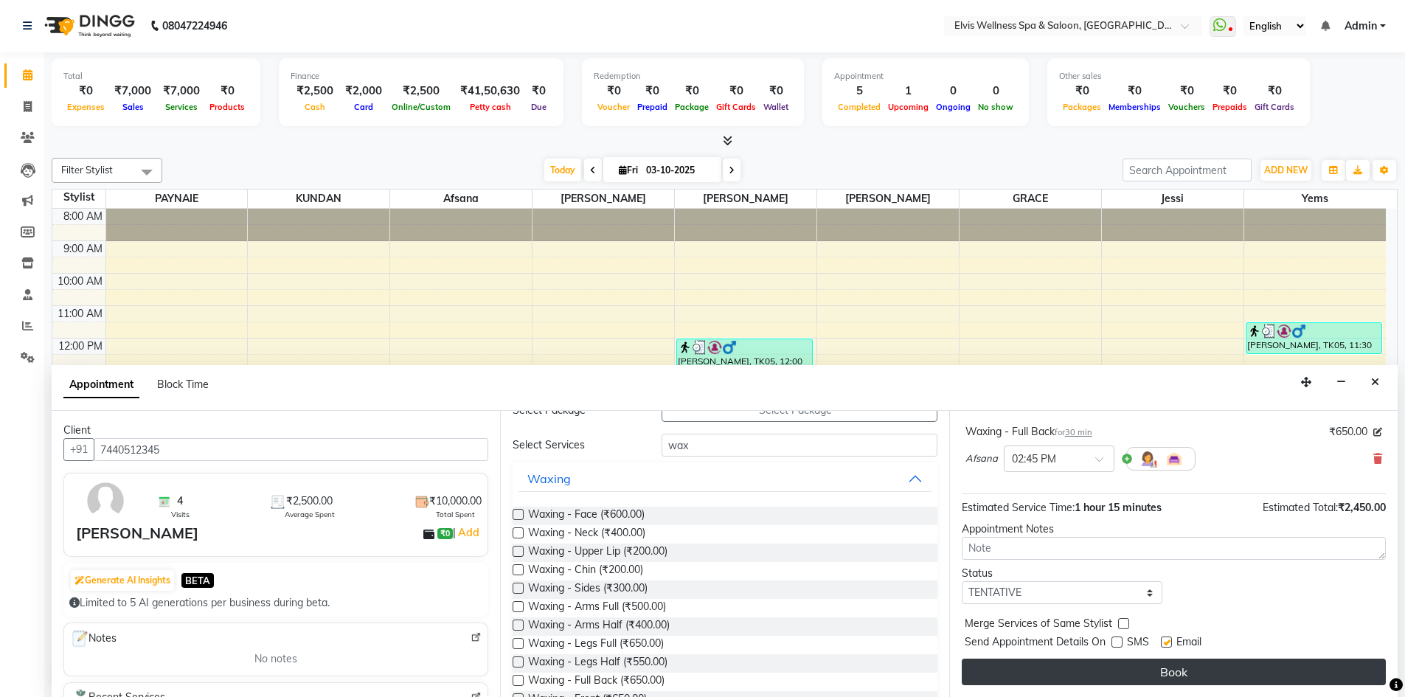
click at [1148, 670] on button "Book" at bounding box center [1174, 671] width 424 height 27
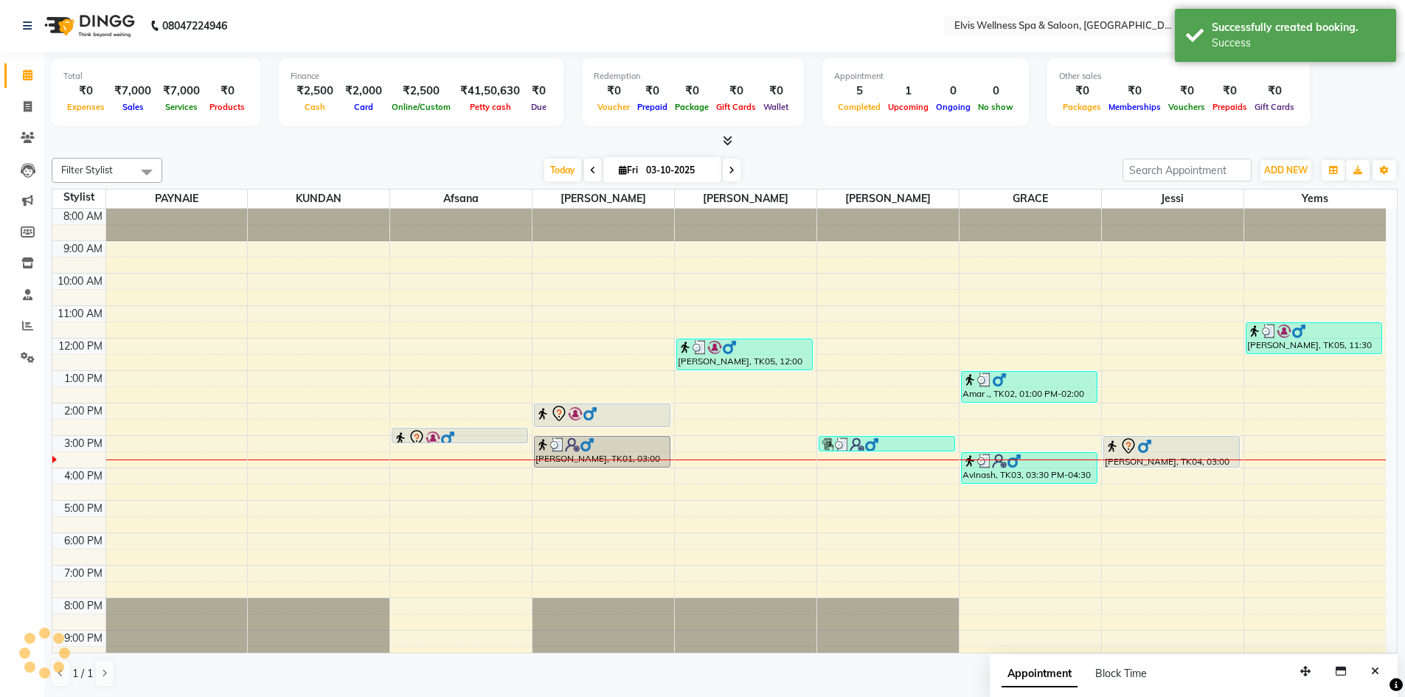
scroll to position [0, 0]
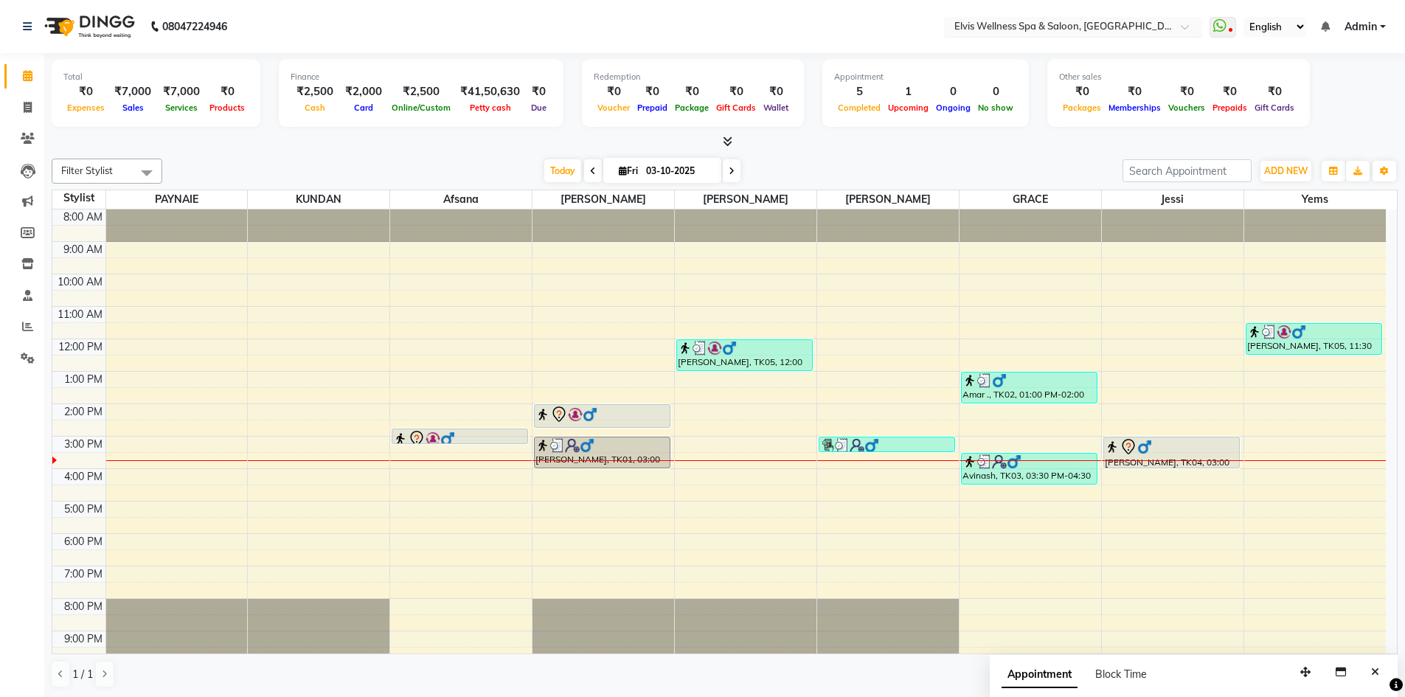
click at [1188, 24] on span at bounding box center [1190, 31] width 18 height 15
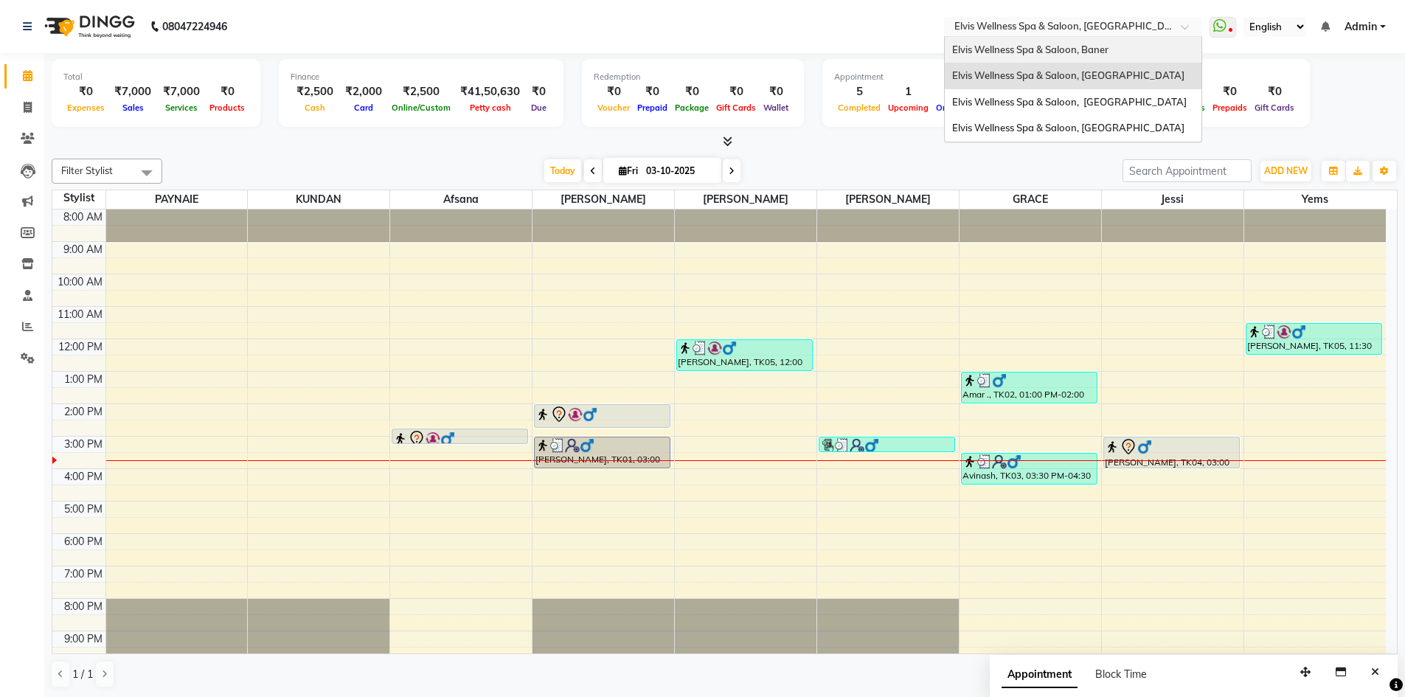
click at [1096, 54] on span "Elvis Wellness Spa & Saloon, Baner" at bounding box center [1030, 50] width 156 height 12
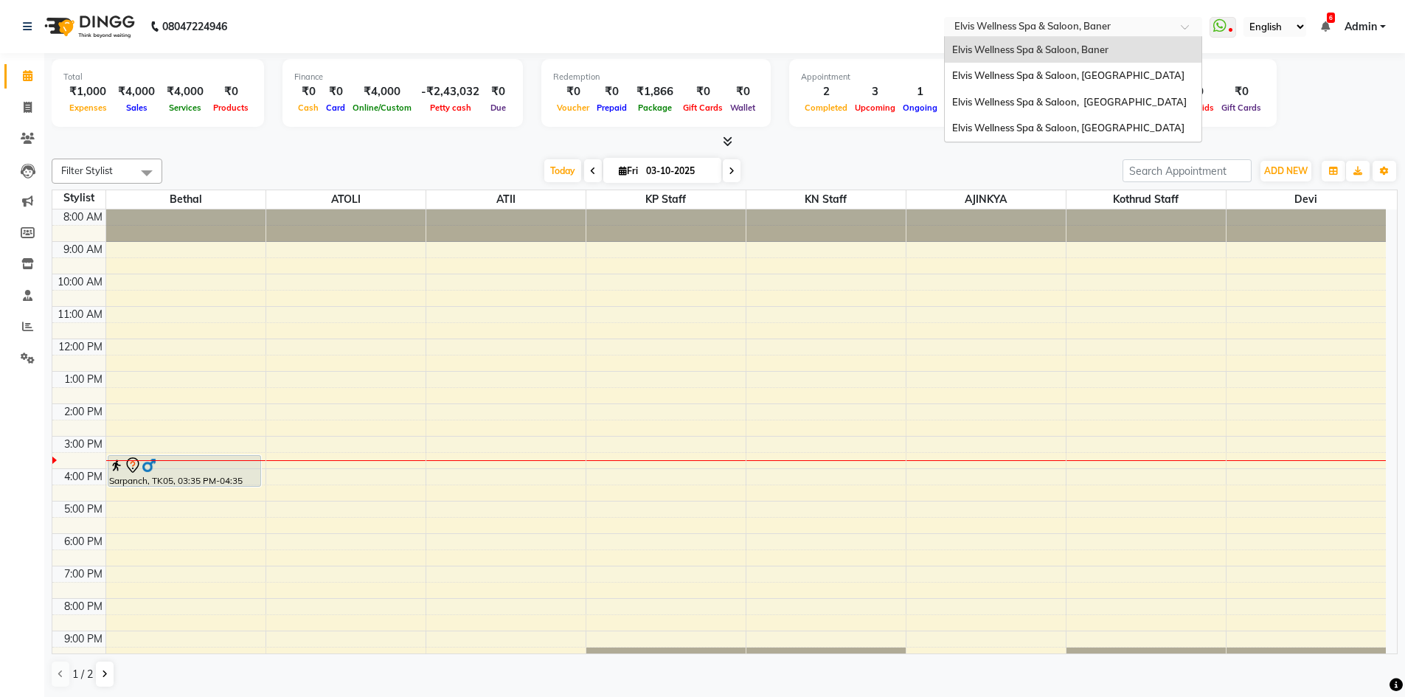
click at [1164, 29] on input "text" at bounding box center [1058, 28] width 214 height 15
click at [1129, 109] on div "Elvis Wellness Spa & Saloon, [GEOGRAPHIC_DATA]" at bounding box center [1073, 102] width 257 height 27
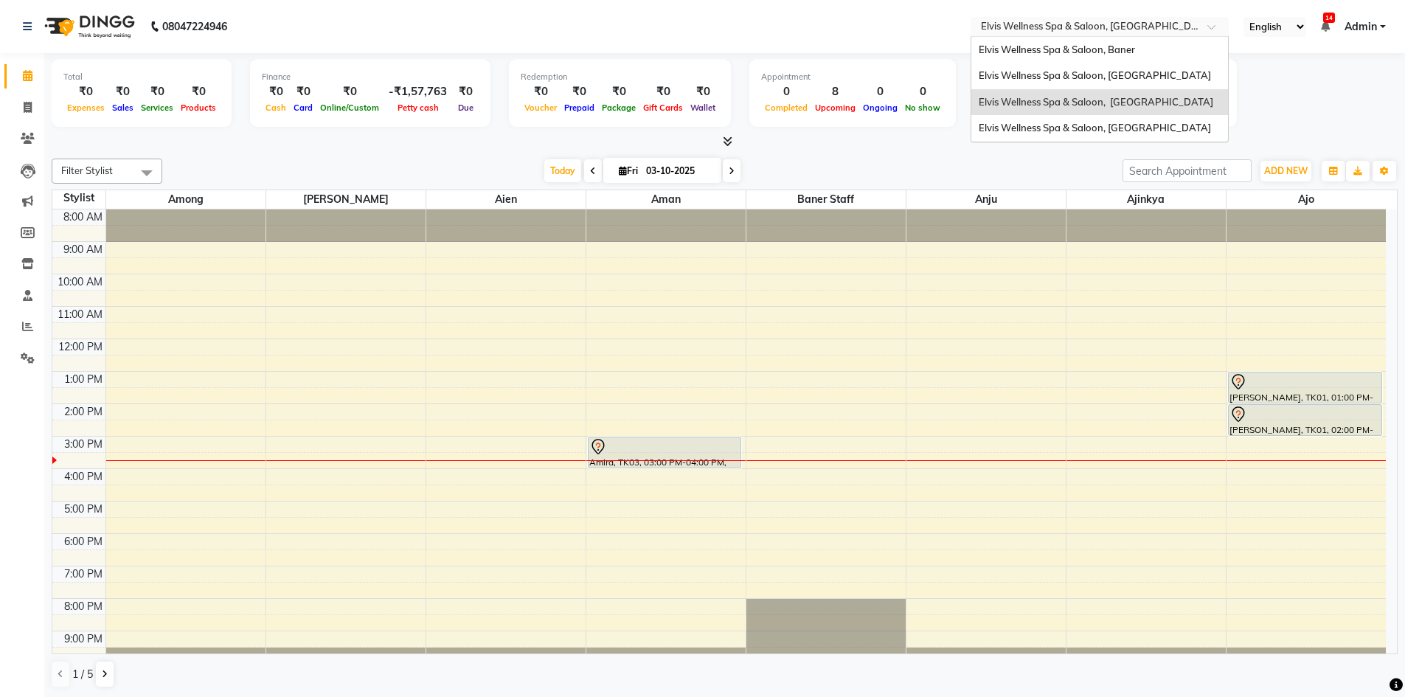
click at [1162, 31] on input "text" at bounding box center [1085, 28] width 214 height 15
click at [1138, 133] on span "Elvis Wellness Spa & Saloon, [GEOGRAPHIC_DATA]" at bounding box center [1094, 128] width 232 height 12
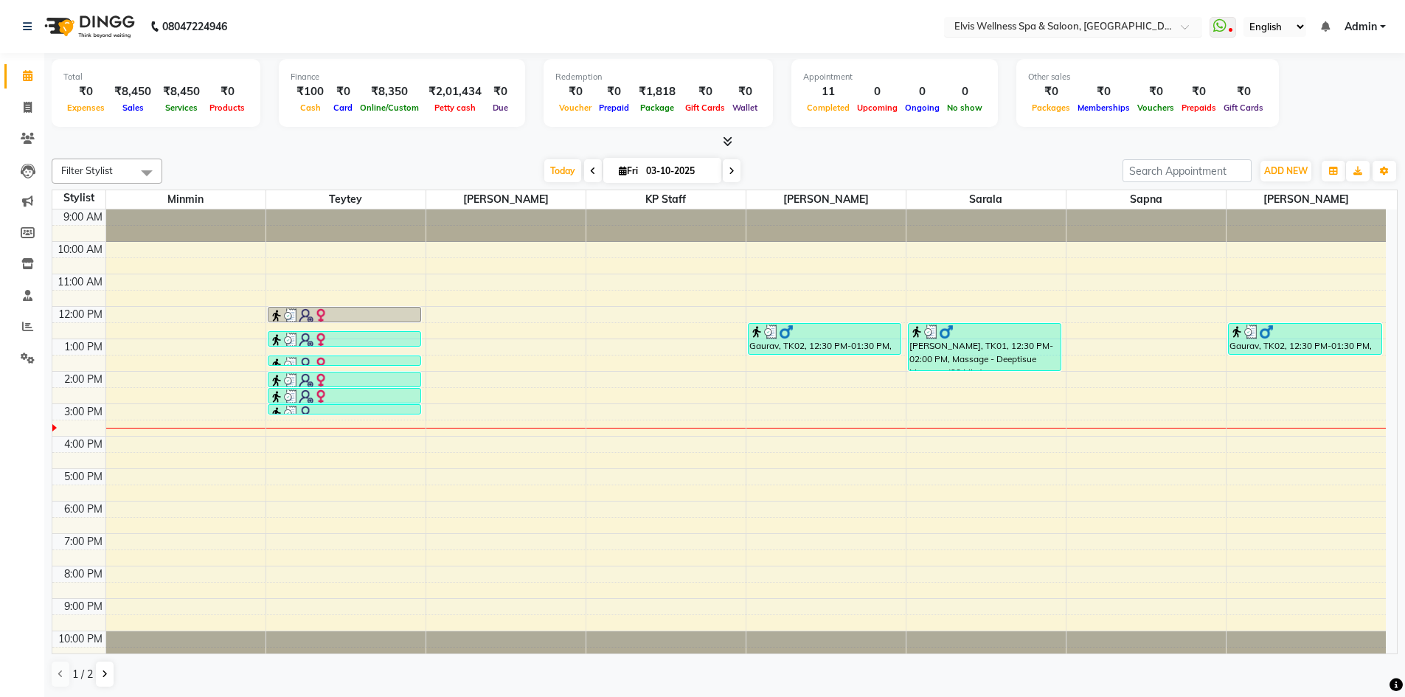
click at [1113, 24] on input "text" at bounding box center [1058, 28] width 214 height 15
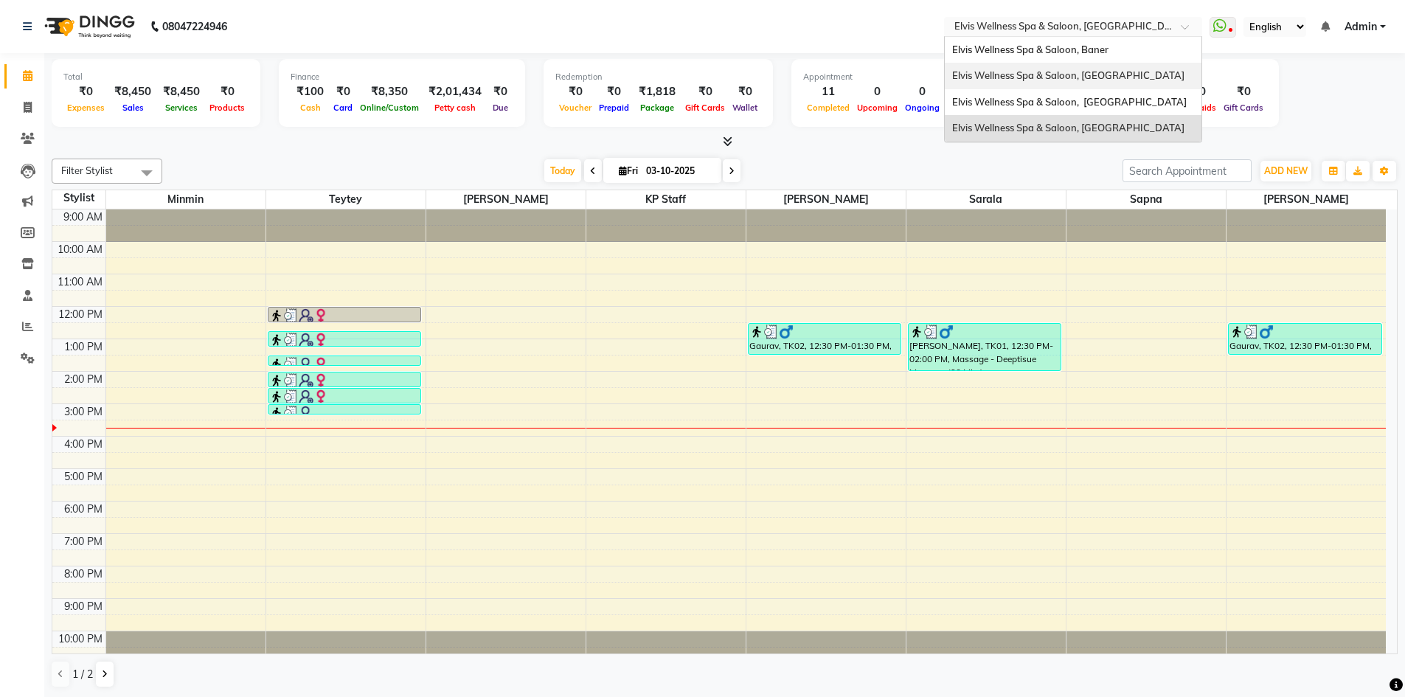
click at [1080, 74] on span "Elvis Wellness Spa & Saloon, [GEOGRAPHIC_DATA]" at bounding box center [1068, 75] width 232 height 12
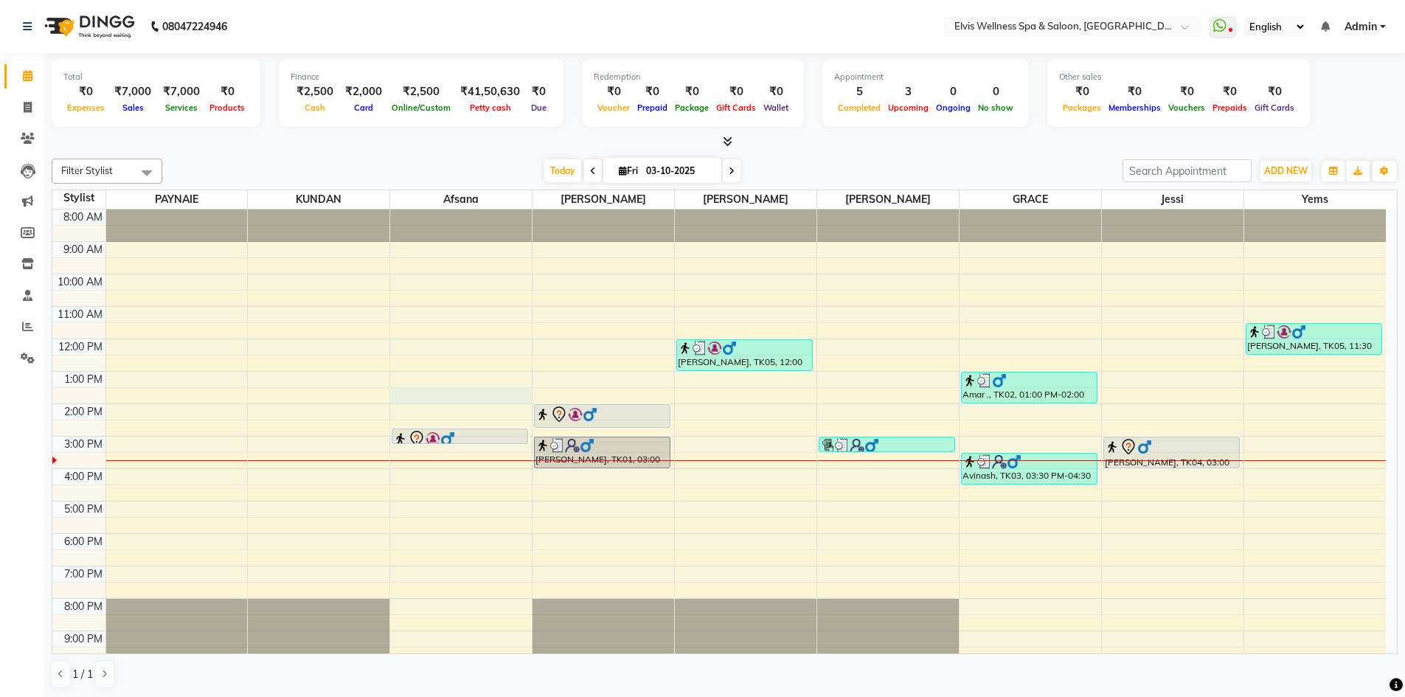
click at [410, 389] on div "8:00 AM 9:00 AM 10:00 AM 11:00 AM 12:00 PM 1:00 PM 2:00 PM 3:00 PM 4:00 PM 5:00…" at bounding box center [718, 452] width 1333 height 486
select select "24328"
select select "tentative"
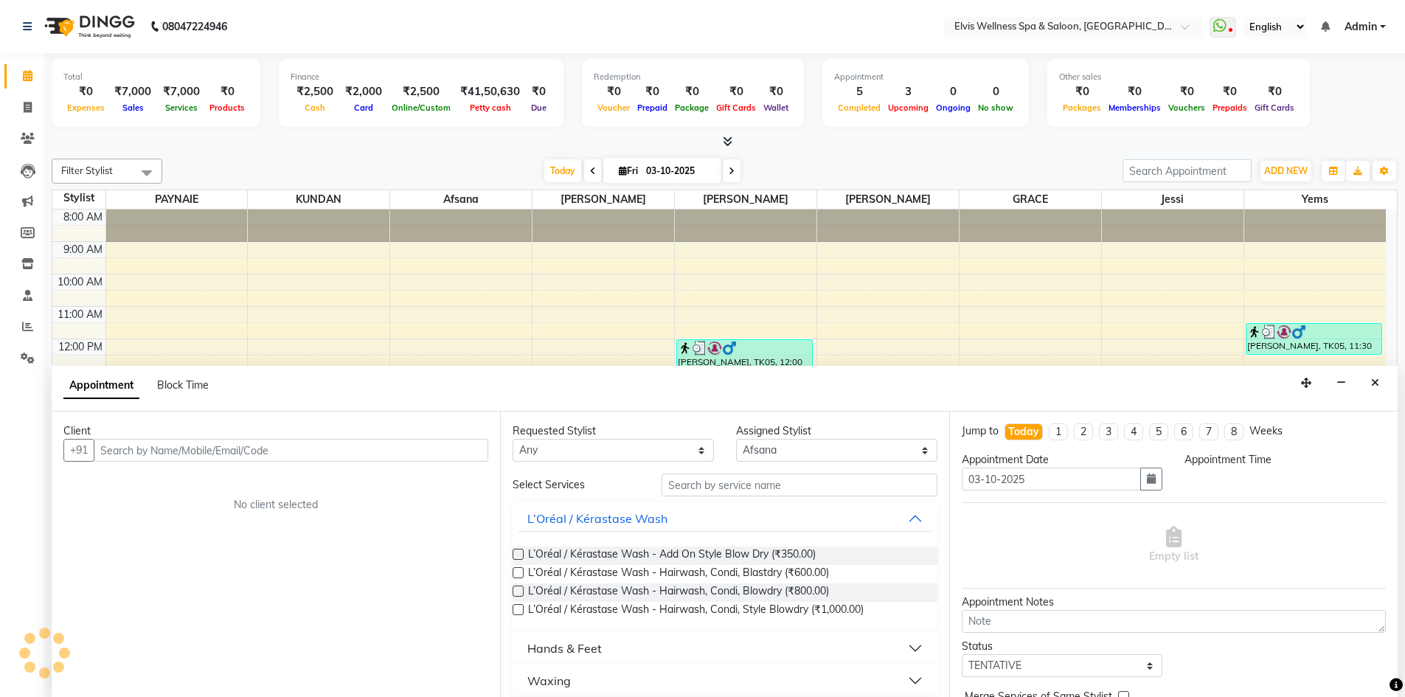
scroll to position [1, 0]
select select "810"
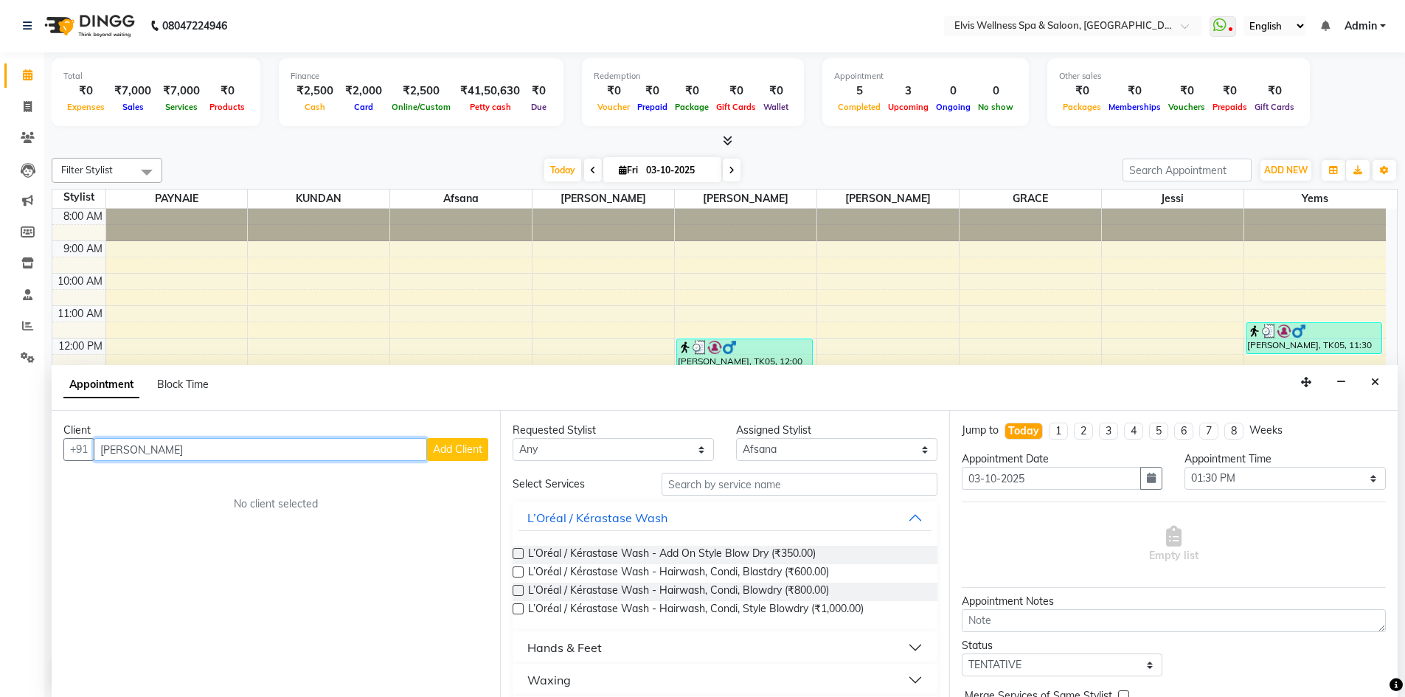
type input "manjula"
click at [459, 453] on span "Add Client" at bounding box center [457, 448] width 49 height 13
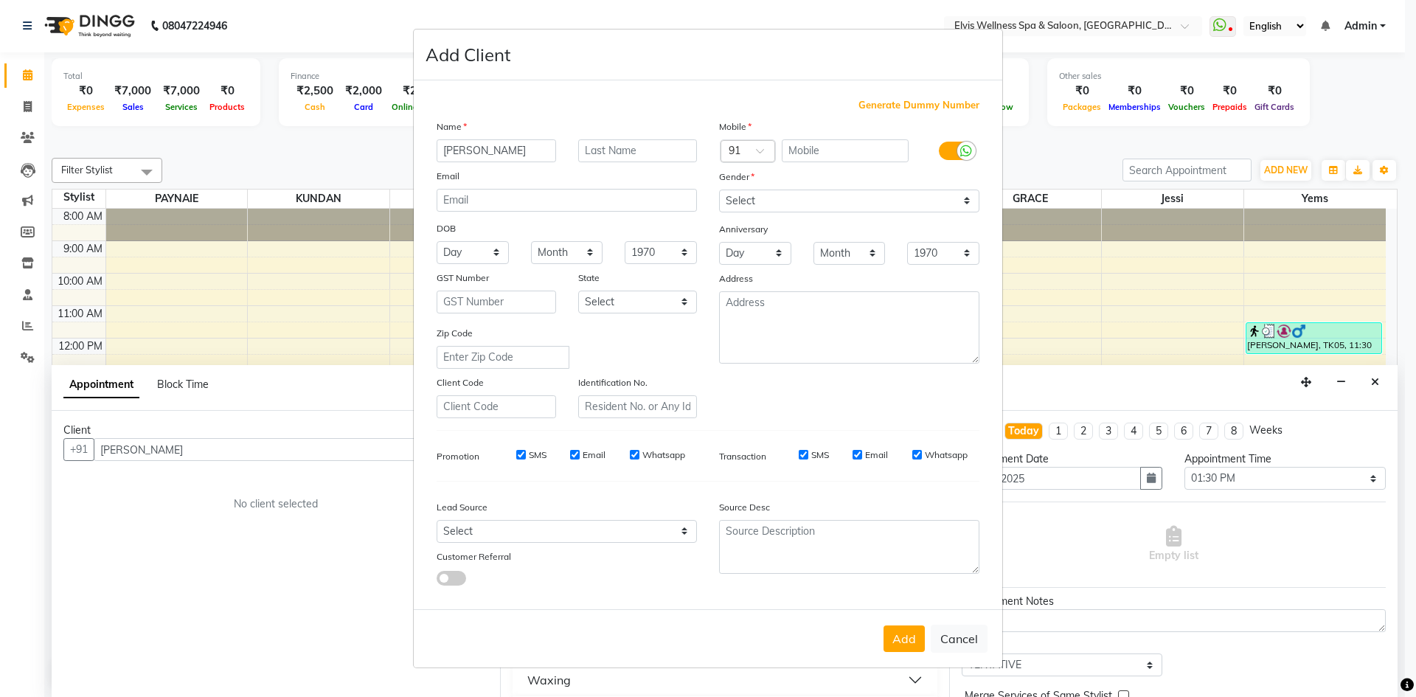
click at [935, 101] on span "Generate Dummy Number" at bounding box center [918, 105] width 121 height 15
type input "1182100000556"
checkbox input "false"
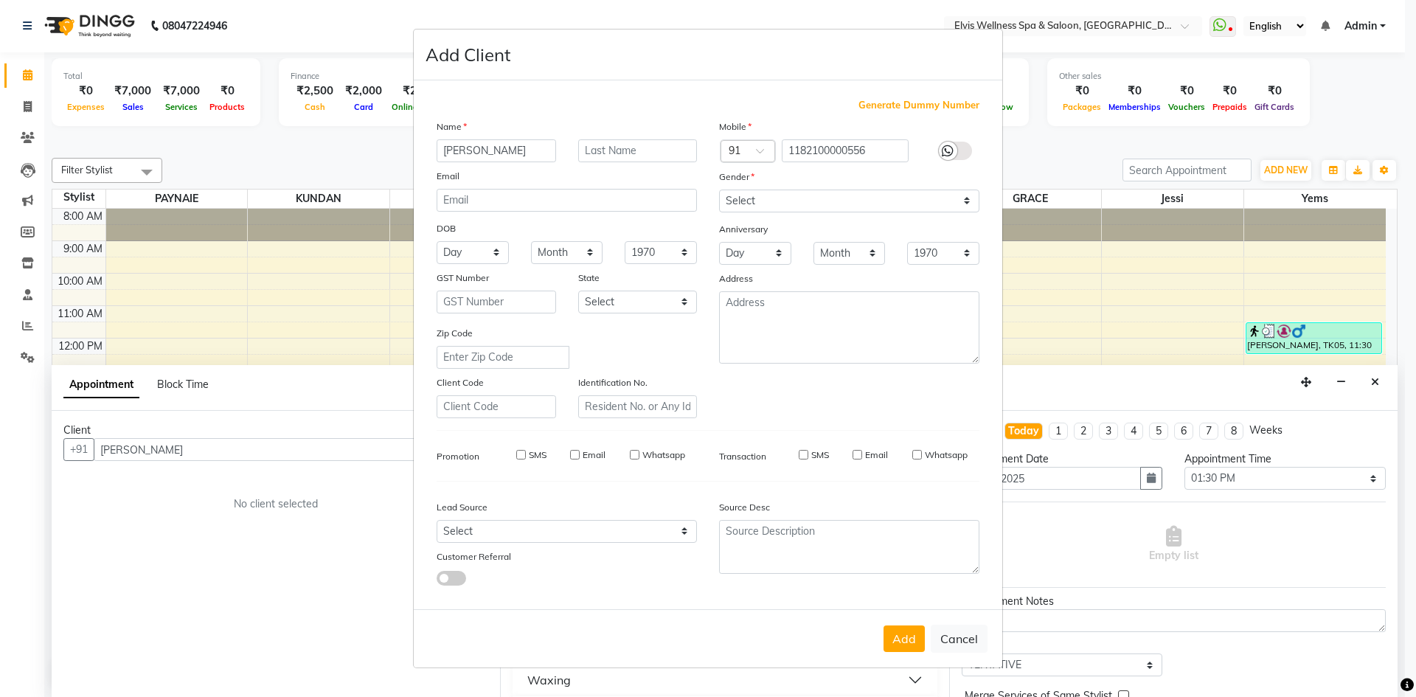
checkbox input "false"
click at [819, 207] on select "Select Male Female Other Prefer Not To Say" at bounding box center [849, 201] width 260 height 23
select select "female"
click at [719, 190] on select "Select Male Female Other Prefer Not To Say" at bounding box center [849, 201] width 260 height 23
click at [894, 641] on button "Add" at bounding box center [903, 638] width 41 height 27
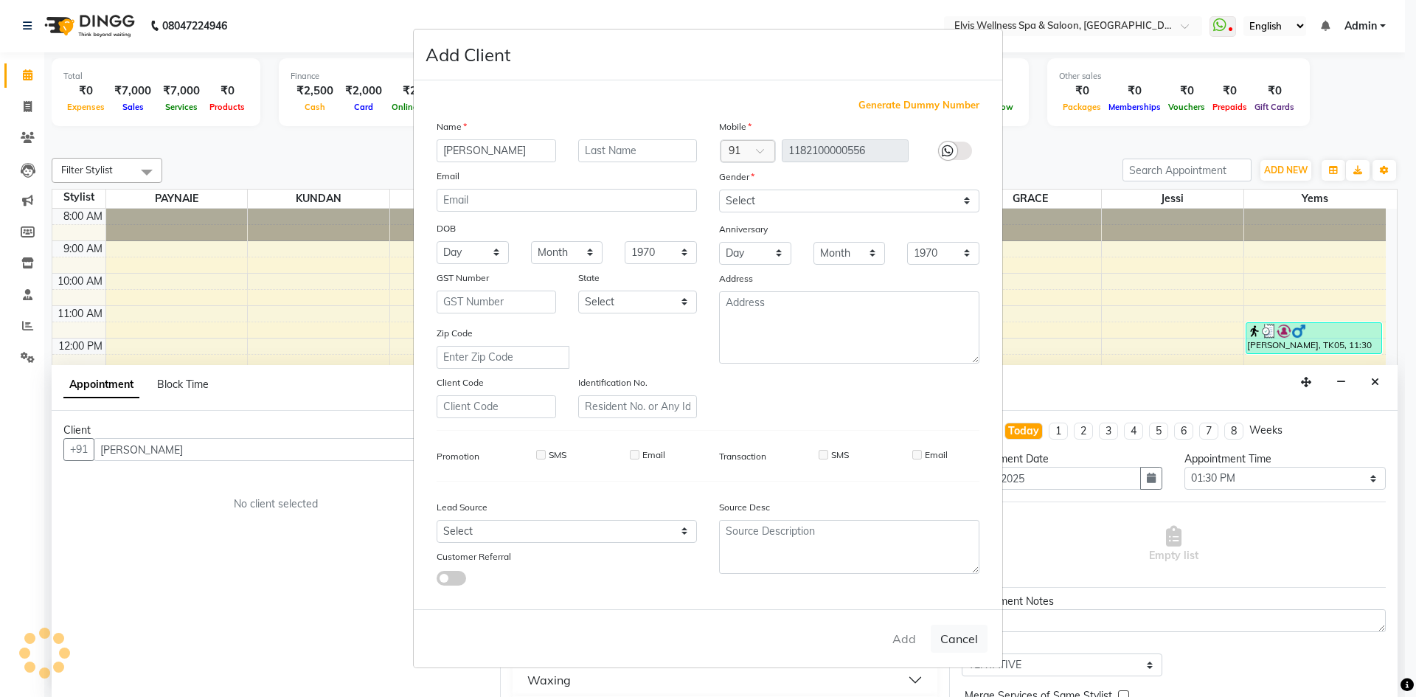
type input "1182100000556"
select select
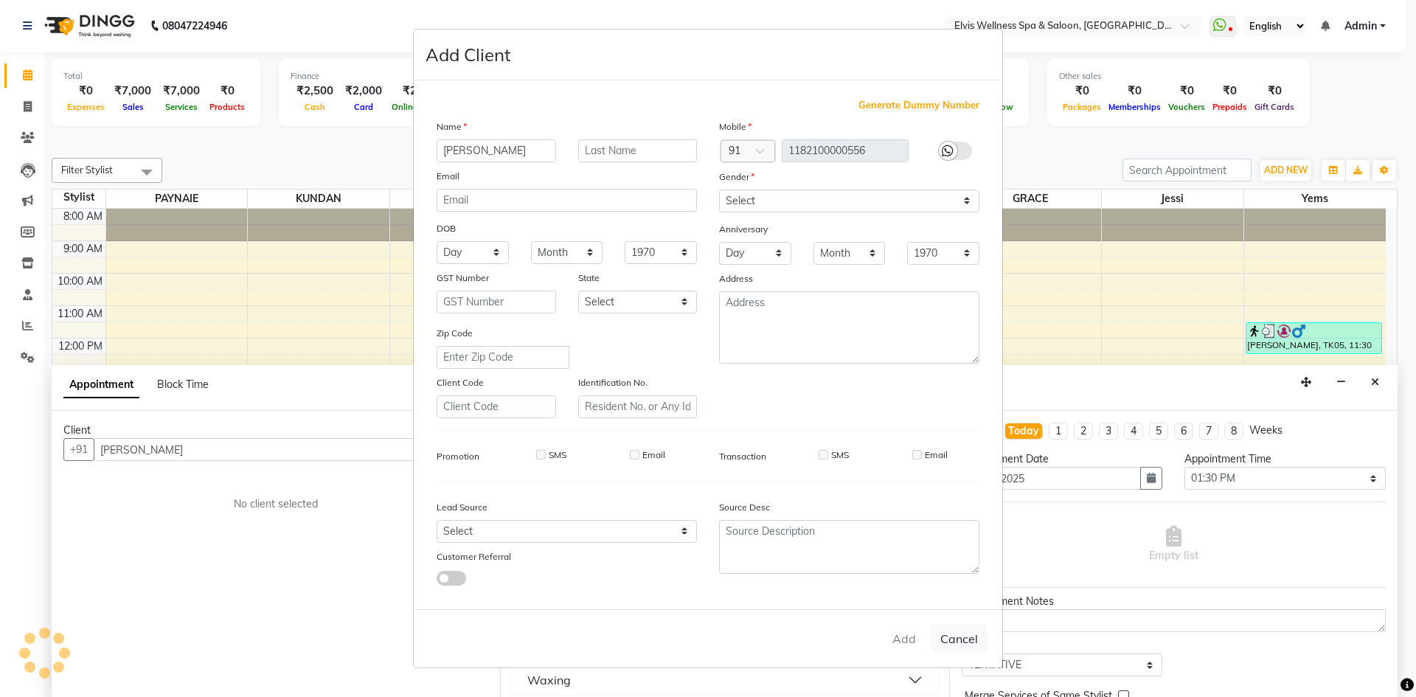
select select
checkbox input "false"
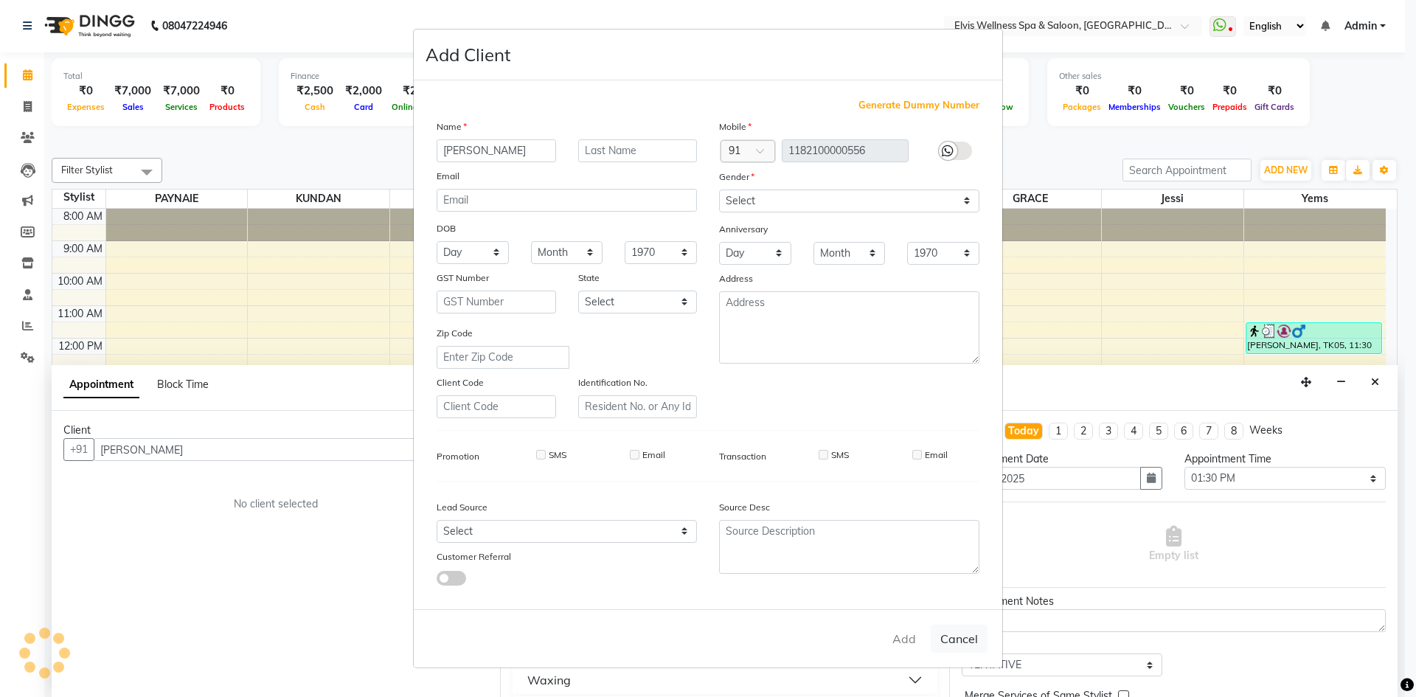
checkbox input "false"
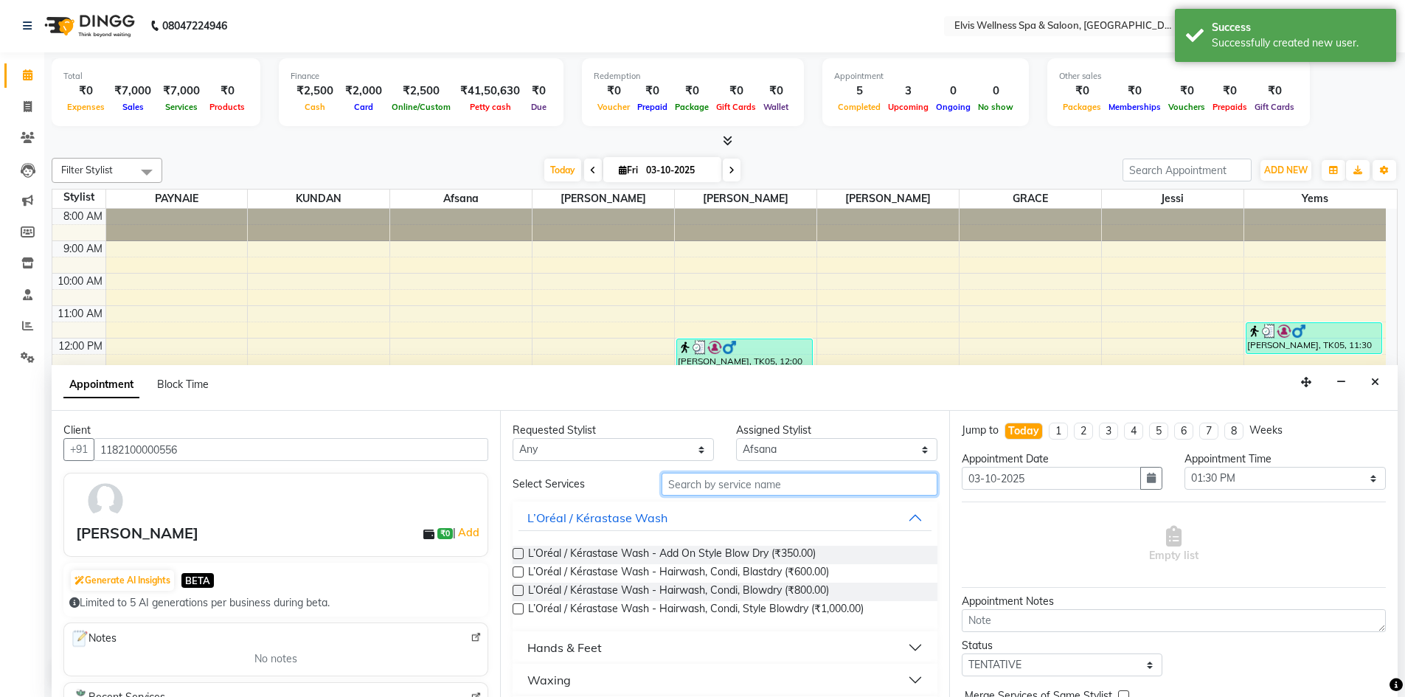
click at [743, 493] on input "text" at bounding box center [799, 484] width 276 height 23
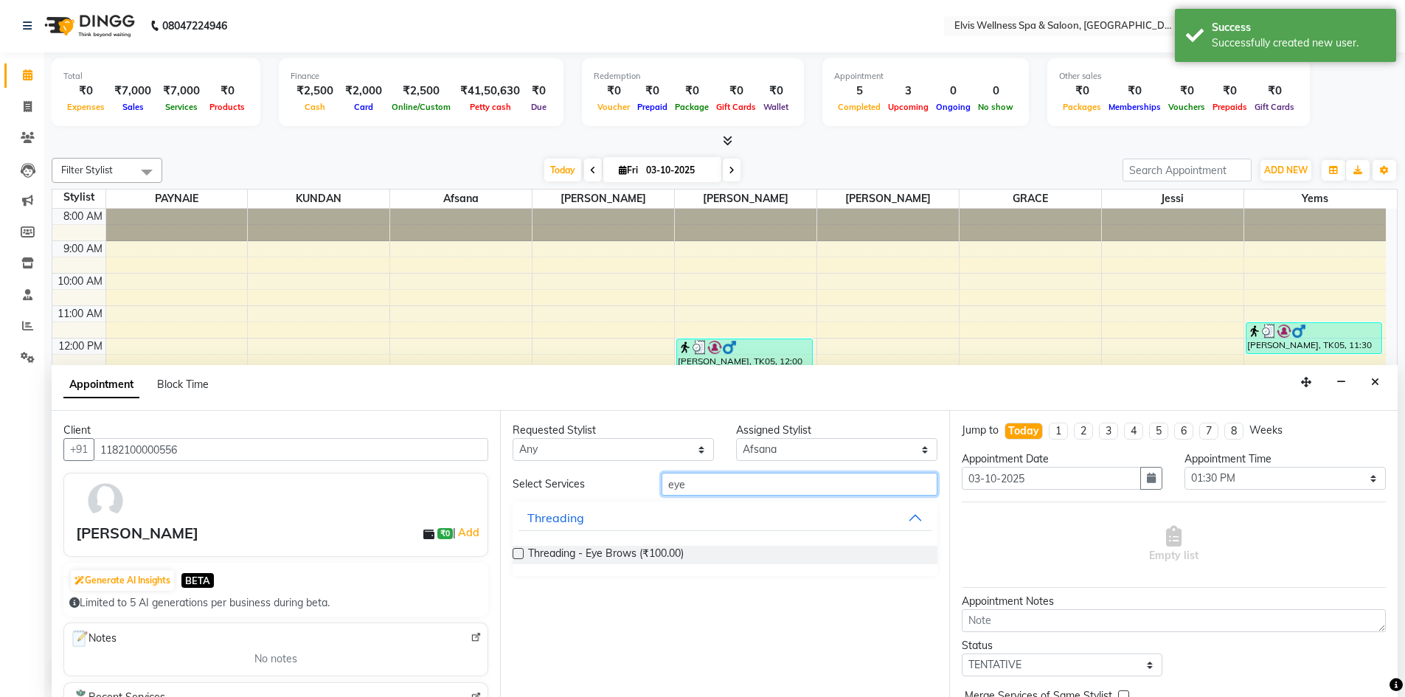
type input "eye"
click at [517, 552] on label at bounding box center [517, 553] width 11 height 11
click at [517, 552] on input "checkbox" at bounding box center [517, 555] width 10 height 10
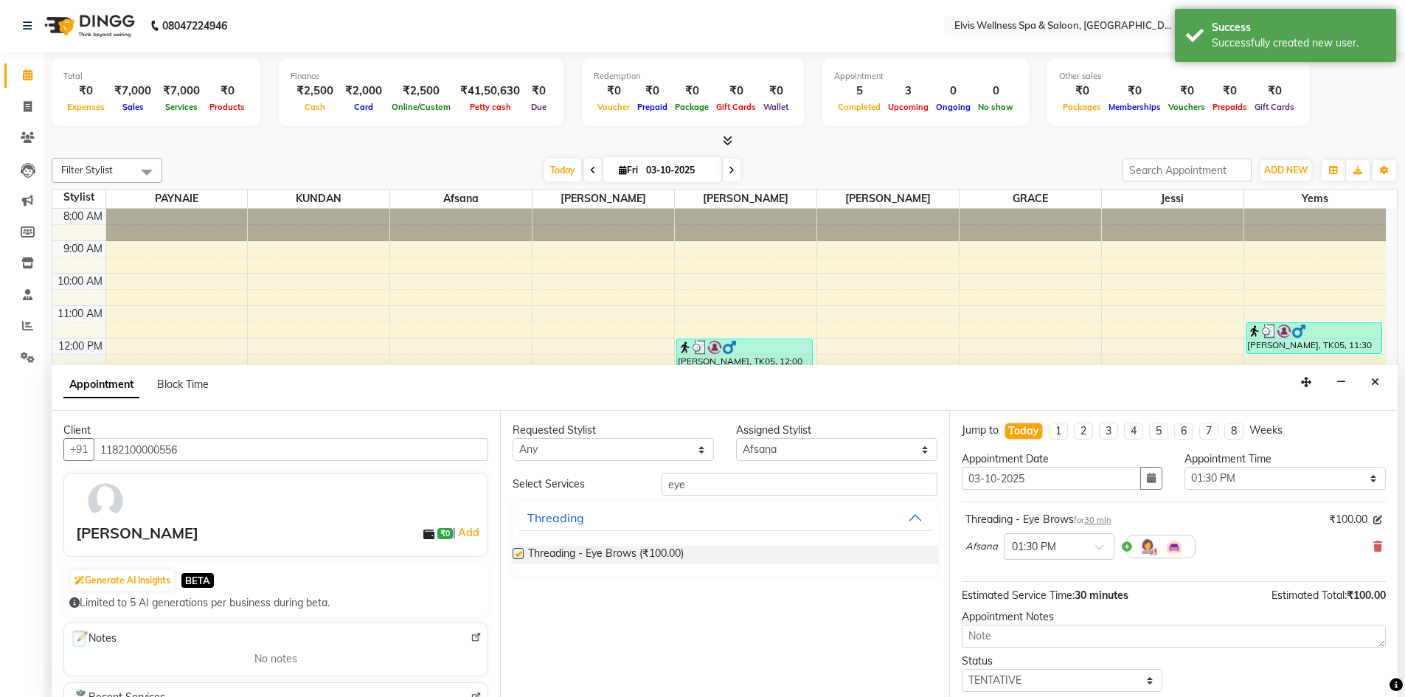
checkbox input "false"
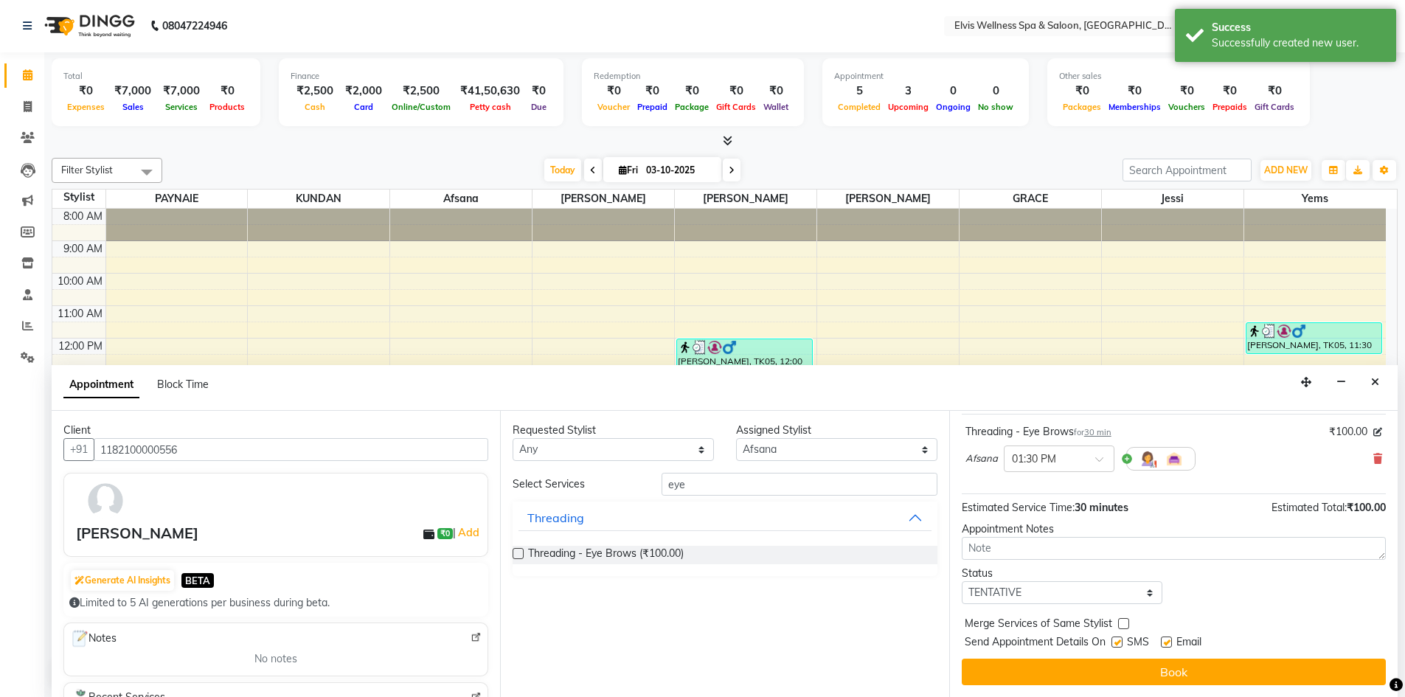
click at [1115, 642] on label at bounding box center [1116, 641] width 11 height 11
click at [1115, 642] on input "checkbox" at bounding box center [1116, 644] width 10 height 10
checkbox input "false"
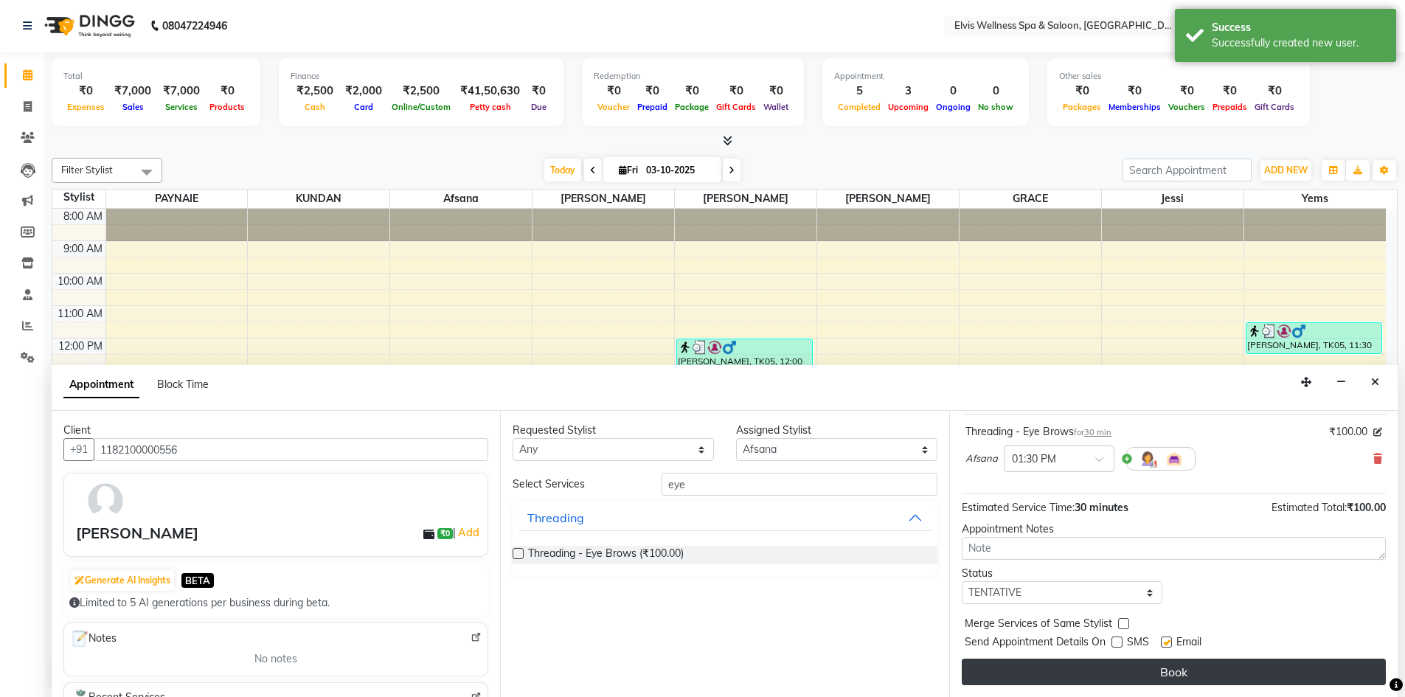
click at [1145, 670] on button "Book" at bounding box center [1174, 671] width 424 height 27
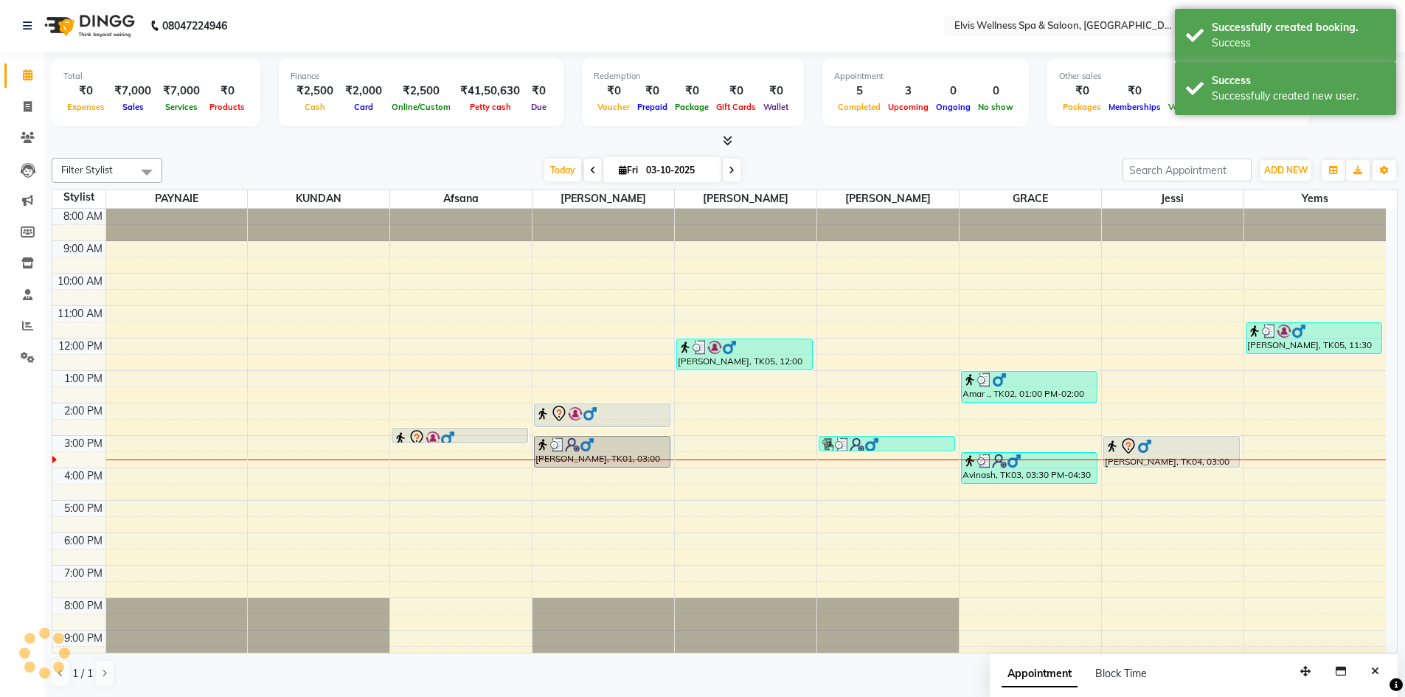
scroll to position [0, 0]
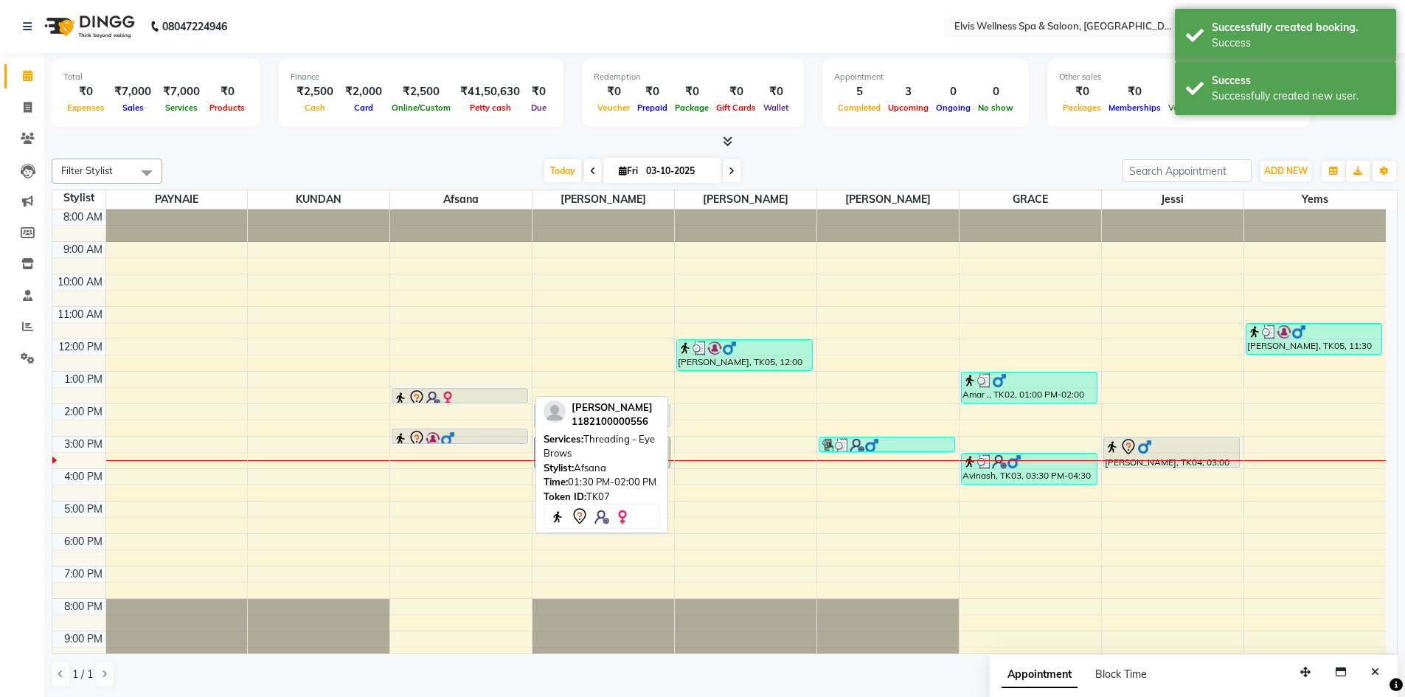
click at [437, 394] on img at bounding box center [432, 398] width 15 height 15
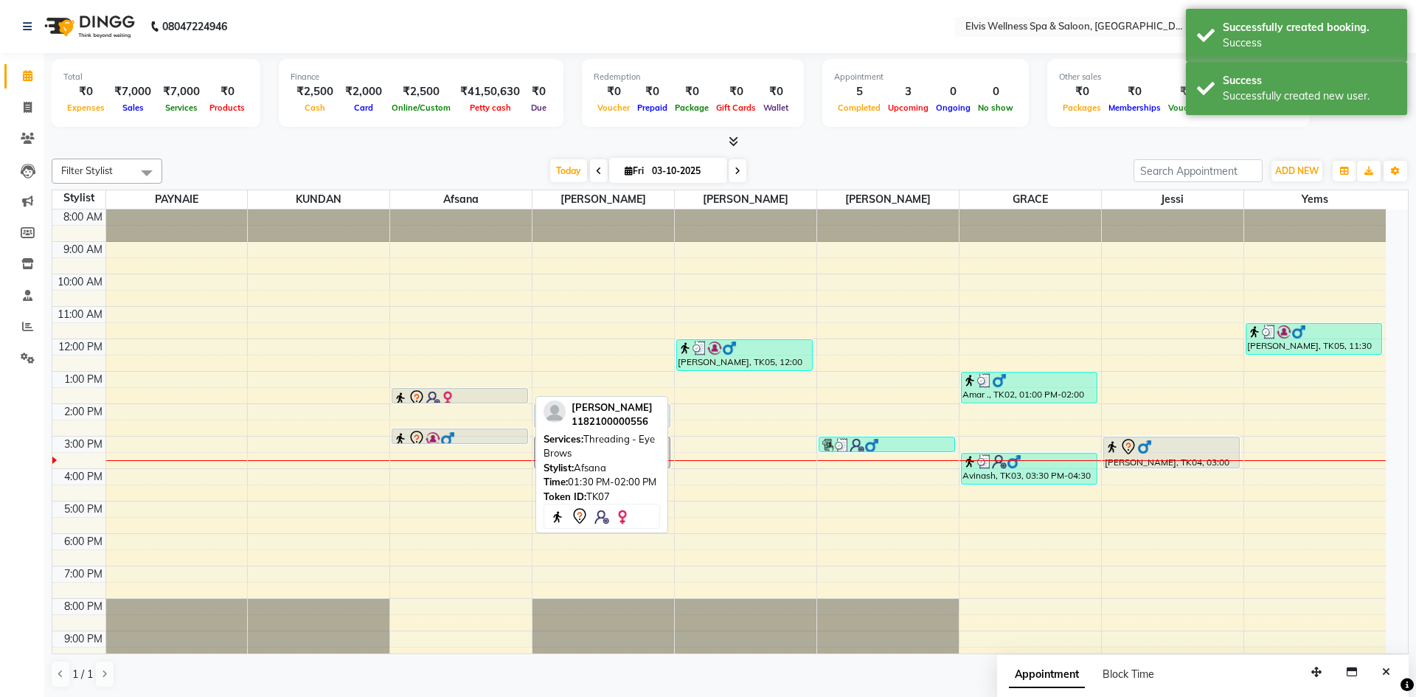
select select "7"
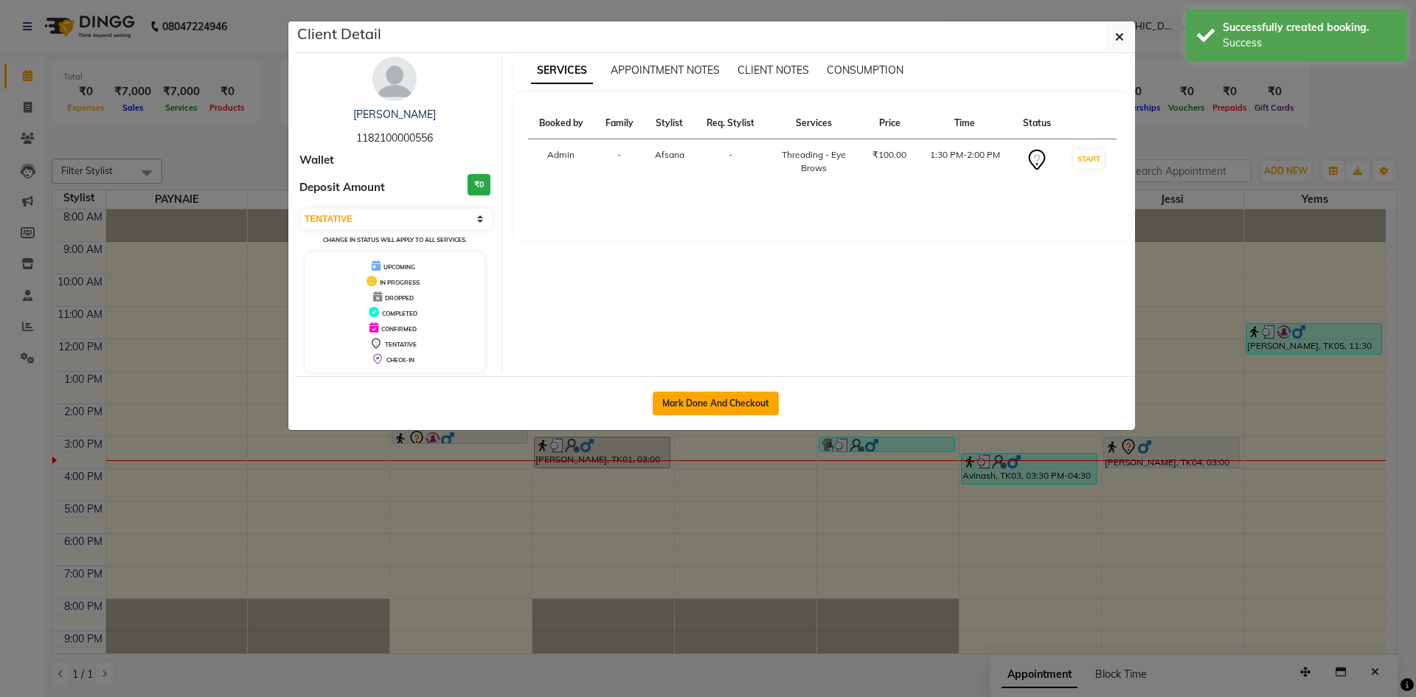
click at [717, 404] on button "Mark Done And Checkout" at bounding box center [716, 404] width 126 height 24
select select "4399"
select select "service"
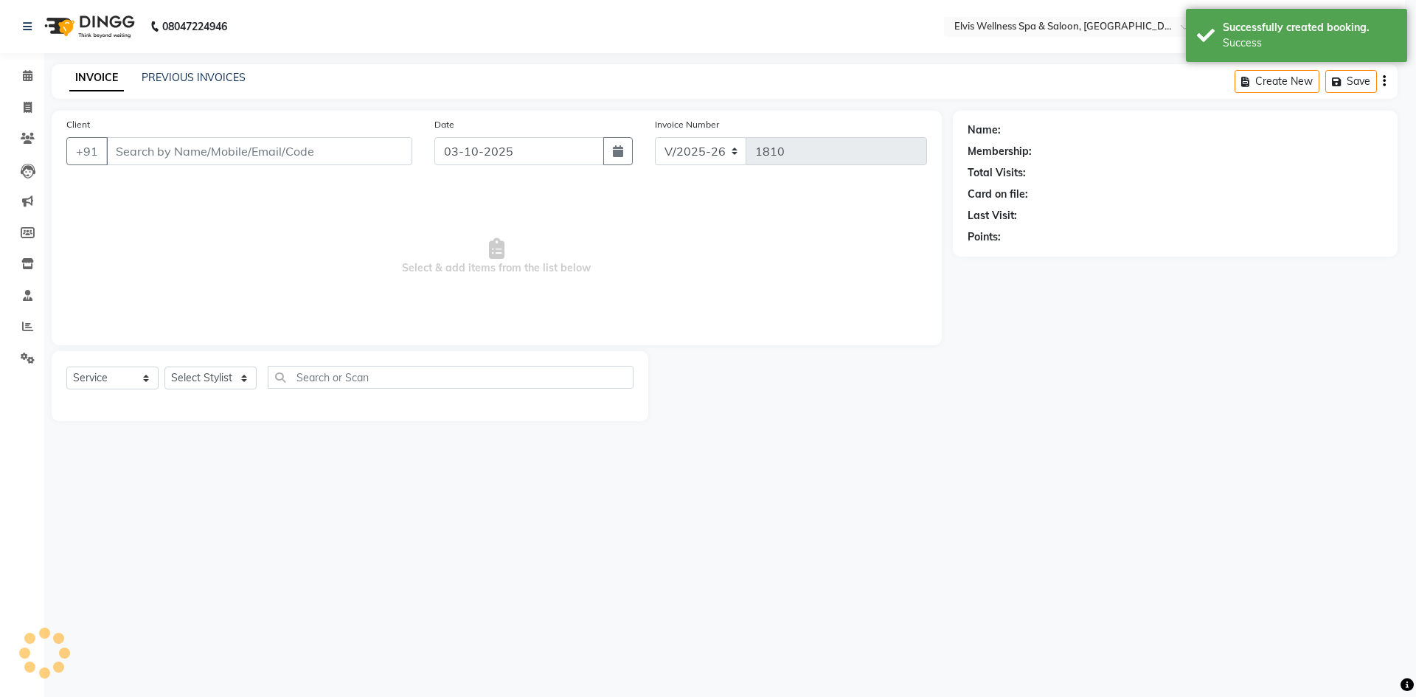
select select "3"
type input "1182100000556"
select select "24328"
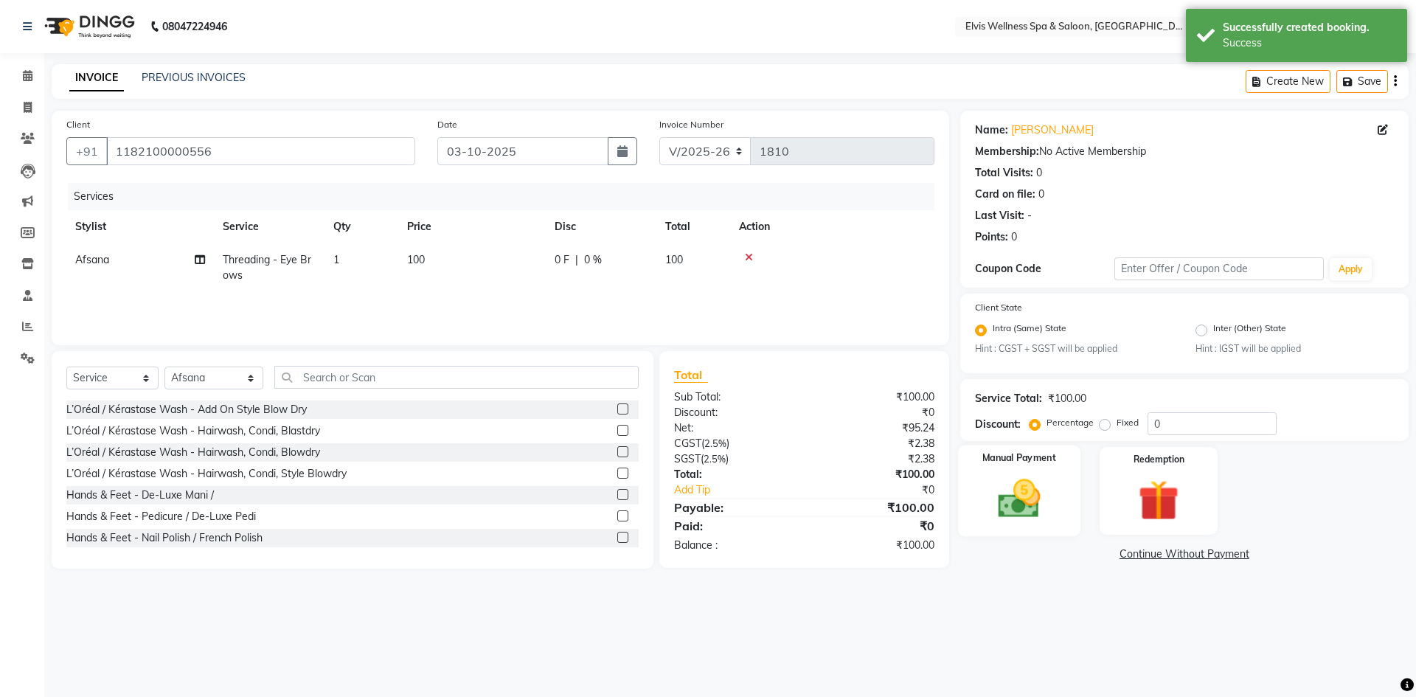
click at [1044, 512] on img at bounding box center [1018, 499] width 69 height 49
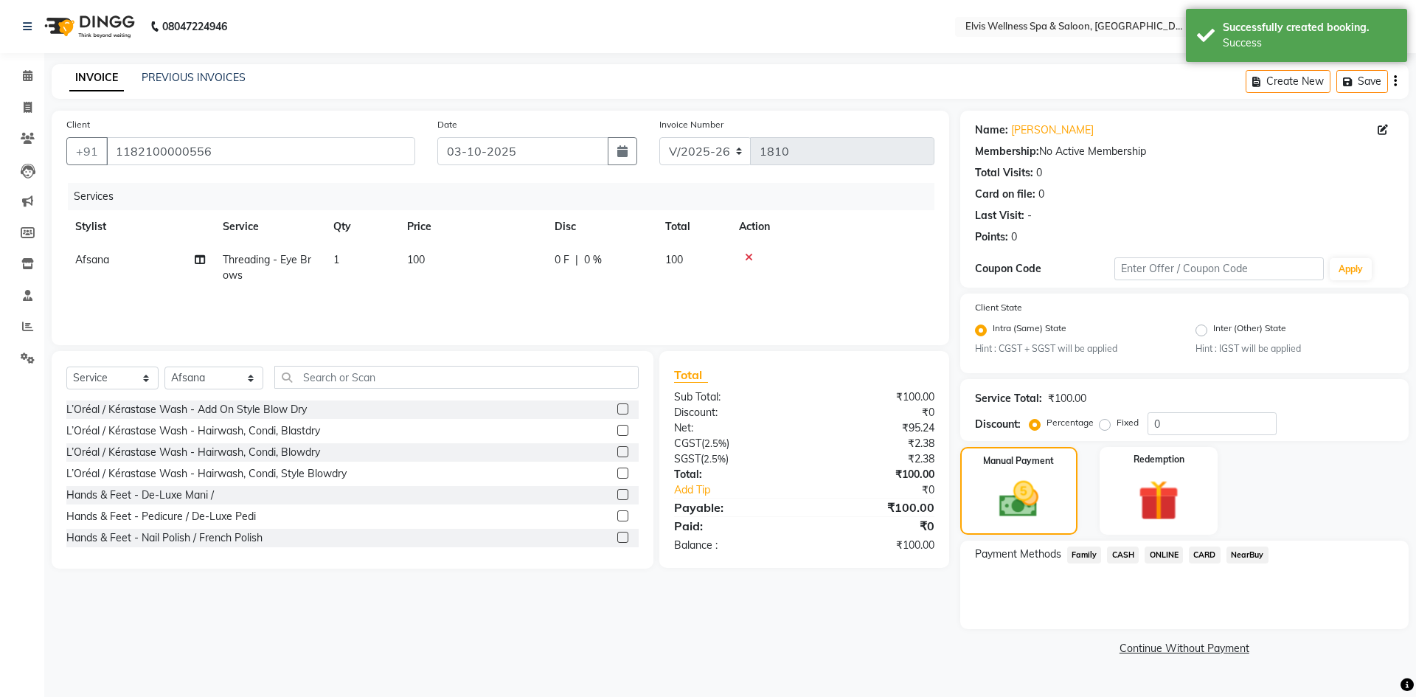
click at [1159, 557] on span "ONLINE" at bounding box center [1163, 554] width 38 height 17
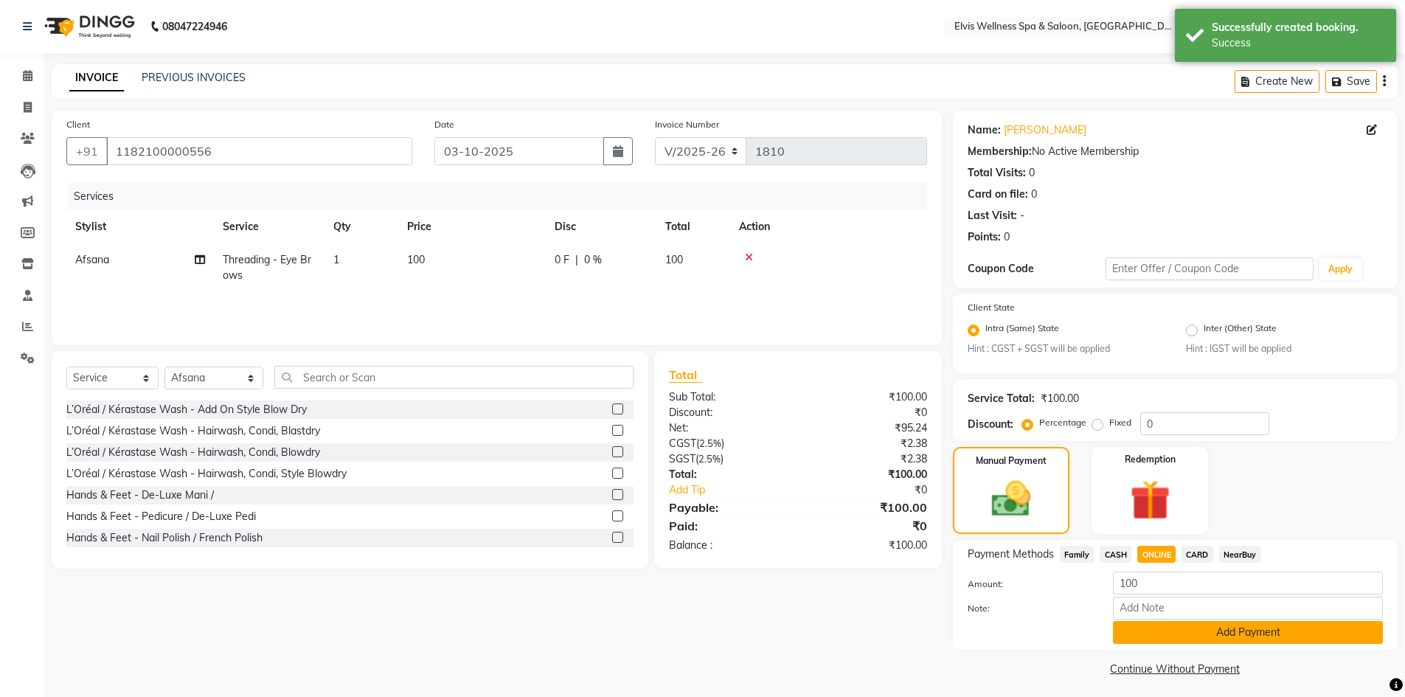
click at [1179, 636] on button "Add Payment" at bounding box center [1248, 632] width 270 height 23
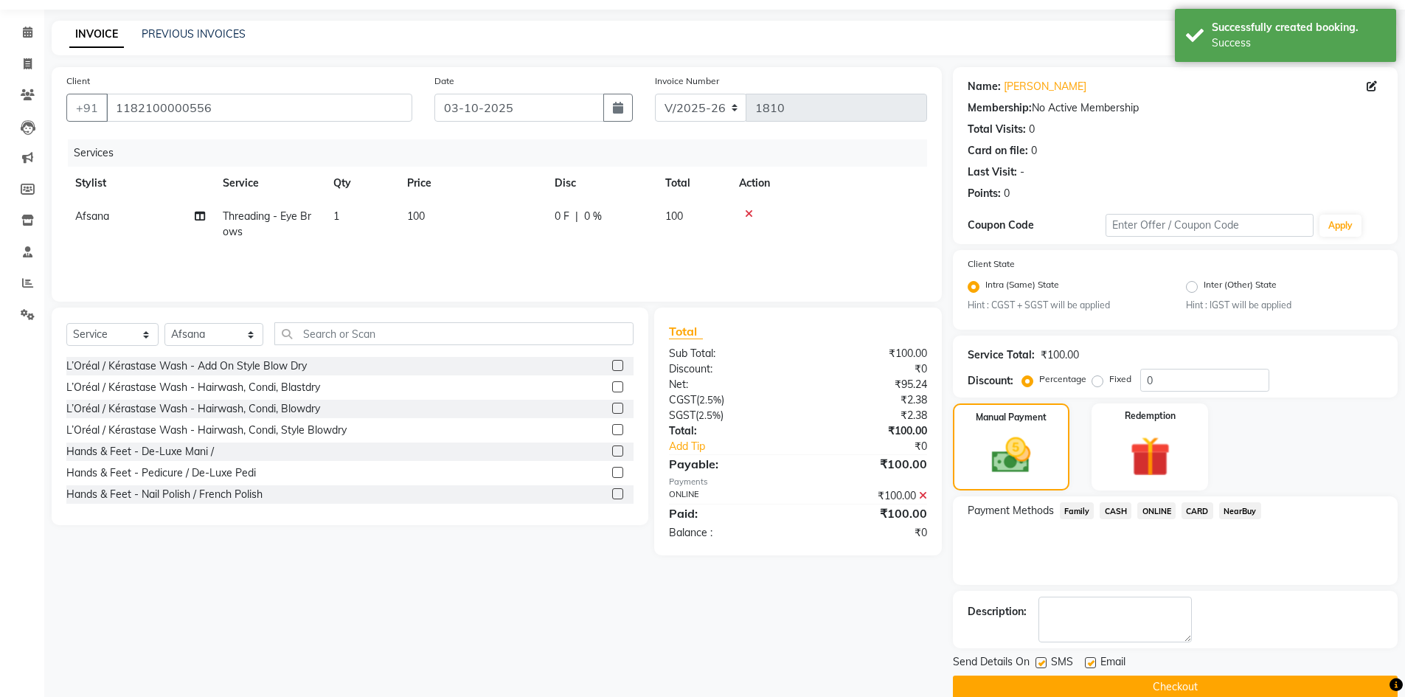
scroll to position [67, 0]
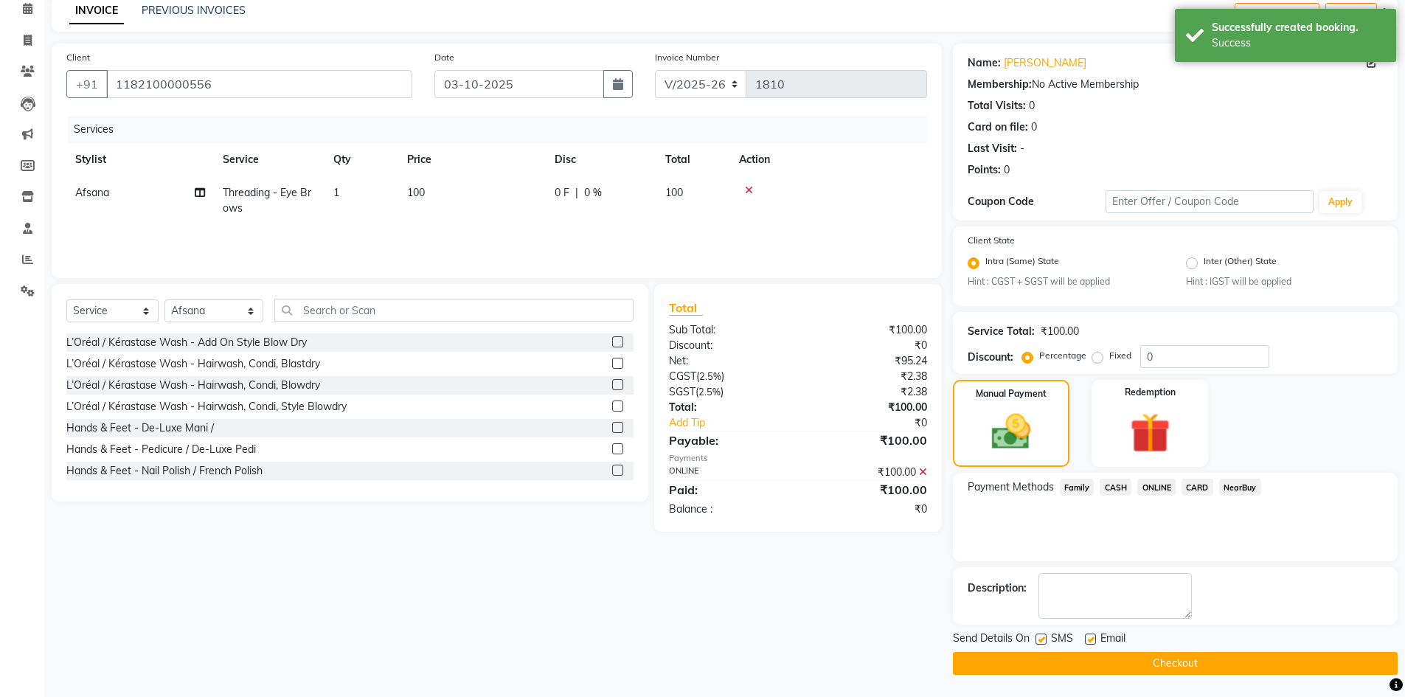
click at [1041, 643] on label at bounding box center [1040, 638] width 11 height 11
click at [1041, 643] on input "checkbox" at bounding box center [1040, 640] width 10 height 10
checkbox input "false"
click at [1127, 675] on button "Checkout" at bounding box center [1175, 663] width 445 height 23
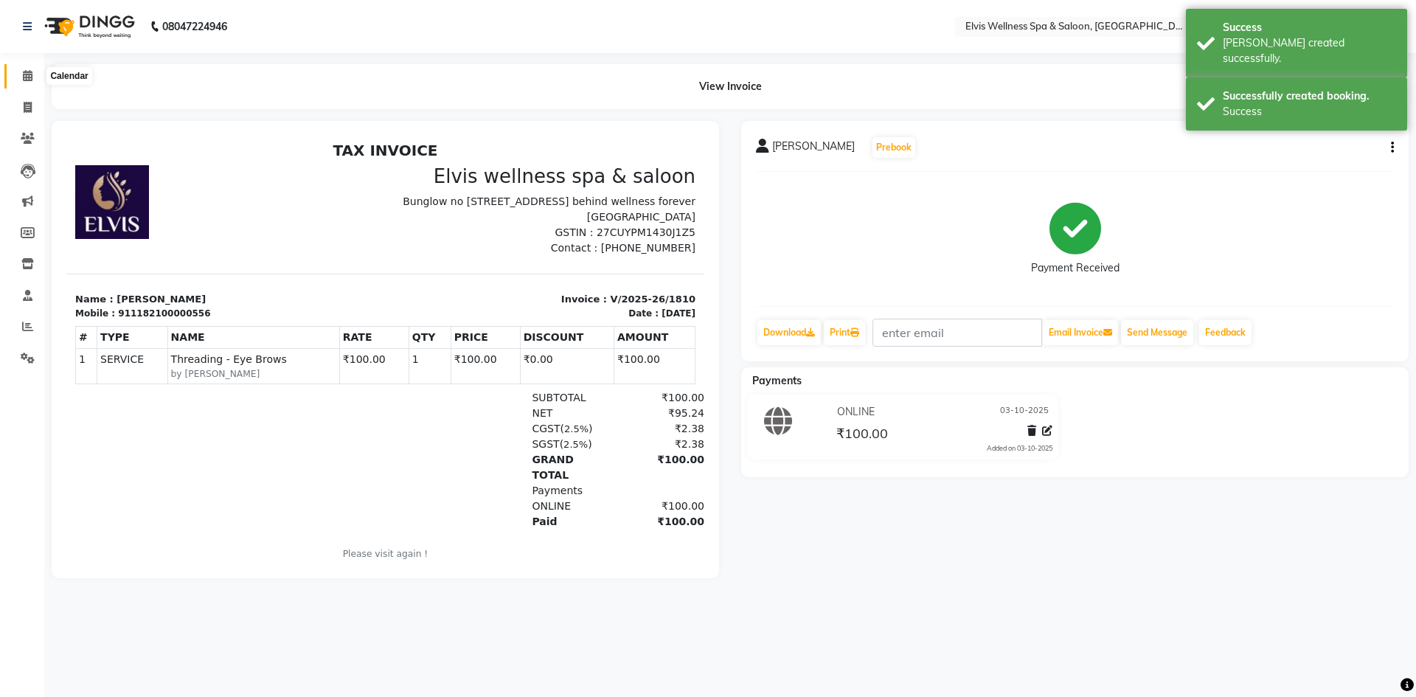
click at [21, 76] on span at bounding box center [28, 76] width 26 height 17
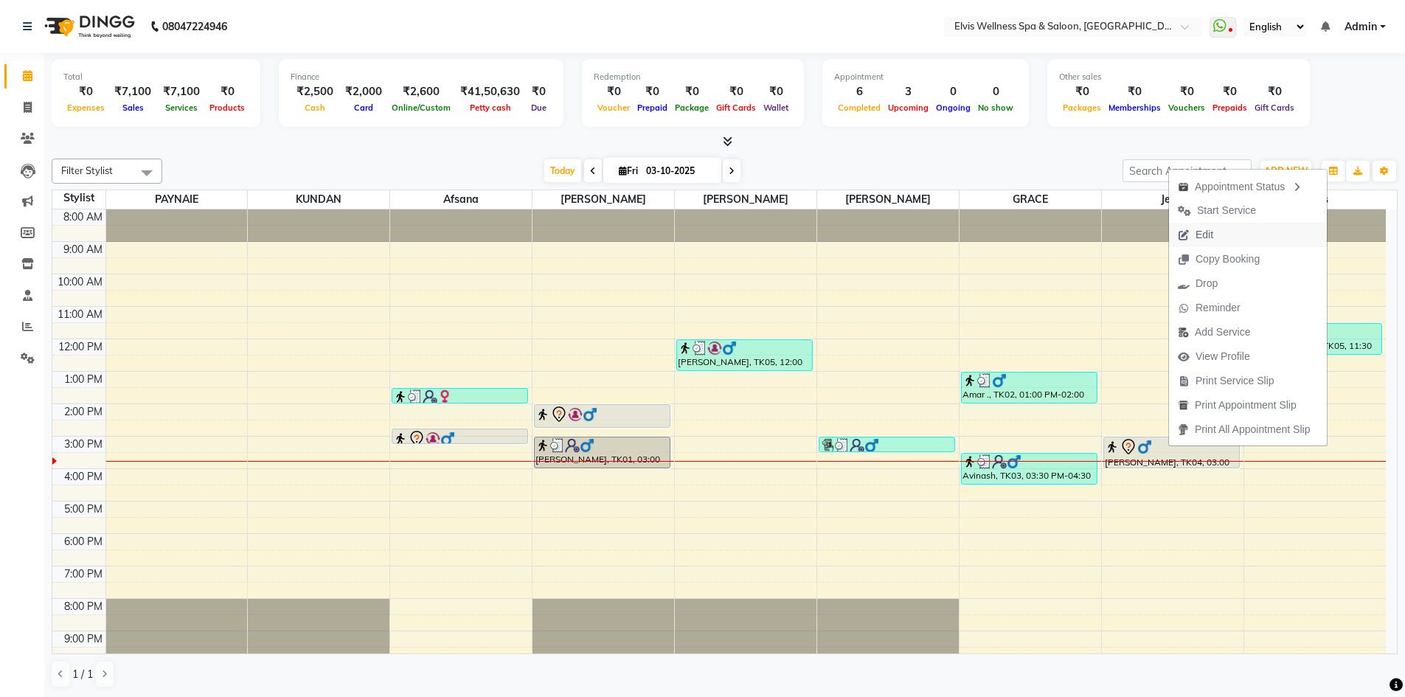
click at [1200, 234] on span "Edit" at bounding box center [1204, 234] width 18 height 15
select select "79619"
select select "900"
select select "tentative"
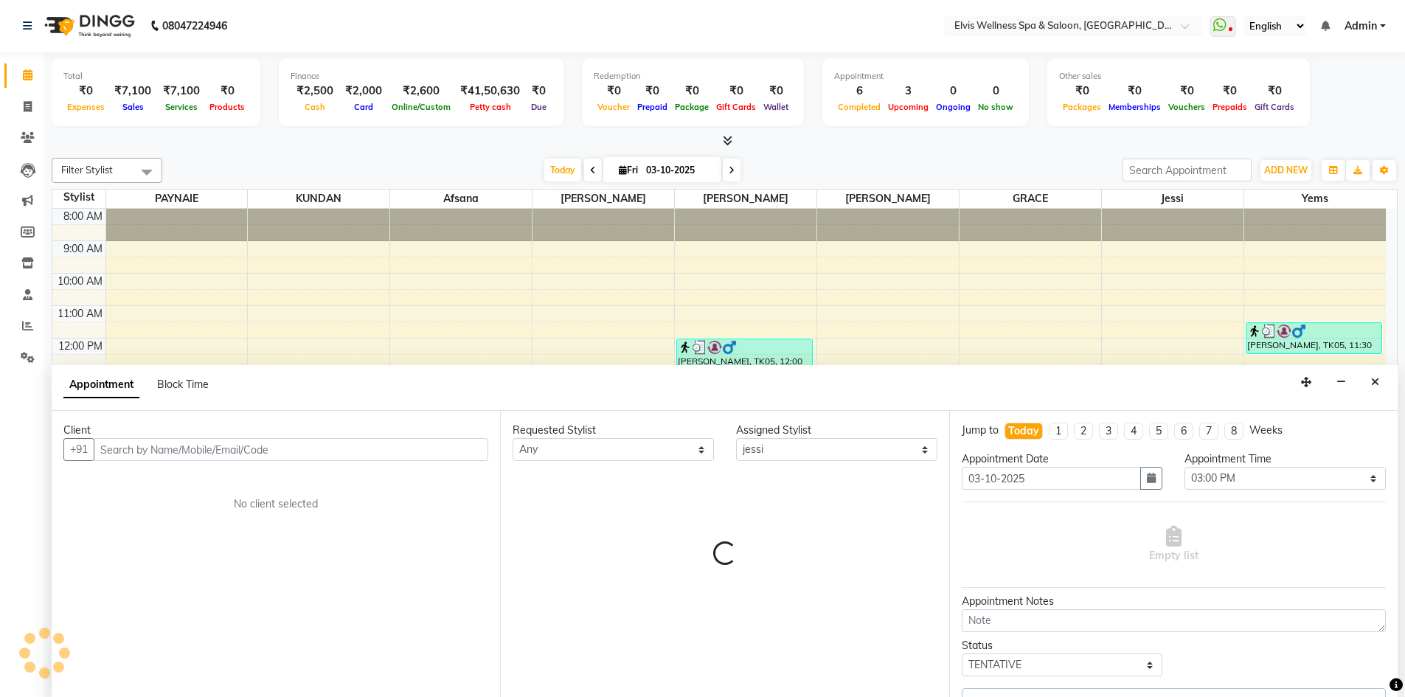
scroll to position [42, 0]
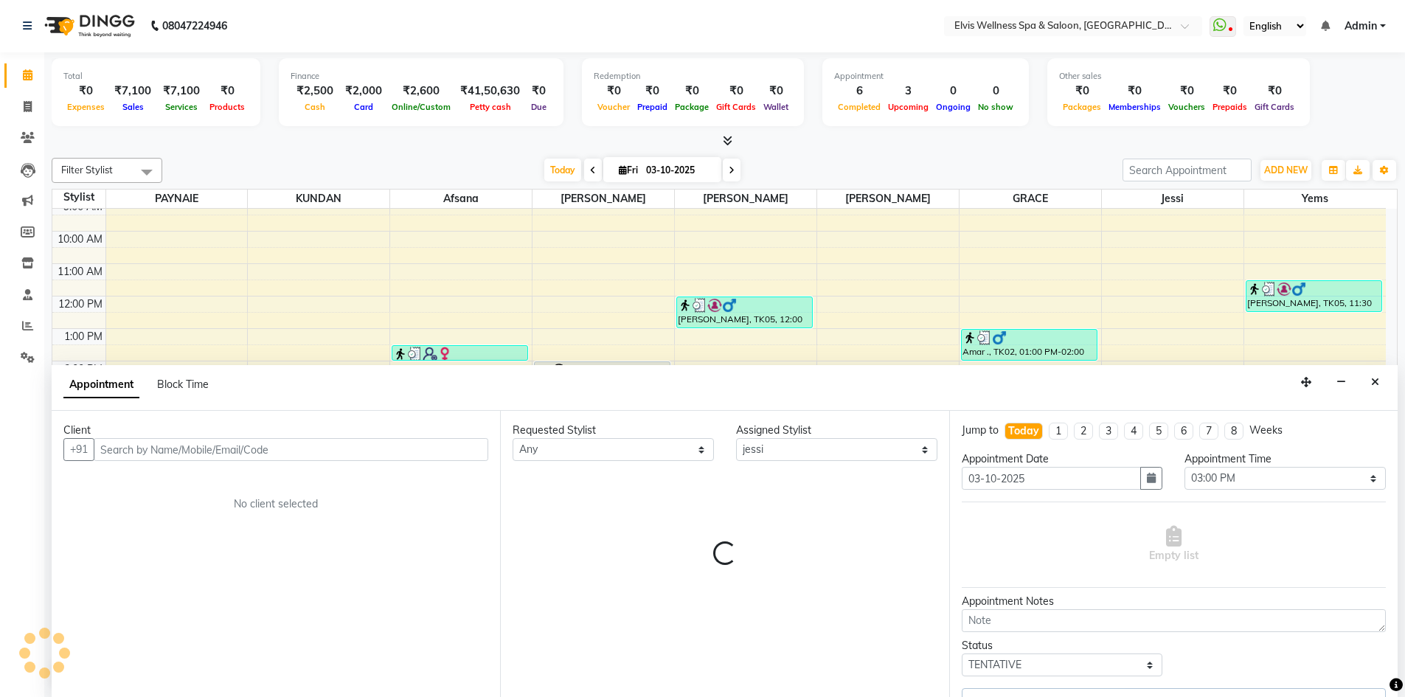
select select "1885"
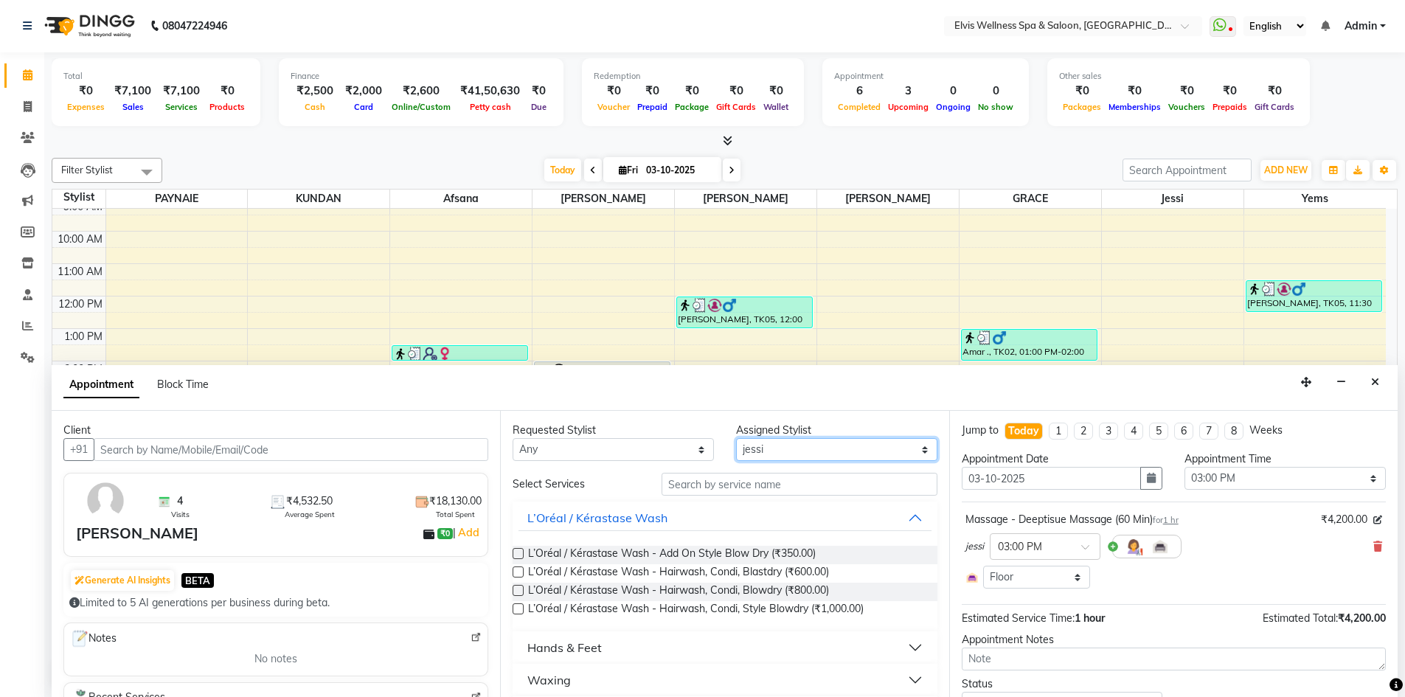
click at [848, 445] on select "Select Afsana Eunice GRACE Heidi jessi KUNDAN LUCY PAYNAIE yems" at bounding box center [836, 449] width 201 height 23
select select "24325"
click at [736, 438] on select "Select Afsana Eunice GRACE Heidi jessi KUNDAN LUCY PAYNAIE yems" at bounding box center [836, 449] width 201 height 23
click at [691, 487] on input "text" at bounding box center [799, 484] width 276 height 23
type input "h"
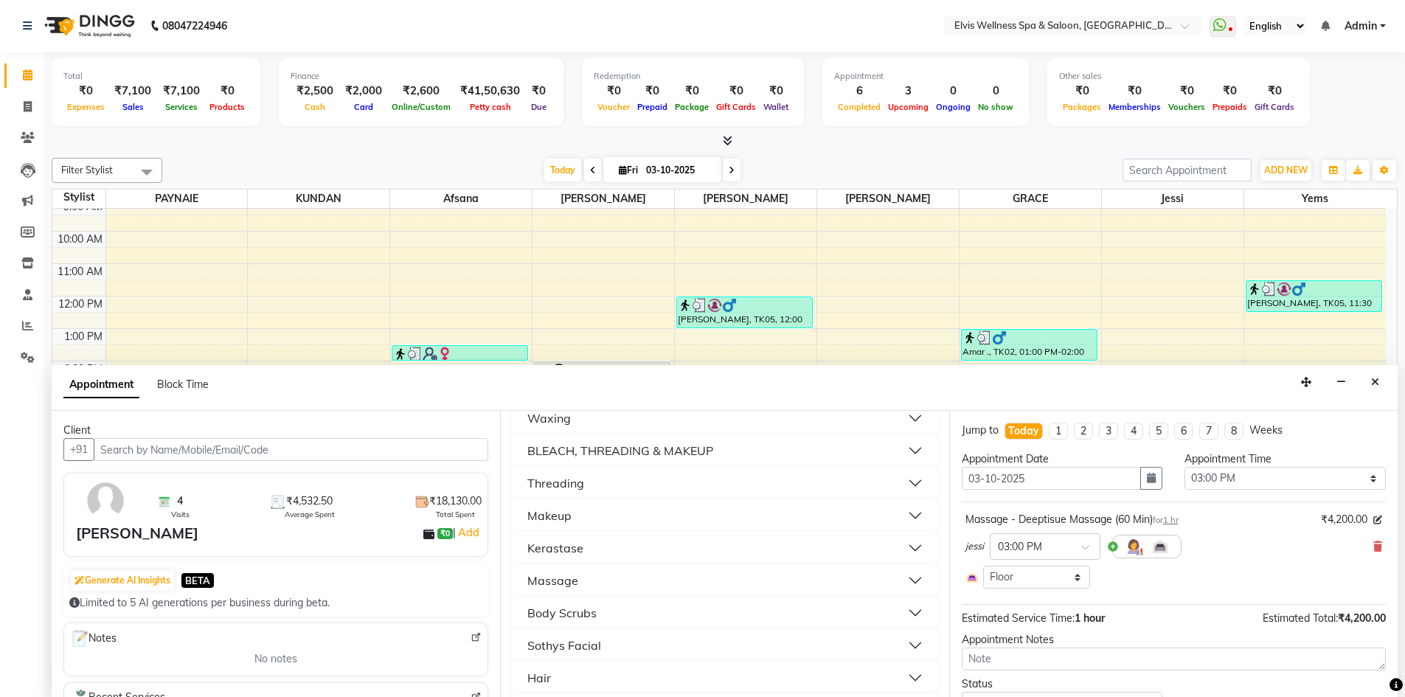
scroll to position [335, 0]
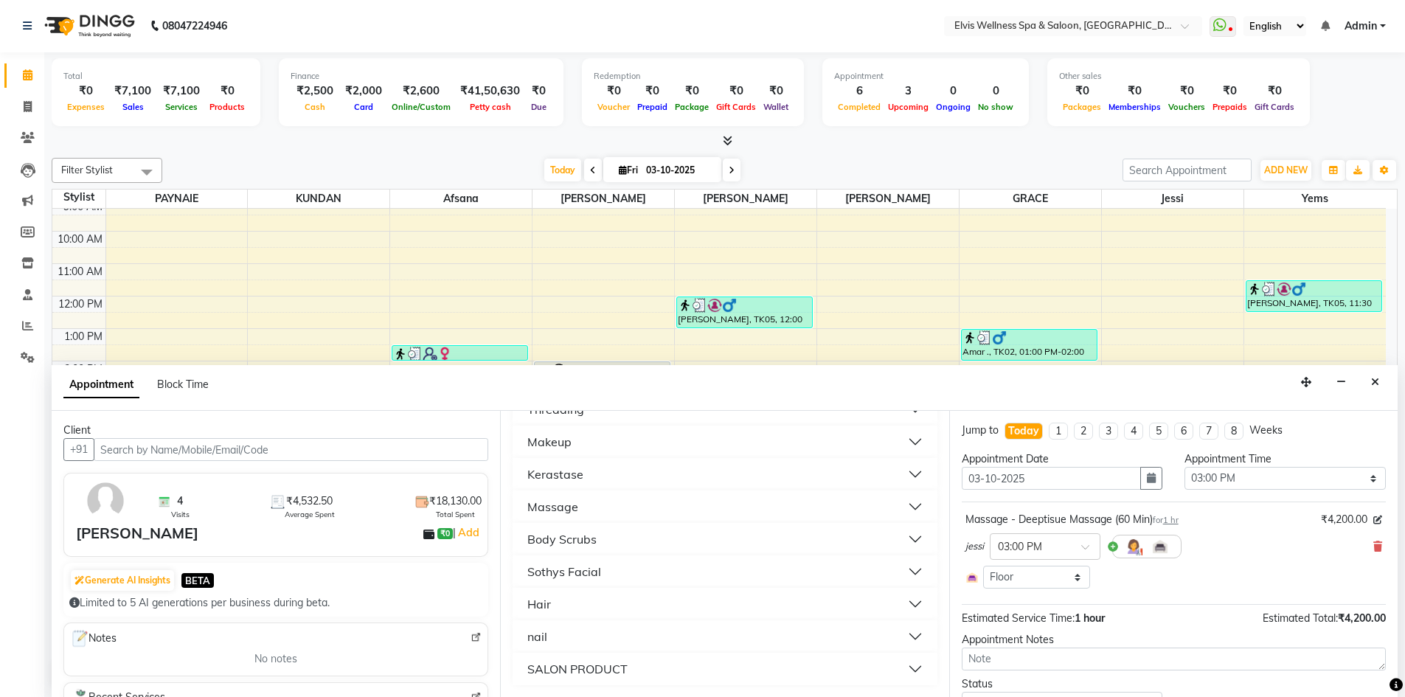
click at [612, 599] on button "Hair" at bounding box center [724, 604] width 412 height 27
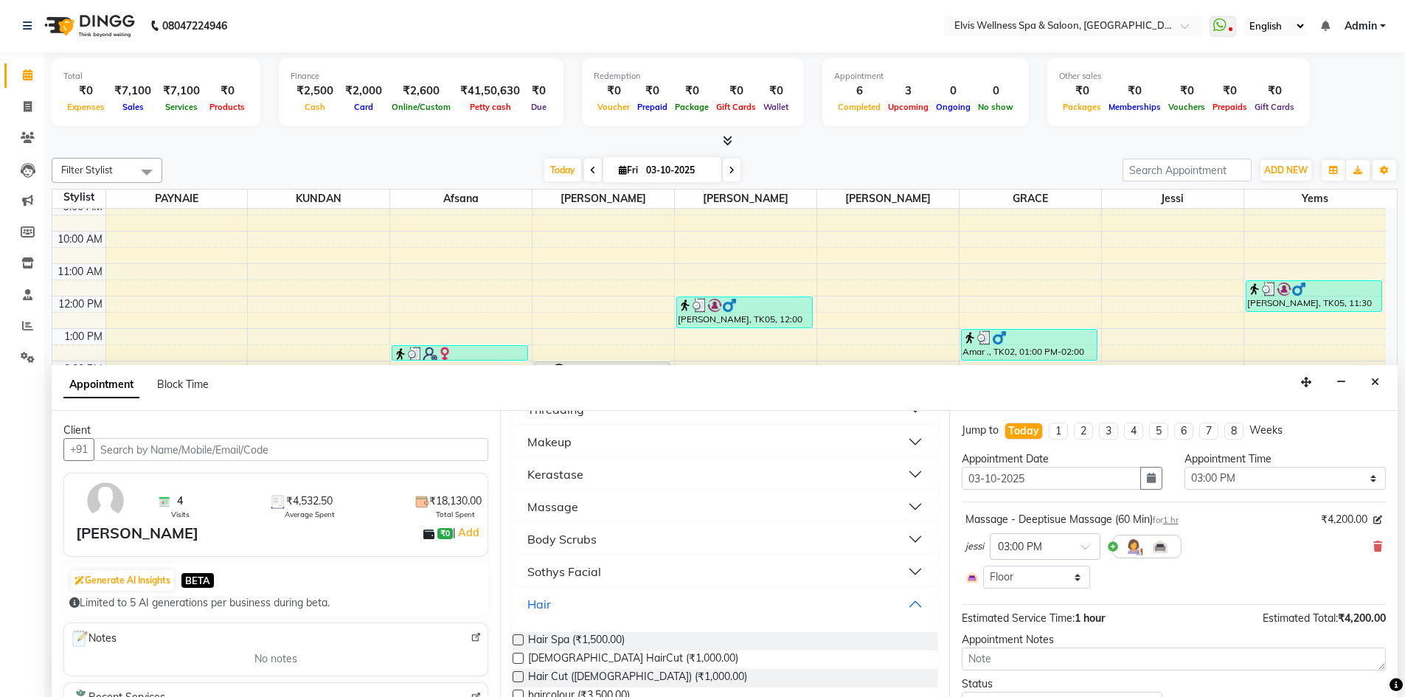
scroll to position [525, 0]
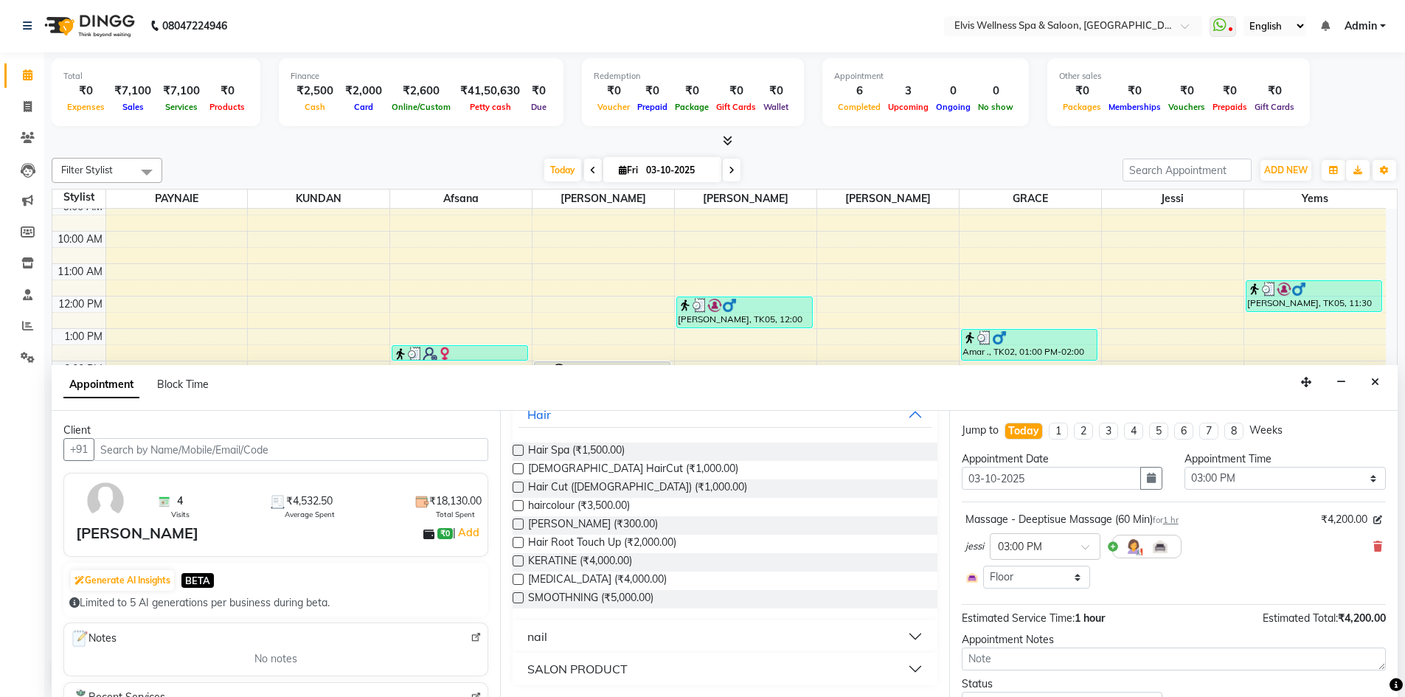
click at [516, 447] on label at bounding box center [517, 450] width 11 height 11
click at [516, 447] on input "checkbox" at bounding box center [517, 452] width 10 height 10
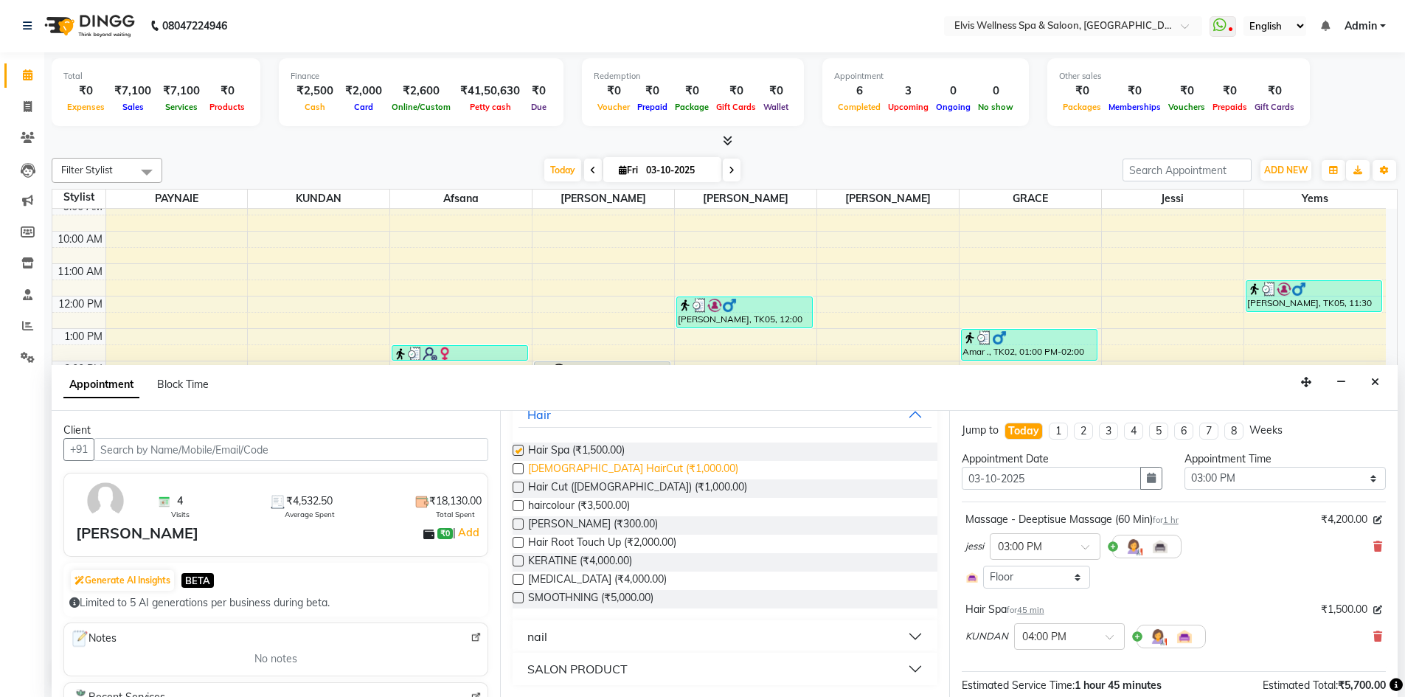
checkbox input "false"
click at [1373, 636] on icon at bounding box center [1377, 636] width 9 height 10
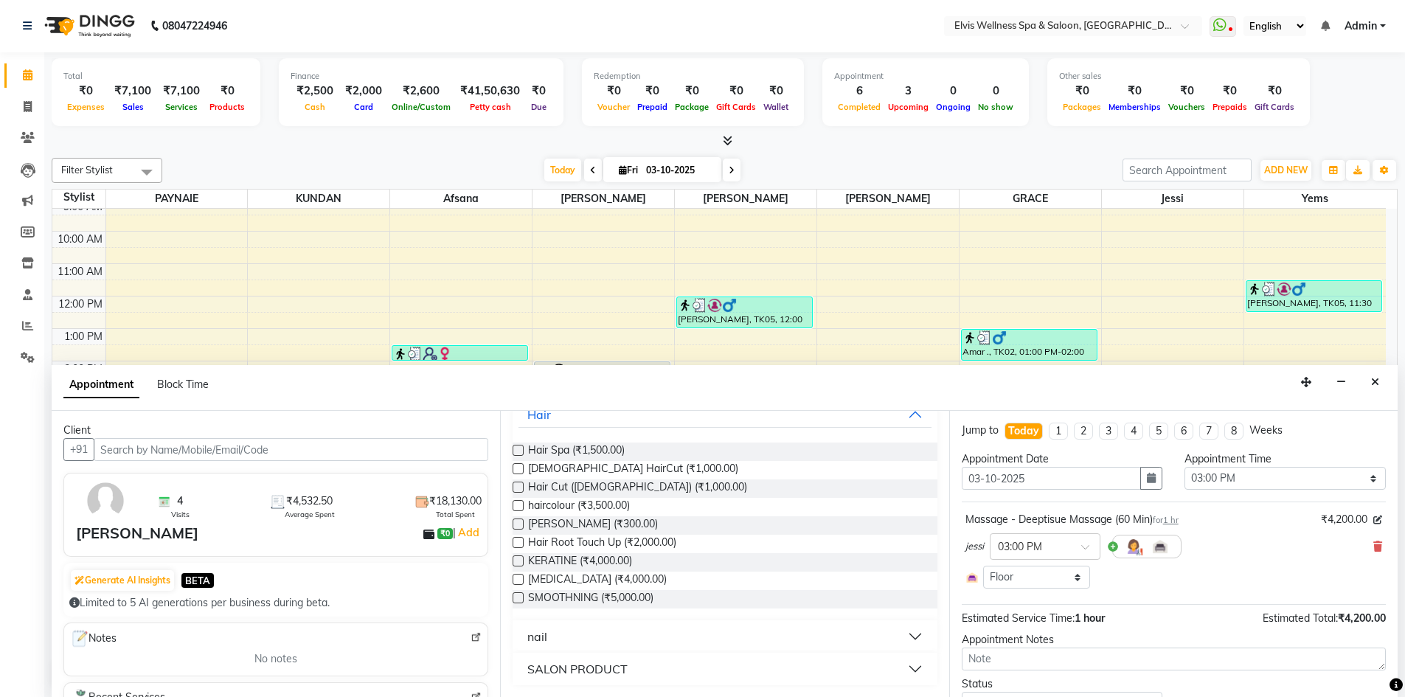
click at [515, 543] on label at bounding box center [517, 542] width 11 height 11
click at [515, 543] on input "checkbox" at bounding box center [517, 544] width 10 height 10
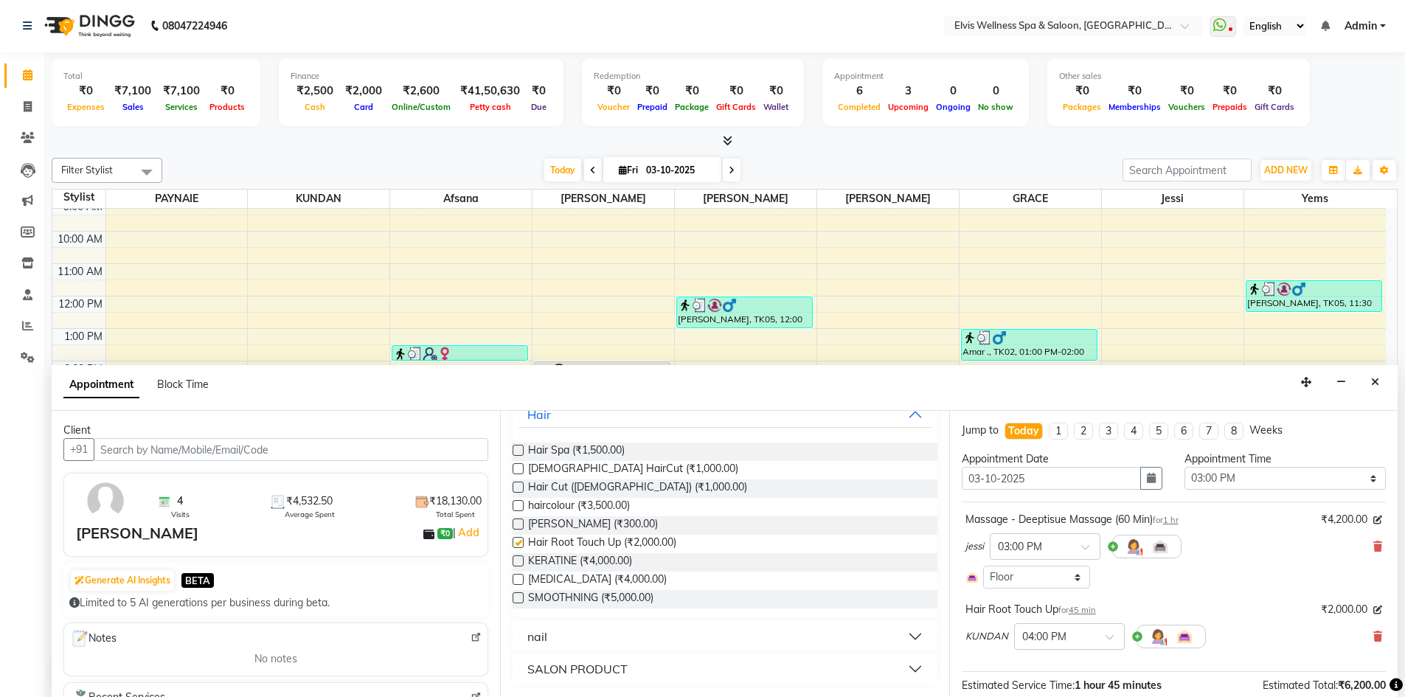
checkbox input "false"
click at [517, 454] on label at bounding box center [517, 450] width 11 height 11
click at [517, 454] on input "checkbox" at bounding box center [517, 452] width 10 height 10
checkbox input "false"
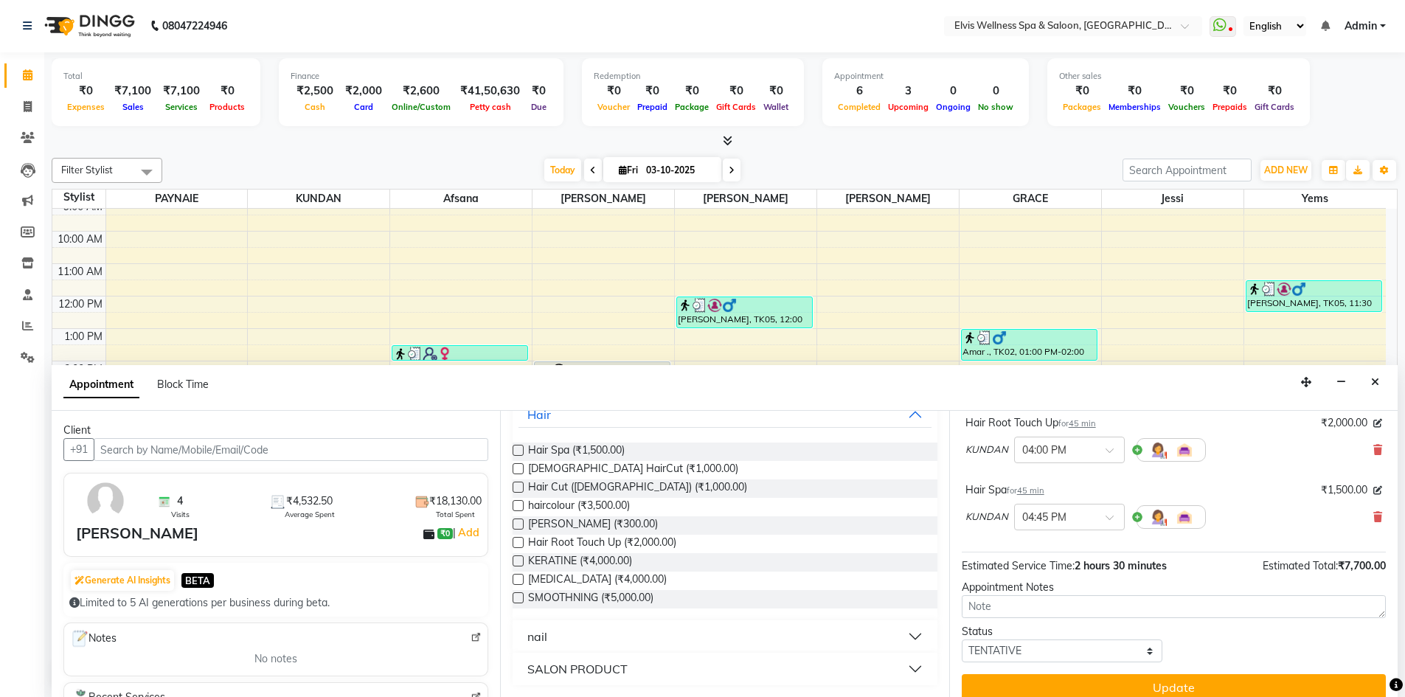
scroll to position [202, 0]
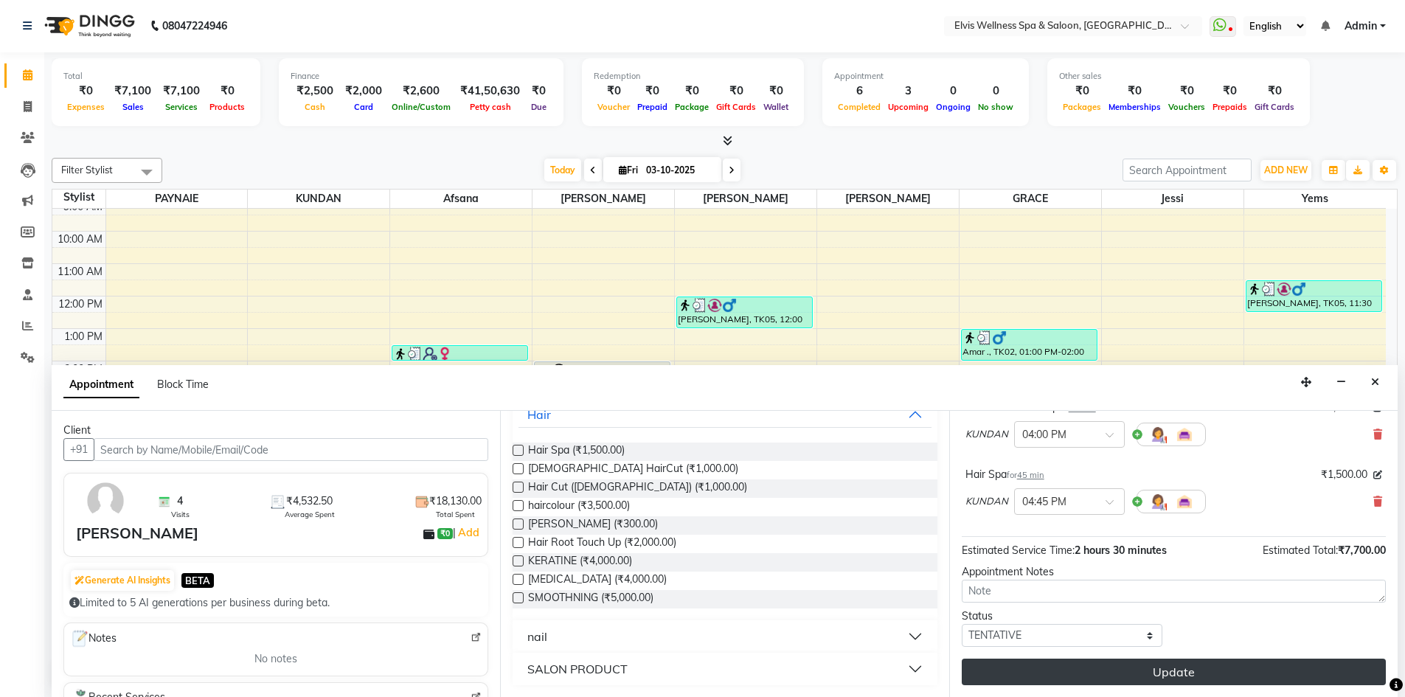
click at [1169, 670] on button "Update" at bounding box center [1174, 671] width 424 height 27
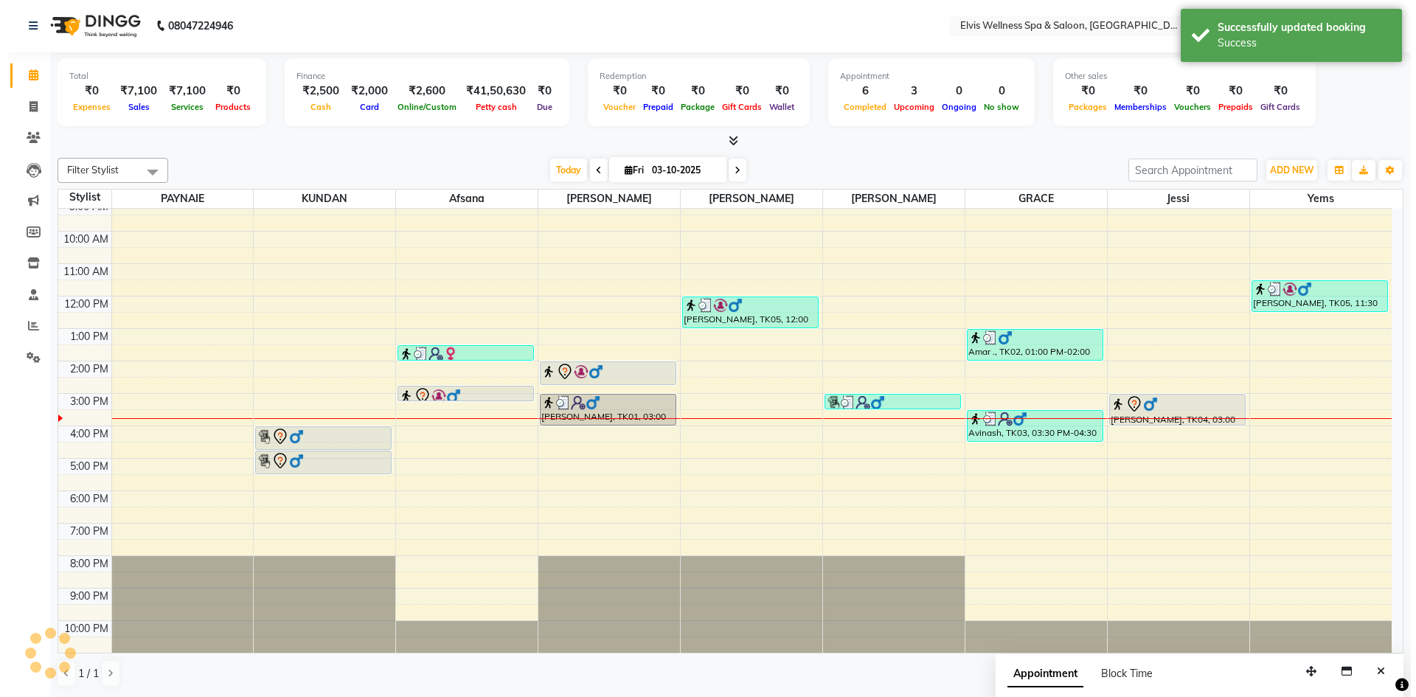
scroll to position [0, 0]
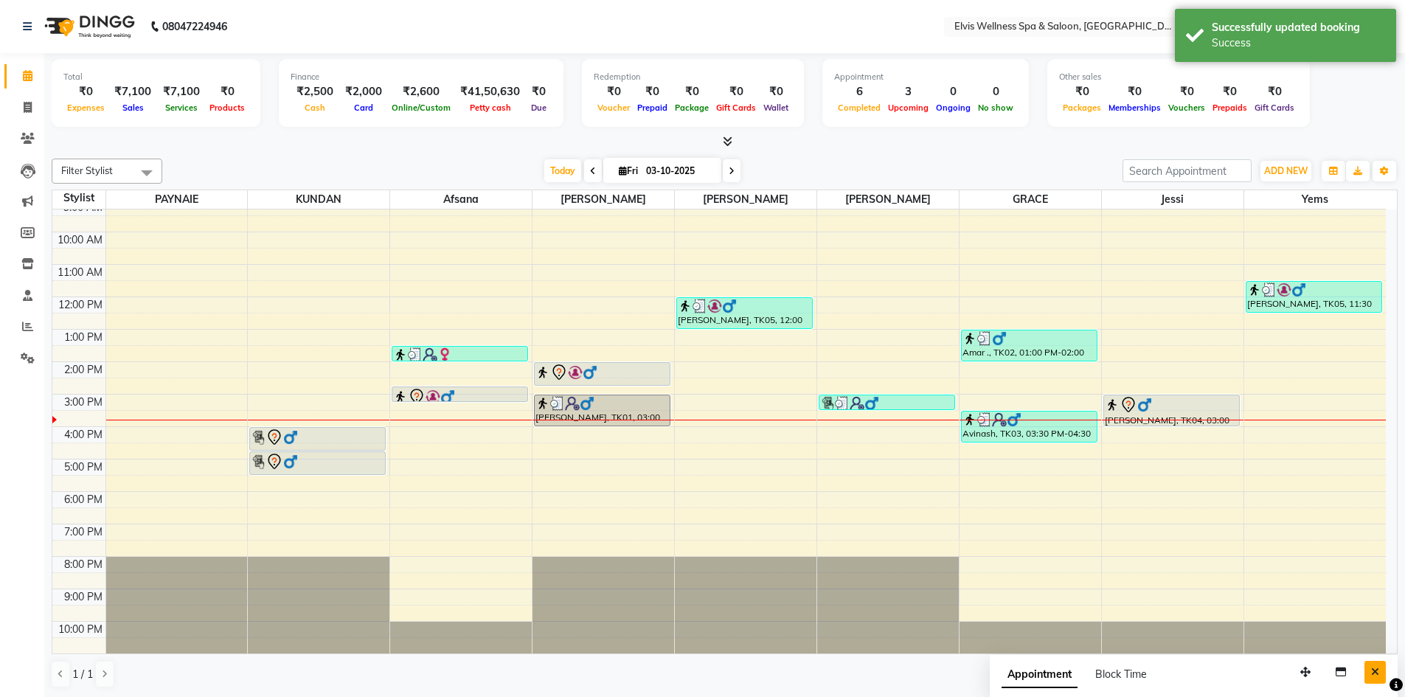
click at [1370, 671] on button "Close" at bounding box center [1374, 672] width 21 height 23
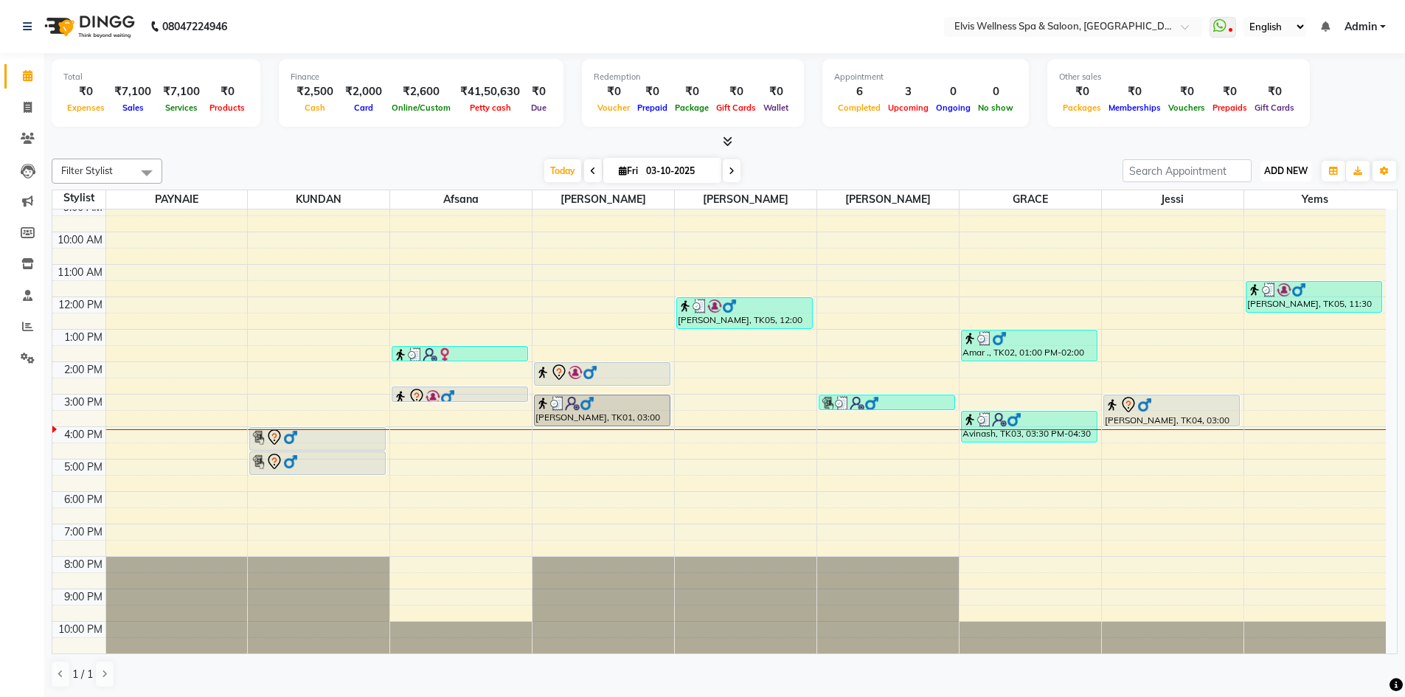
click at [1280, 174] on span "ADD NEW" at bounding box center [1286, 170] width 44 height 11
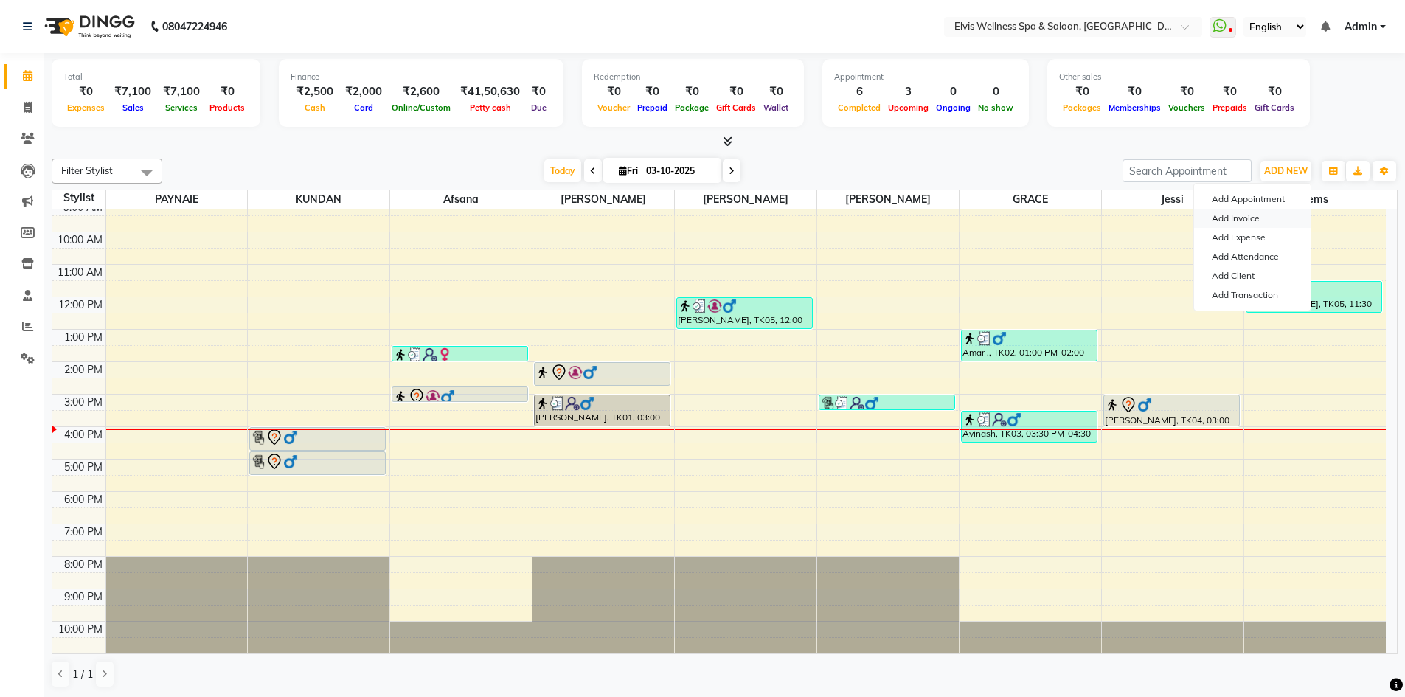
click at [1236, 219] on link "Add Invoice" at bounding box center [1252, 218] width 117 height 19
select select "4399"
select select "service"
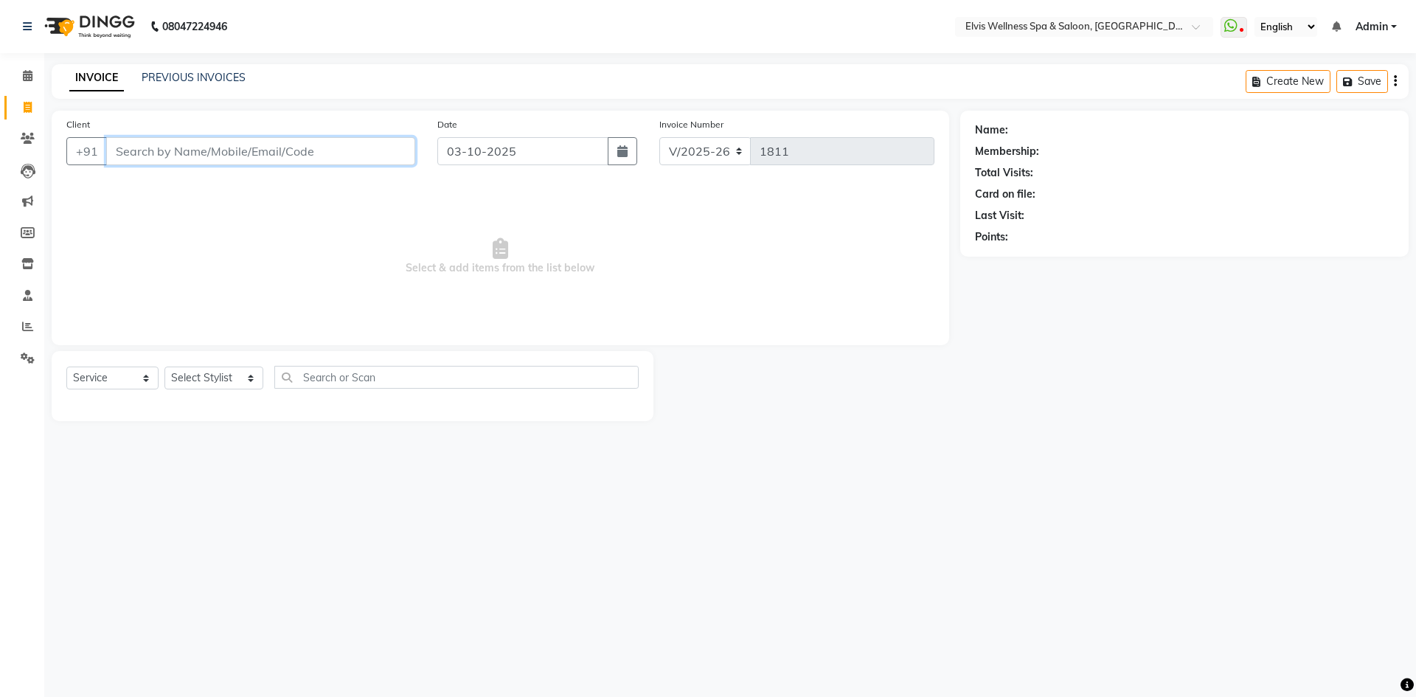
click at [131, 147] on input "Client" at bounding box center [260, 151] width 309 height 28
paste input "7440512345"
type input "7440512345"
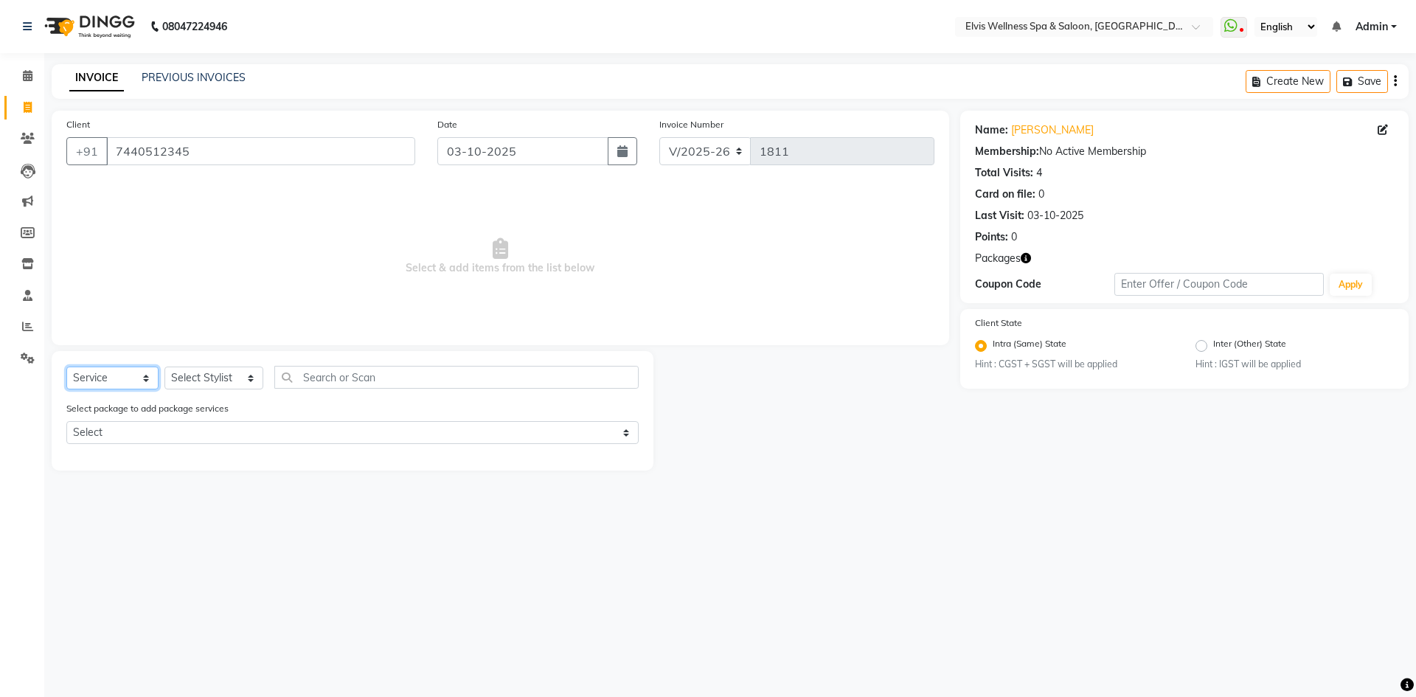
click at [145, 379] on select "Select Service Product Membership Package Voucher Prepaid Gift Card" at bounding box center [112, 377] width 92 height 23
select select "package"
click at [66, 366] on select "Select Service Product Membership Package Voucher Prepaid Gift Card" at bounding box center [112, 377] width 92 height 23
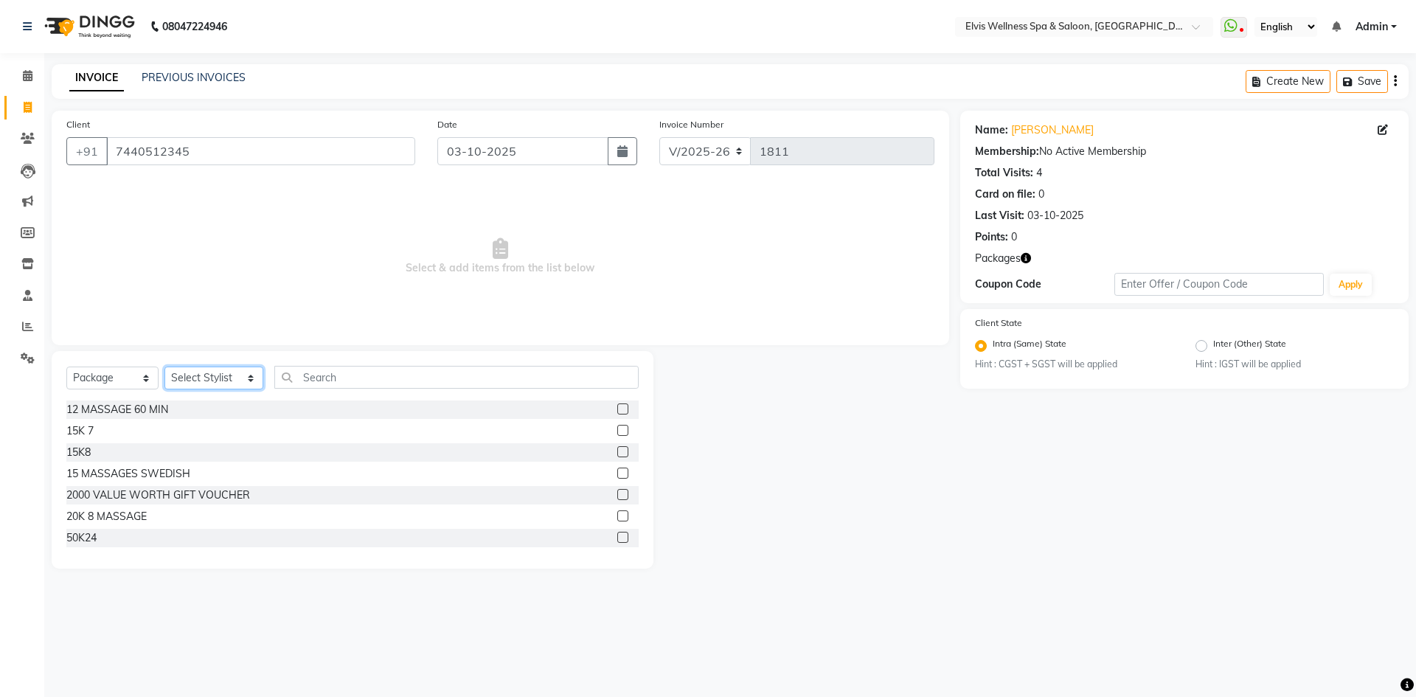
click at [234, 377] on select "Select Stylist Afsana Eunice GRACE Heidi jessi Jitu kalyani kp staff KUNDAN LUC…" at bounding box center [213, 377] width 99 height 23
select select "24325"
click at [164, 366] on select "Select Stylist Afsana Eunice GRACE Heidi jessi Jitu kalyani kp staff KUNDAN LUC…" at bounding box center [213, 377] width 99 height 23
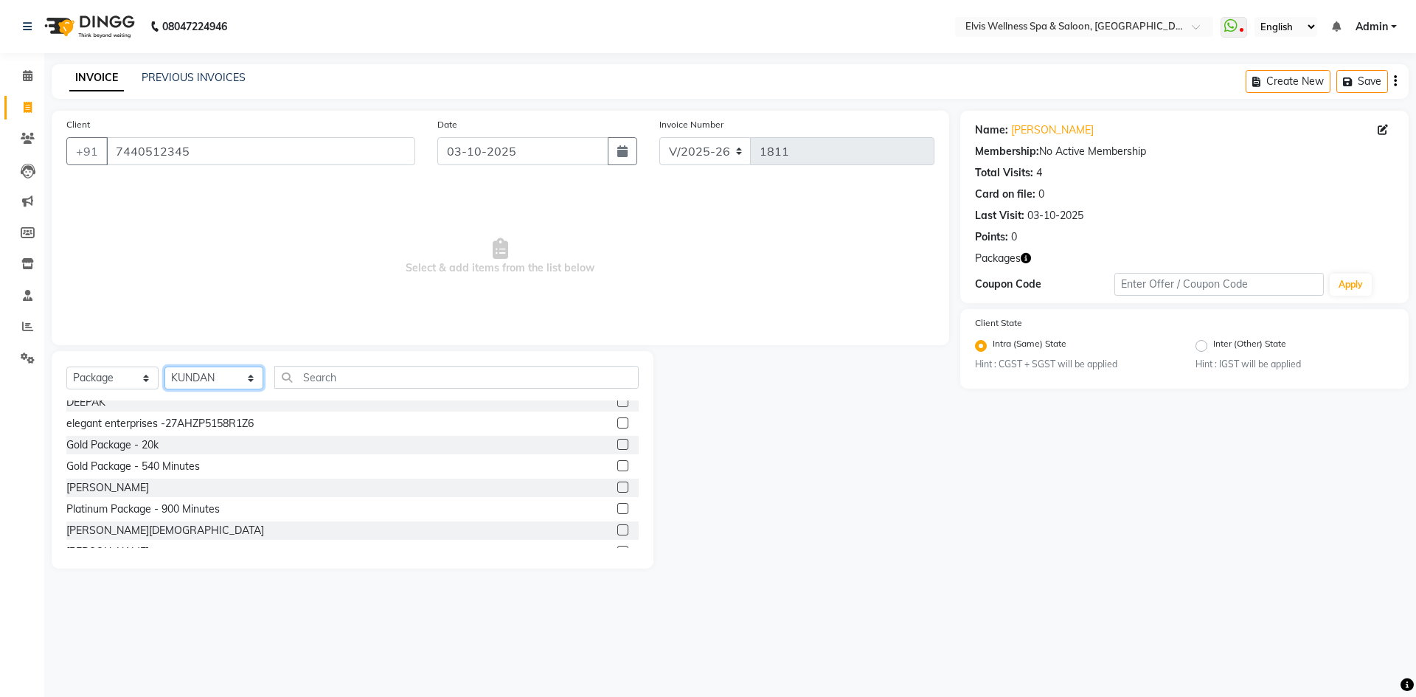
scroll to position [295, 0]
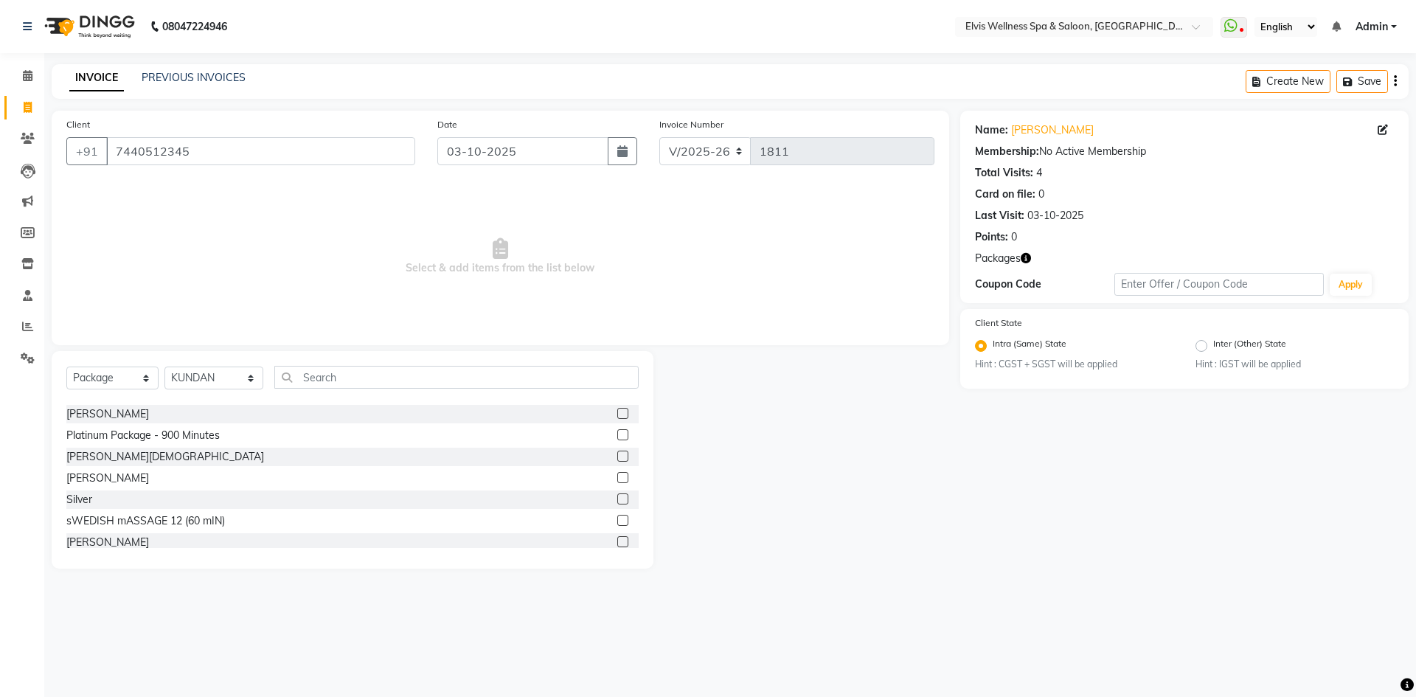
click at [617, 479] on label at bounding box center [622, 477] width 11 height 11
click at [617, 479] on input "checkbox" at bounding box center [622, 478] width 10 height 10
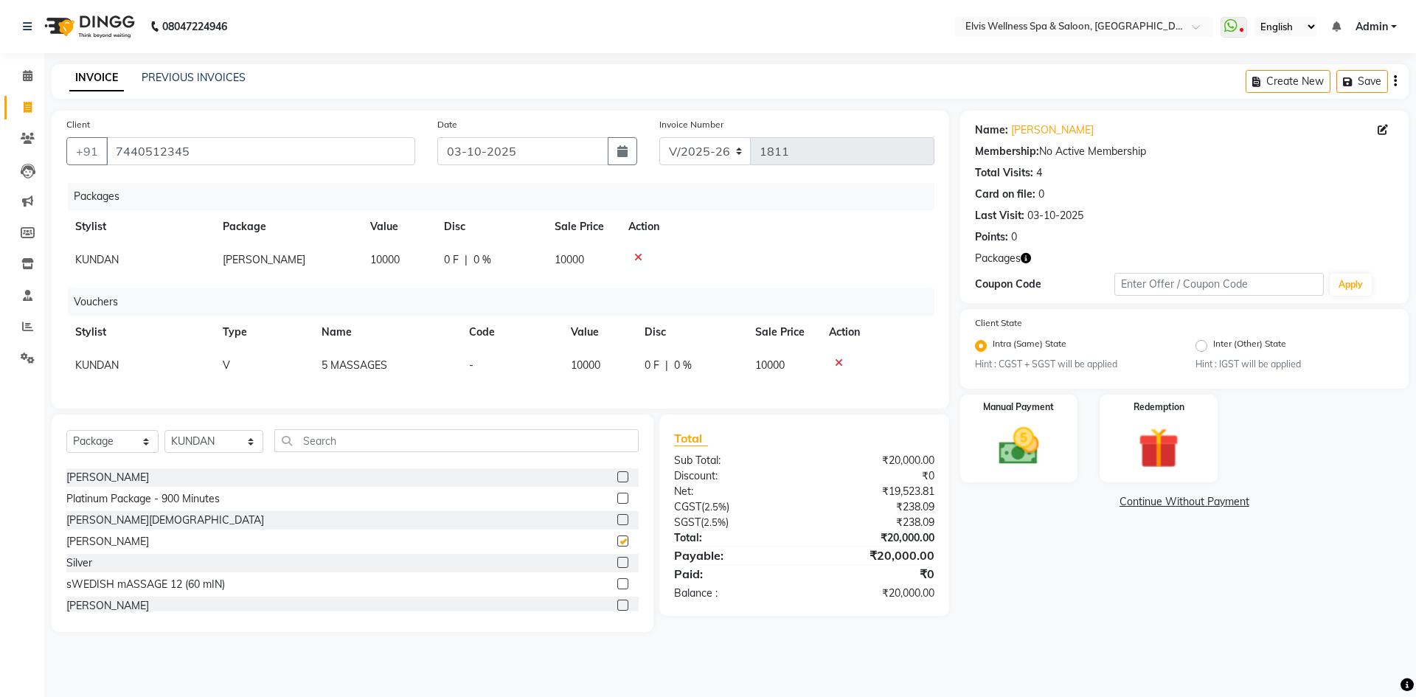
checkbox input "false"
click at [836, 362] on icon at bounding box center [839, 363] width 8 height 10
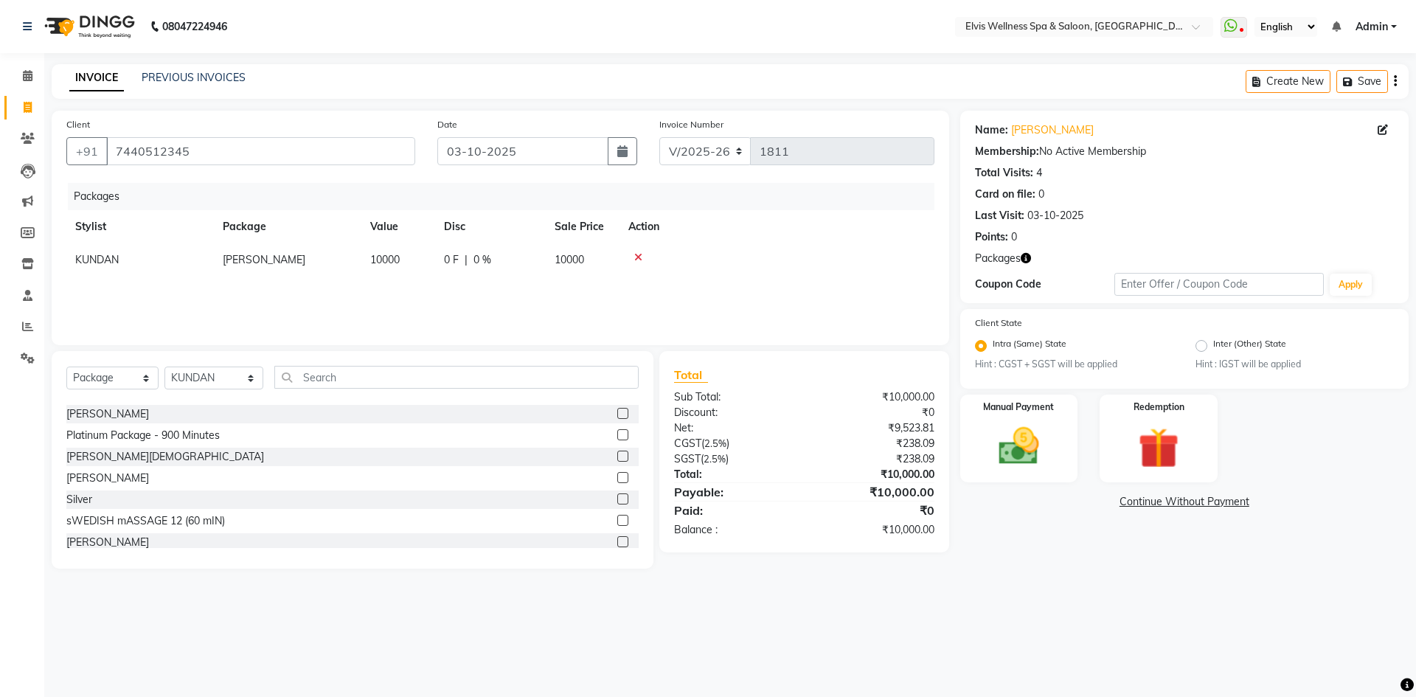
click at [639, 257] on icon at bounding box center [638, 257] width 8 height 10
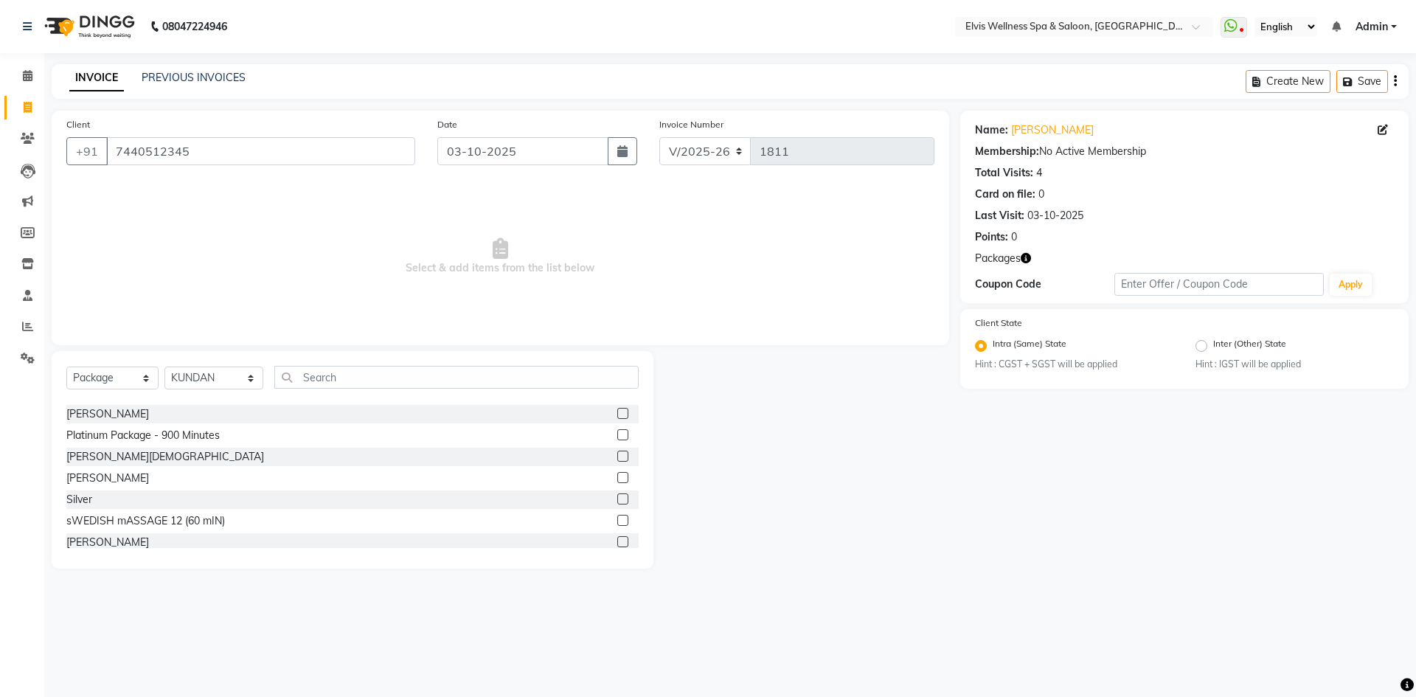
click at [617, 456] on label at bounding box center [622, 456] width 11 height 11
click at [617, 456] on input "checkbox" at bounding box center [622, 457] width 10 height 10
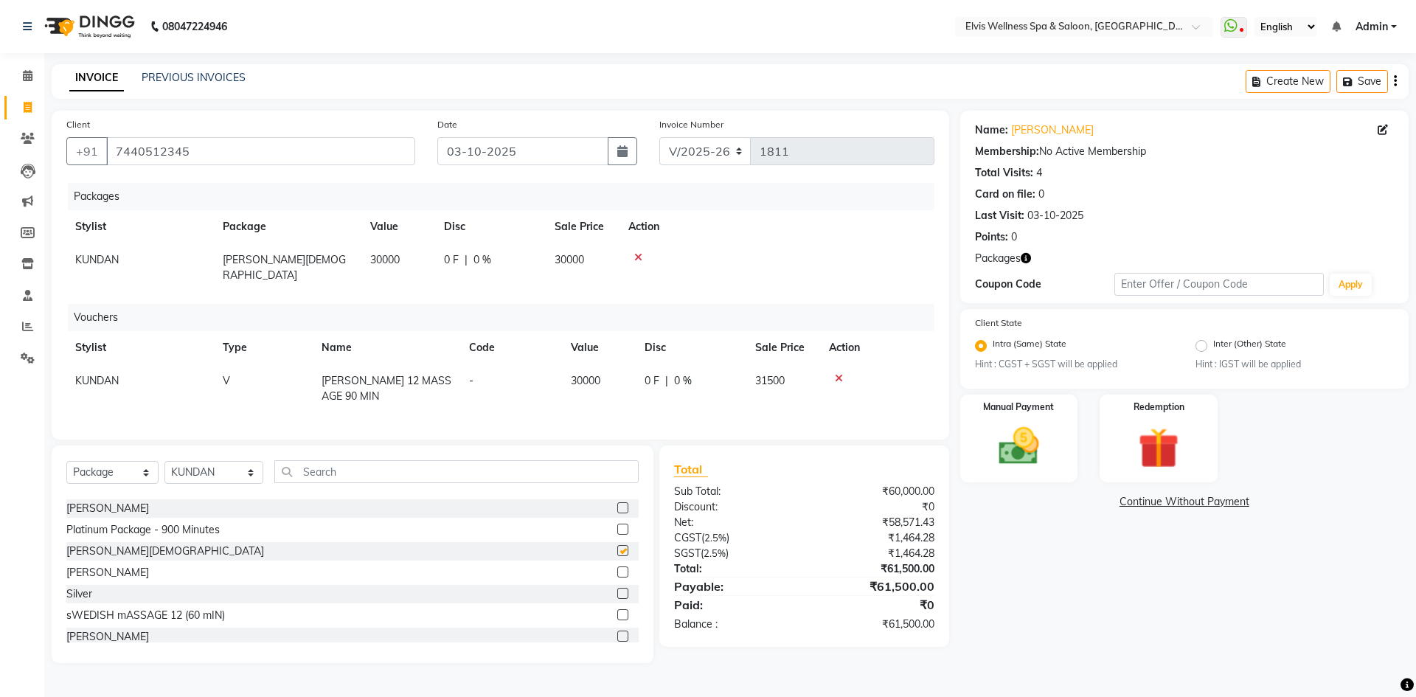
checkbox input "false"
click at [835, 373] on icon at bounding box center [839, 378] width 8 height 10
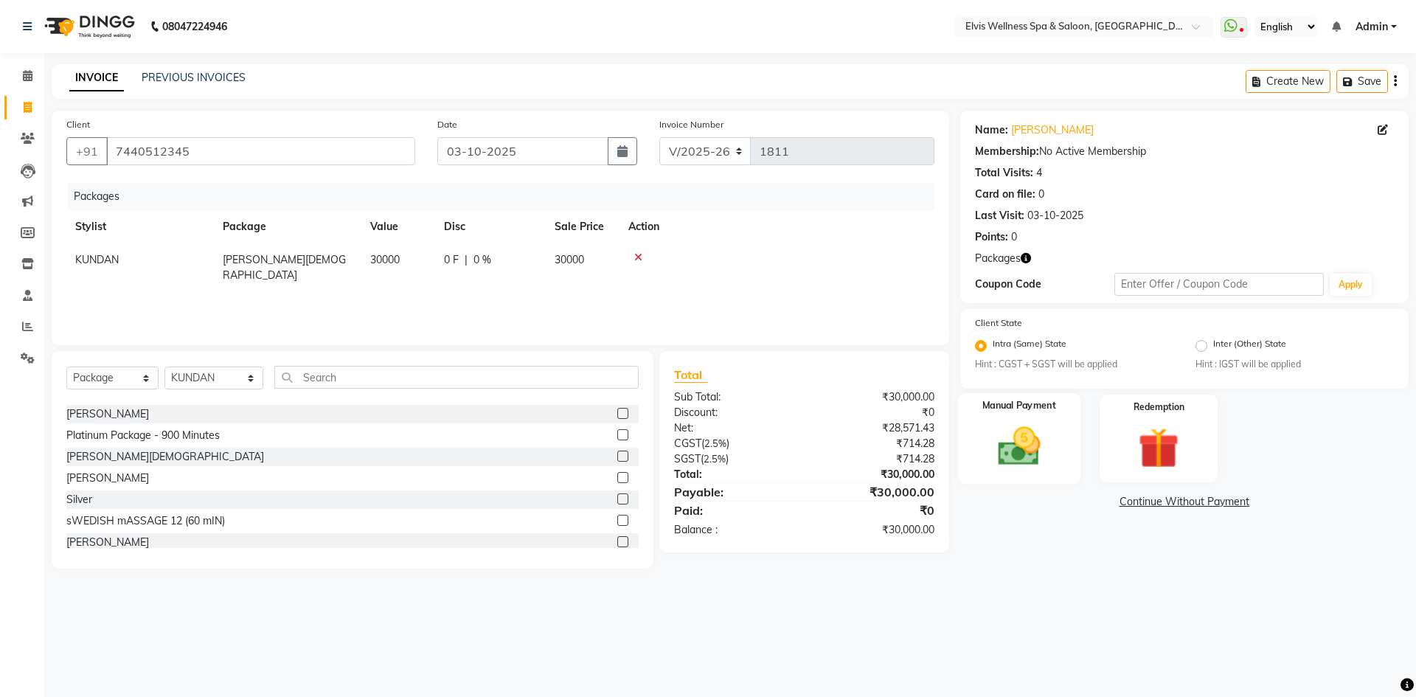
click at [1034, 458] on img at bounding box center [1018, 447] width 69 height 49
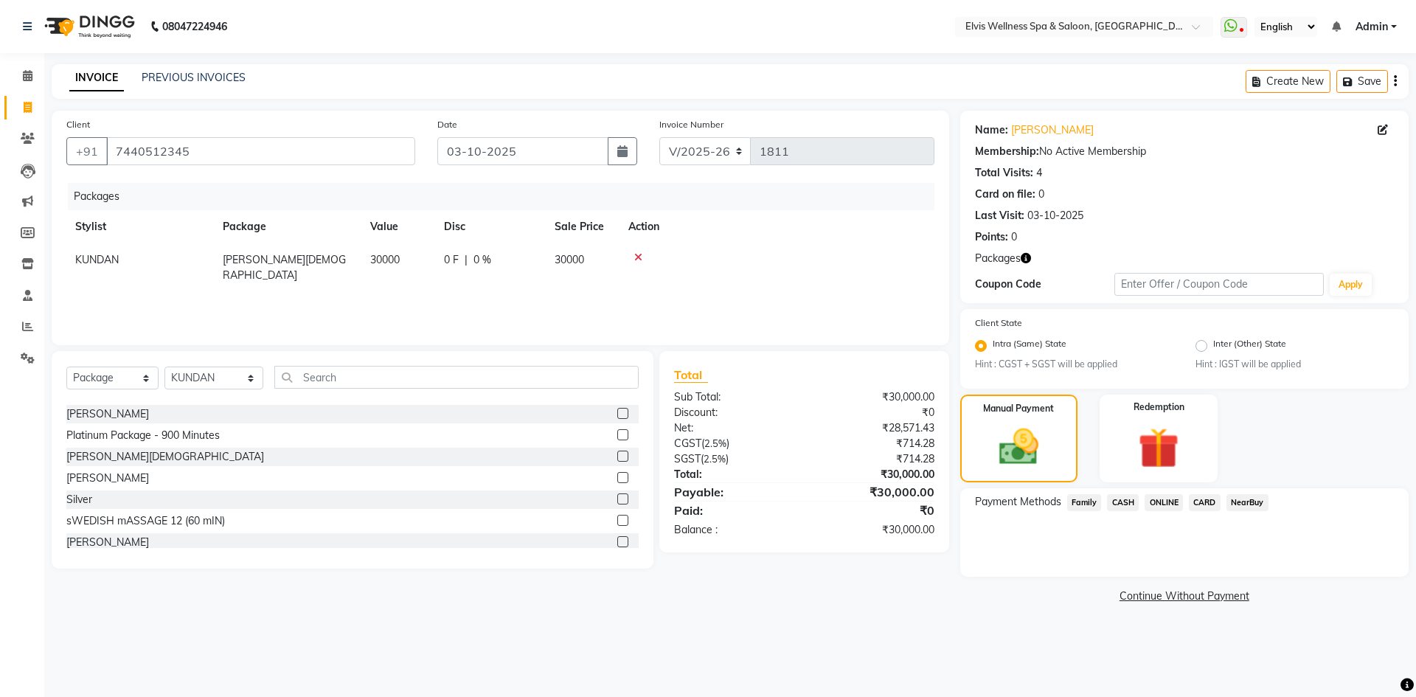
click at [1211, 504] on span "CARD" at bounding box center [1205, 502] width 32 height 17
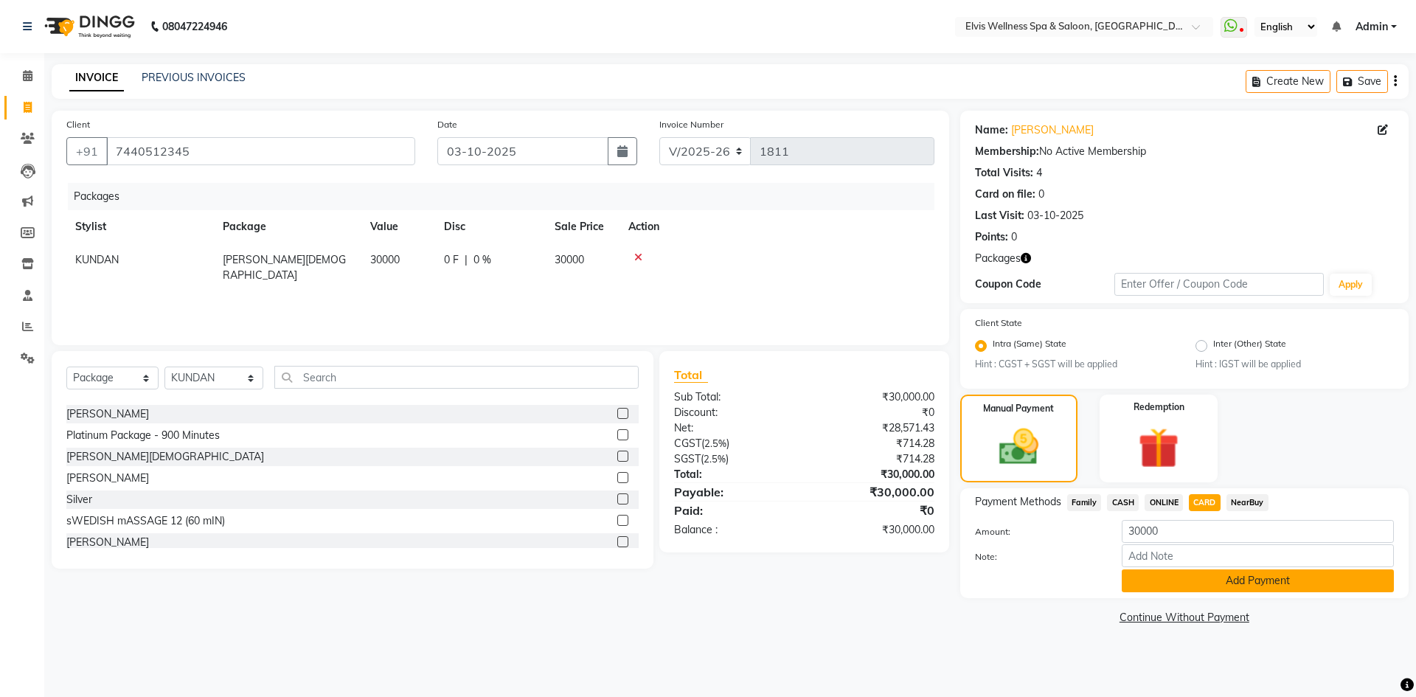
click at [1233, 577] on button "Add Payment" at bounding box center [1258, 580] width 272 height 23
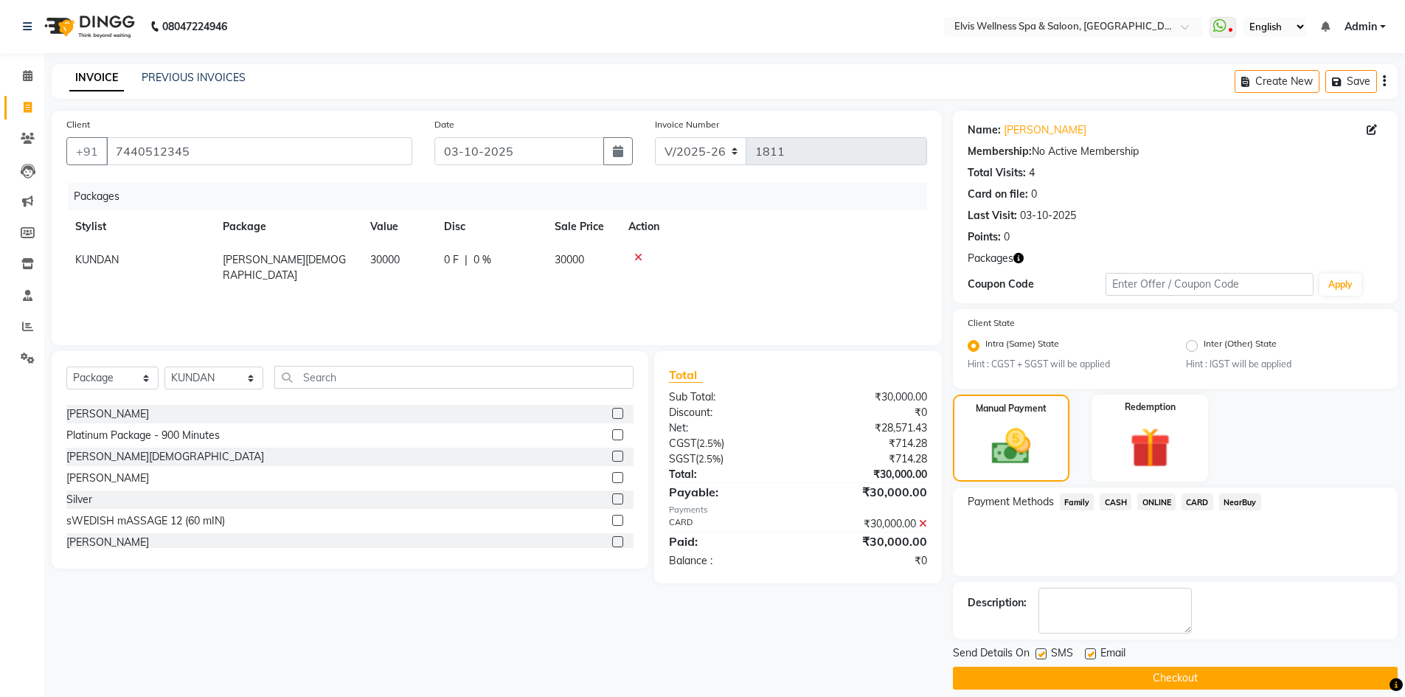
click at [1038, 654] on label at bounding box center [1040, 653] width 11 height 11
click at [1038, 654] on input "checkbox" at bounding box center [1040, 655] width 10 height 10
checkbox input "false"
click at [1099, 680] on button "Checkout" at bounding box center [1175, 678] width 445 height 23
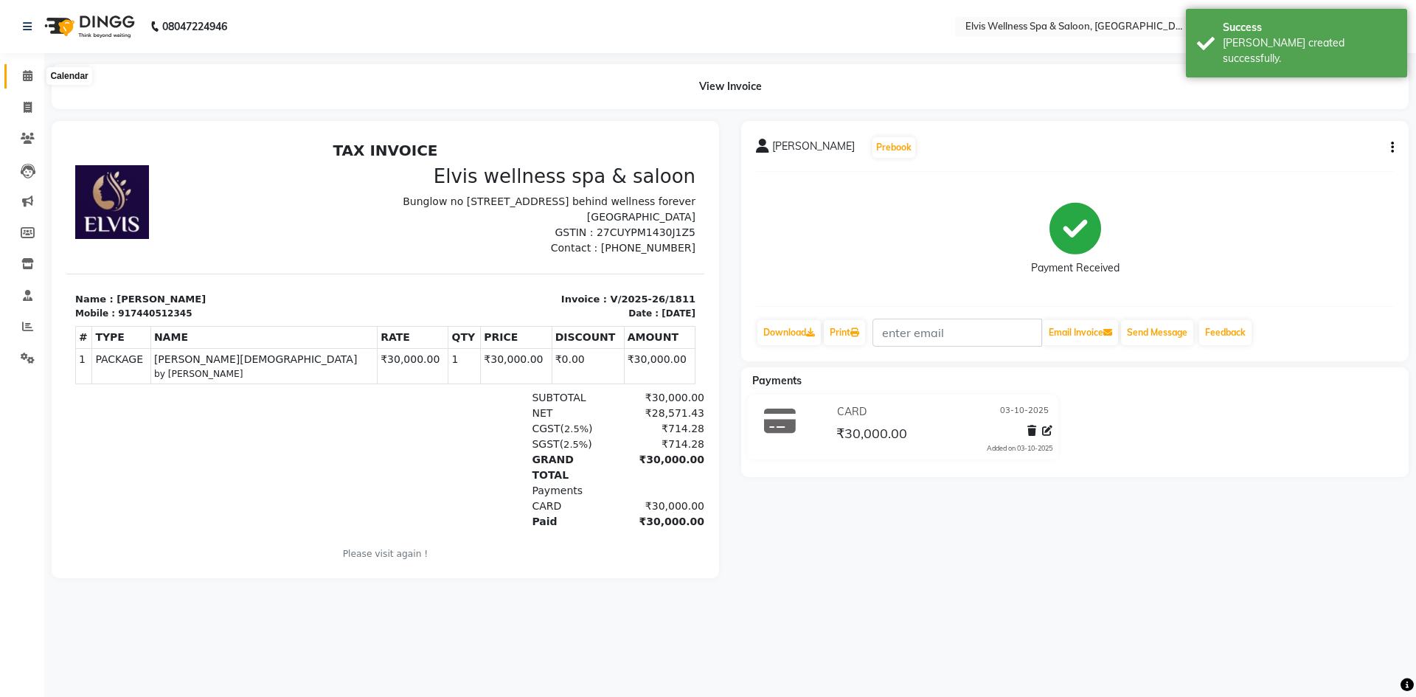
click at [28, 77] on icon at bounding box center [28, 75] width 10 height 11
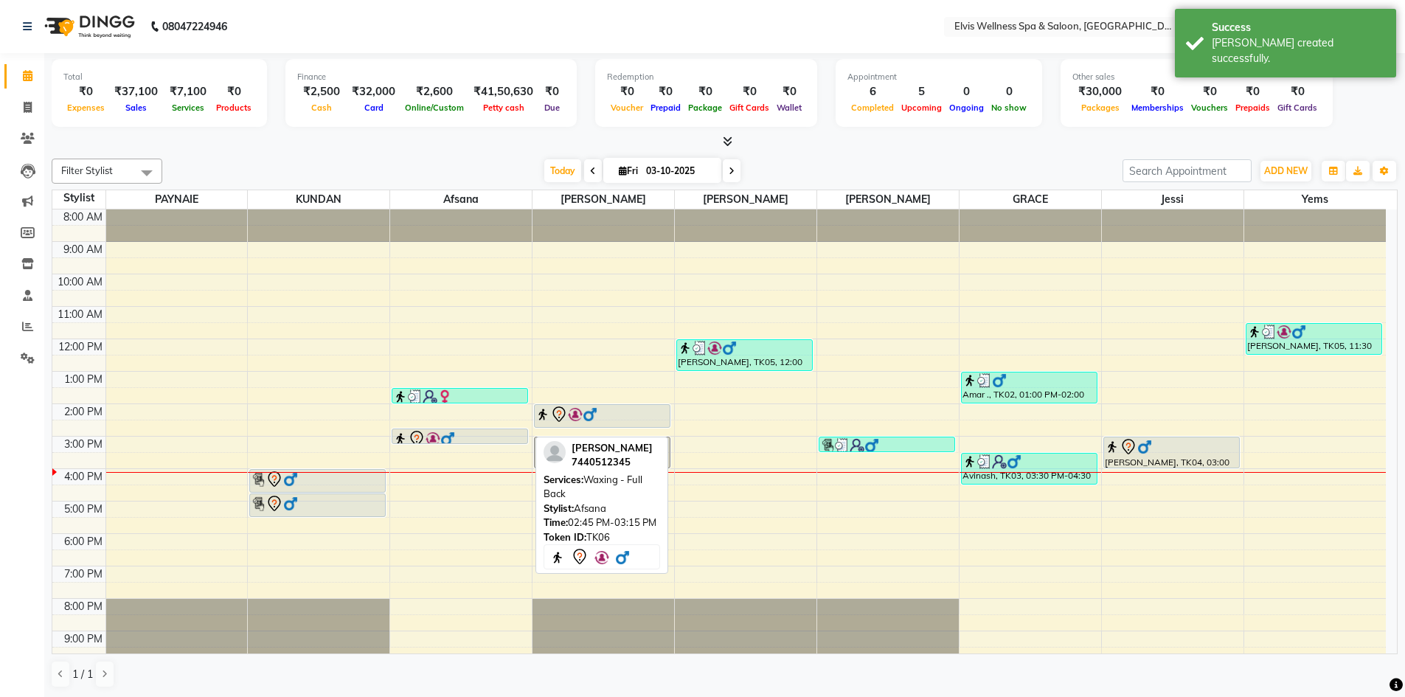
click at [462, 432] on div at bounding box center [459, 439] width 133 height 18
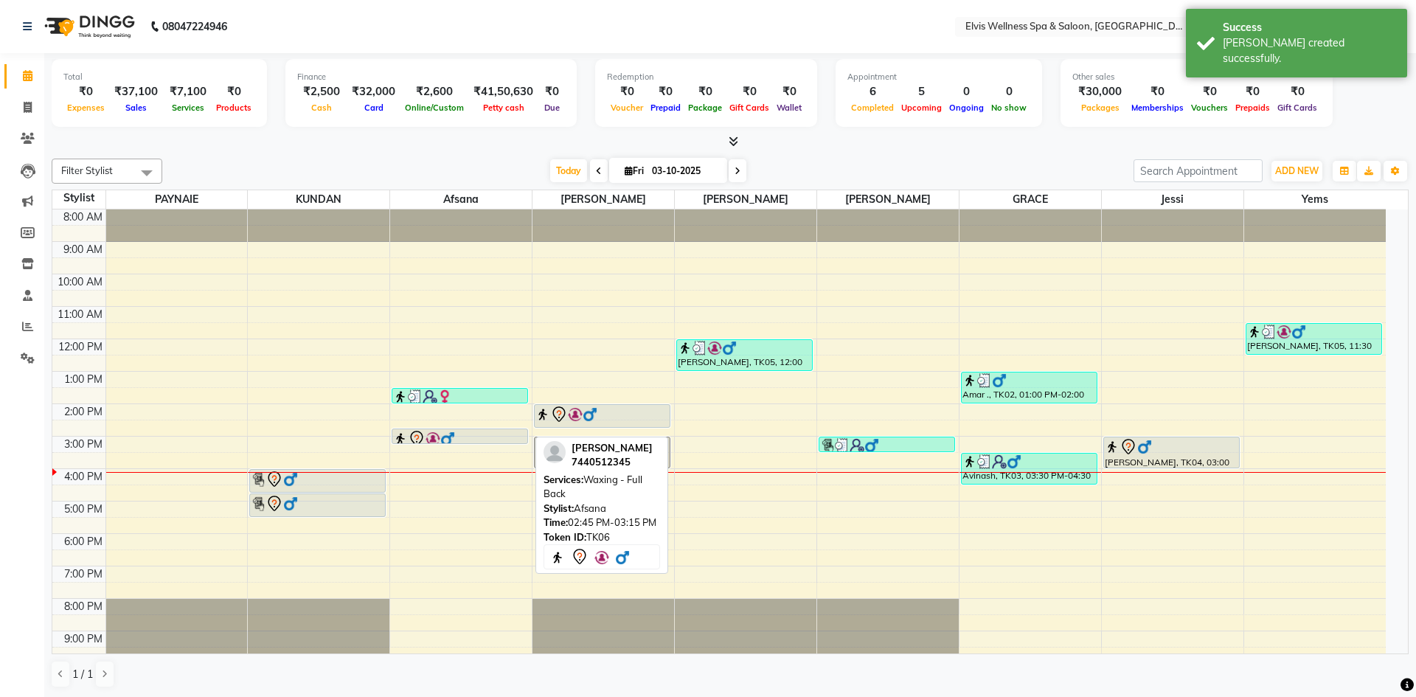
select select "7"
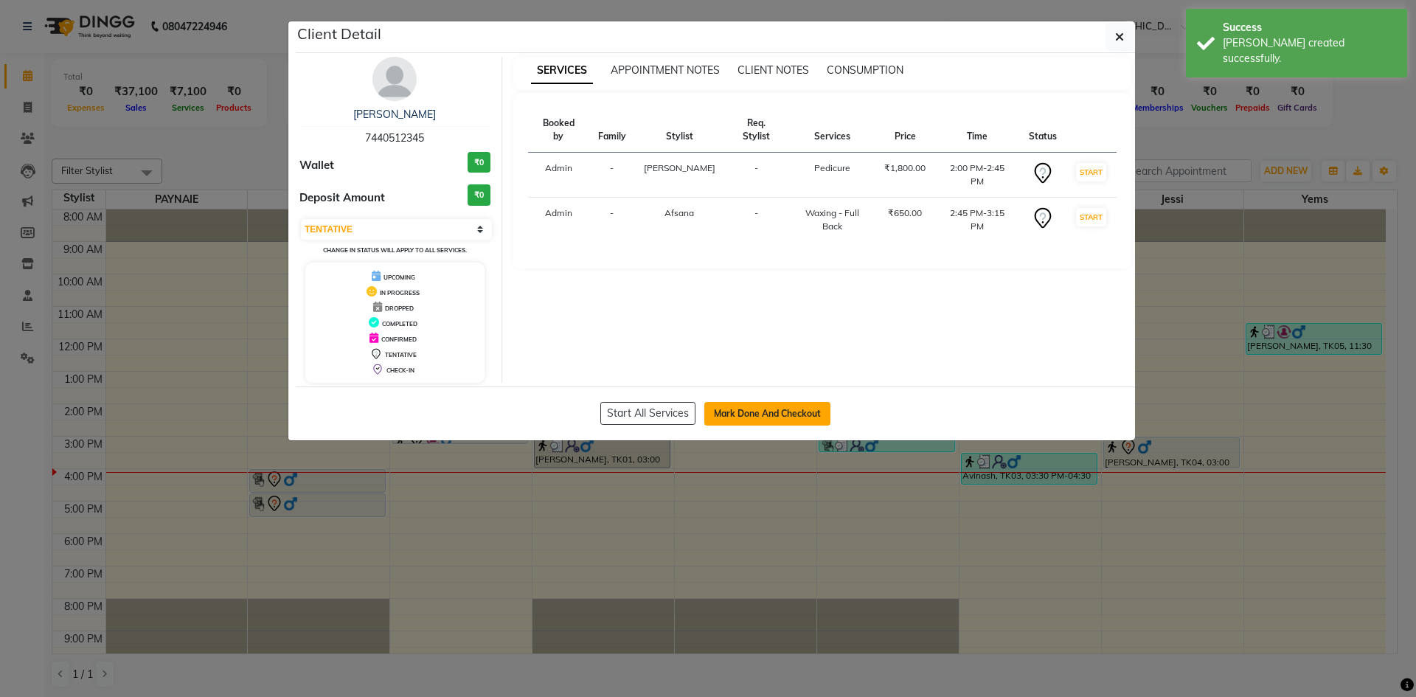
click at [745, 410] on button "Mark Done And Checkout" at bounding box center [767, 414] width 126 height 24
select select "4399"
select select "service"
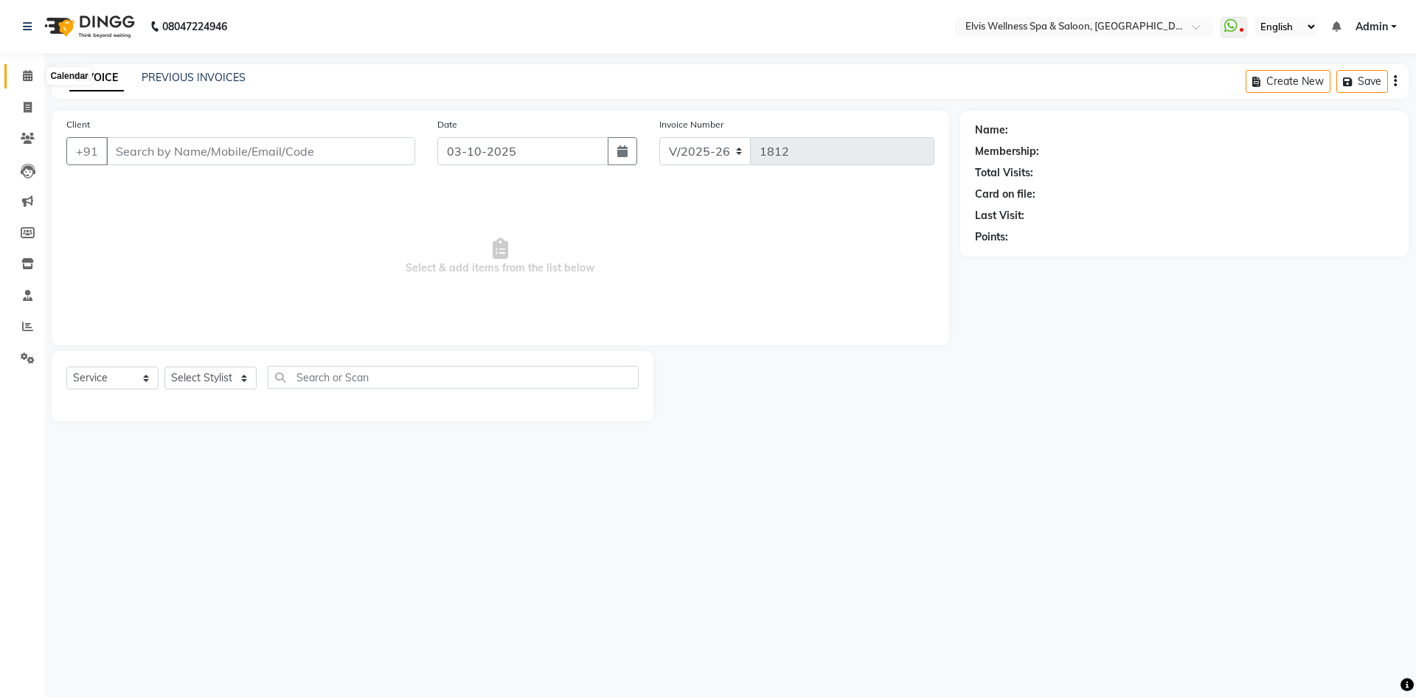
click at [29, 76] on icon at bounding box center [28, 75] width 10 height 11
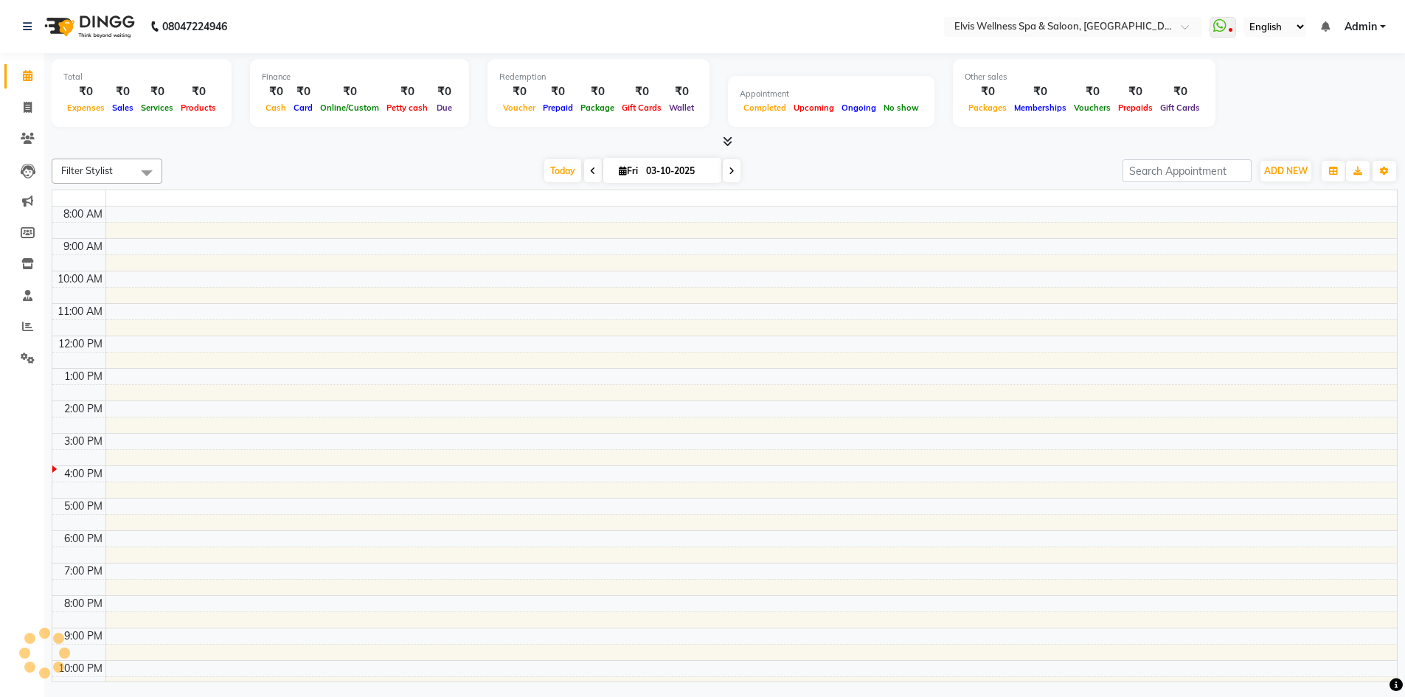
scroll to position [14, 0]
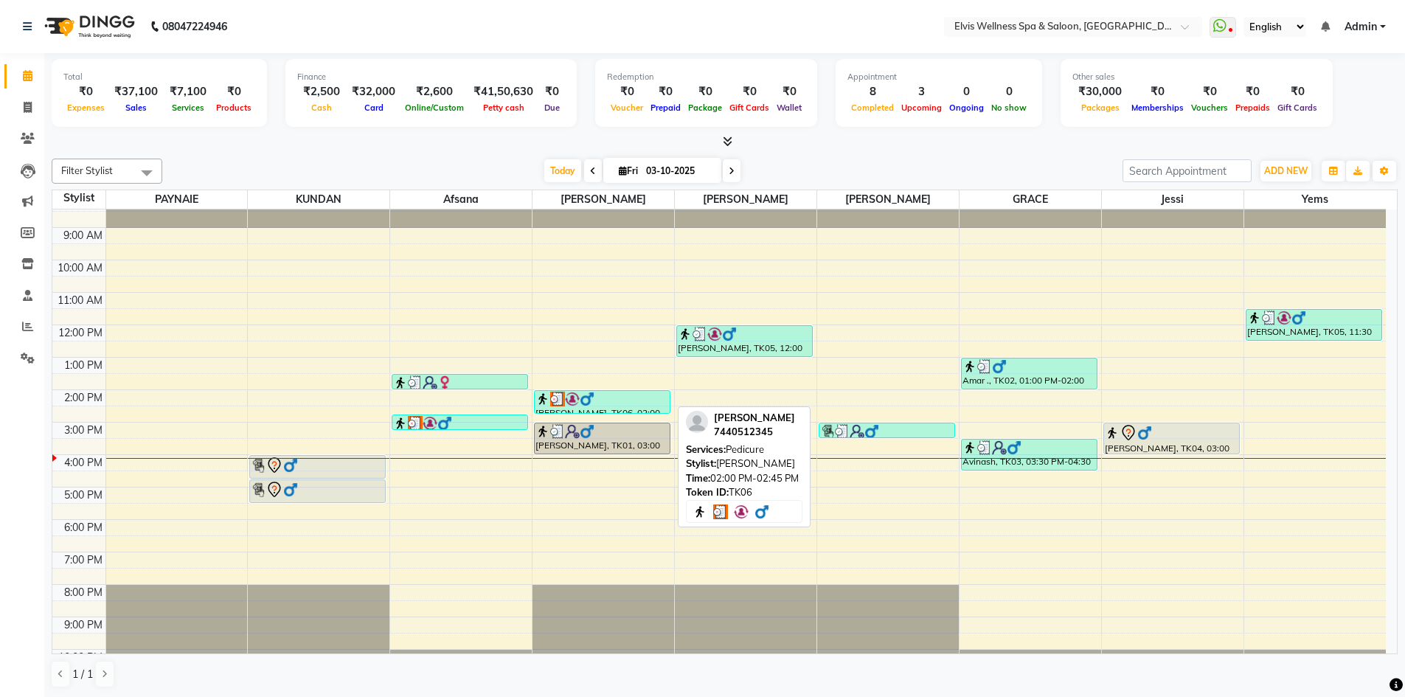
click at [603, 406] on div "[PERSON_NAME], TK06, 02:00 PM-02:45 PM, Pedicure" at bounding box center [602, 402] width 135 height 22
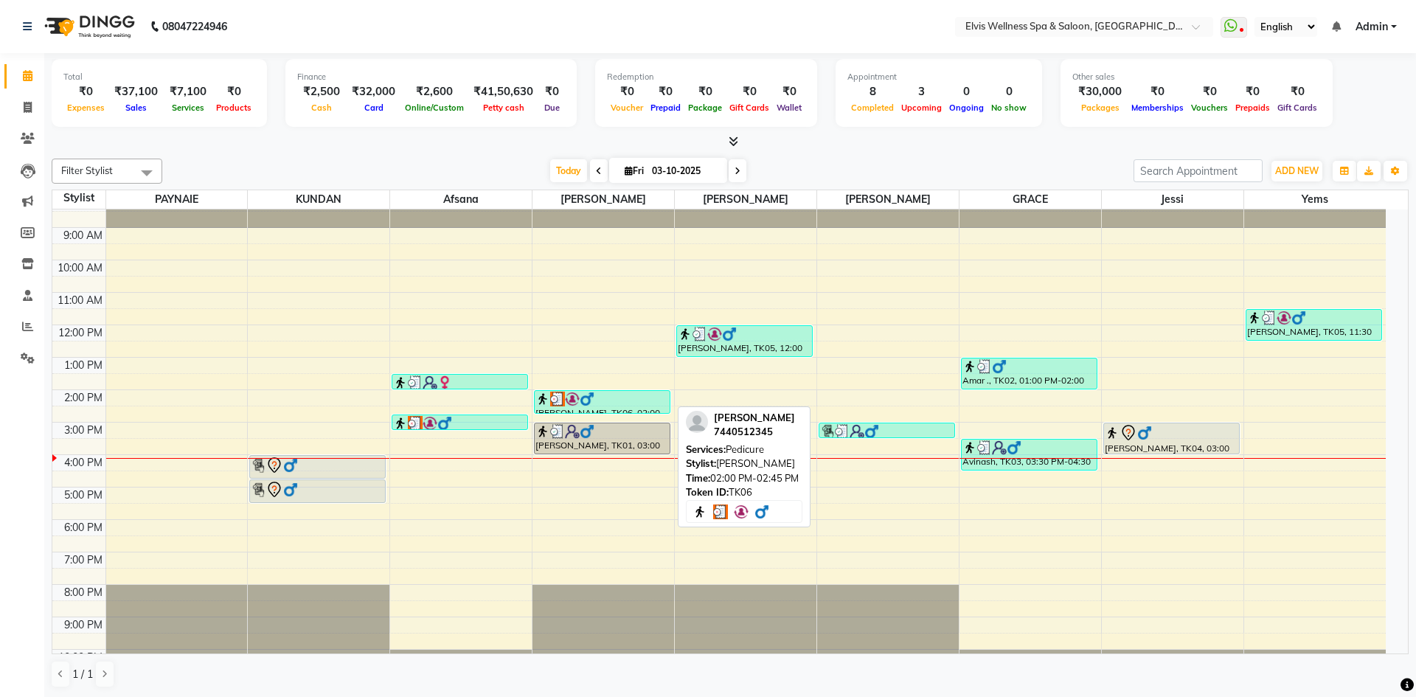
select select "3"
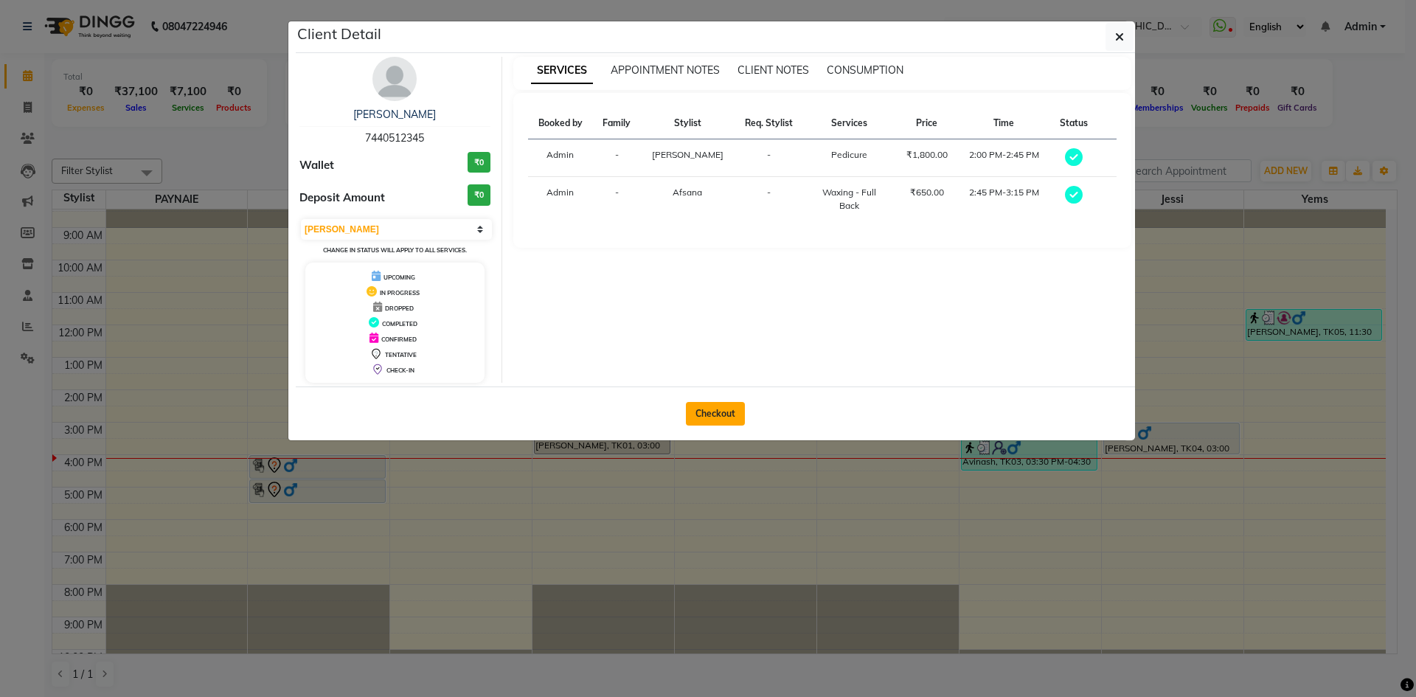
click at [709, 413] on button "Checkout" at bounding box center [715, 414] width 59 height 24
select select "4399"
select select "service"
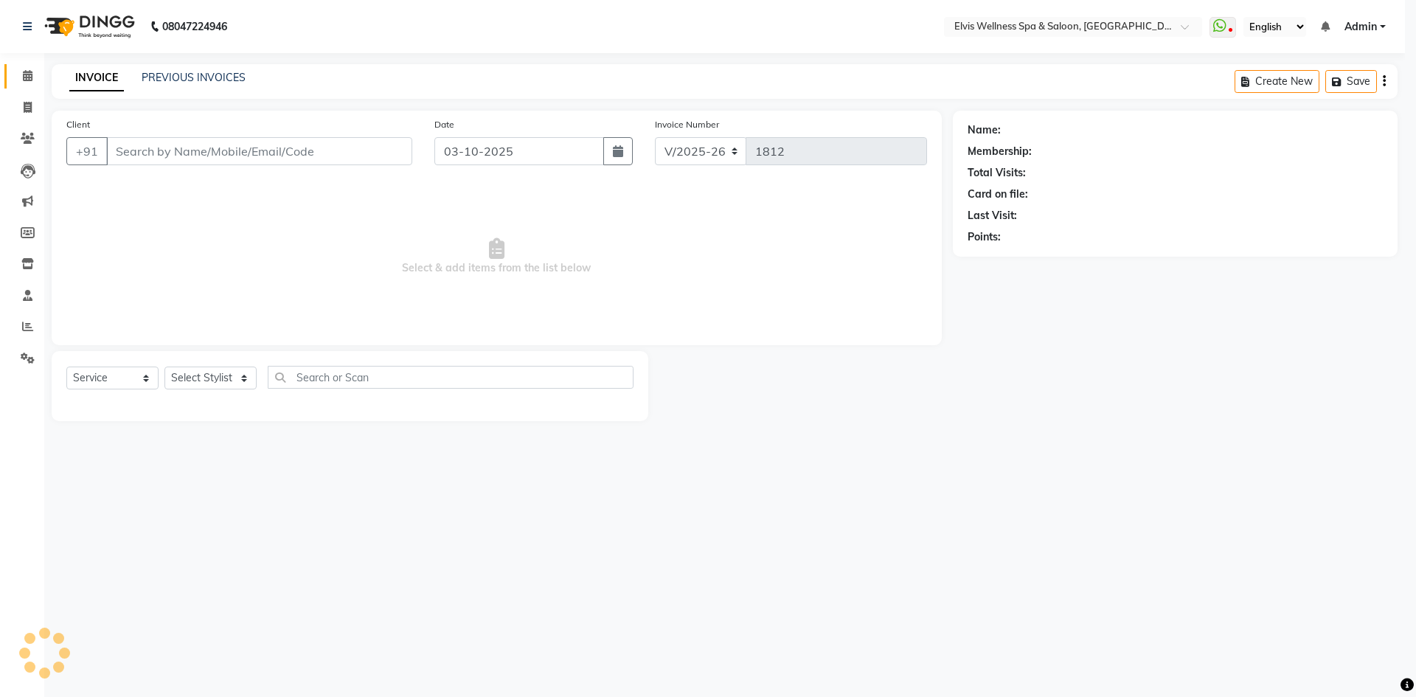
type input "7440512345"
select select "32217"
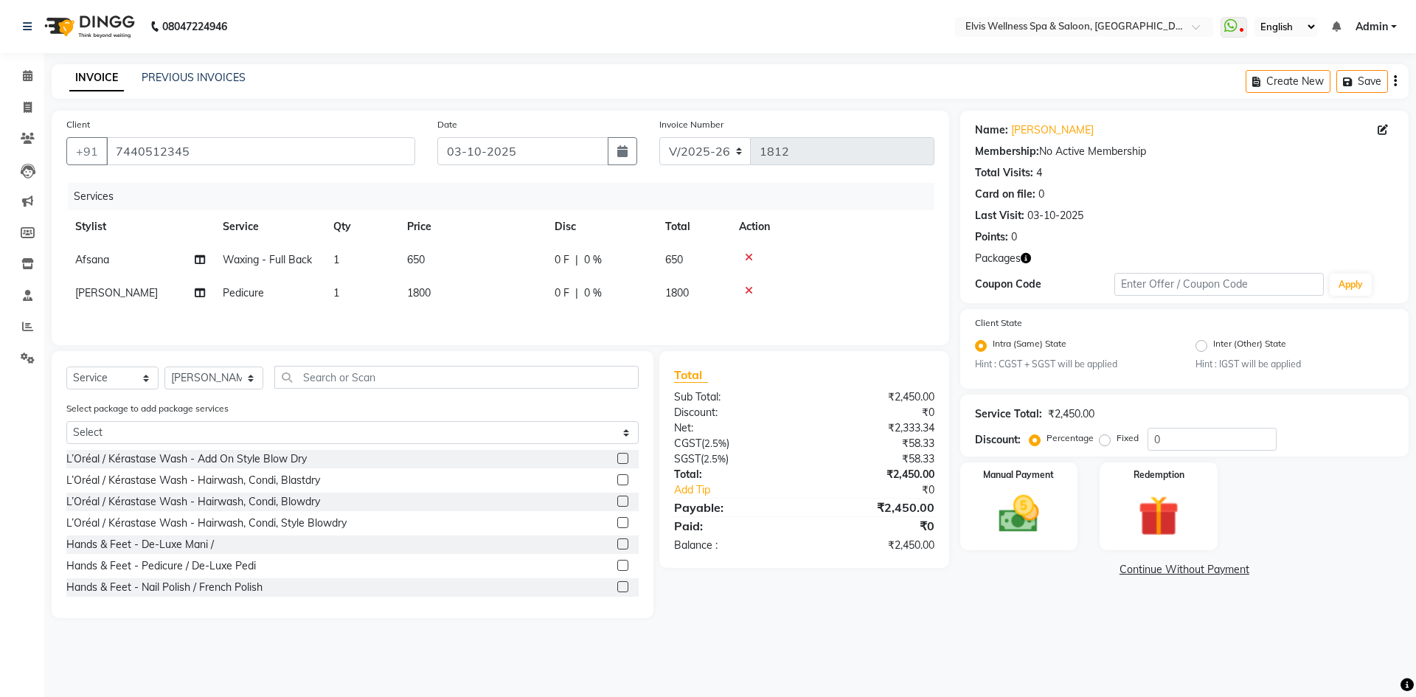
click at [417, 264] on span "650" at bounding box center [416, 259] width 18 height 13
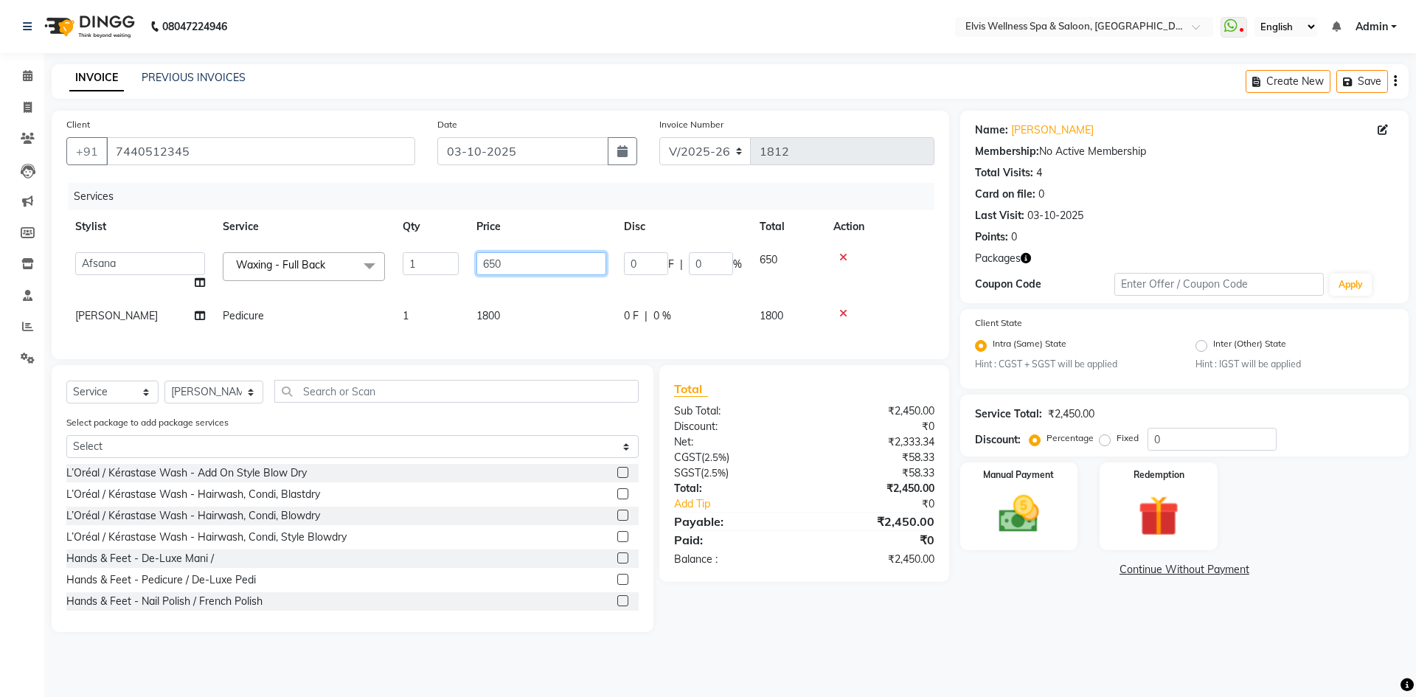
click at [496, 263] on input "650" at bounding box center [541, 263] width 130 height 23
type input "1700"
click at [1004, 528] on img at bounding box center [1018, 514] width 69 height 49
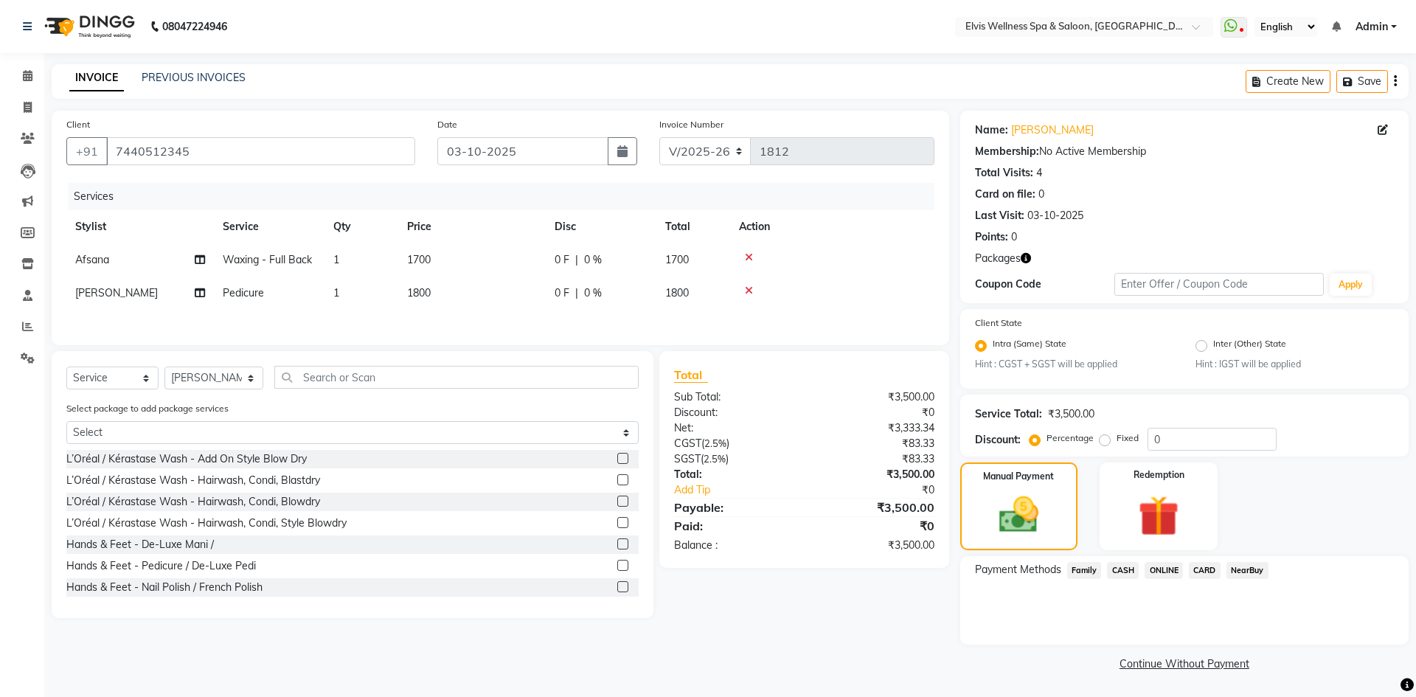
click at [1213, 573] on span "CARD" at bounding box center [1205, 570] width 32 height 17
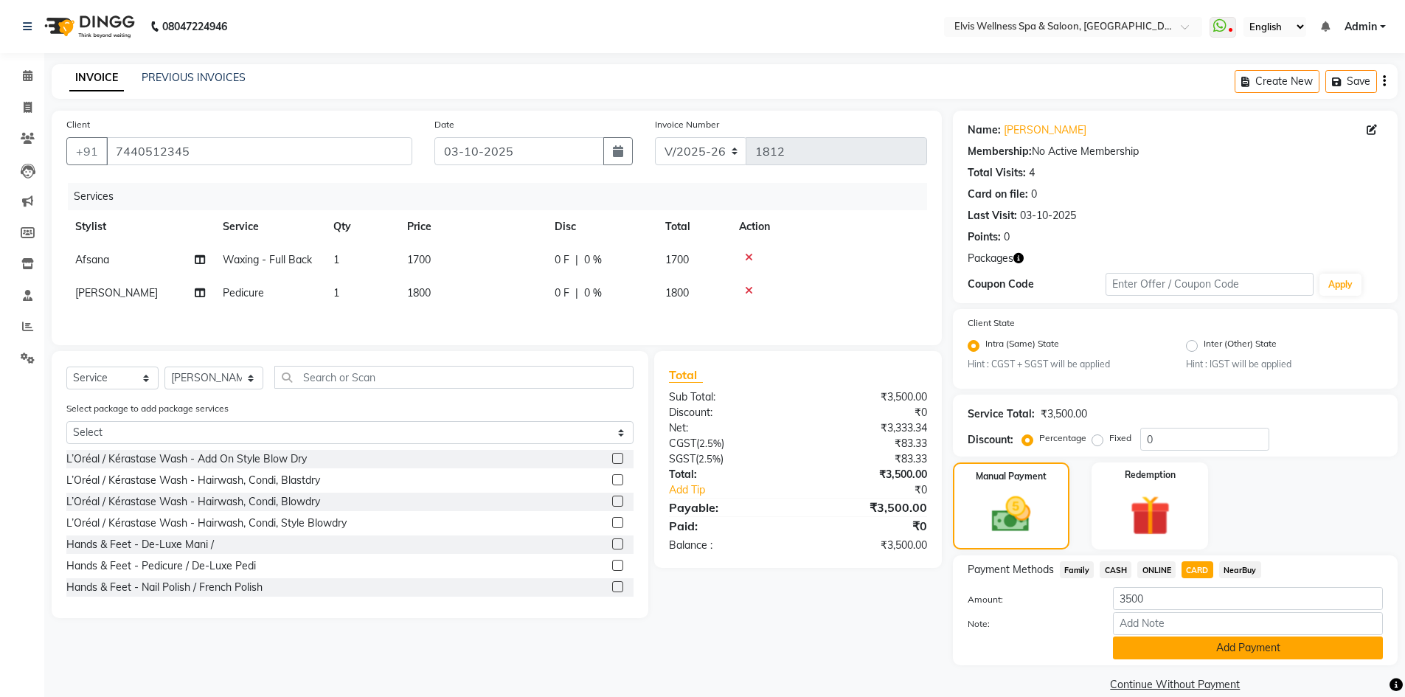
click at [1223, 645] on button "Add Payment" at bounding box center [1248, 647] width 270 height 23
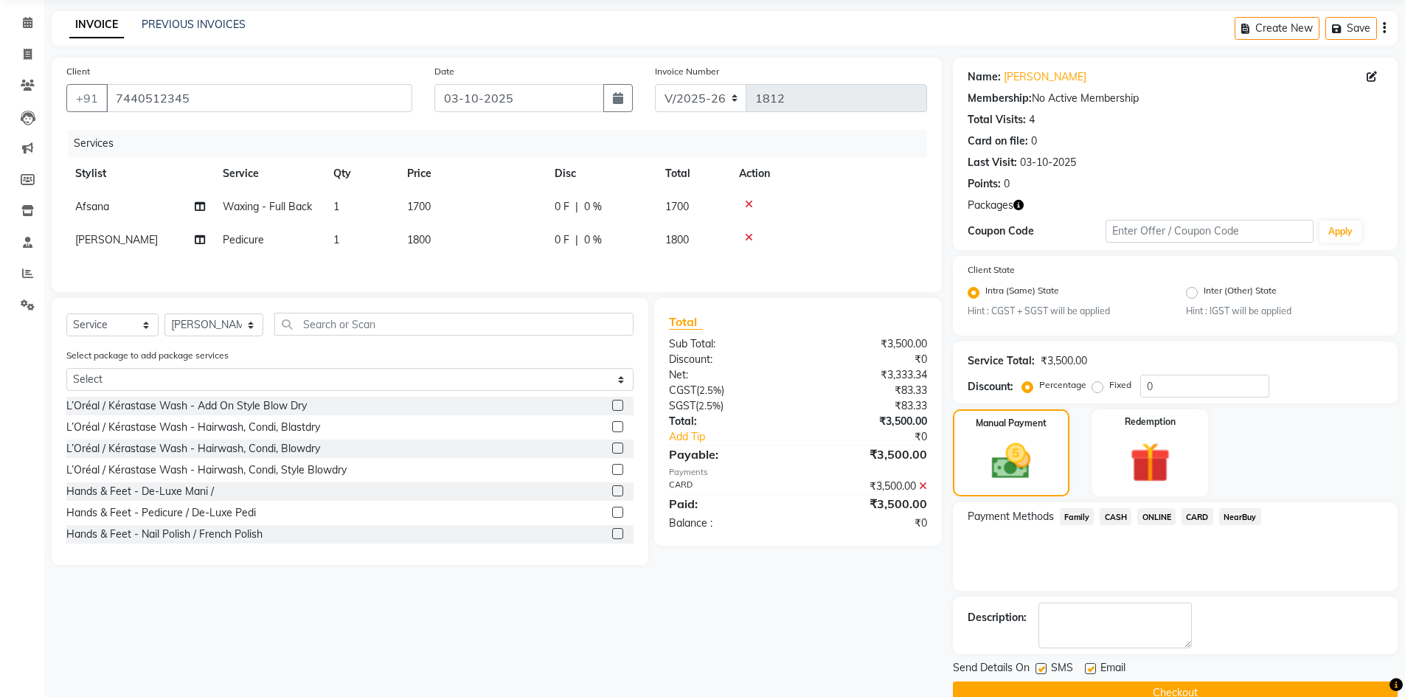
scroll to position [83, 0]
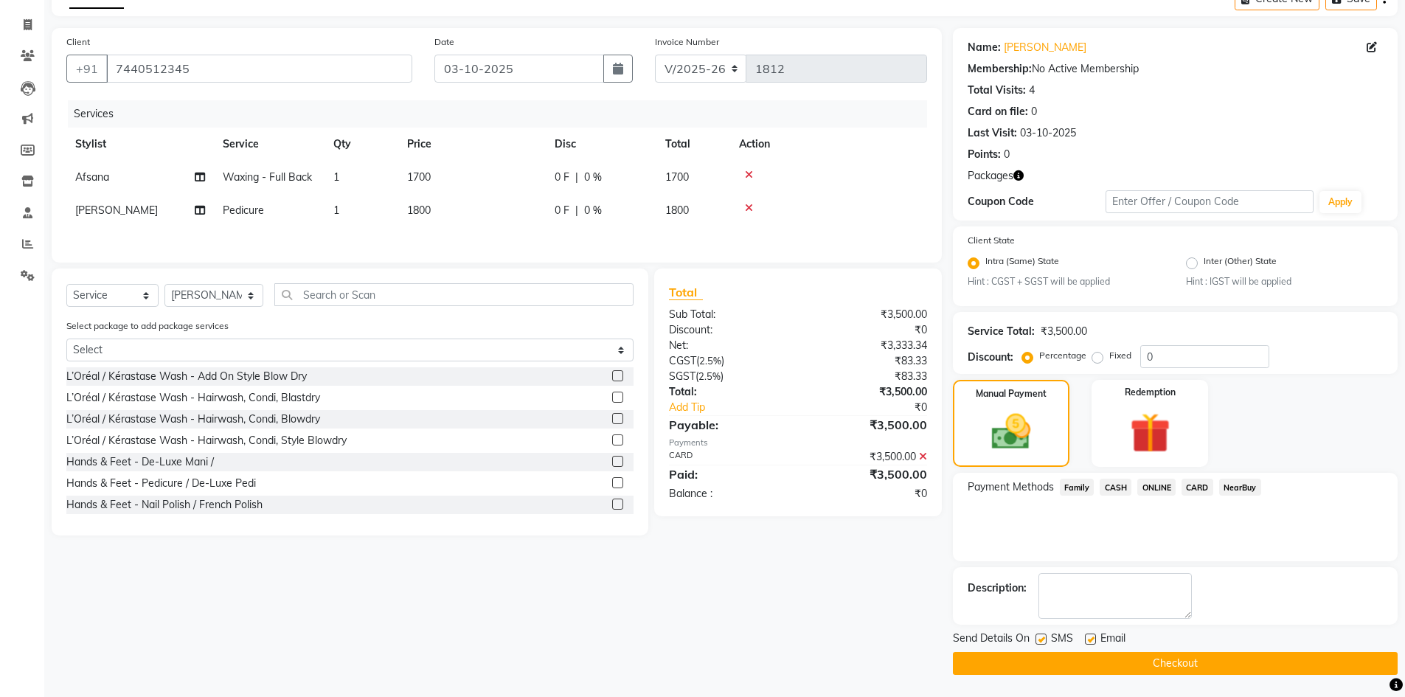
click at [1037, 643] on label at bounding box center [1040, 638] width 11 height 11
click at [1037, 643] on input "checkbox" at bounding box center [1040, 640] width 10 height 10
checkbox input "false"
click at [1106, 666] on button "Checkout" at bounding box center [1175, 663] width 445 height 23
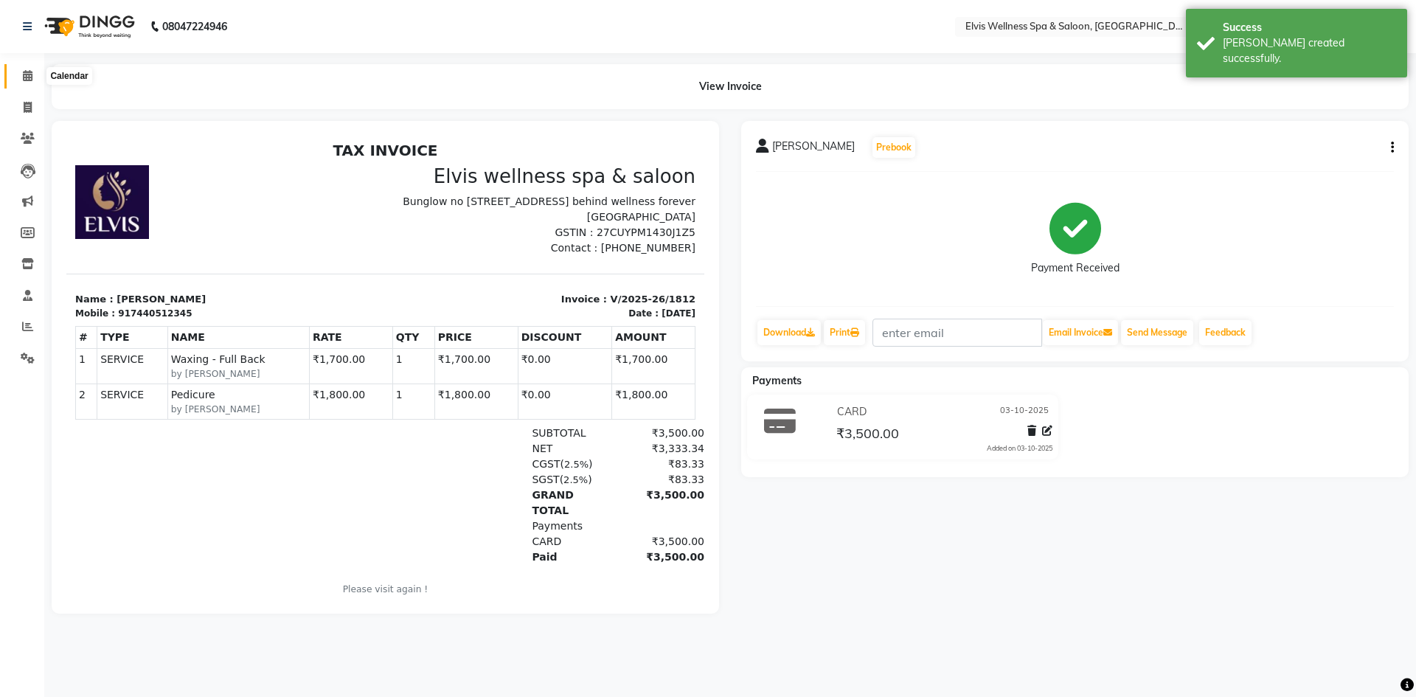
click at [32, 73] on icon at bounding box center [28, 75] width 10 height 11
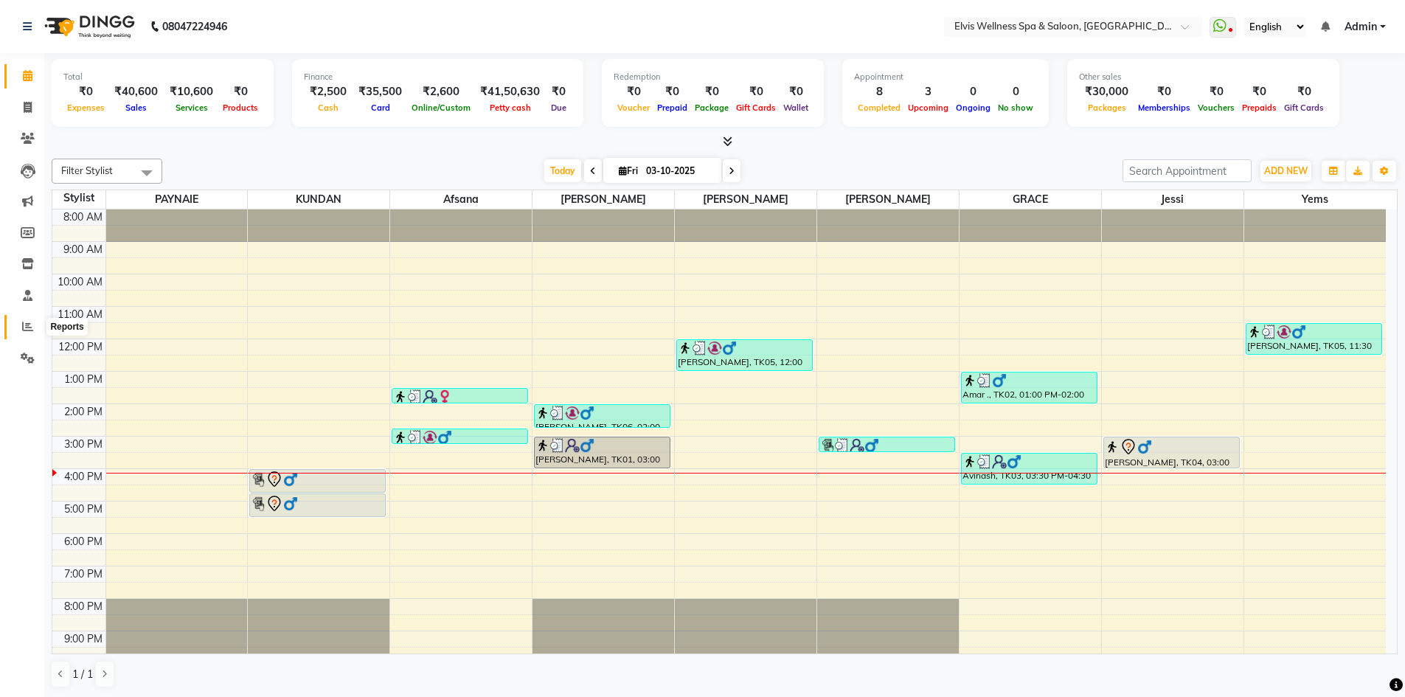
click at [21, 321] on span at bounding box center [28, 327] width 26 height 17
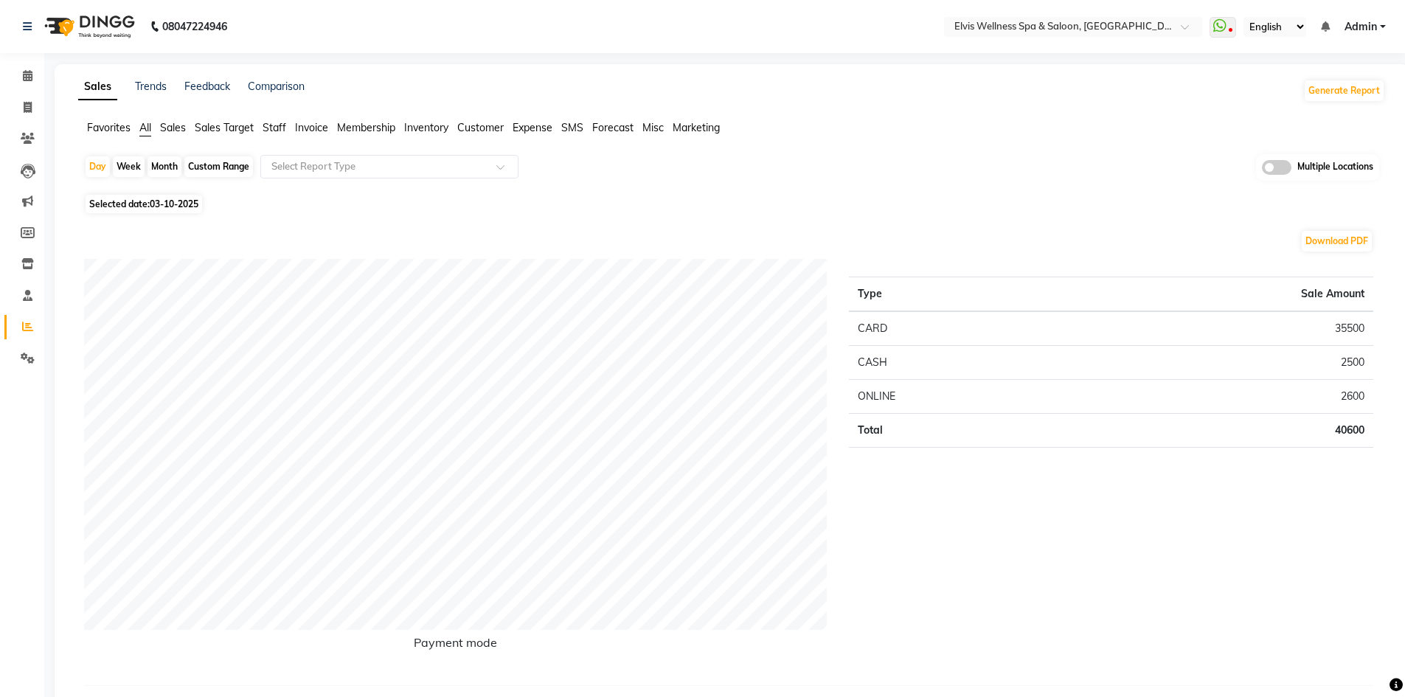
click at [170, 161] on div "Month" at bounding box center [164, 166] width 34 height 21
select select "10"
select select "2025"
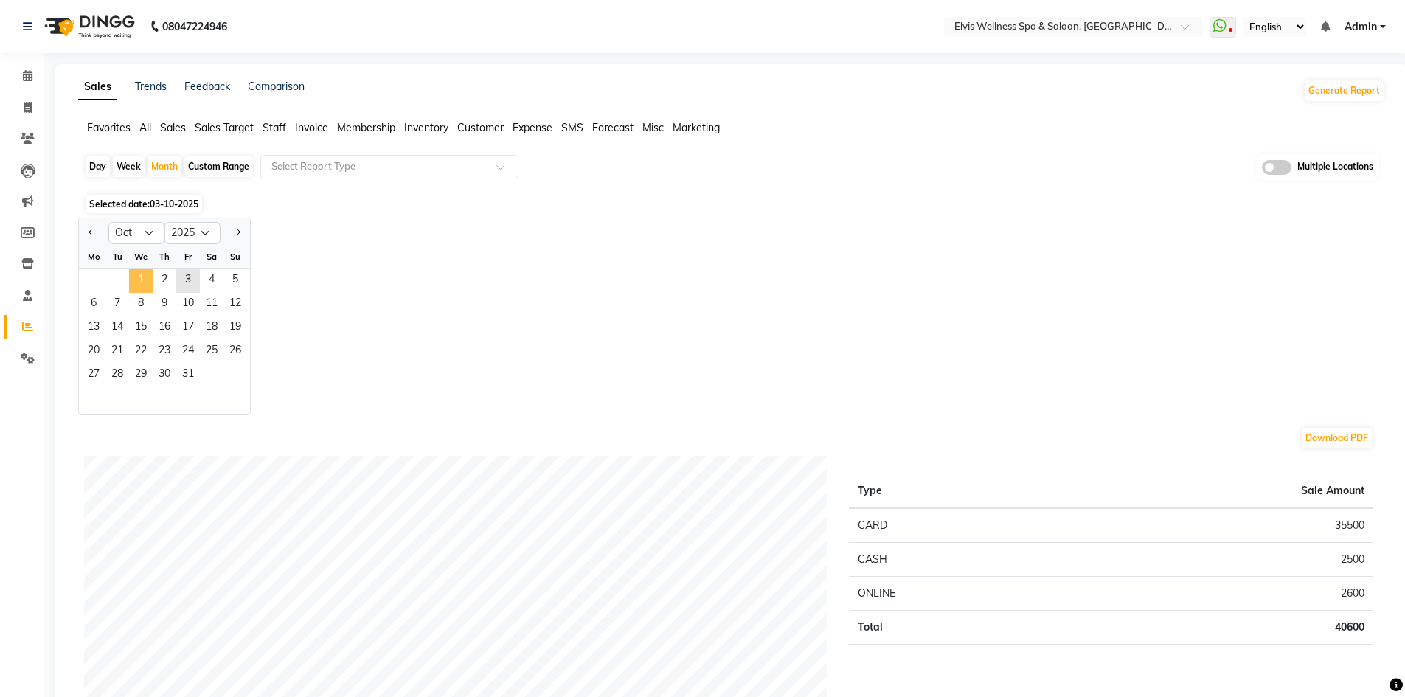
click at [142, 278] on span "1" at bounding box center [141, 281] width 24 height 24
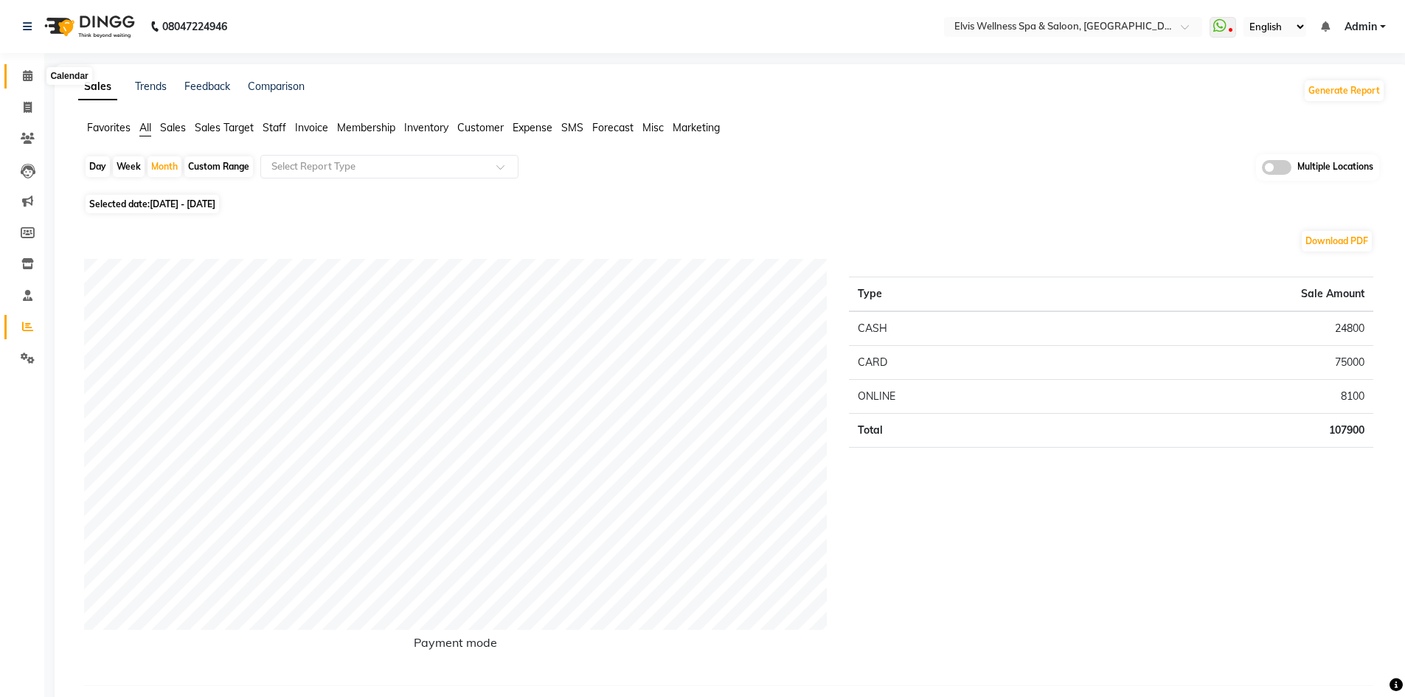
click at [24, 73] on icon at bounding box center [28, 75] width 10 height 11
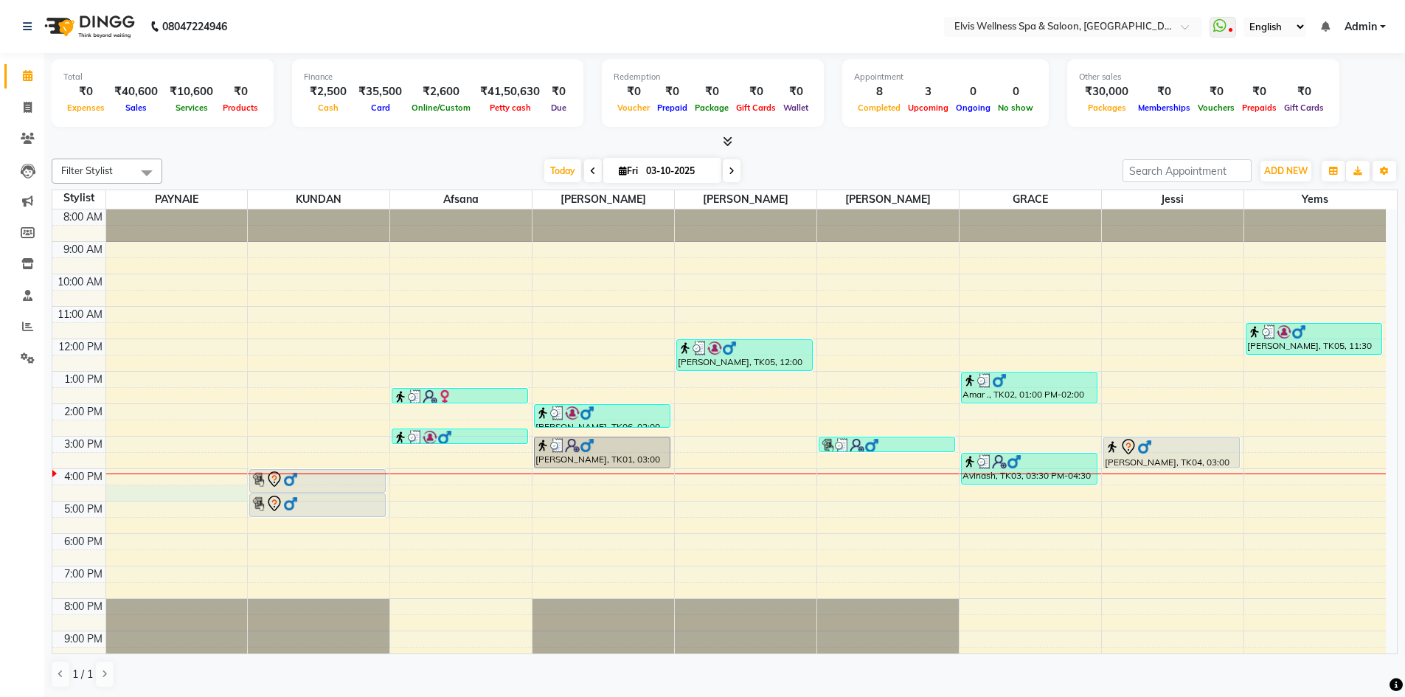
click at [113, 496] on div "8:00 AM 9:00 AM 10:00 AM 11:00 AM 12:00 PM 1:00 PM 2:00 PM 3:00 PM 4:00 PM 5:00…" at bounding box center [718, 452] width 1333 height 486
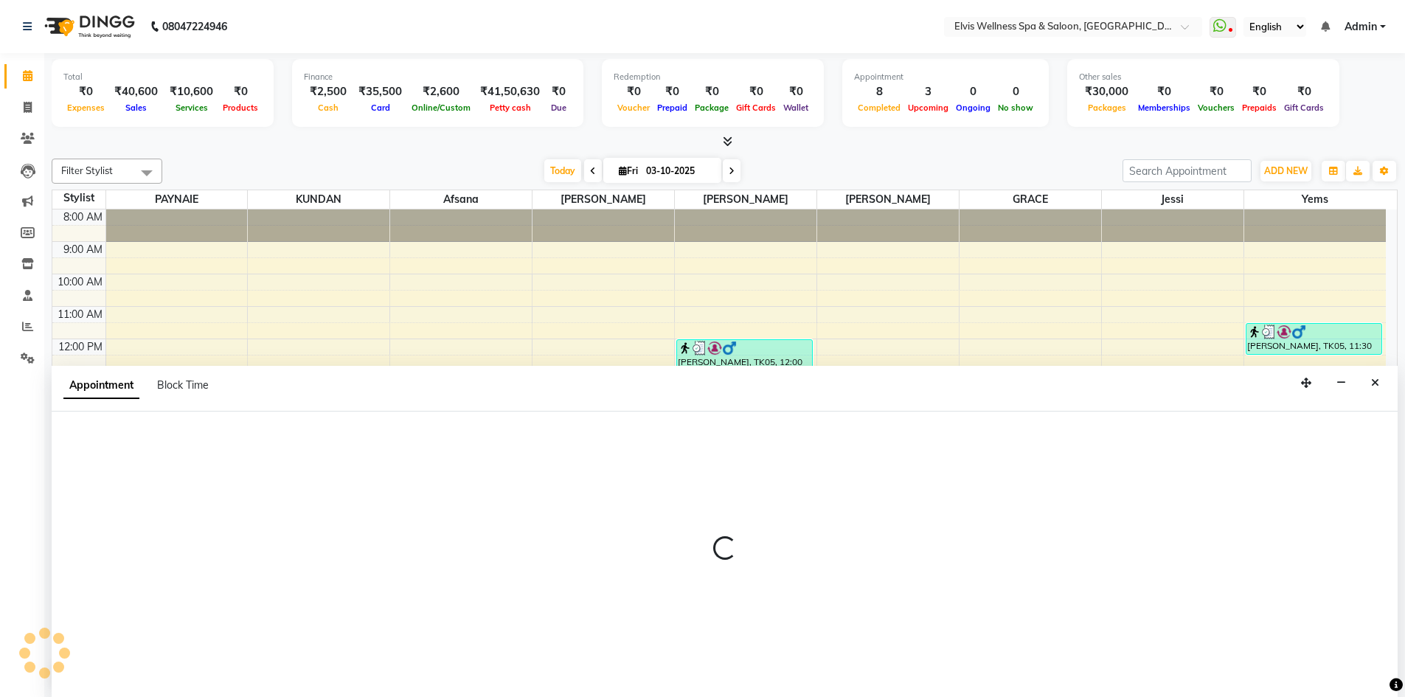
scroll to position [1, 0]
select select "24318"
select select "990"
select select "tentative"
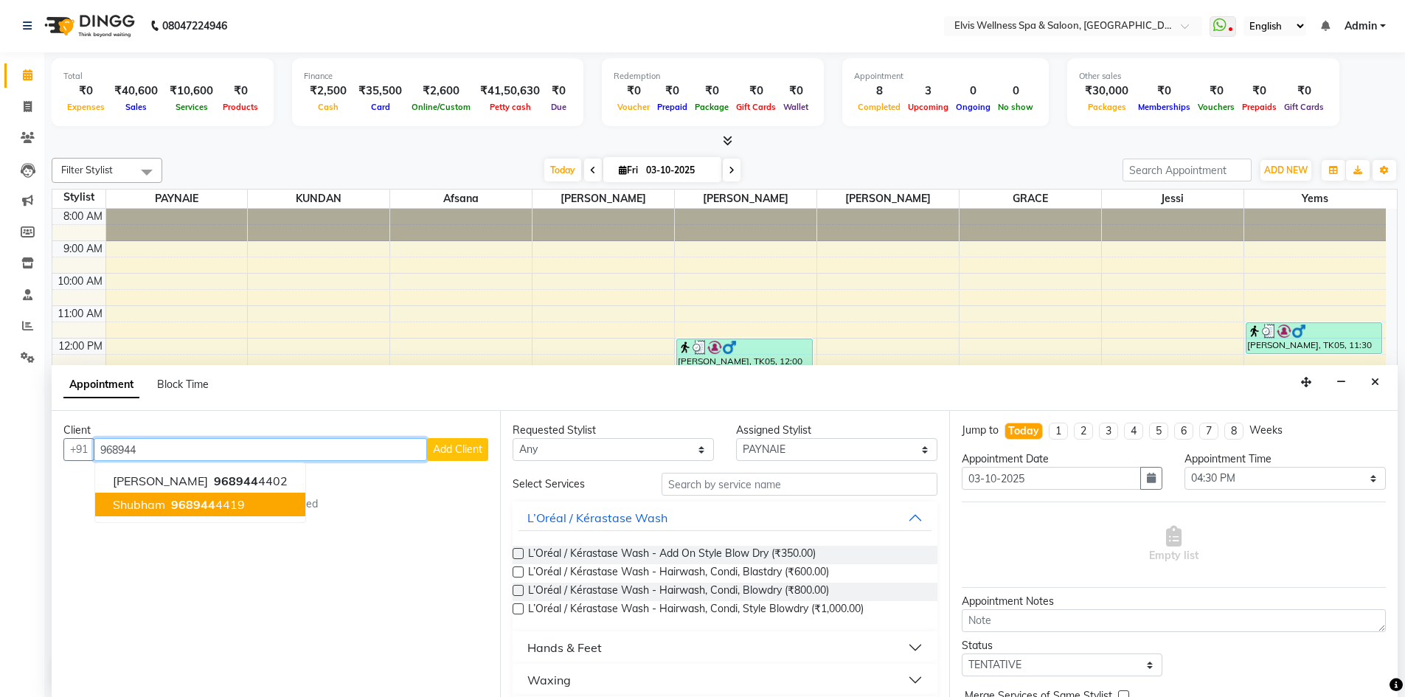
click at [123, 503] on span "Shubham" at bounding box center [139, 504] width 52 height 15
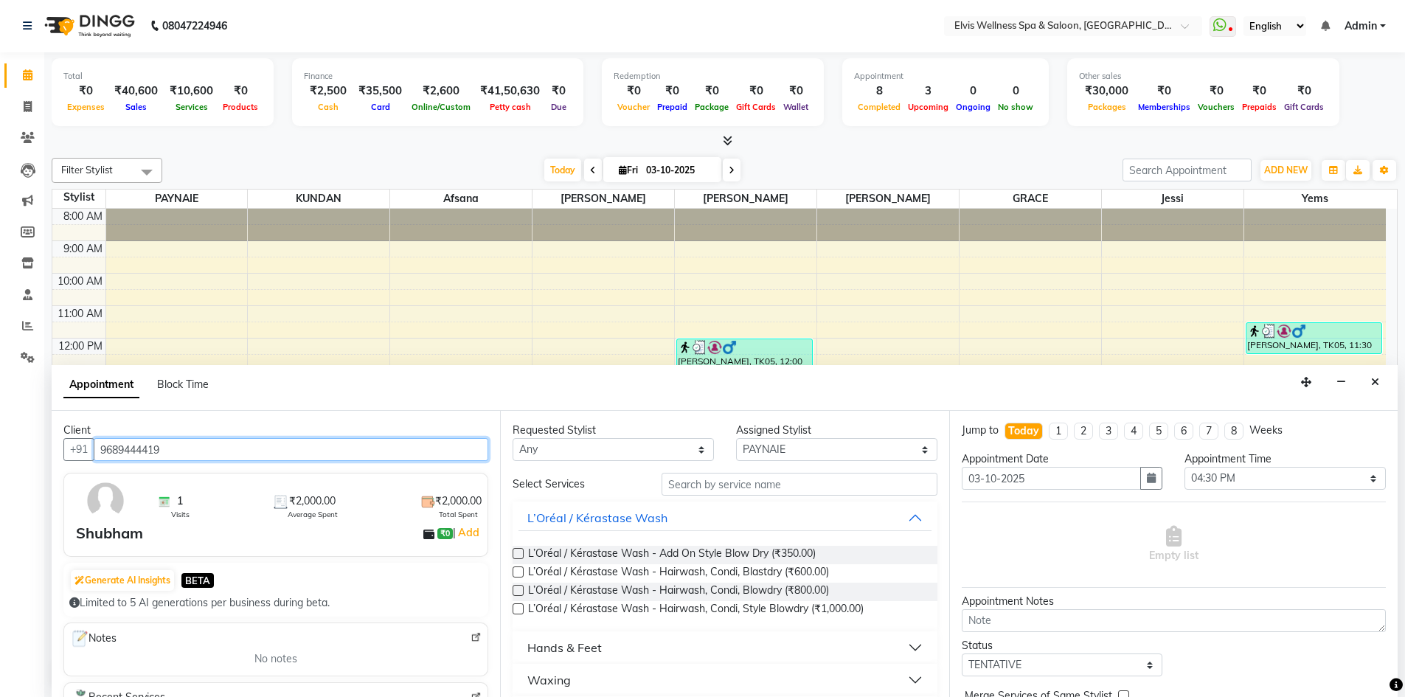
type input "9689444419"
click at [698, 477] on input "text" at bounding box center [799, 484] width 276 height 23
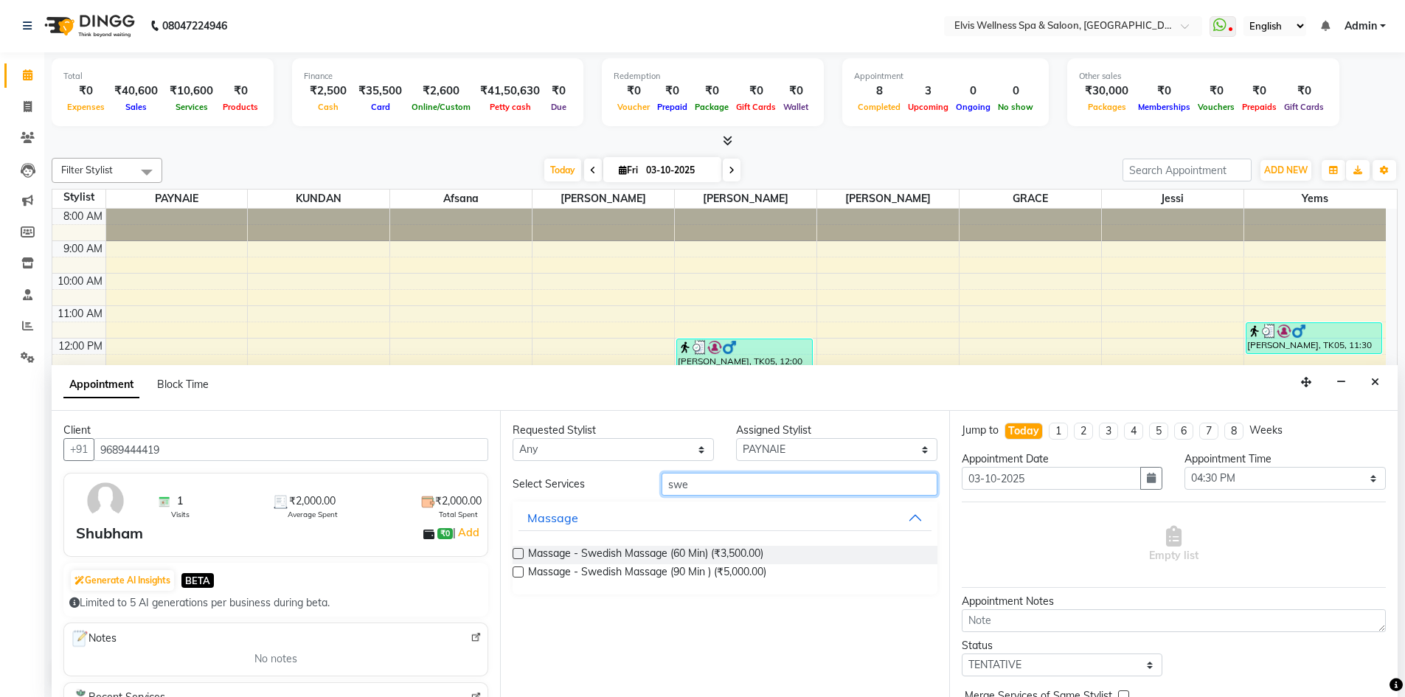
type input "swe"
click at [518, 555] on label at bounding box center [517, 553] width 11 height 11
click at [518, 555] on input "checkbox" at bounding box center [517, 555] width 10 height 10
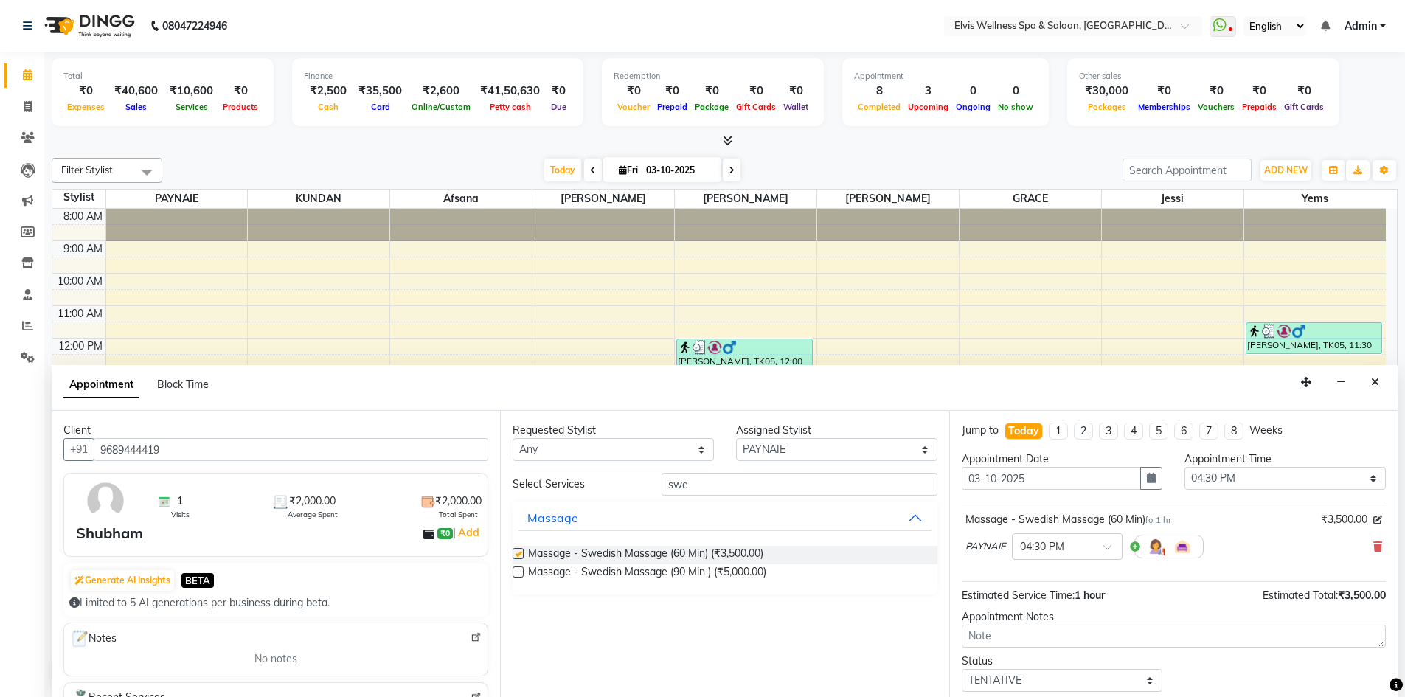
checkbox input "false"
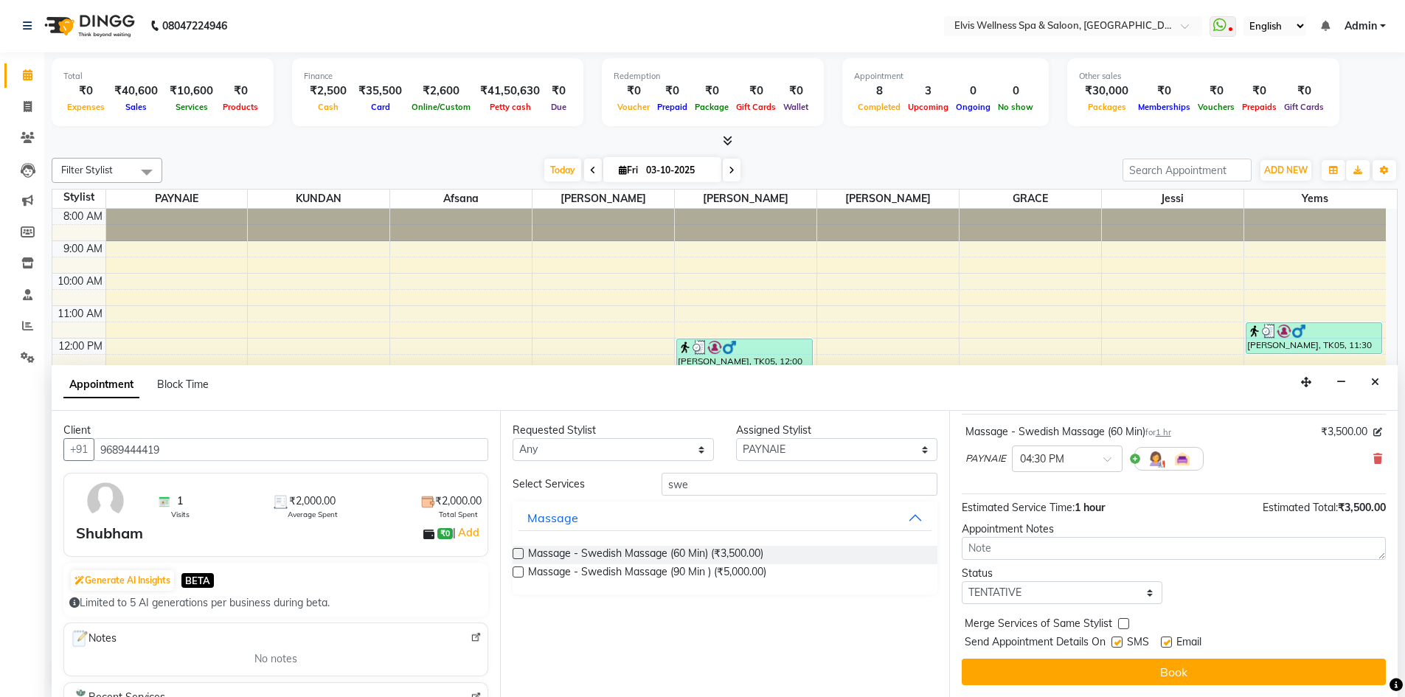
click at [1119, 642] on label at bounding box center [1116, 641] width 11 height 11
click at [1119, 642] on input "checkbox" at bounding box center [1116, 644] width 10 height 10
checkbox input "false"
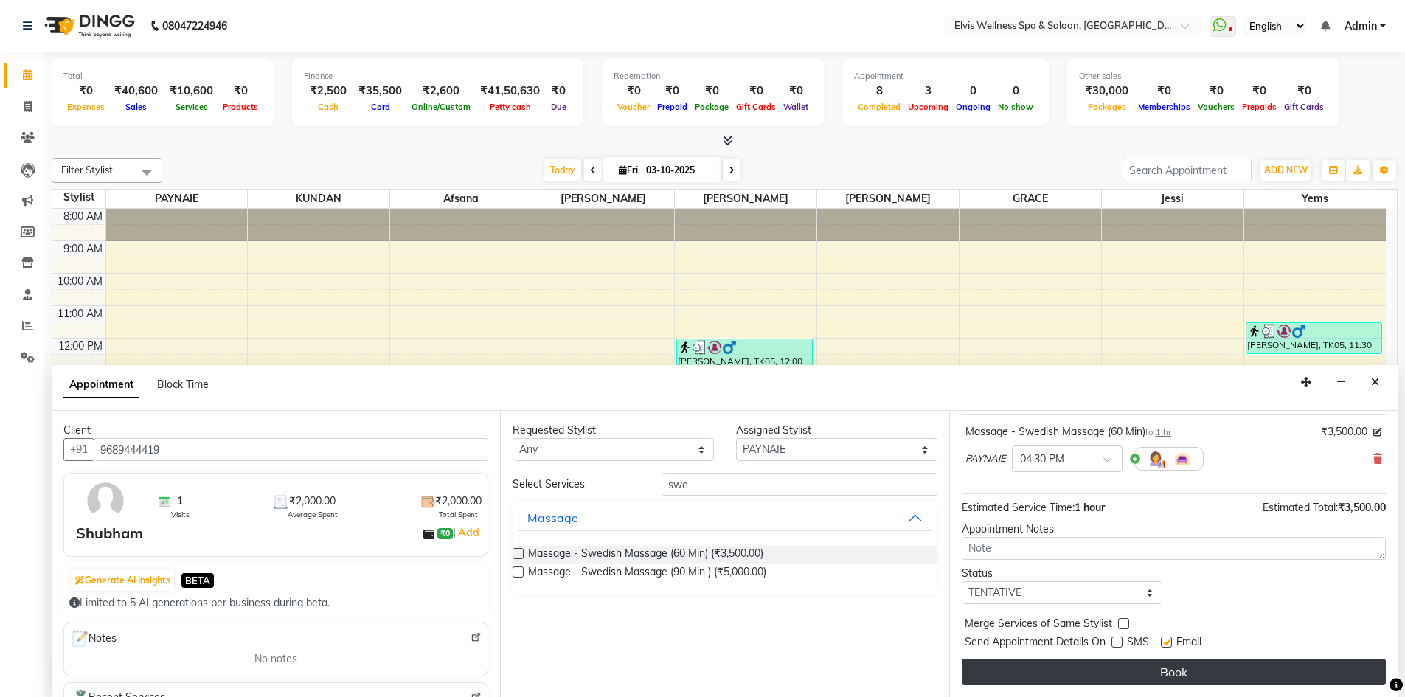
click at [1147, 675] on button "Book" at bounding box center [1174, 671] width 424 height 27
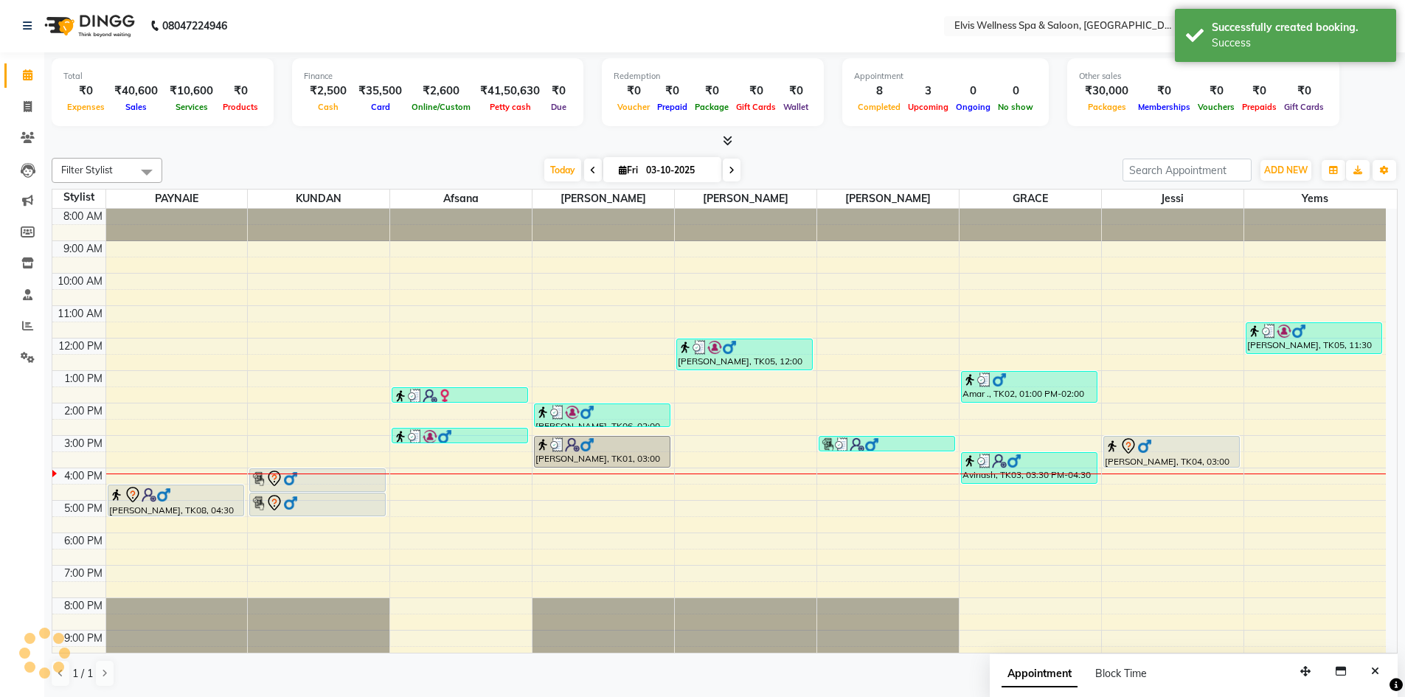
scroll to position [0, 0]
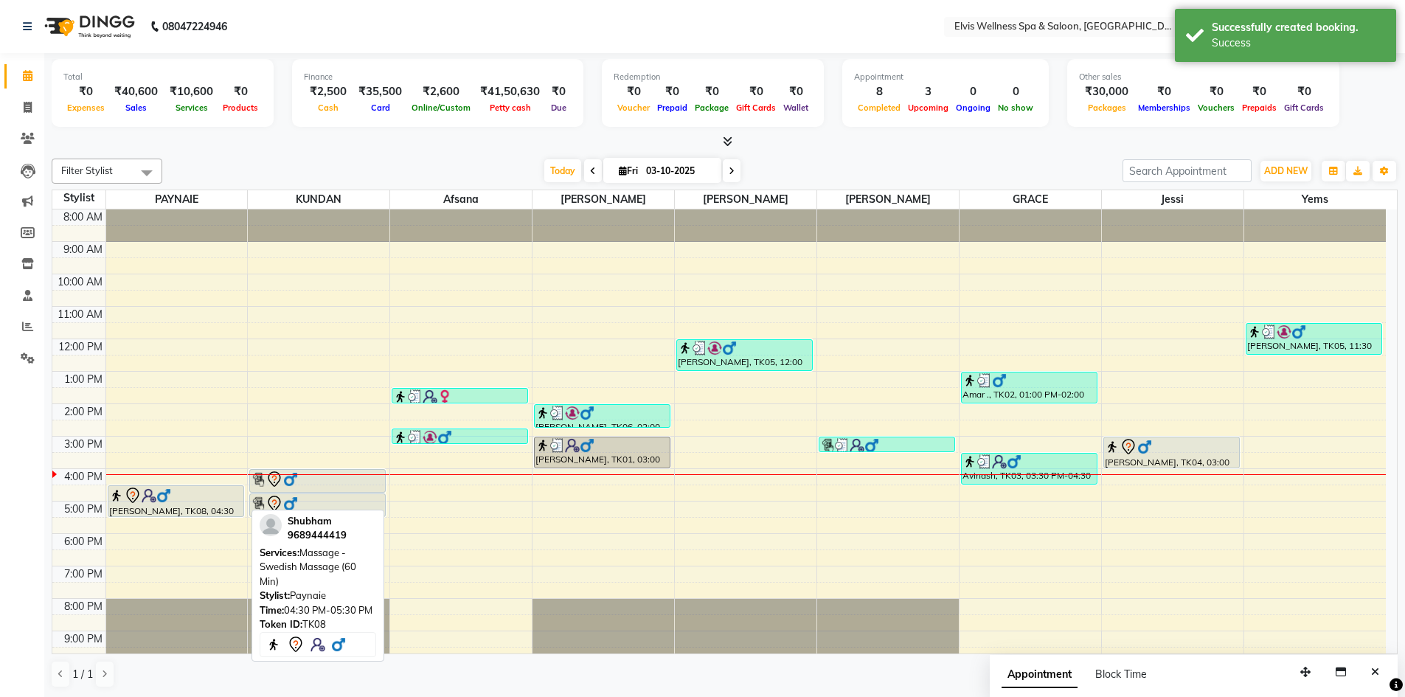
click at [190, 505] on div "[PERSON_NAME], TK08, 04:30 PM-05:30 PM, Massage - Swedish Massage (60 Min)" at bounding box center [175, 501] width 135 height 30
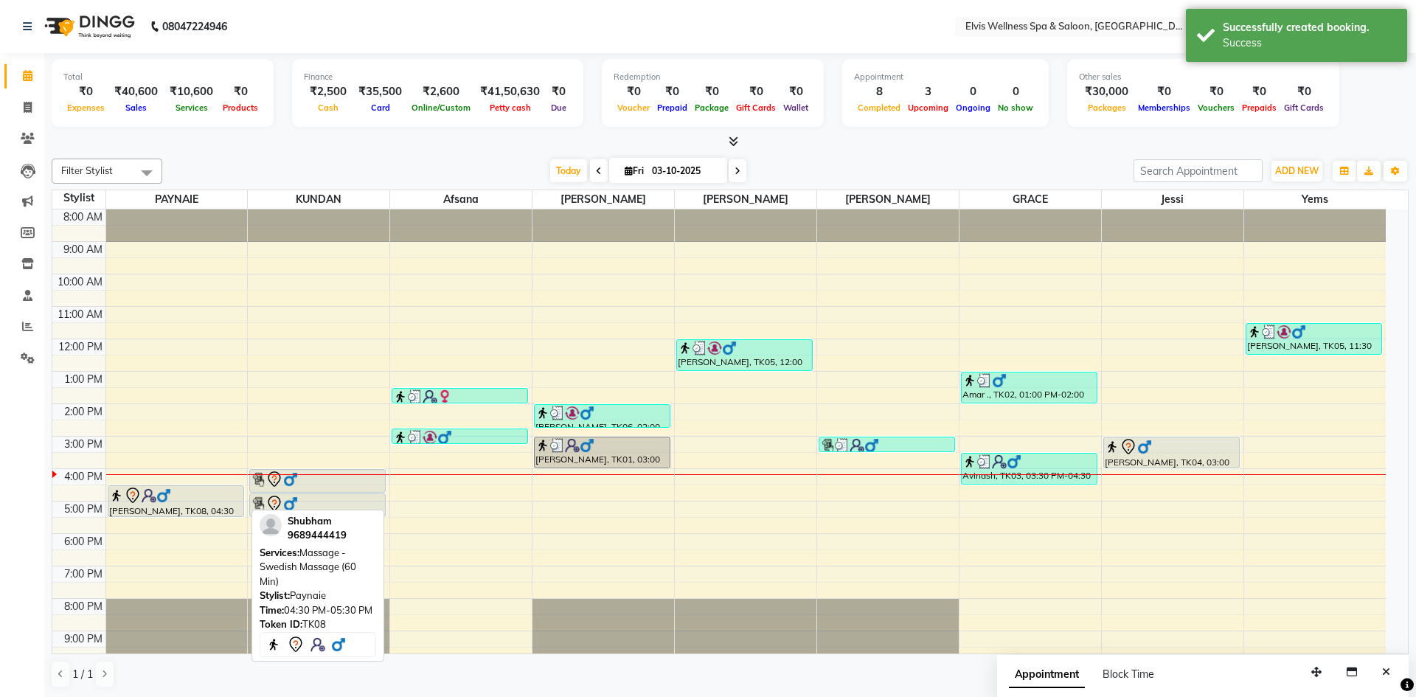
select select "7"
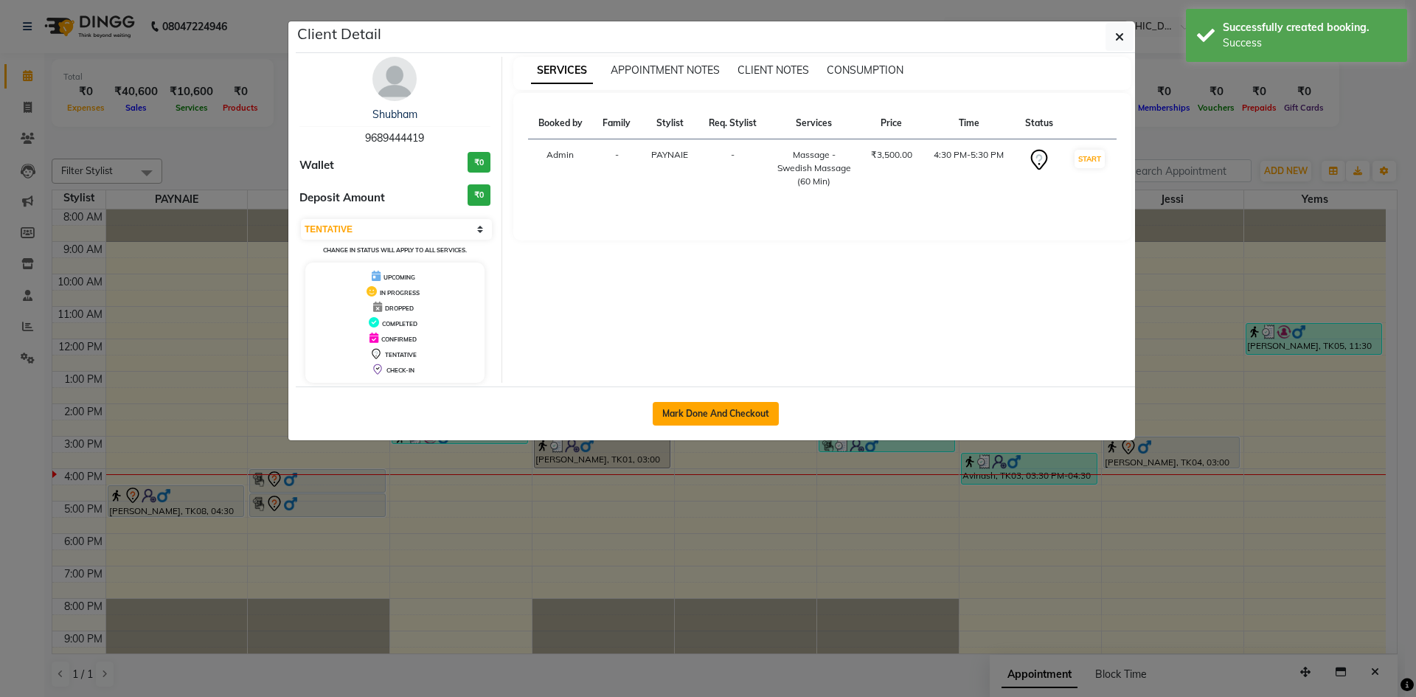
click at [728, 417] on button "Mark Done And Checkout" at bounding box center [716, 414] width 126 height 24
select select "4399"
select select "service"
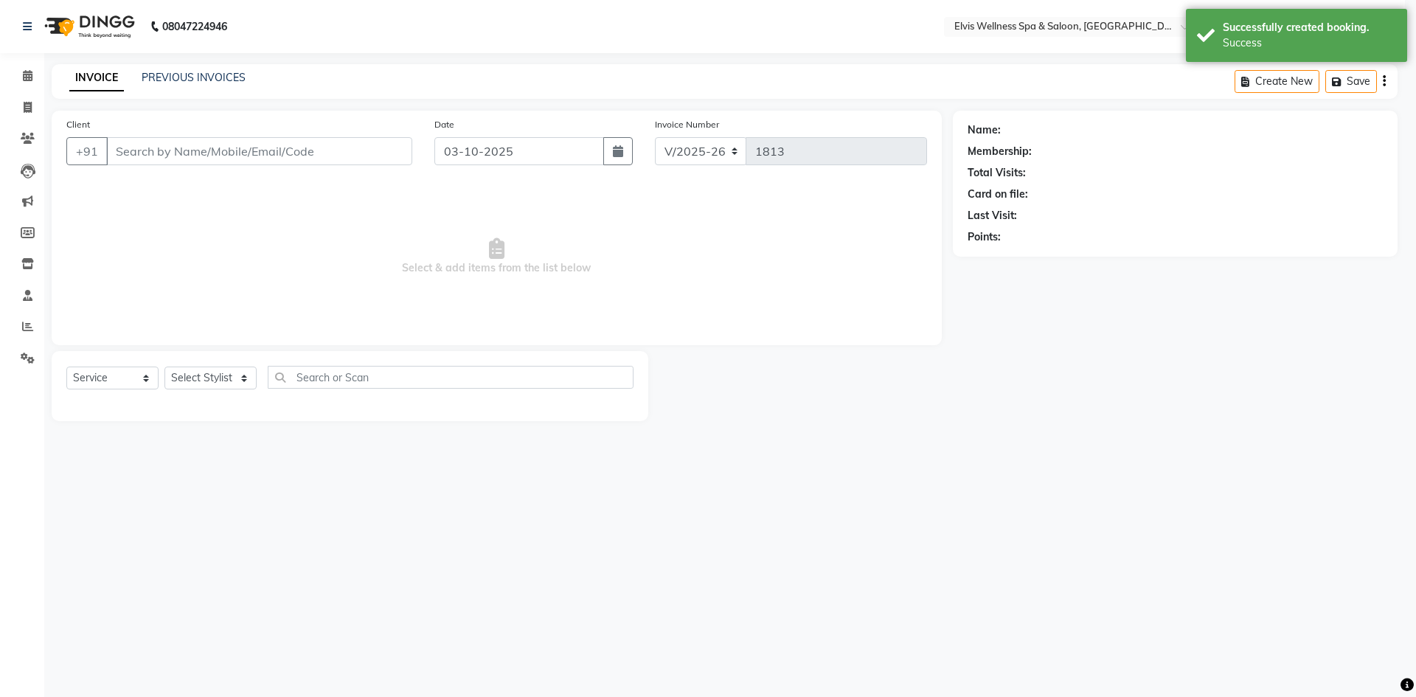
select select "3"
type input "9689444419"
select select "24318"
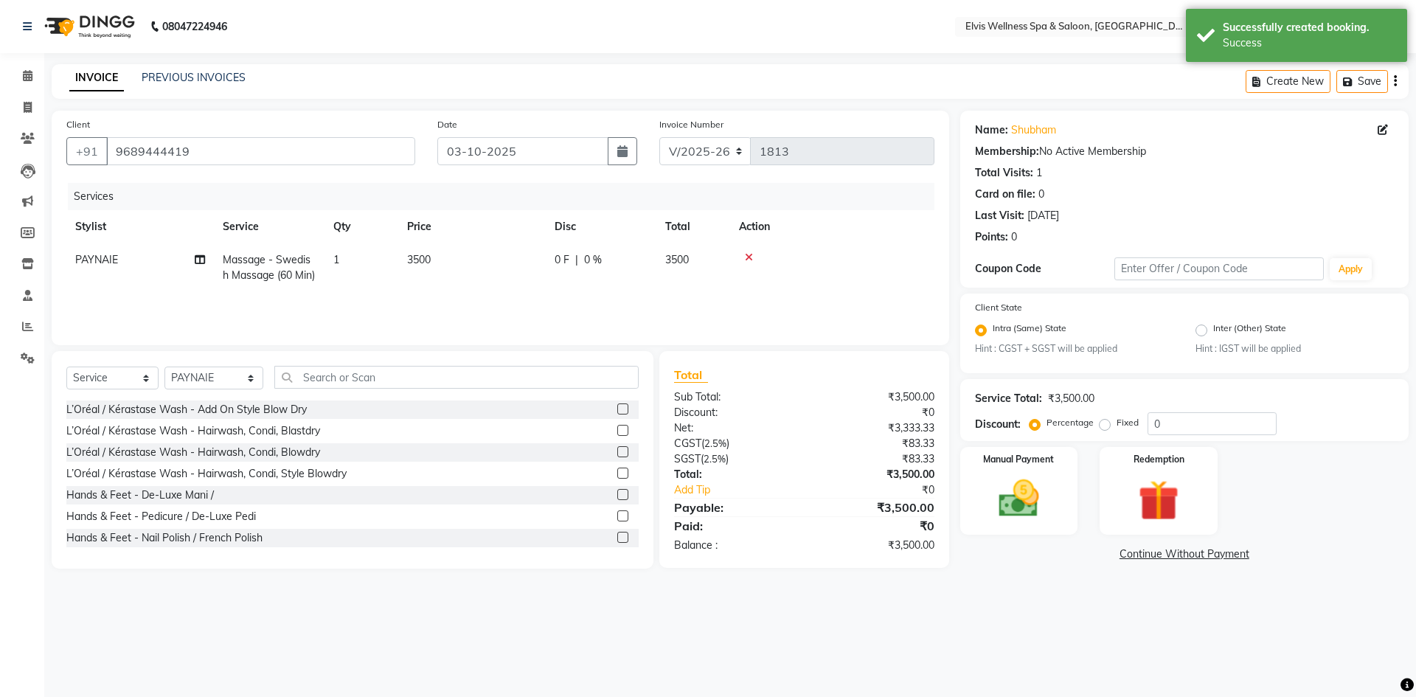
click at [417, 259] on span "3500" at bounding box center [419, 259] width 24 height 13
select select "24318"
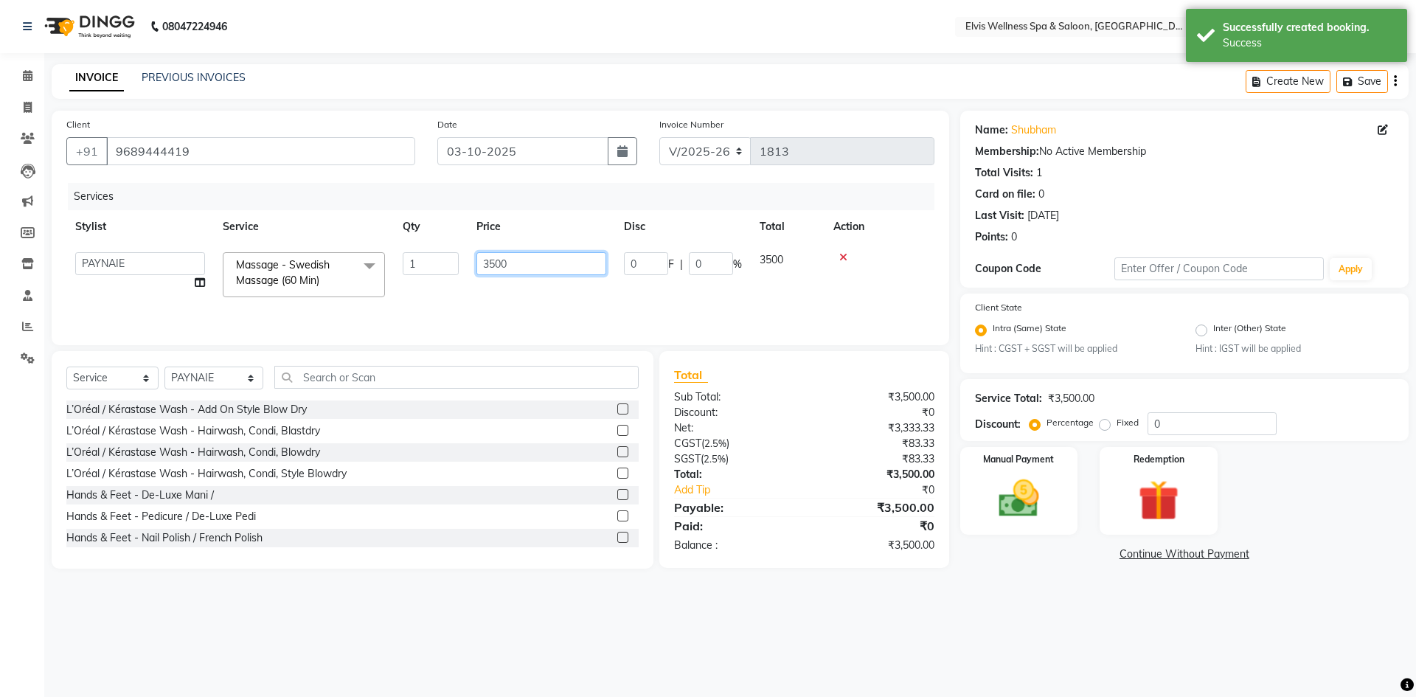
click at [495, 263] on input "3500" at bounding box center [541, 263] width 130 height 23
type input "2000"
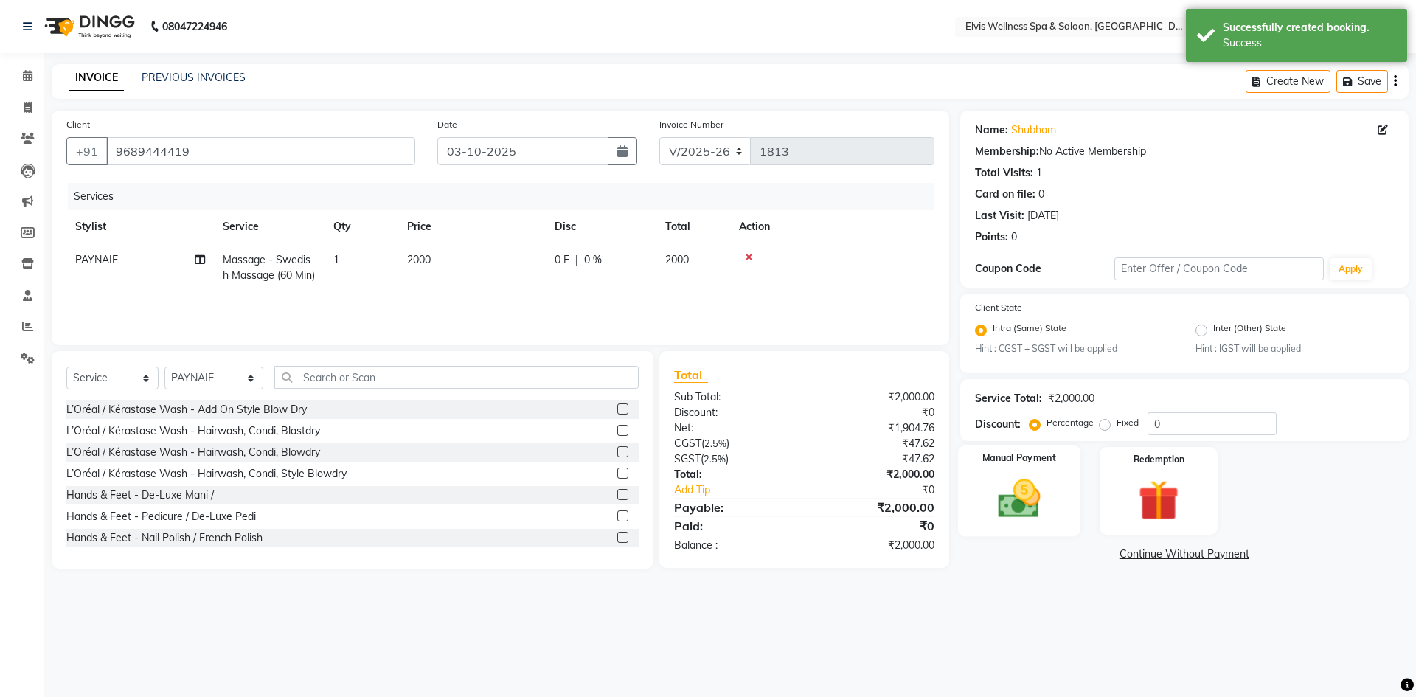
click at [1023, 512] on img at bounding box center [1018, 499] width 69 height 49
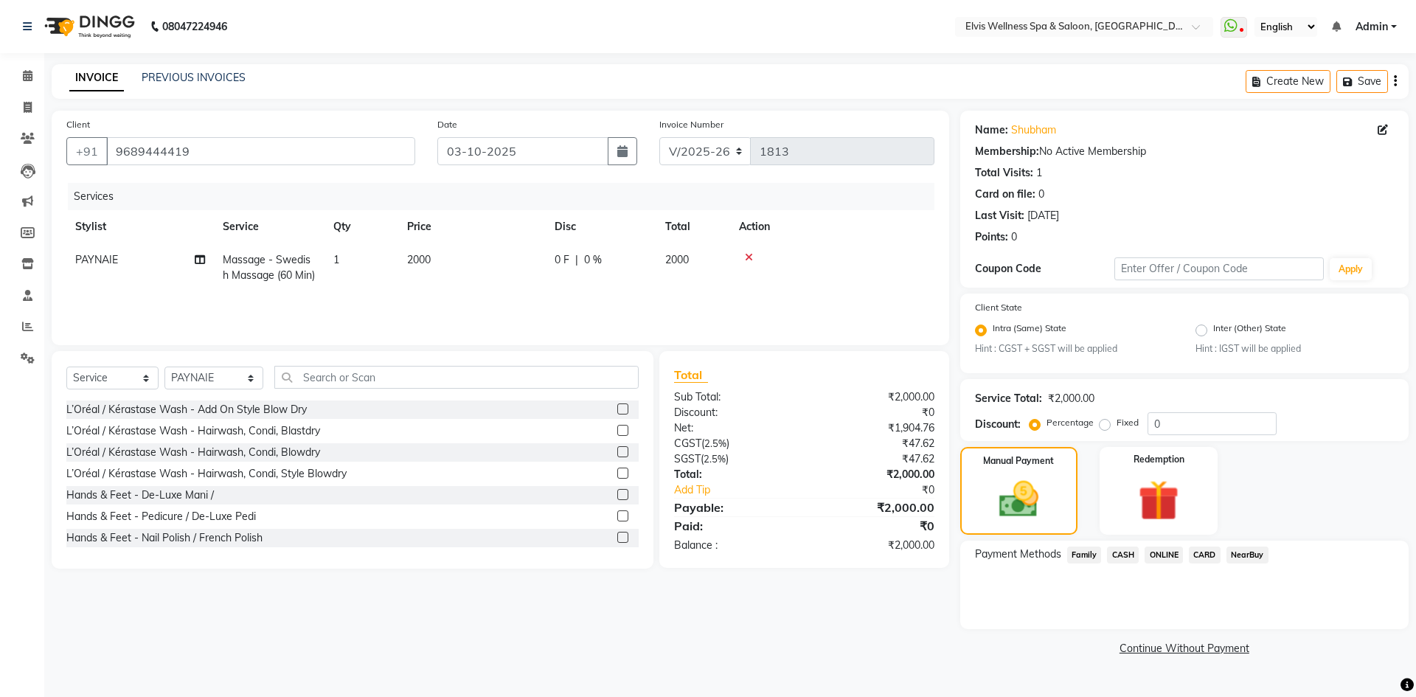
click at [1122, 554] on span "CASH" at bounding box center [1123, 554] width 32 height 17
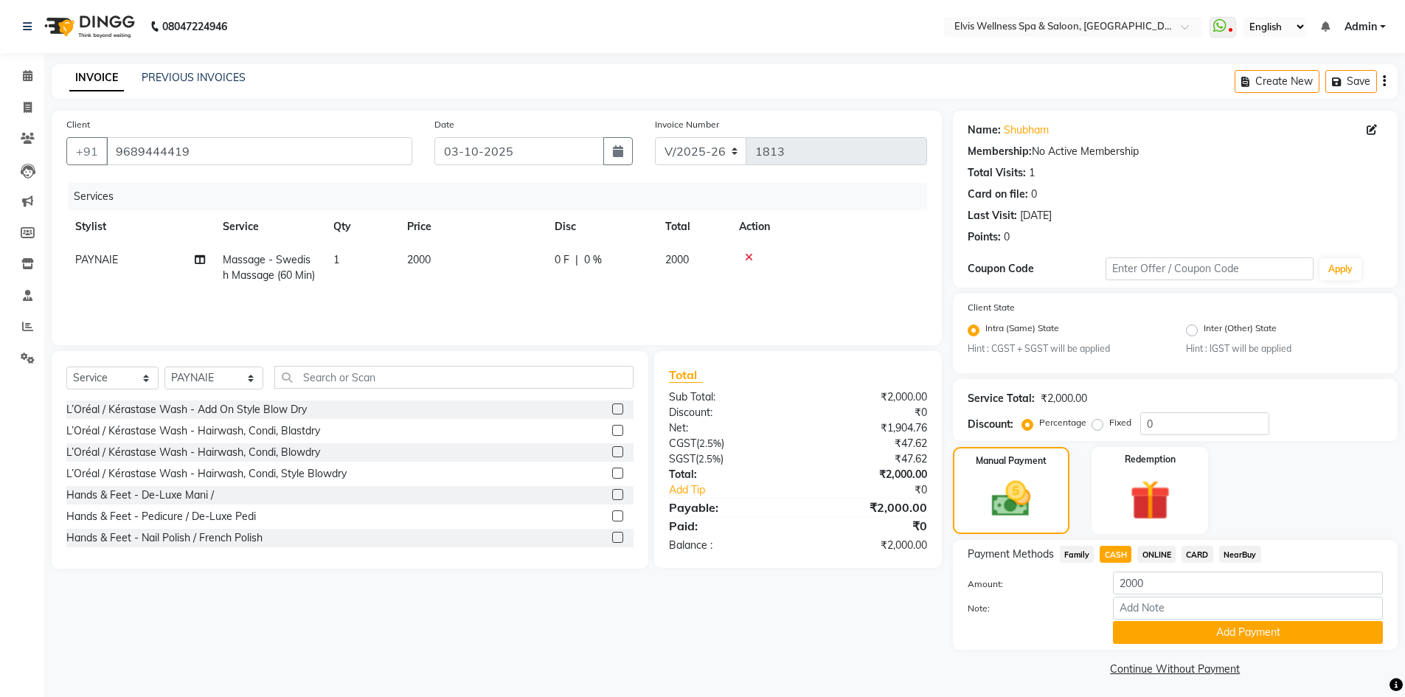
click at [1146, 559] on span "ONLINE" at bounding box center [1156, 554] width 38 height 17
click at [1228, 630] on button "Add Payment" at bounding box center [1248, 632] width 270 height 23
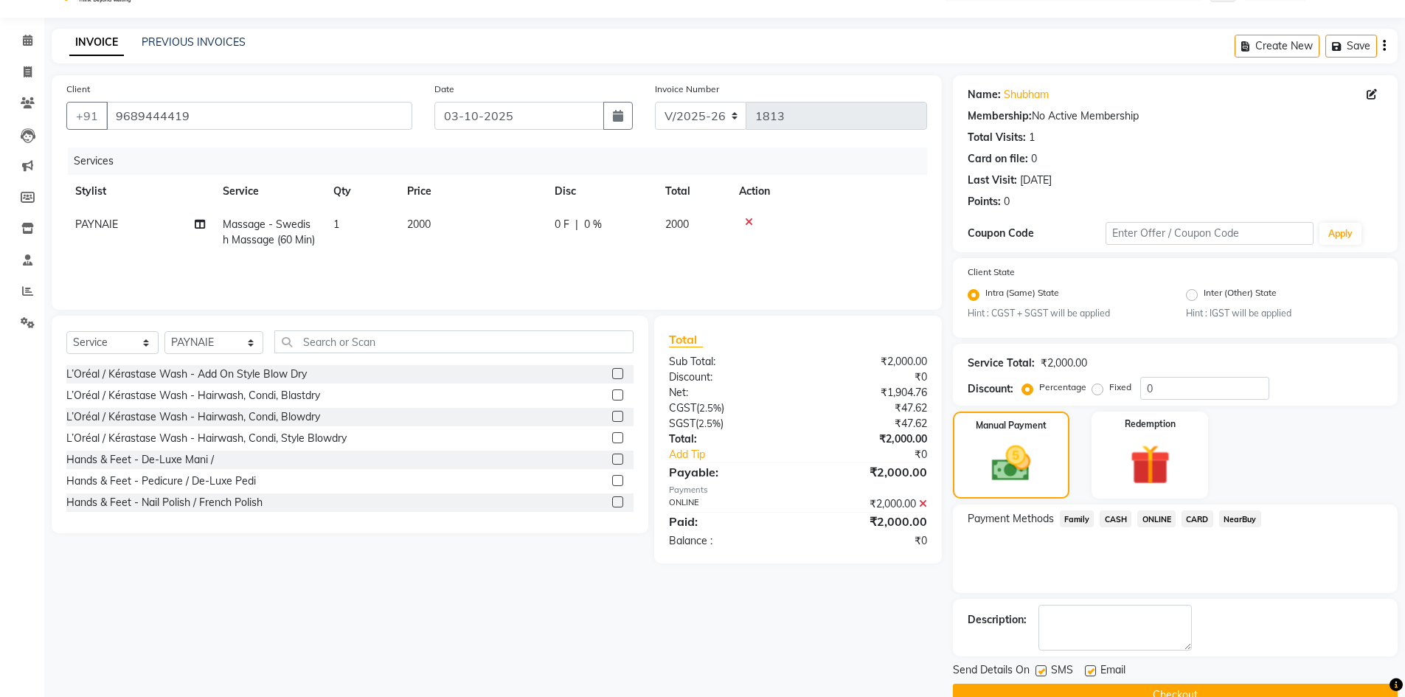
scroll to position [67, 0]
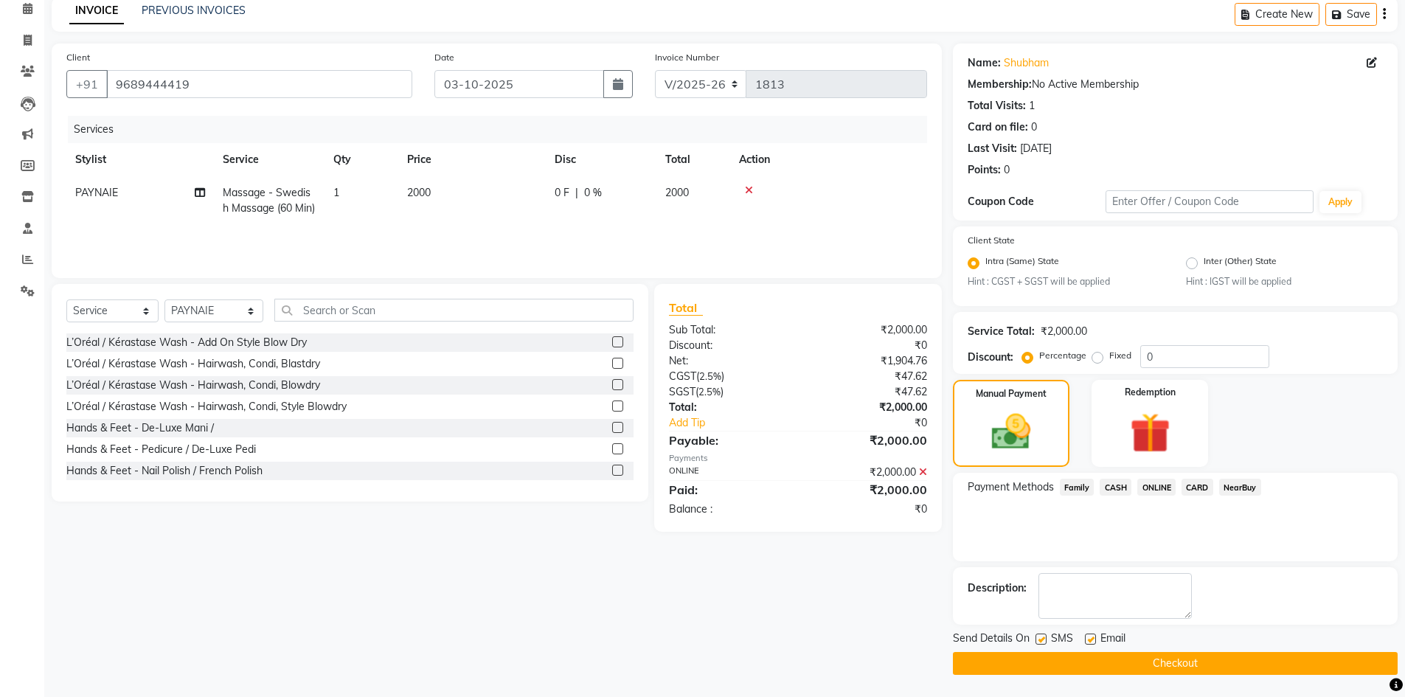
click at [1043, 639] on label at bounding box center [1040, 638] width 11 height 11
click at [1043, 639] on input "checkbox" at bounding box center [1040, 640] width 10 height 10
checkbox input "false"
click at [1122, 664] on button "Checkout" at bounding box center [1175, 663] width 445 height 23
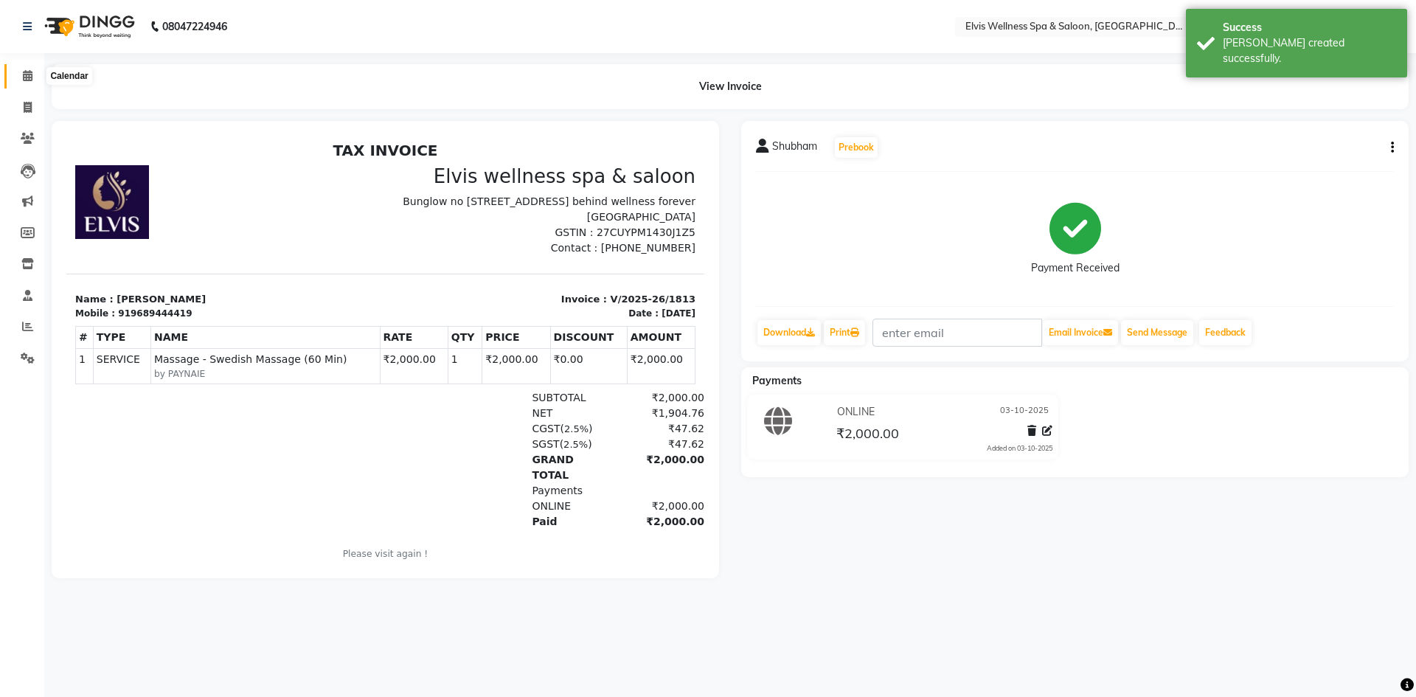
click at [27, 80] on icon at bounding box center [28, 75] width 10 height 11
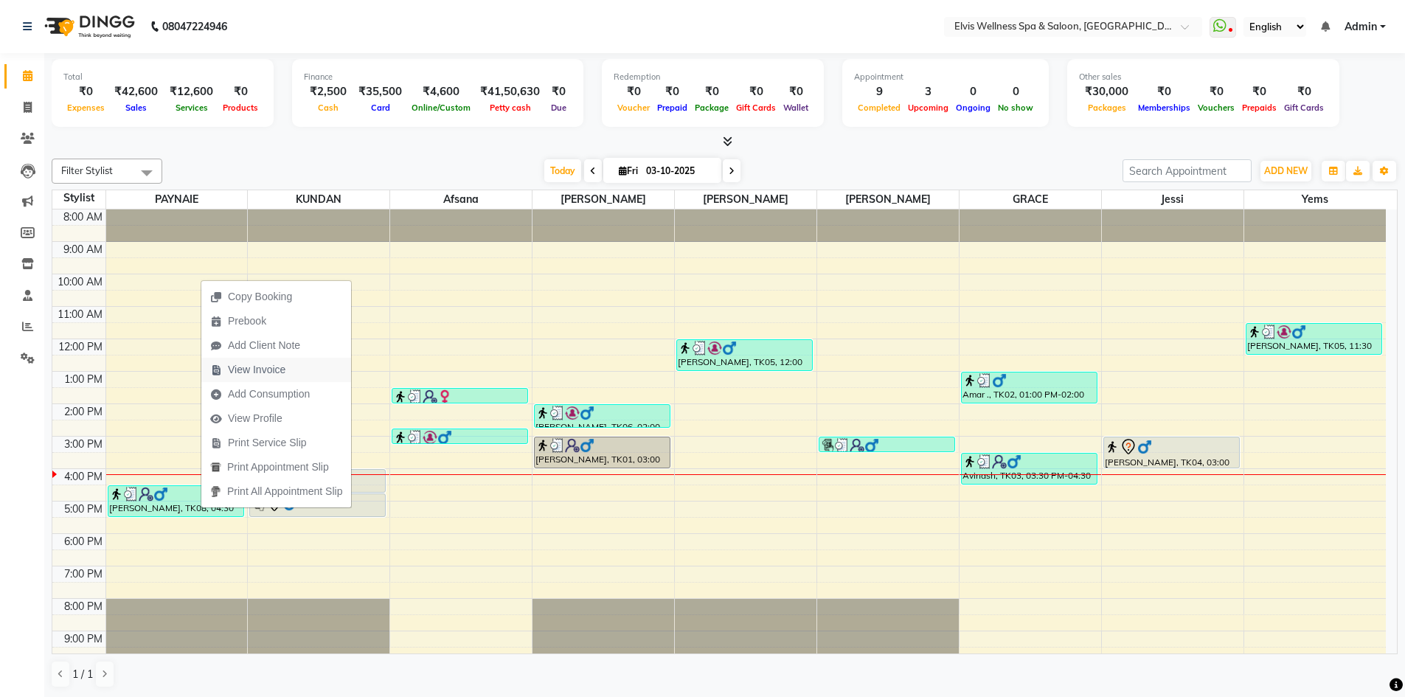
click at [269, 369] on span "View Invoice" at bounding box center [257, 369] width 58 height 15
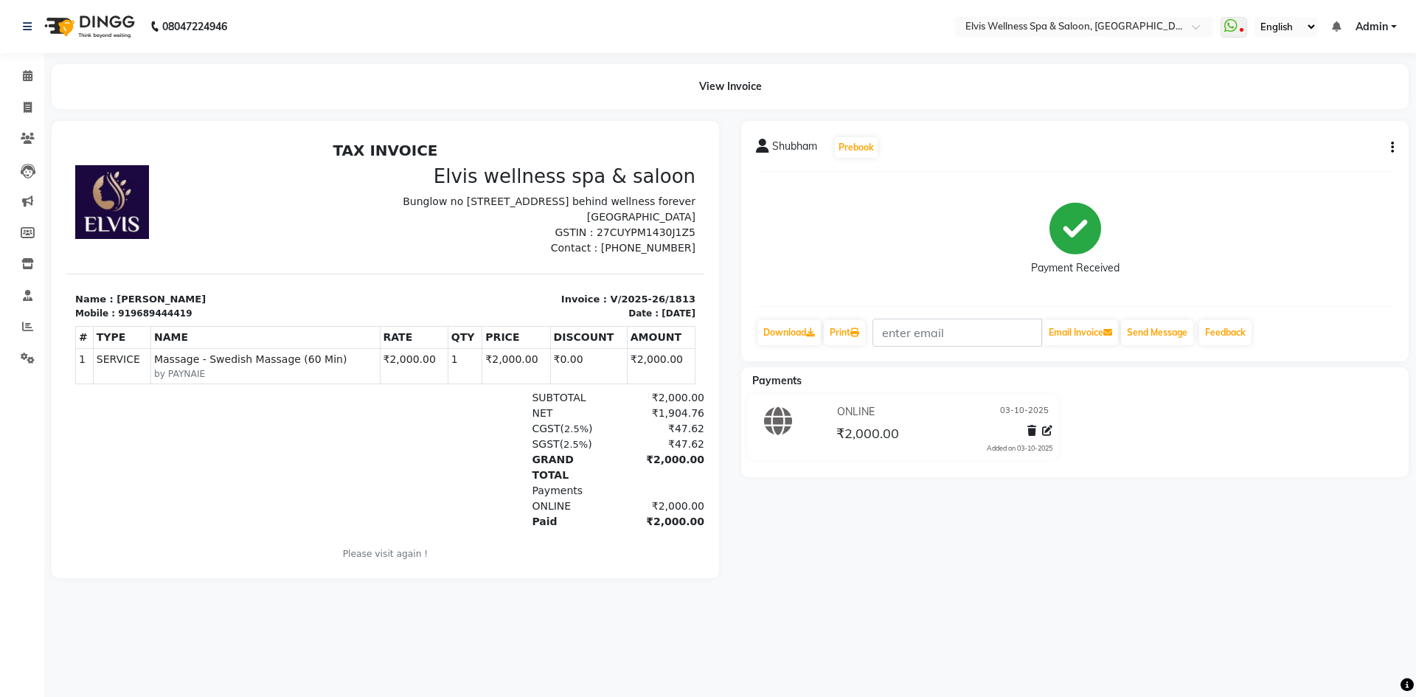
click at [1391, 147] on icon "button" at bounding box center [1392, 147] width 3 height 1
click at [1327, 126] on div "Split Service Amount" at bounding box center [1318, 129] width 101 height 18
select select "24318"
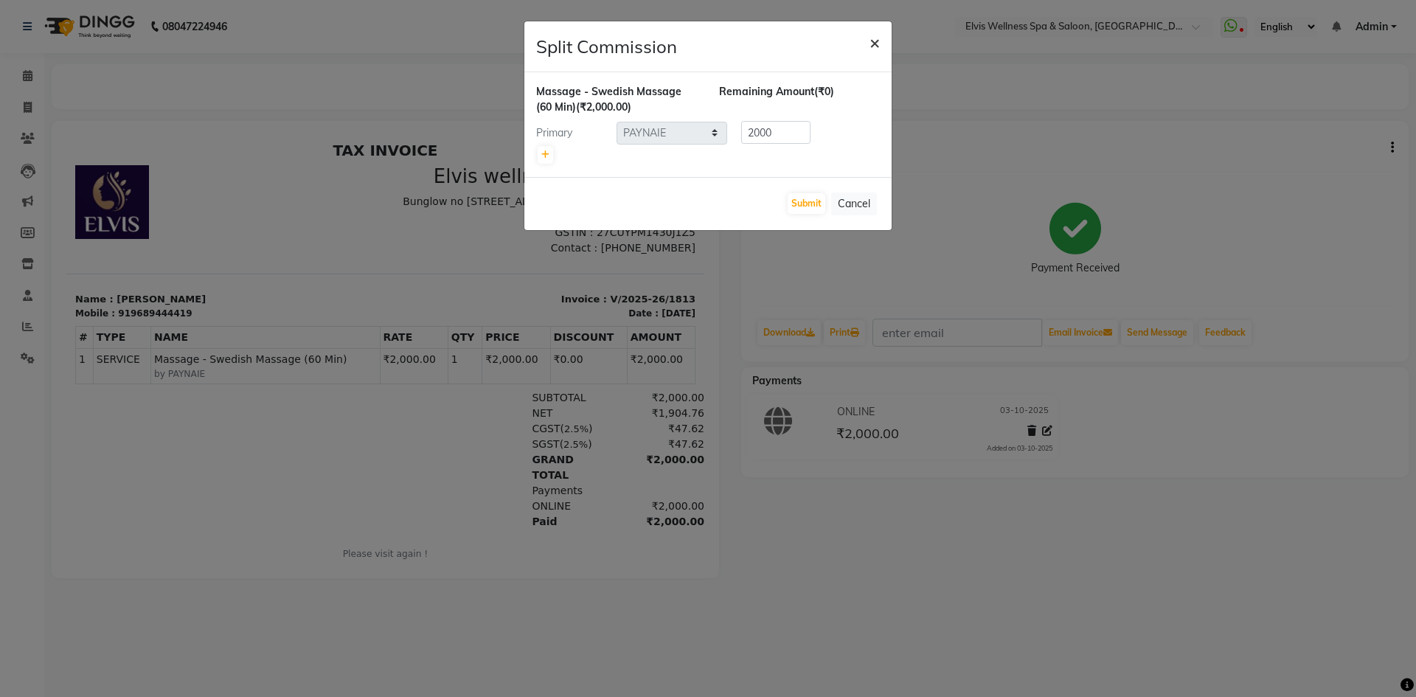
click at [877, 47] on span "×" at bounding box center [874, 42] width 10 height 22
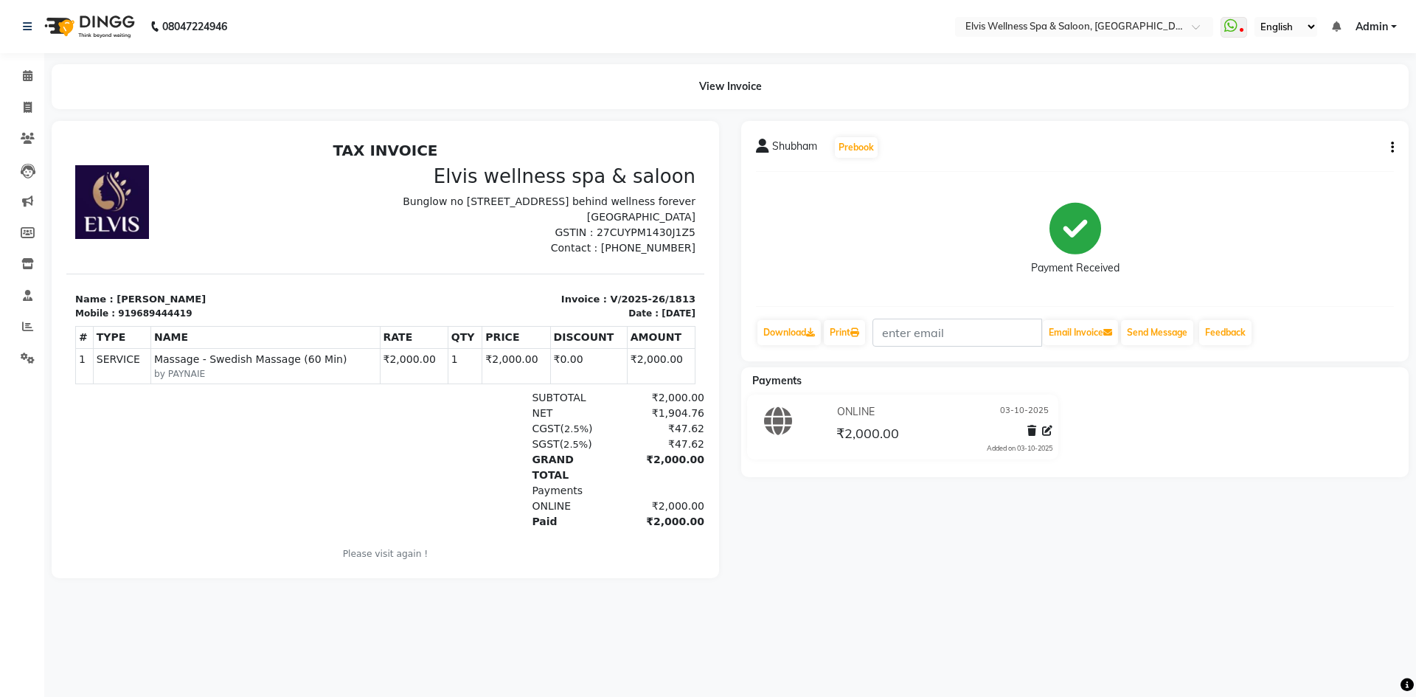
click at [1393, 147] on icon "button" at bounding box center [1392, 147] width 3 height 1
click at [1298, 164] on div "Edit Invoice" at bounding box center [1318, 166] width 101 height 18
select select "service"
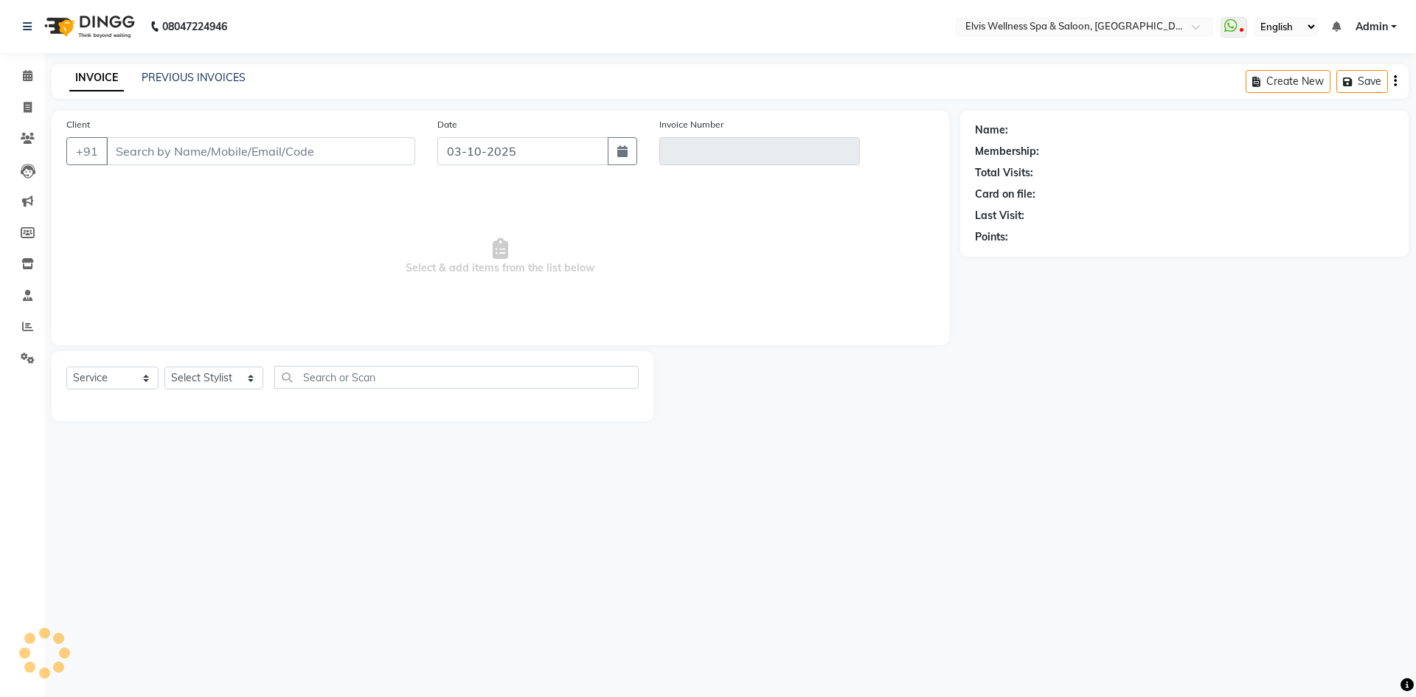
type input "9689444419"
type input "V/2025-26/1813"
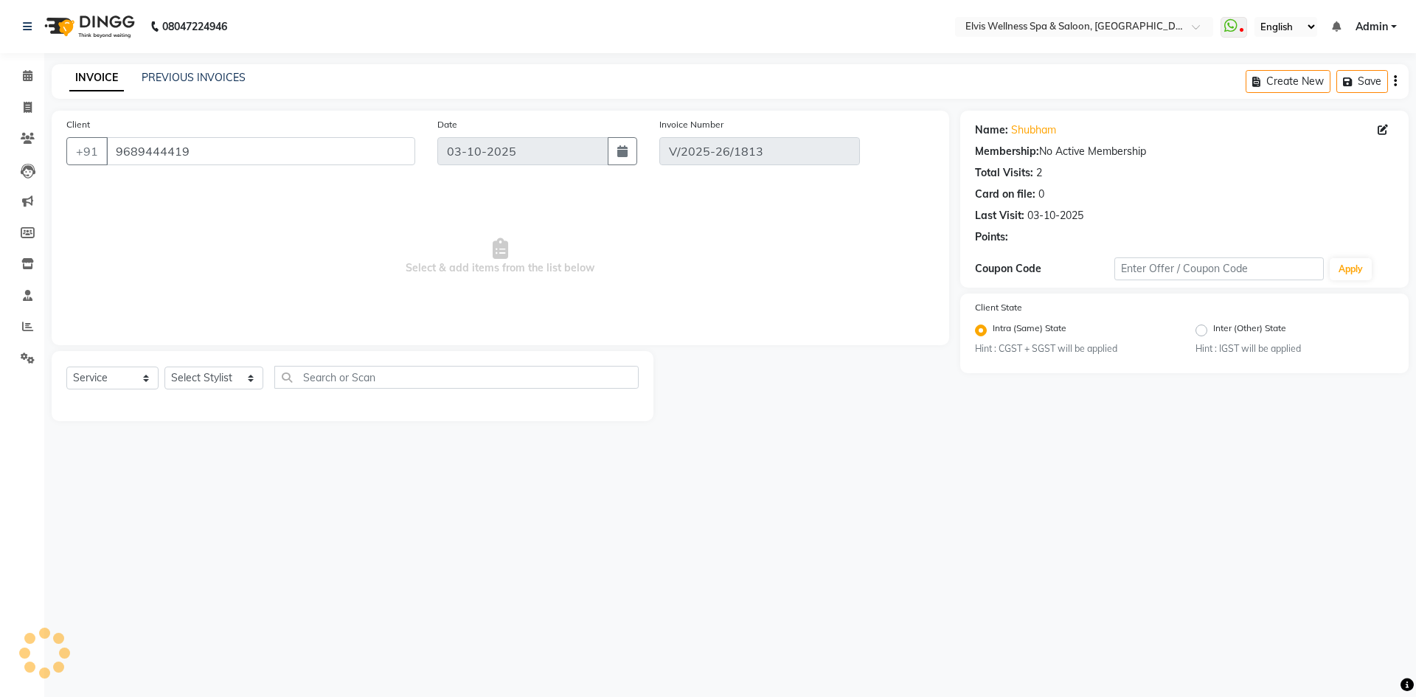
select select "select"
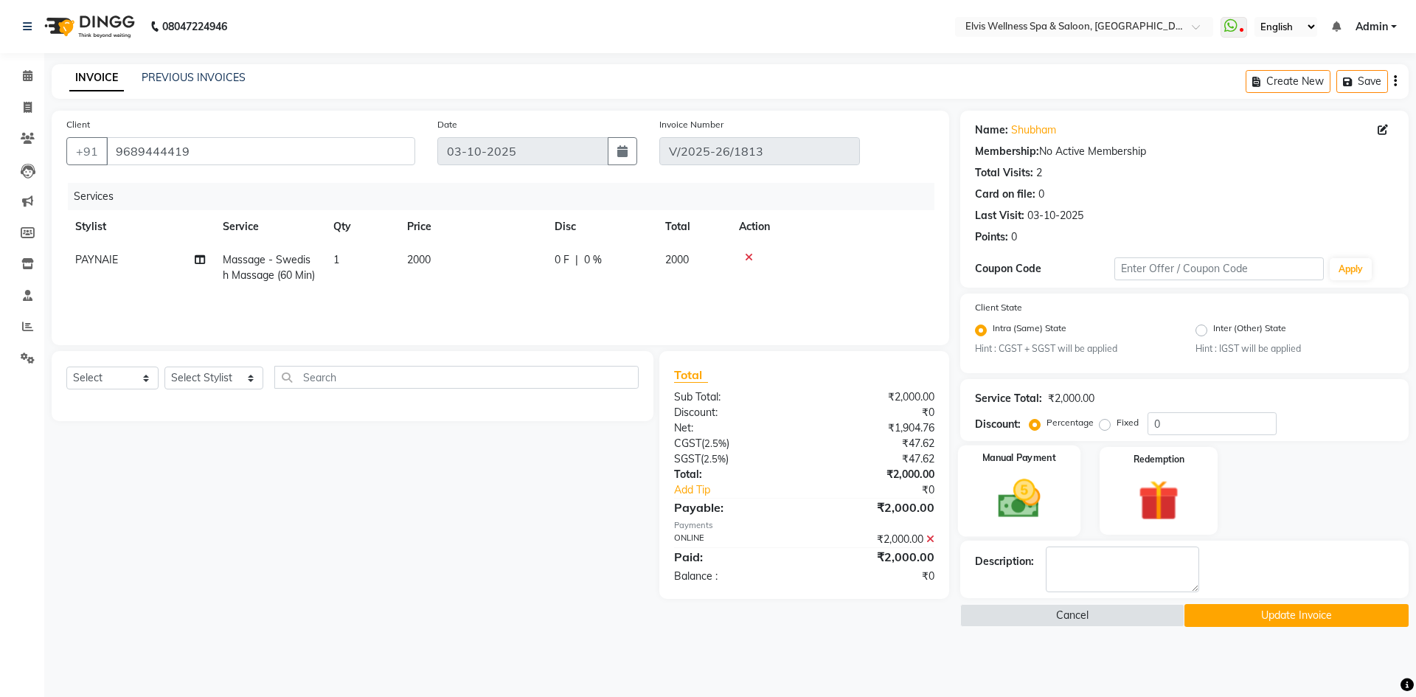
click at [1024, 501] on img at bounding box center [1018, 499] width 69 height 49
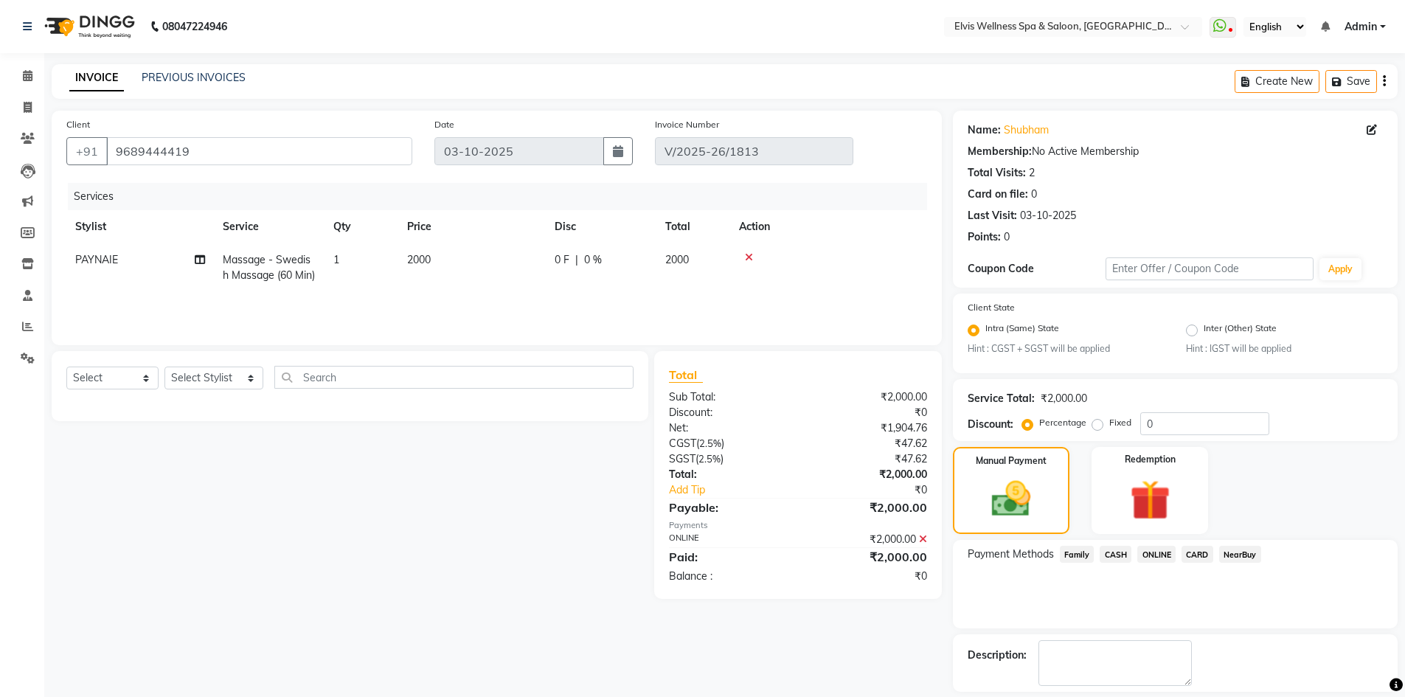
click at [1110, 552] on span "CASH" at bounding box center [1115, 554] width 32 height 17
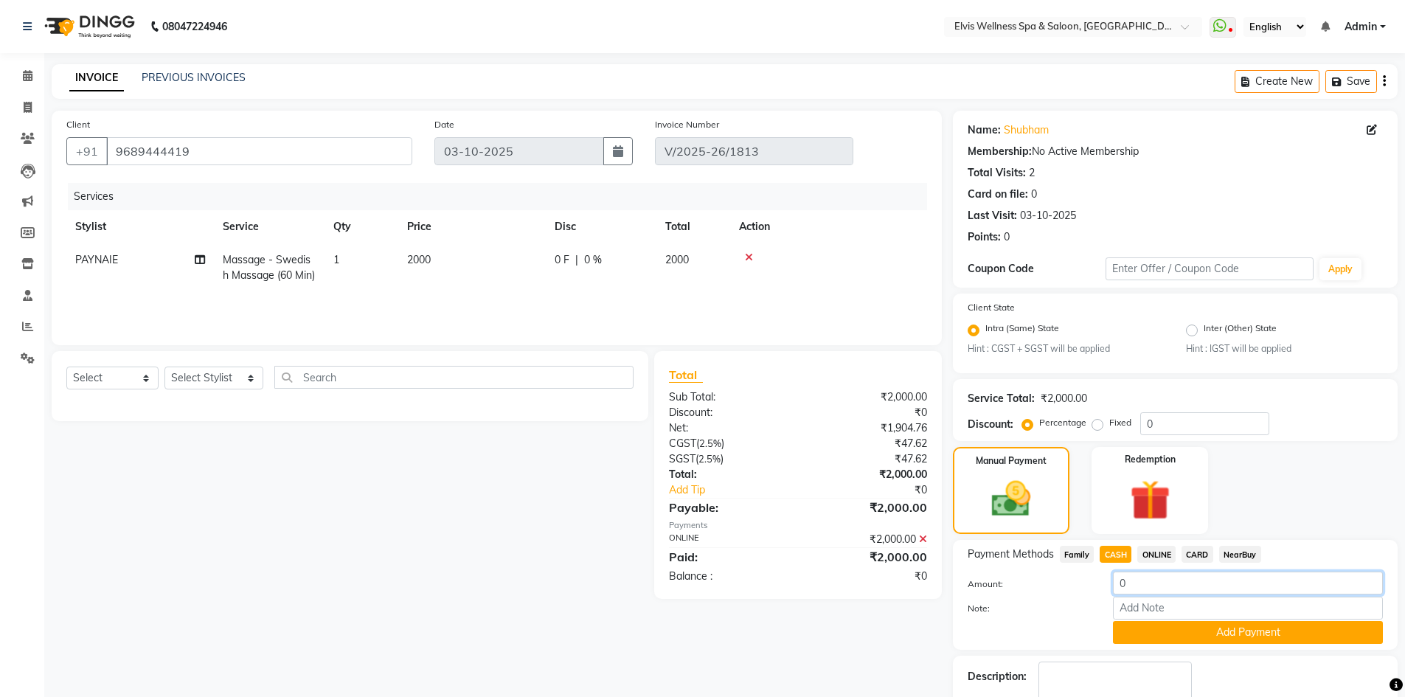
click at [1139, 587] on input "0" at bounding box center [1248, 582] width 270 height 23
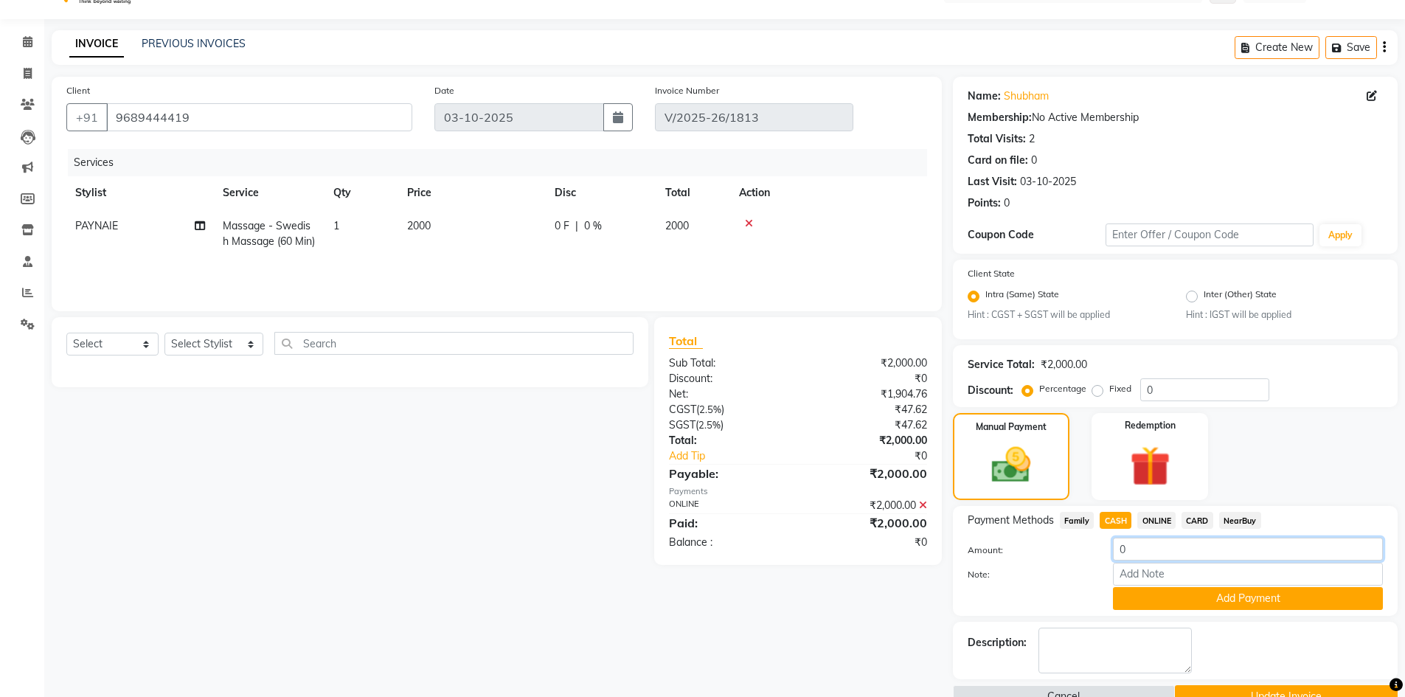
scroll to position [67, 0]
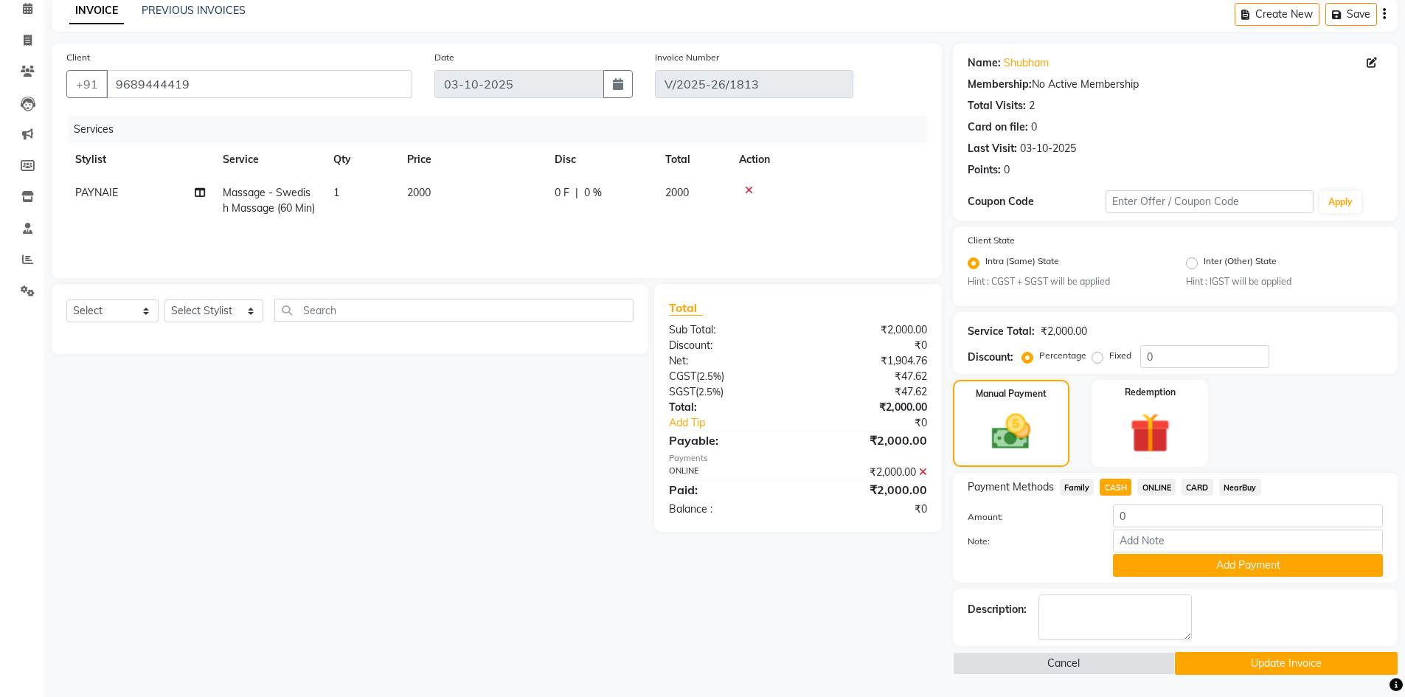
click at [922, 470] on icon at bounding box center [923, 472] width 8 height 10
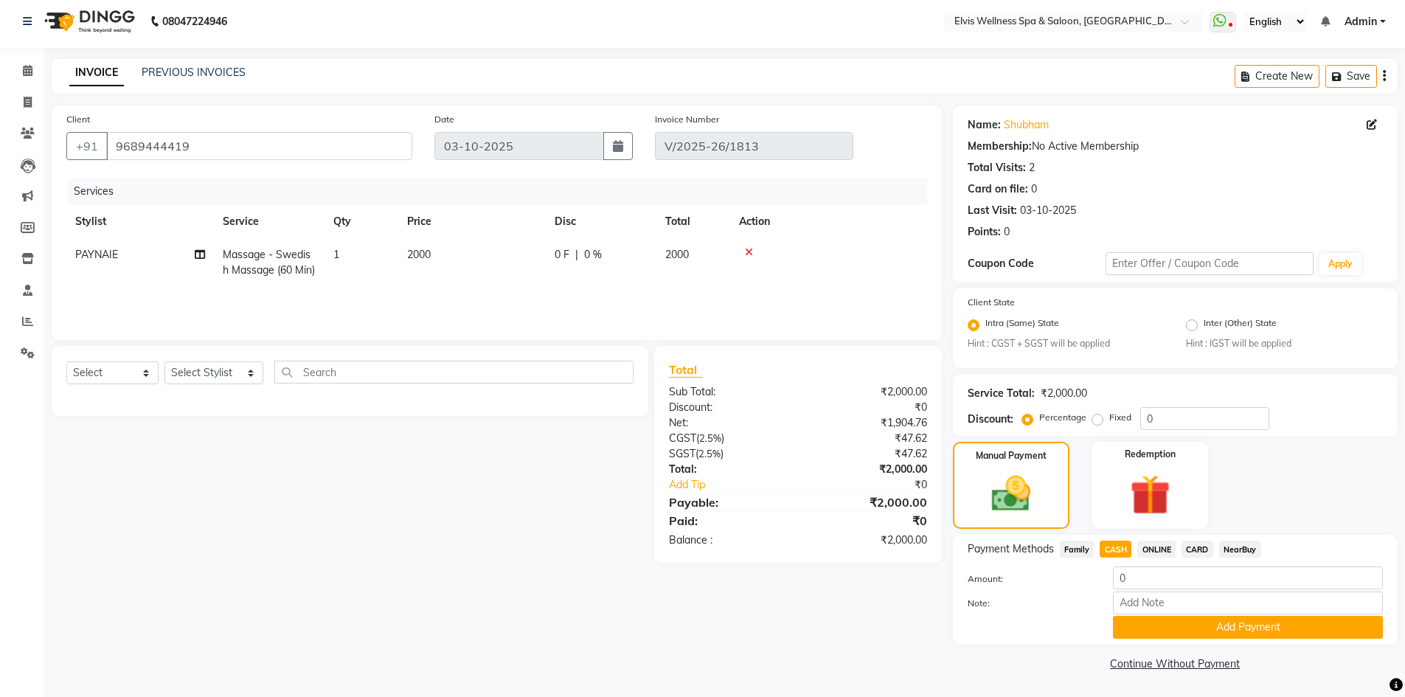
scroll to position [5, 0]
click at [1080, 547] on span "Family" at bounding box center [1077, 548] width 35 height 17
type input "2000"
click at [1118, 546] on span "CASH" at bounding box center [1115, 548] width 32 height 17
click at [1241, 632] on button "Add Payment" at bounding box center [1248, 627] width 270 height 23
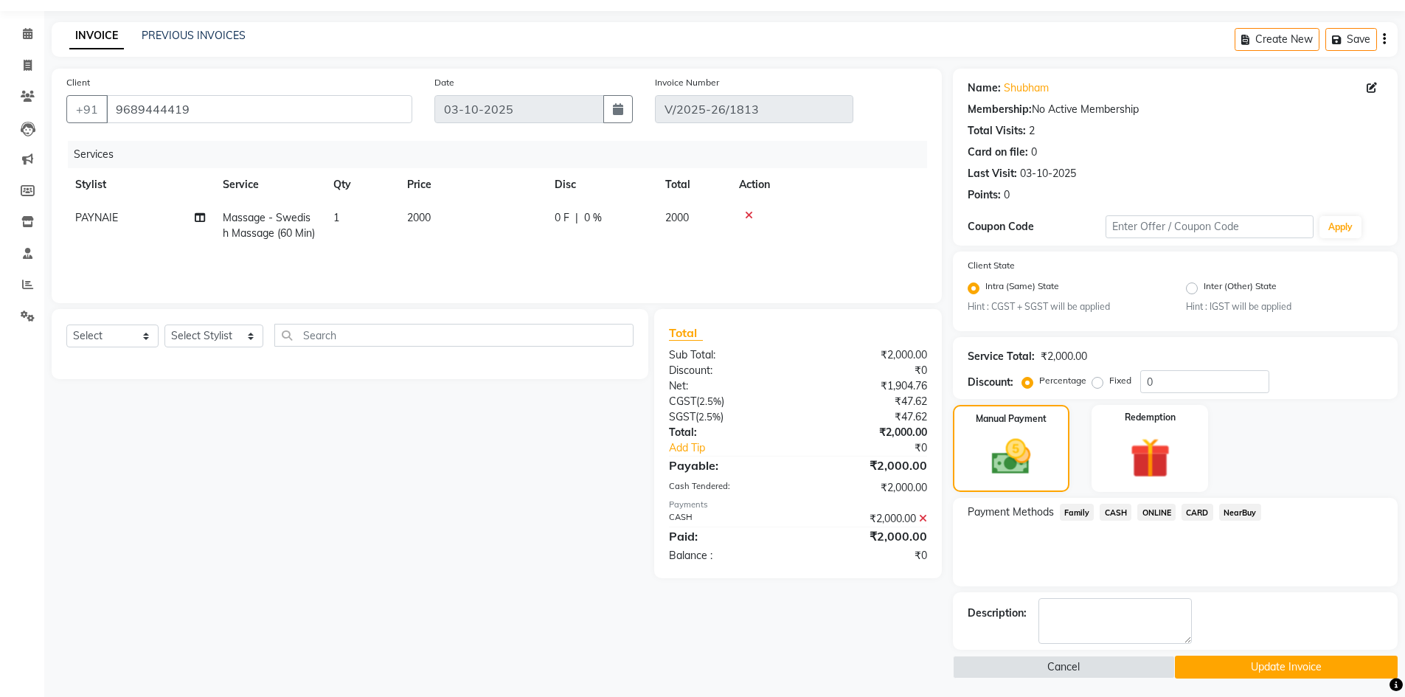
scroll to position [46, 0]
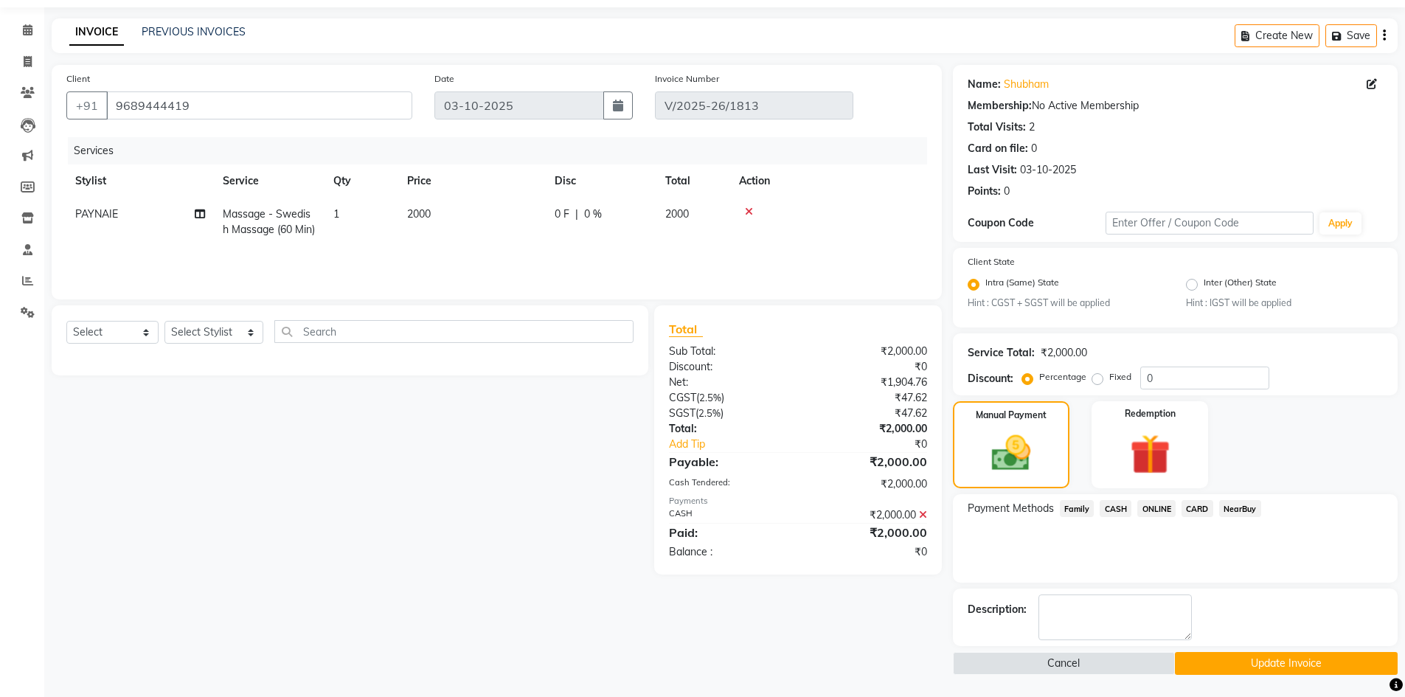
click at [1220, 659] on button "Update Invoice" at bounding box center [1286, 663] width 223 height 23
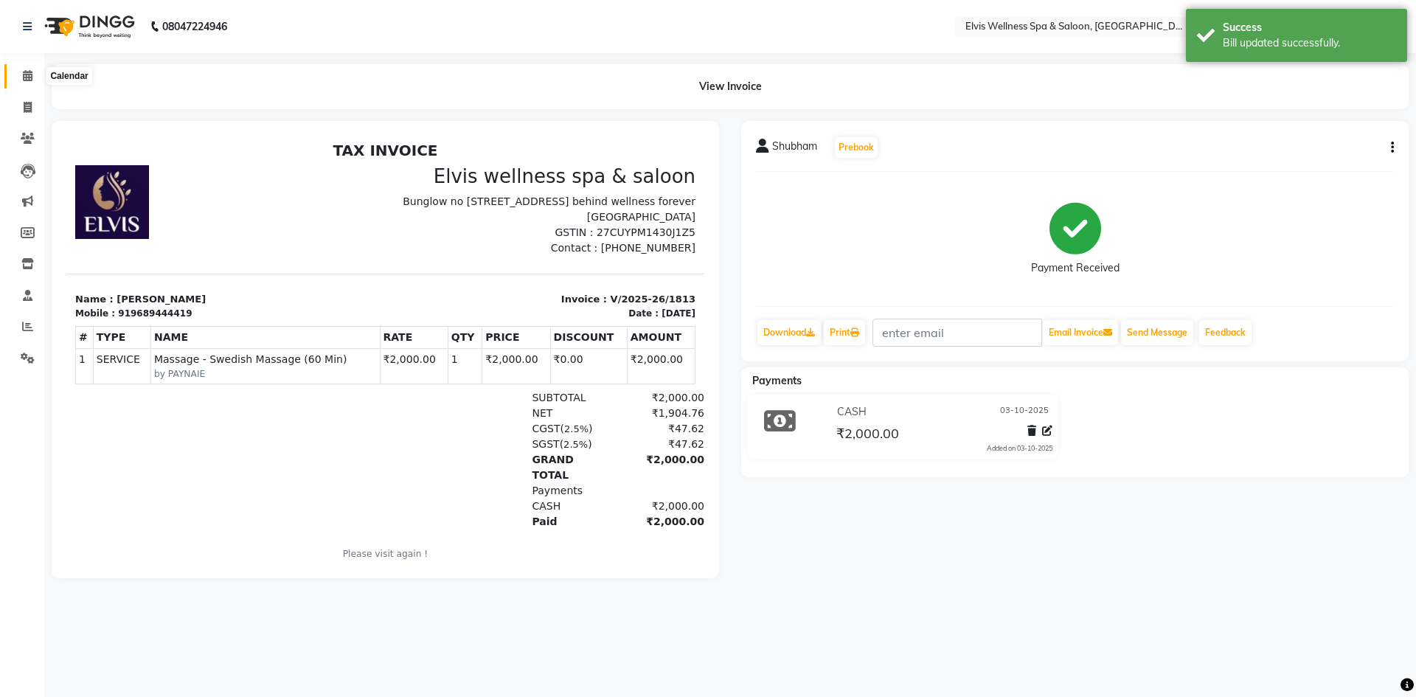
click at [35, 74] on span at bounding box center [28, 76] width 26 height 17
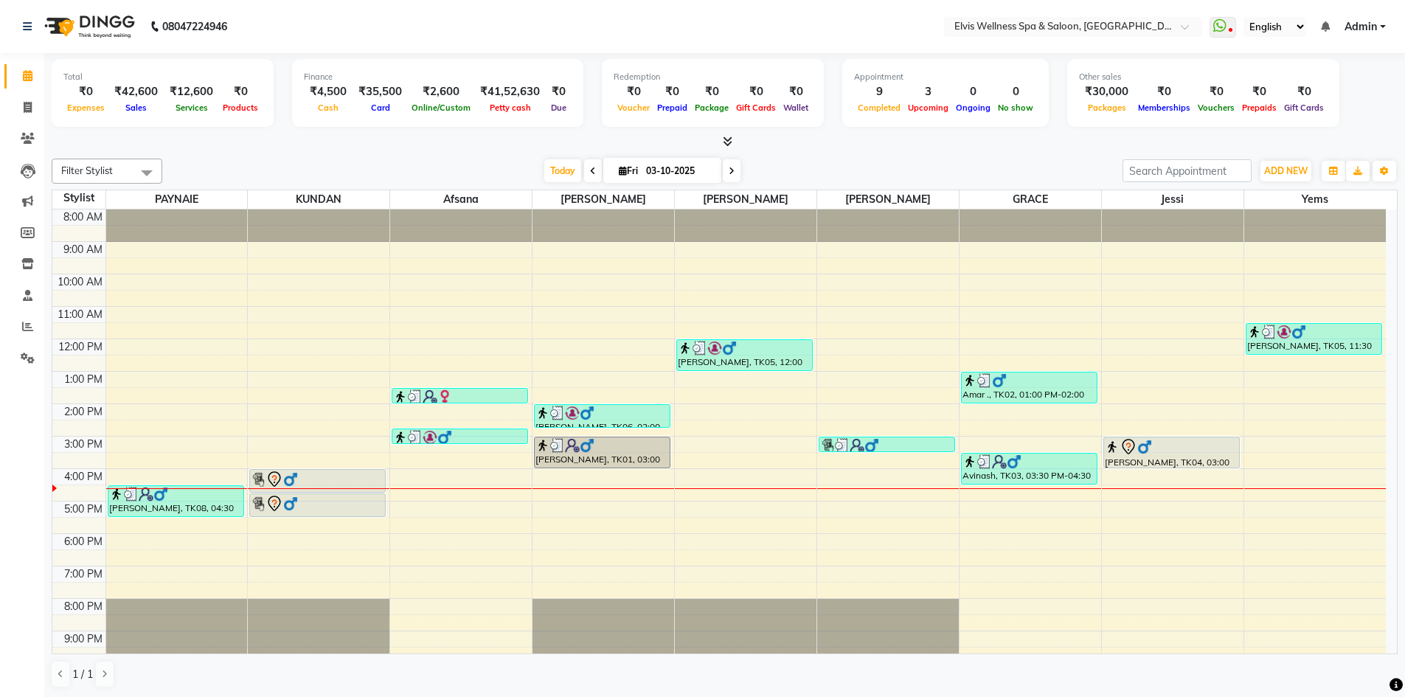
click at [1270, 516] on div "8:00 AM 9:00 AM 10:00 AM 11:00 AM 12:00 PM 1:00 PM 2:00 PM 3:00 PM 4:00 PM 5:00…" at bounding box center [718, 452] width 1333 height 486
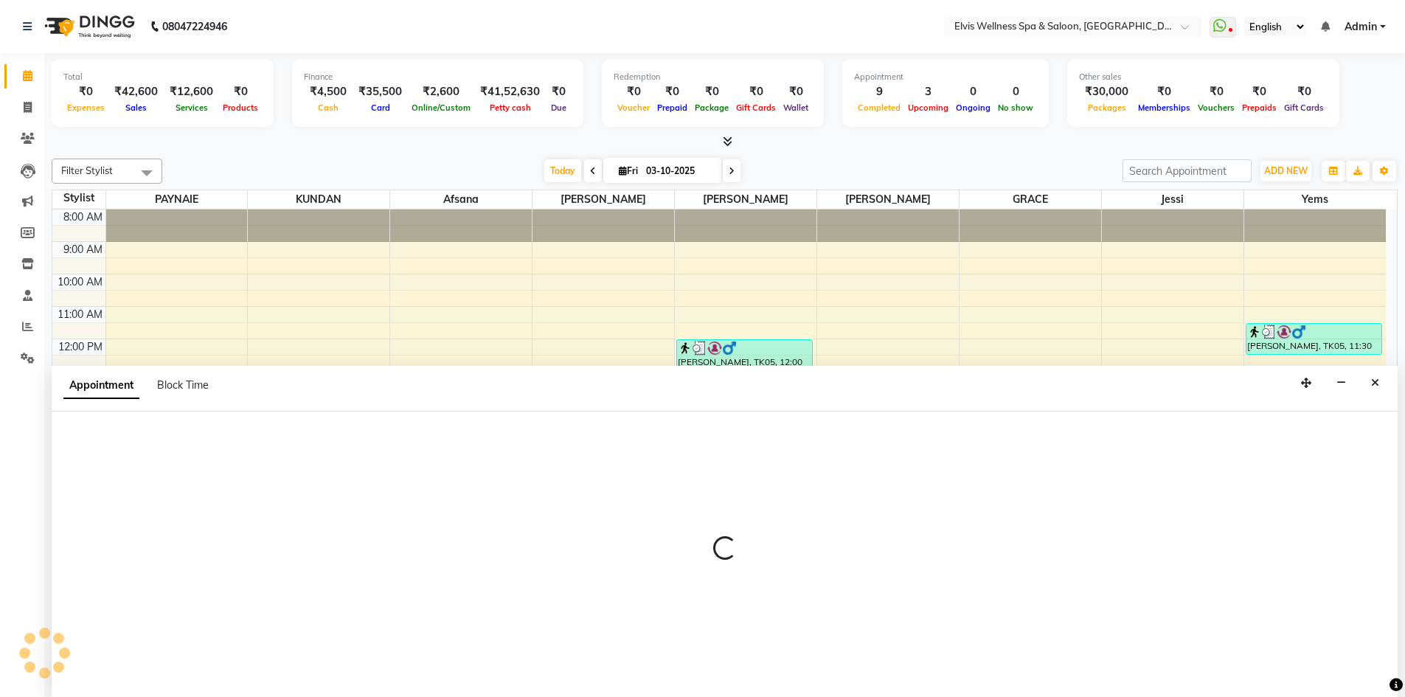
scroll to position [1, 0]
select select "79749"
select select "tentative"
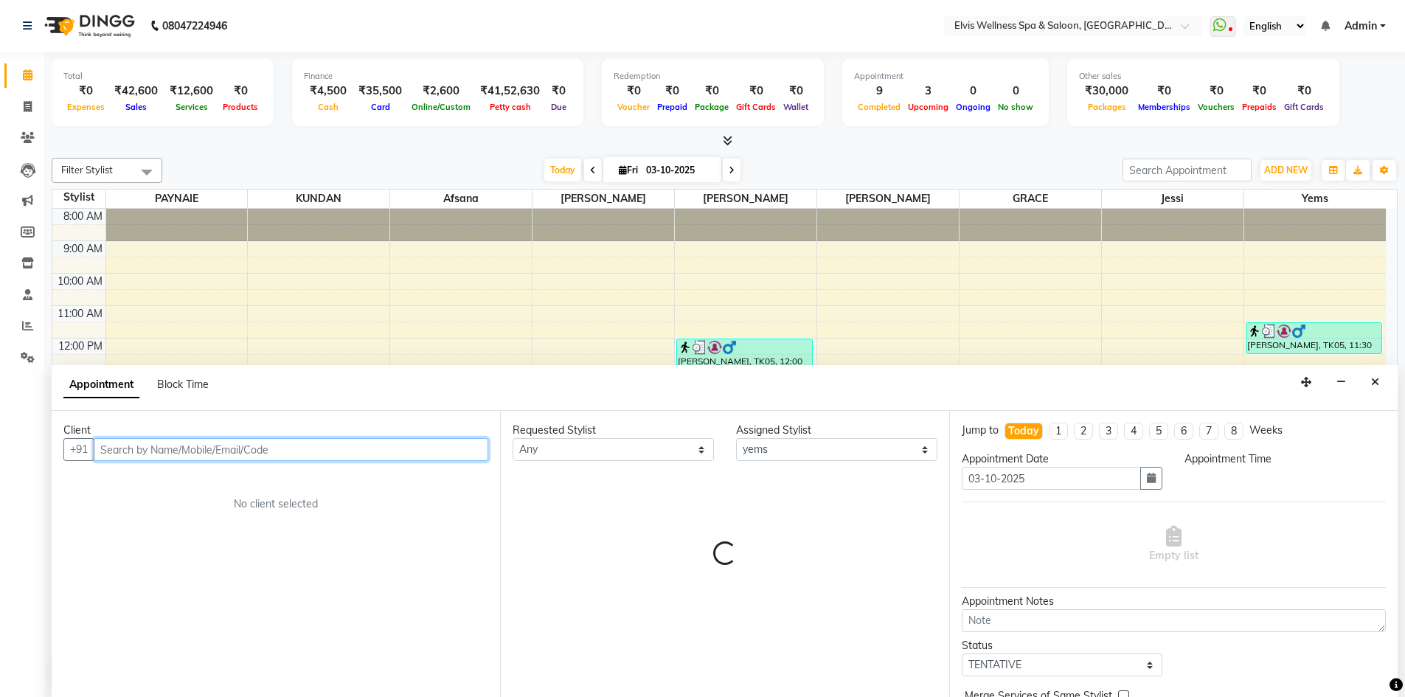
select select "1020"
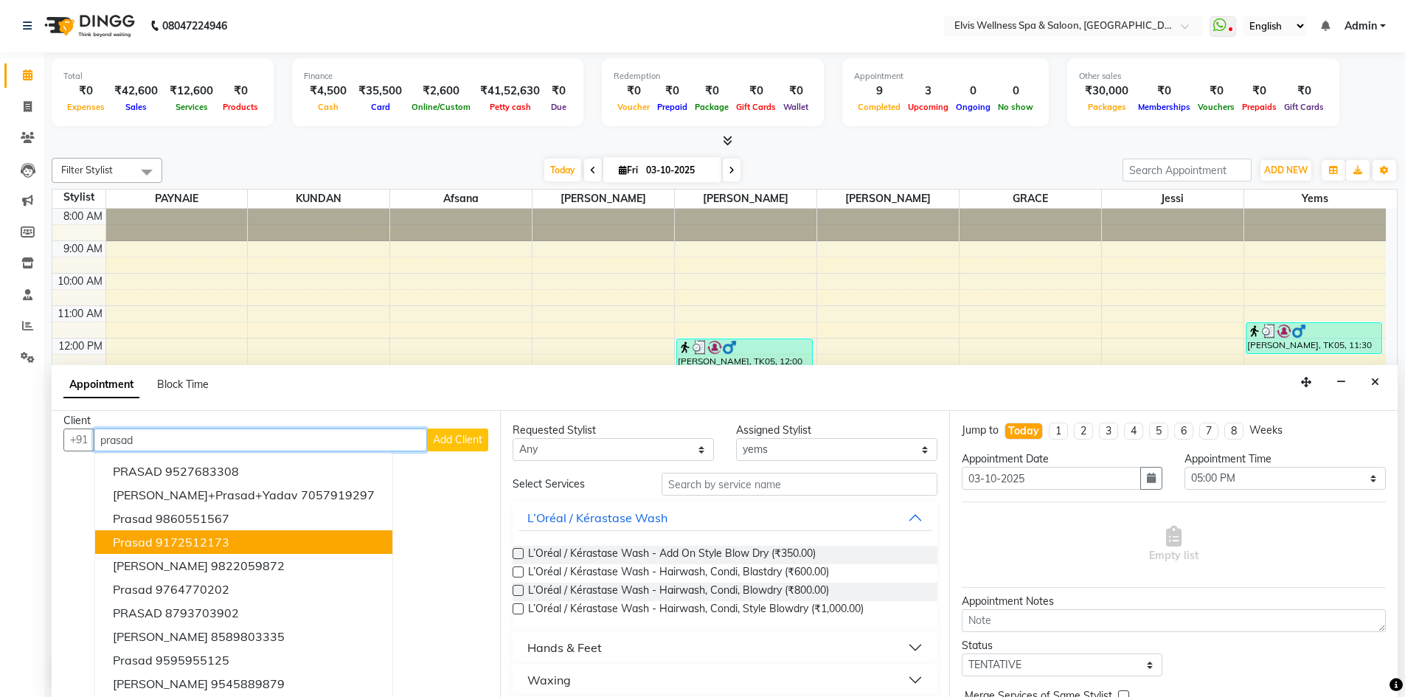
scroll to position [15, 0]
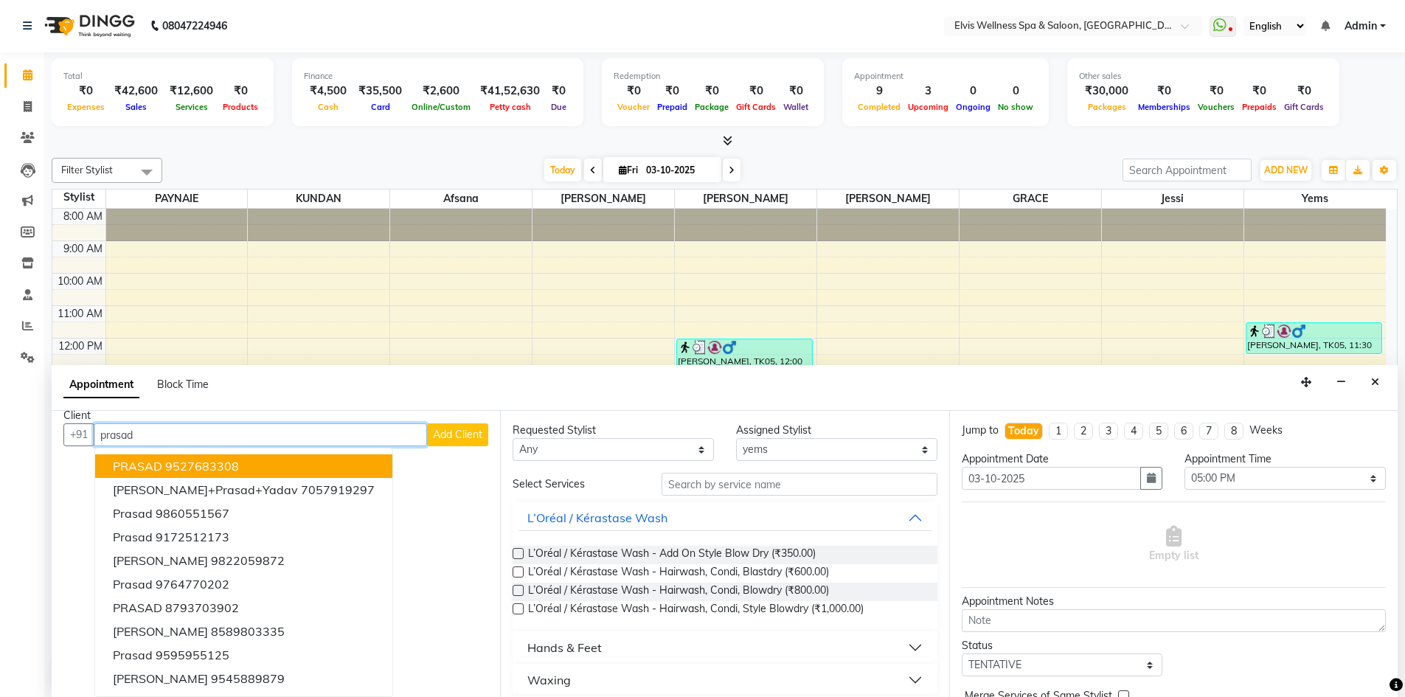
click at [239, 466] on button "PRASAD 9527683308" at bounding box center [243, 466] width 297 height 24
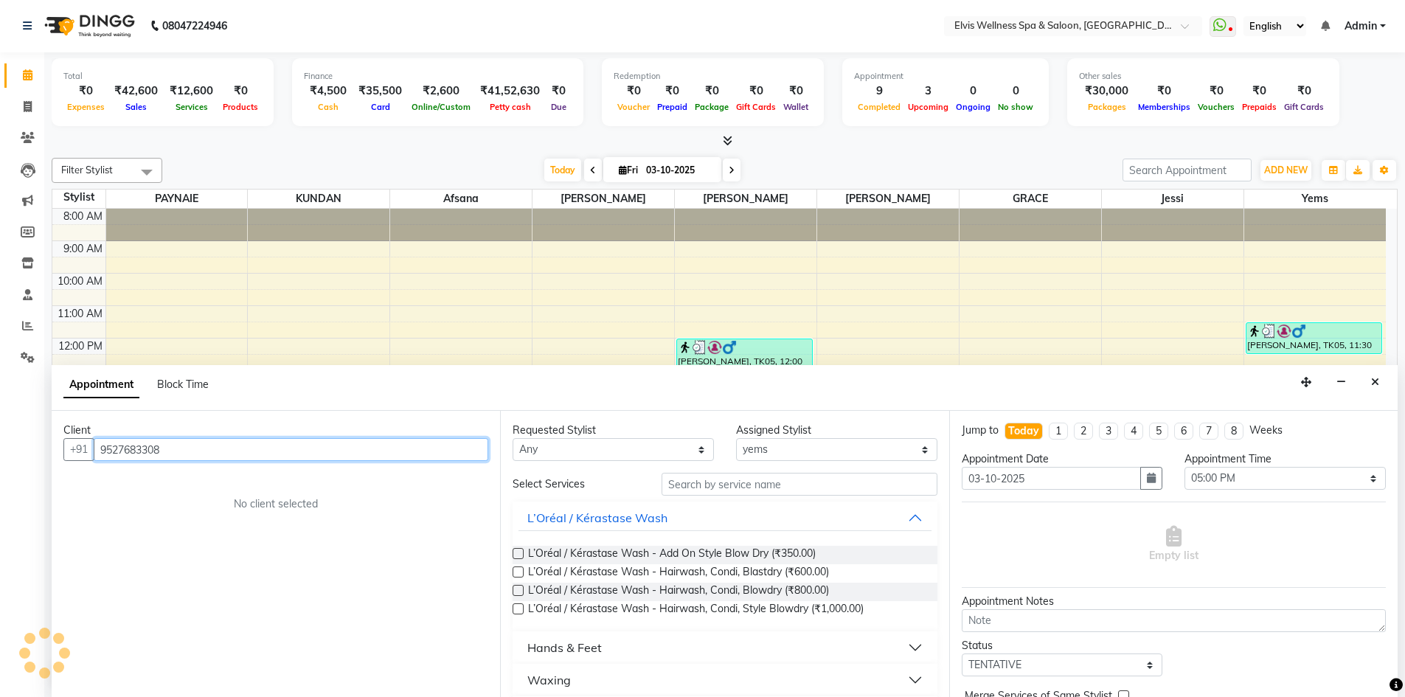
scroll to position [0, 0]
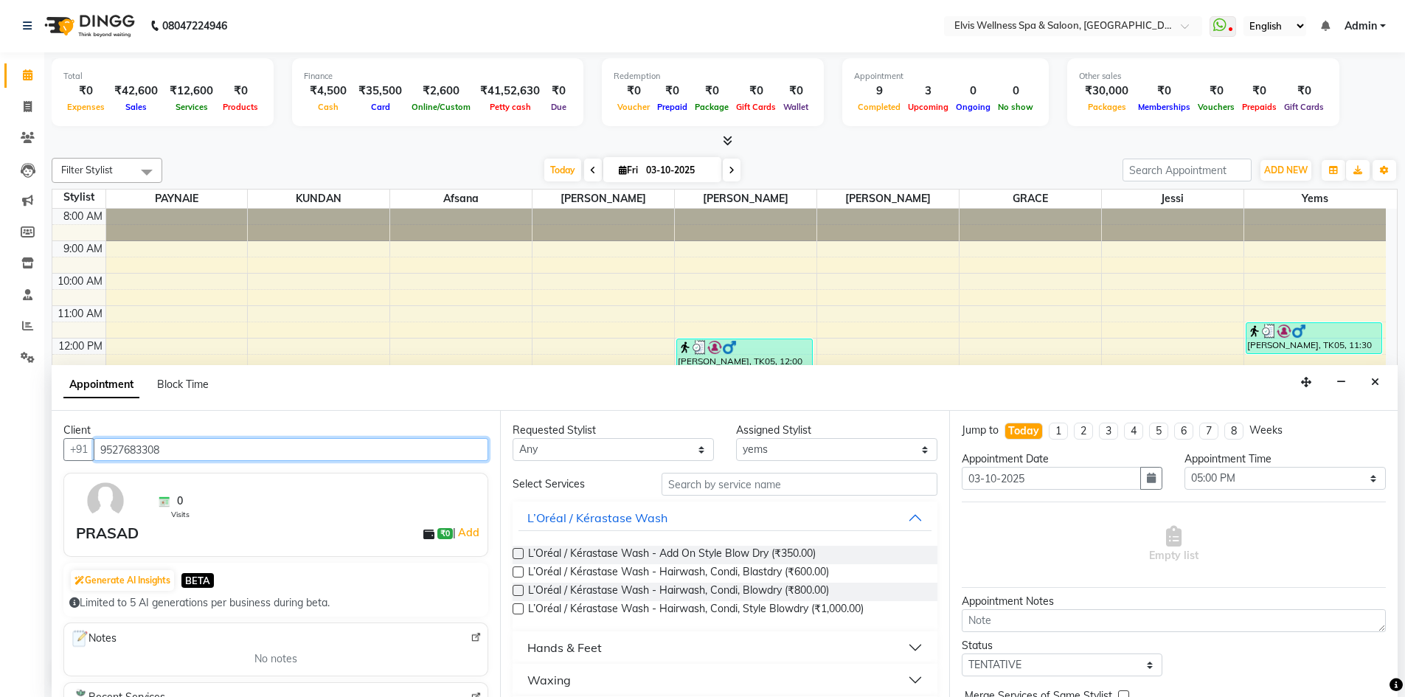
type input "9527683308"
click at [707, 482] on input "text" at bounding box center [799, 484] width 276 height 23
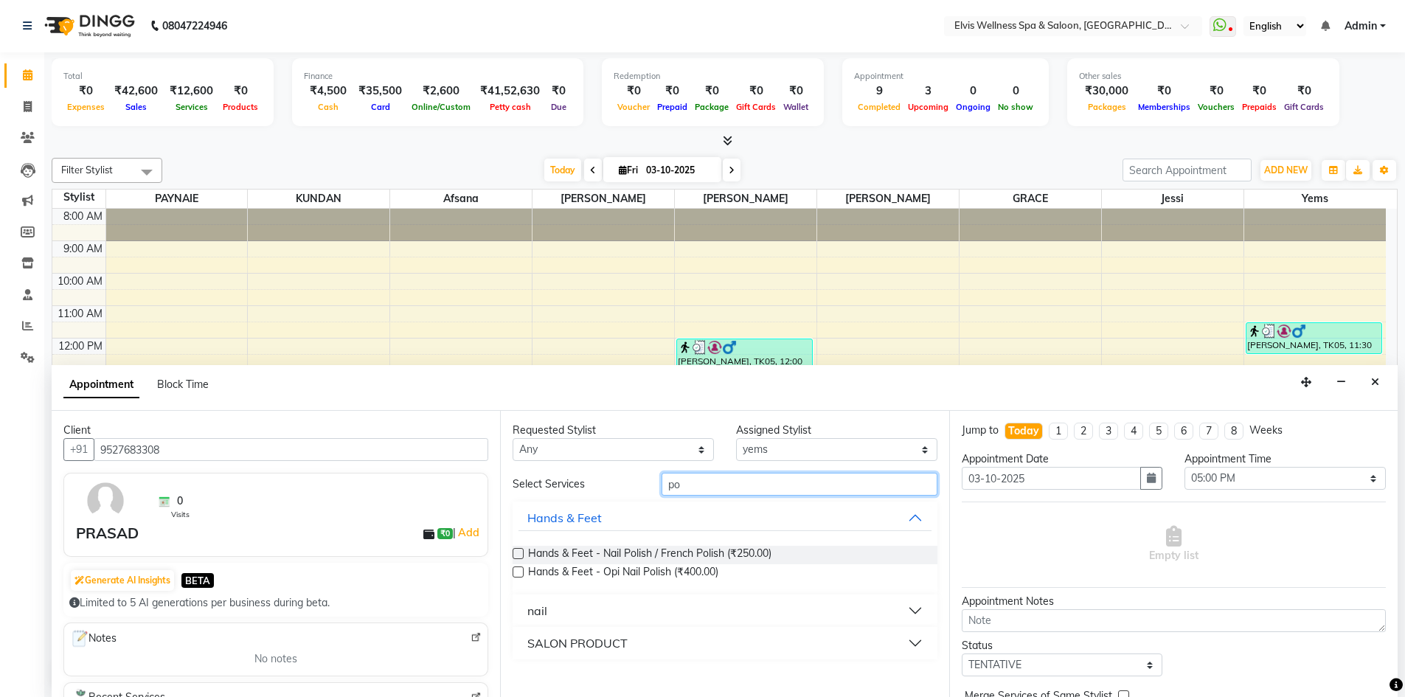
type input "p"
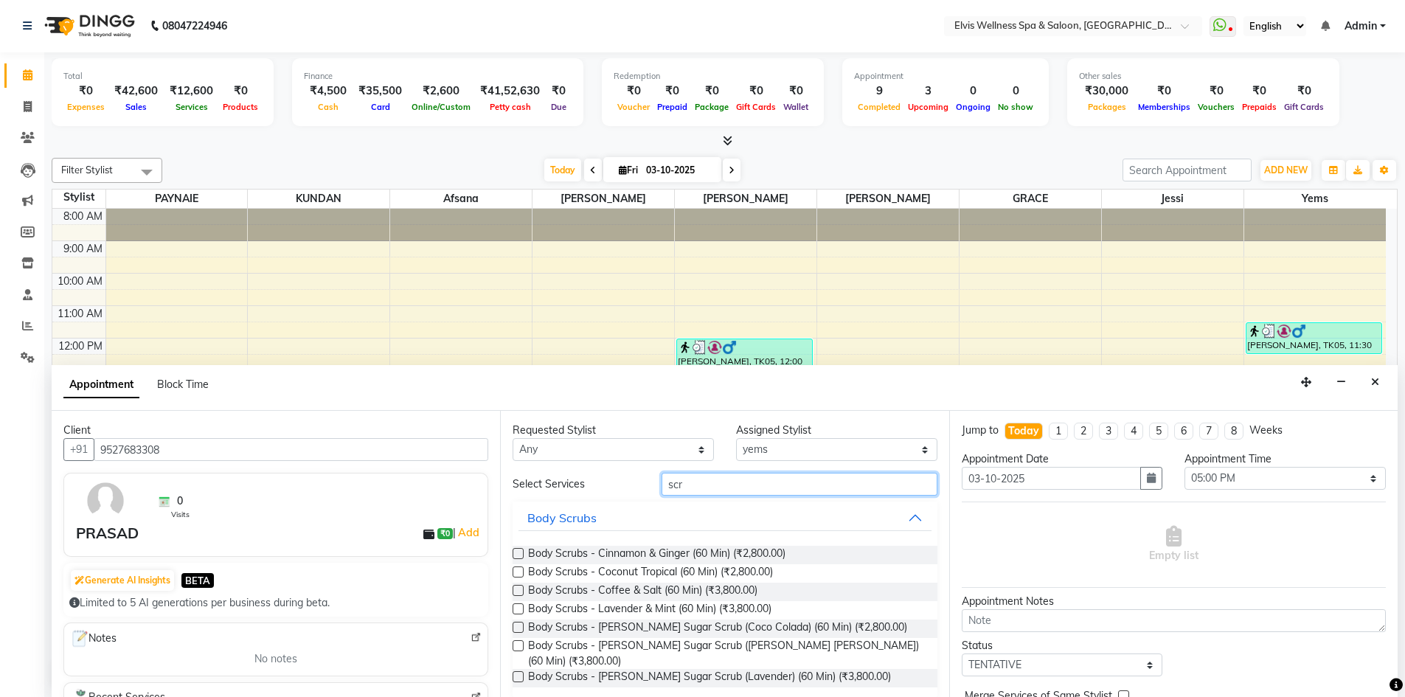
type input "scr"
click at [518, 590] on label at bounding box center [517, 590] width 11 height 11
click at [518, 590] on input "checkbox" at bounding box center [517, 592] width 10 height 10
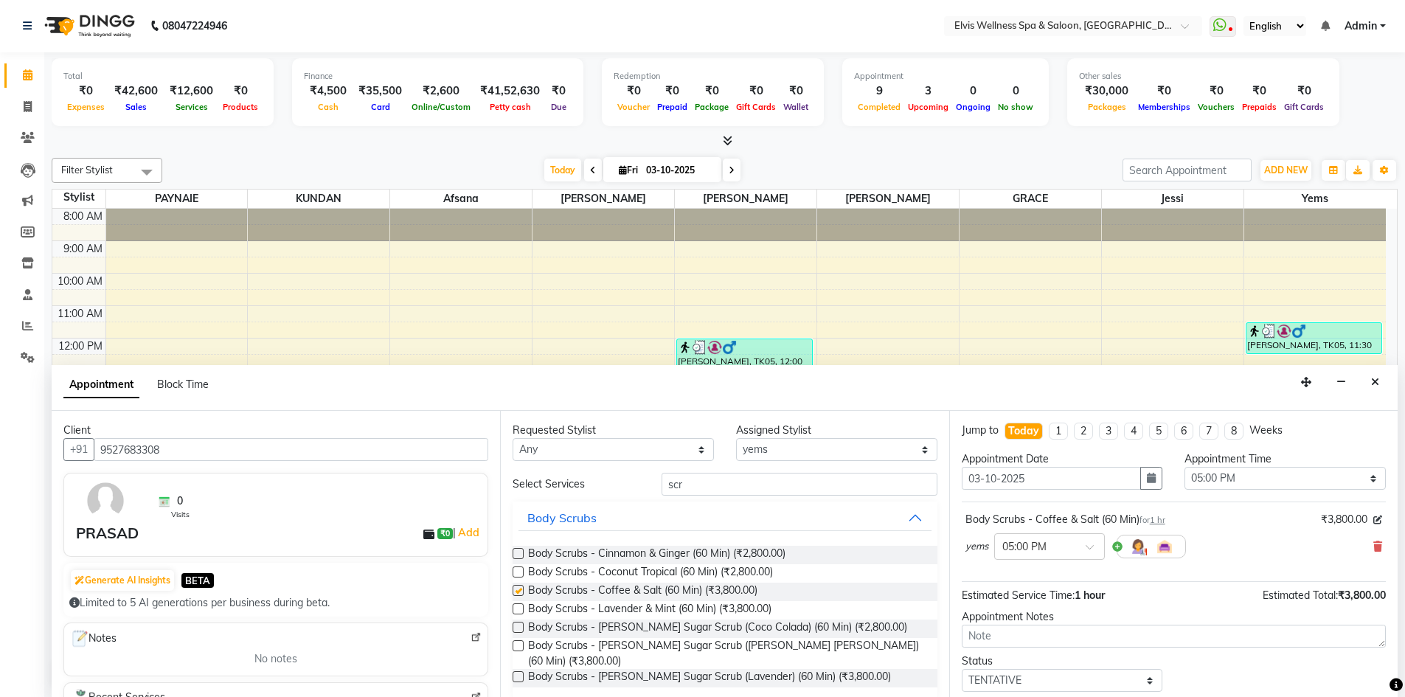
checkbox input "false"
click at [847, 453] on select "Select Afsana Eunice GRACE Heidi jessi KUNDAN LUCY PAYNAIE yems" at bounding box center [836, 449] width 201 height 23
select select "24328"
click at [736, 438] on select "Select Afsana Eunice GRACE Heidi jessi KUNDAN LUCY PAYNAIE yems" at bounding box center [836, 449] width 201 height 23
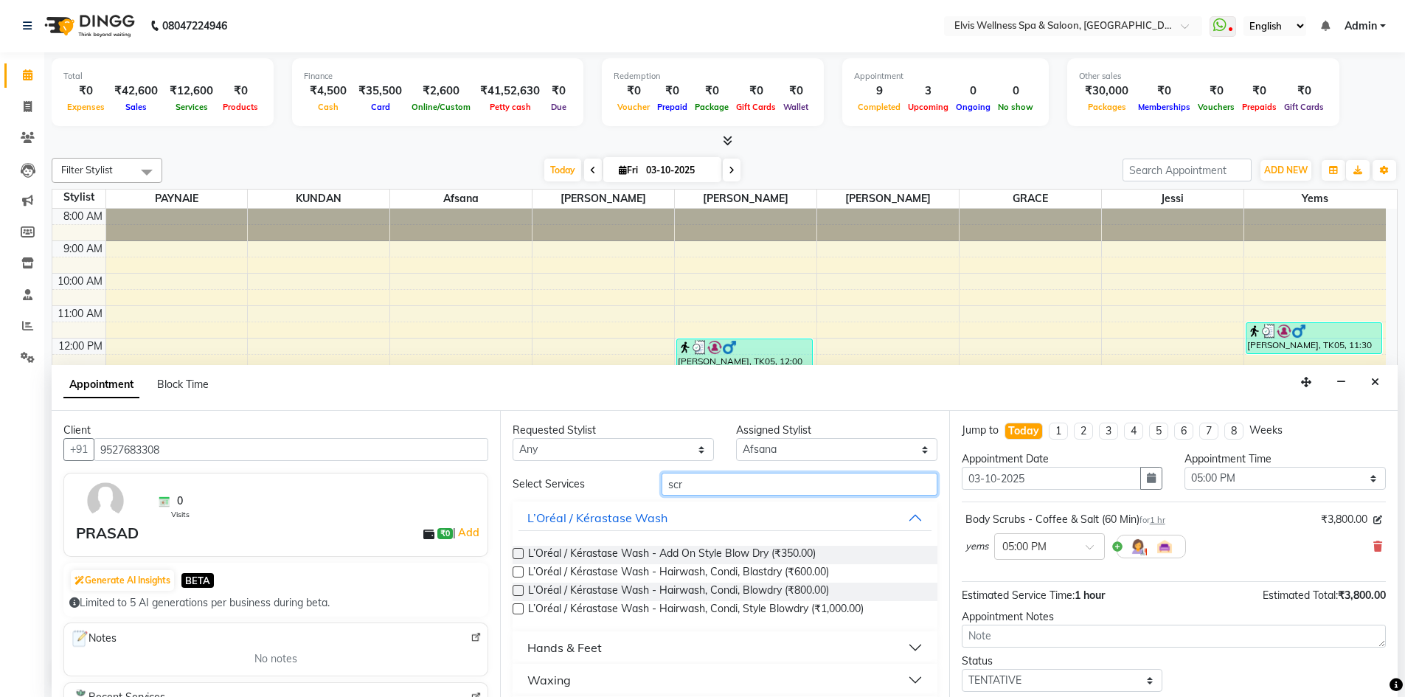
click at [743, 493] on input "scr" at bounding box center [799, 484] width 276 height 23
type input "s"
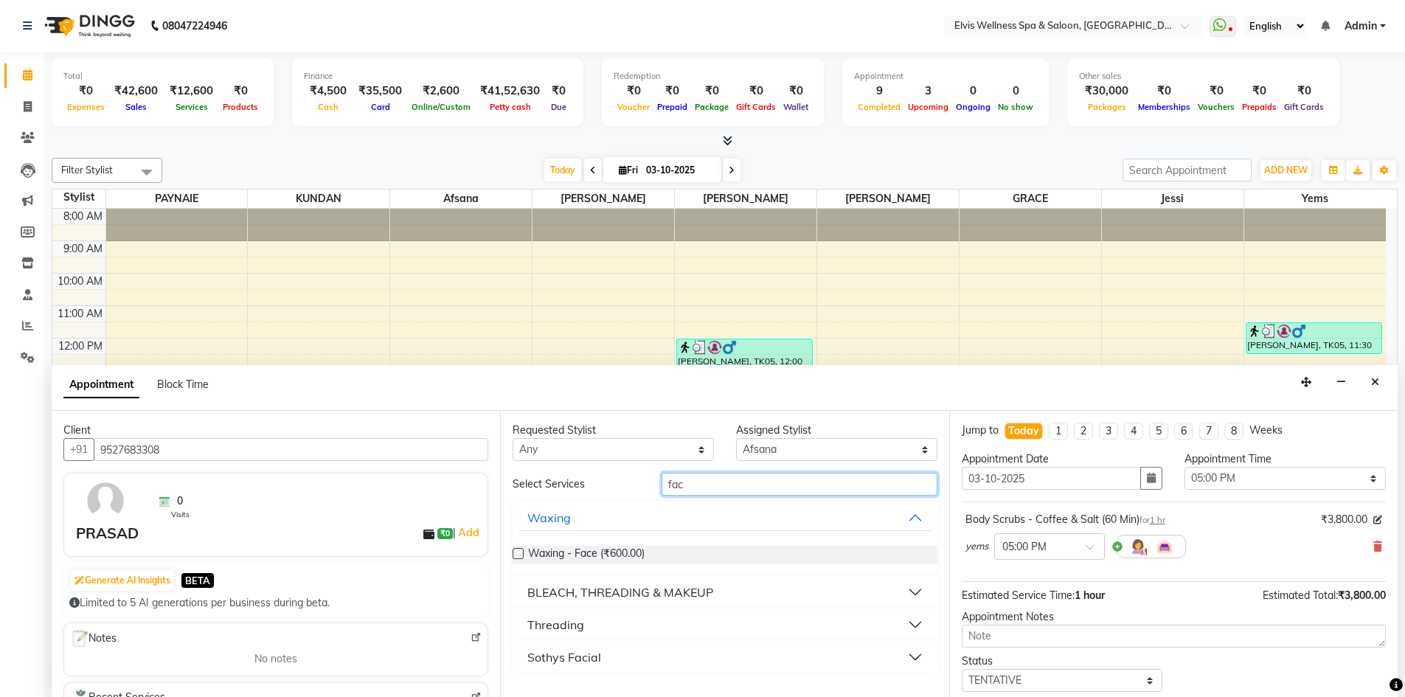
type input "fac"
click at [639, 663] on button "Sothys Facial" at bounding box center [724, 657] width 412 height 27
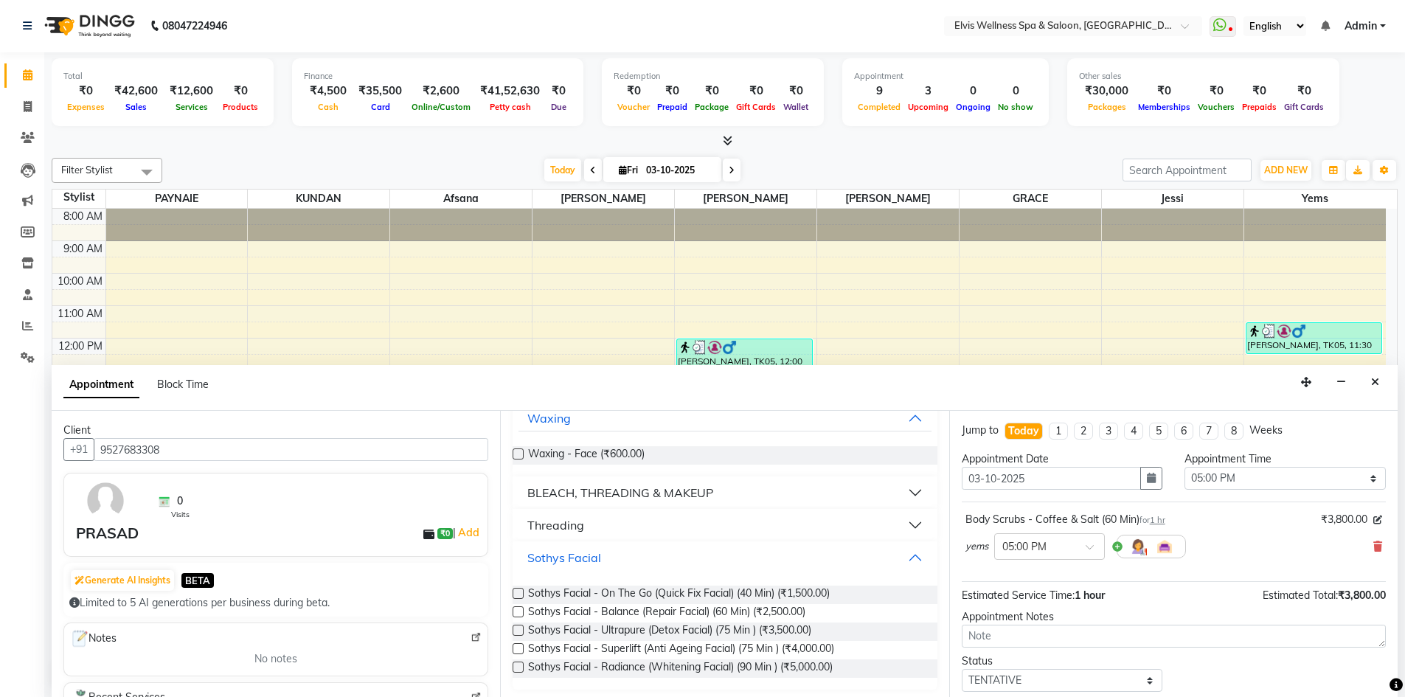
scroll to position [103, 0]
click at [515, 624] on label at bounding box center [517, 626] width 11 height 11
click at [515, 624] on input "checkbox" at bounding box center [517, 628] width 10 height 10
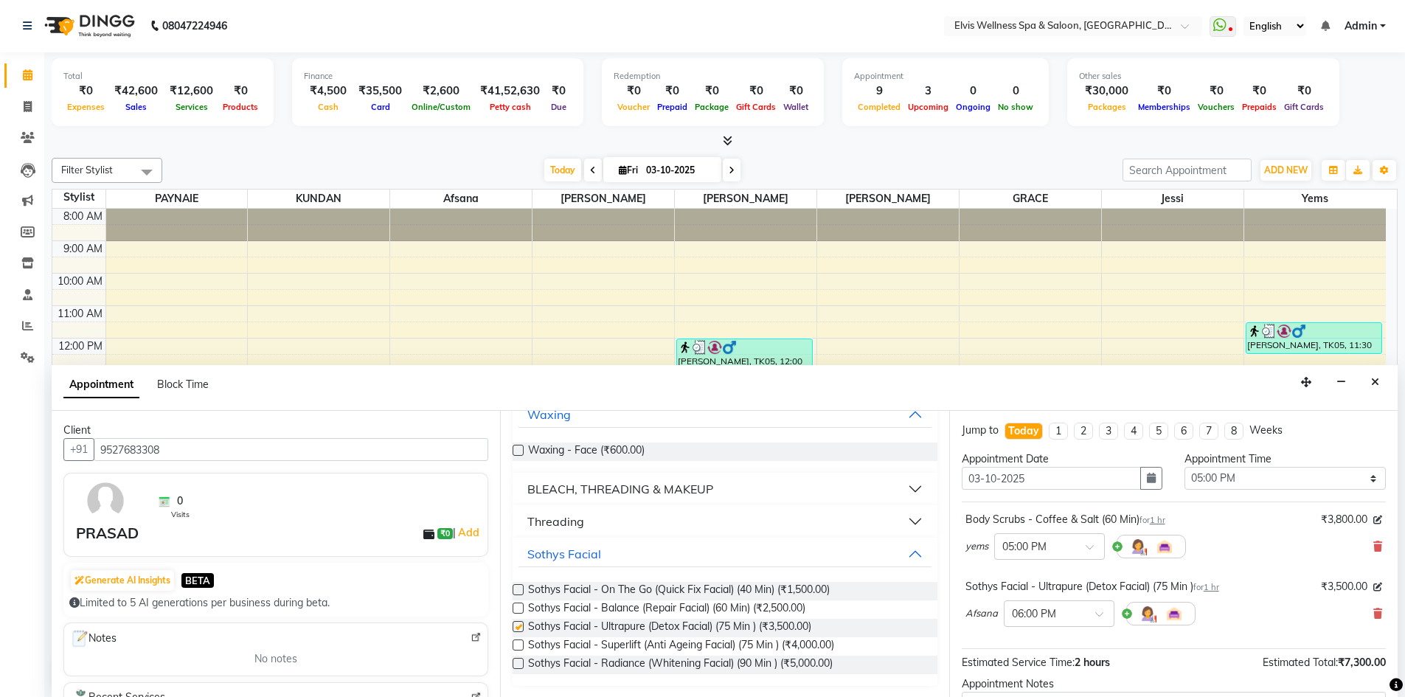
checkbox input "false"
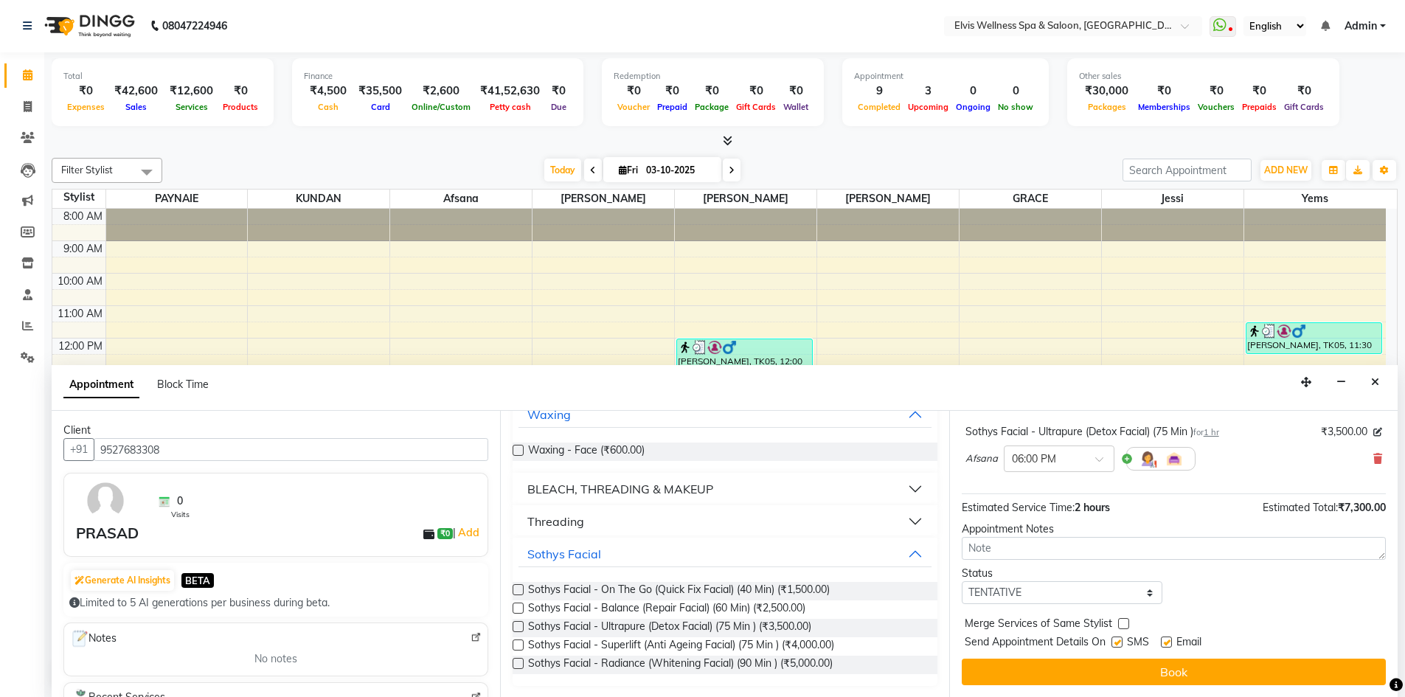
click at [1121, 645] on label at bounding box center [1116, 641] width 11 height 11
click at [1121, 645] on input "checkbox" at bounding box center [1116, 644] width 10 height 10
checkbox input "false"
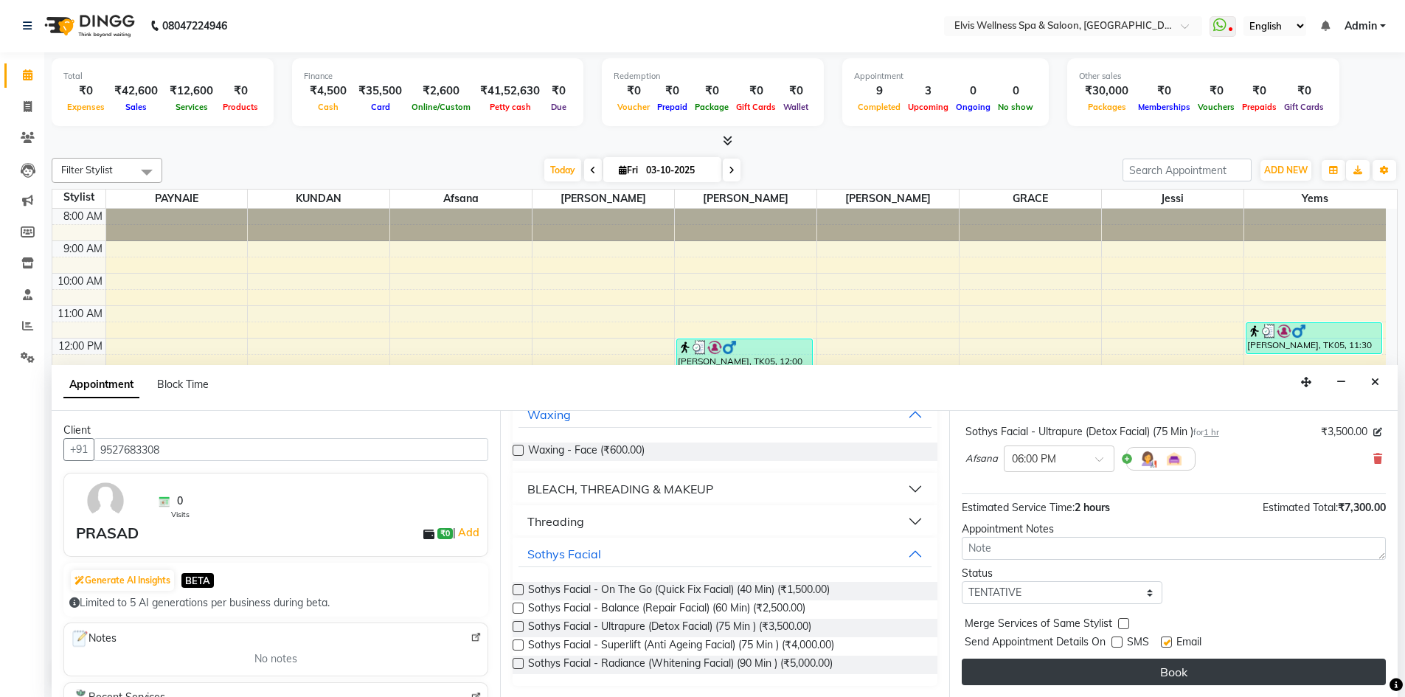
click at [1133, 677] on button "Book" at bounding box center [1174, 671] width 424 height 27
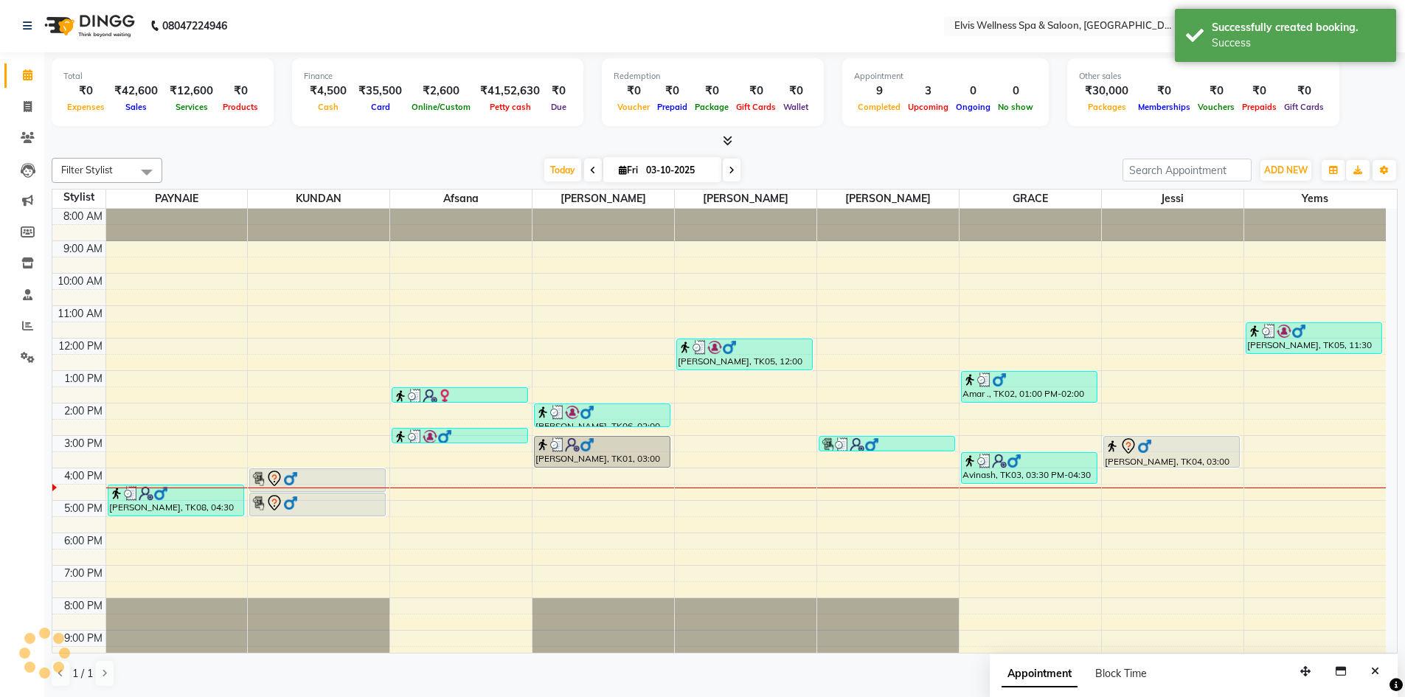
scroll to position [0, 0]
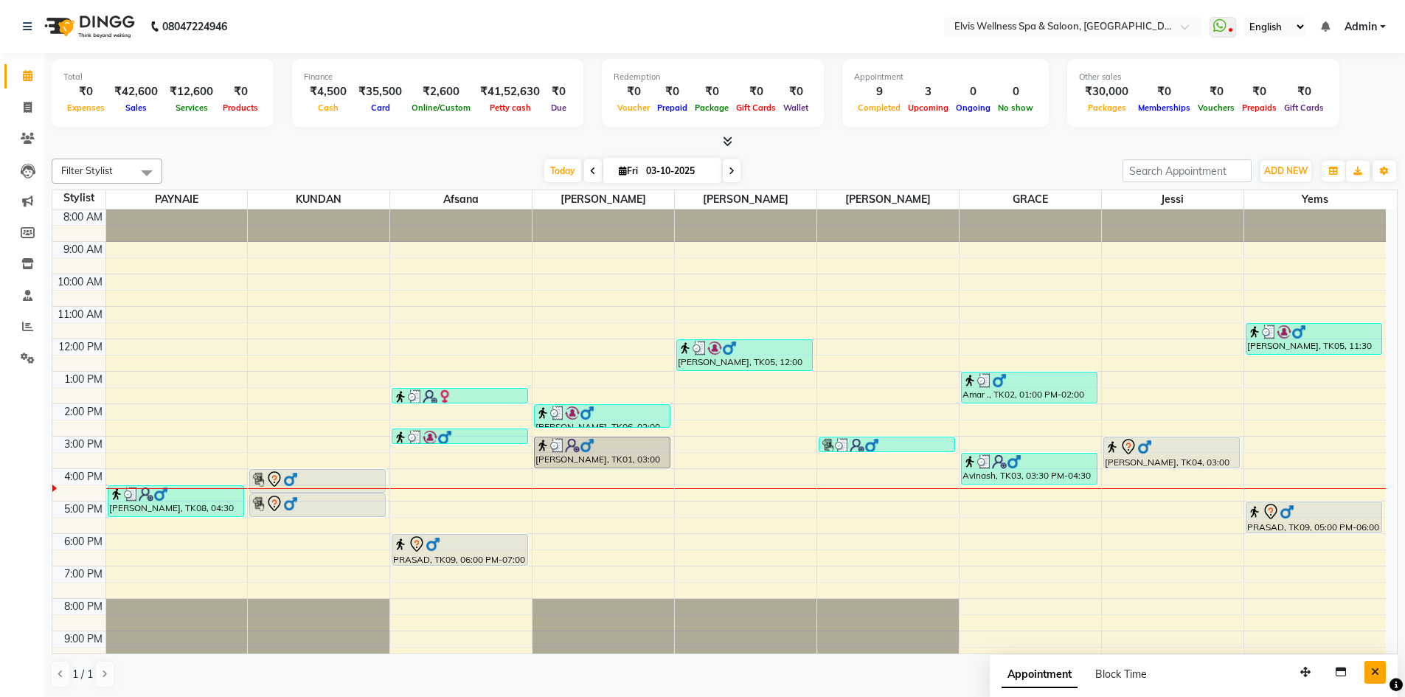
click at [1378, 671] on icon "Close" at bounding box center [1375, 672] width 8 height 10
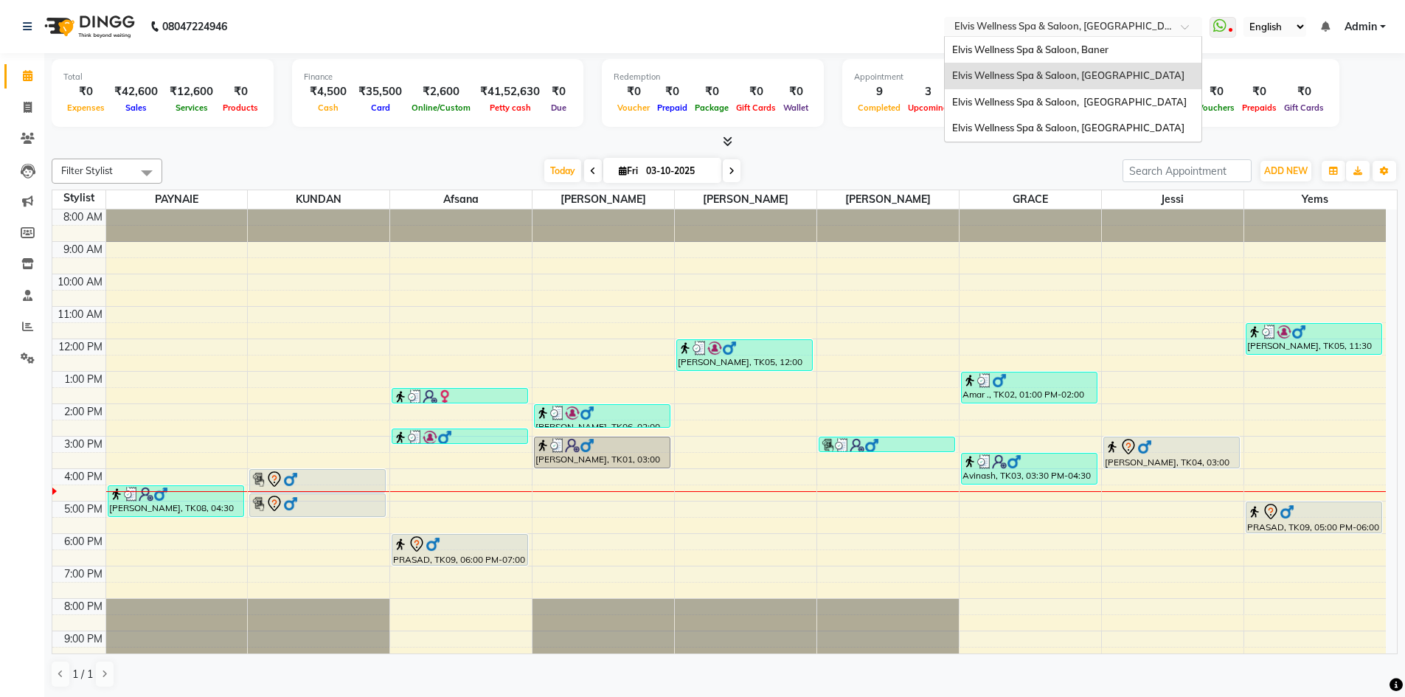
click at [1105, 27] on input "text" at bounding box center [1058, 28] width 214 height 15
click at [1088, 49] on span "Elvis Wellness Spa & Saloon, Baner" at bounding box center [1030, 50] width 156 height 12
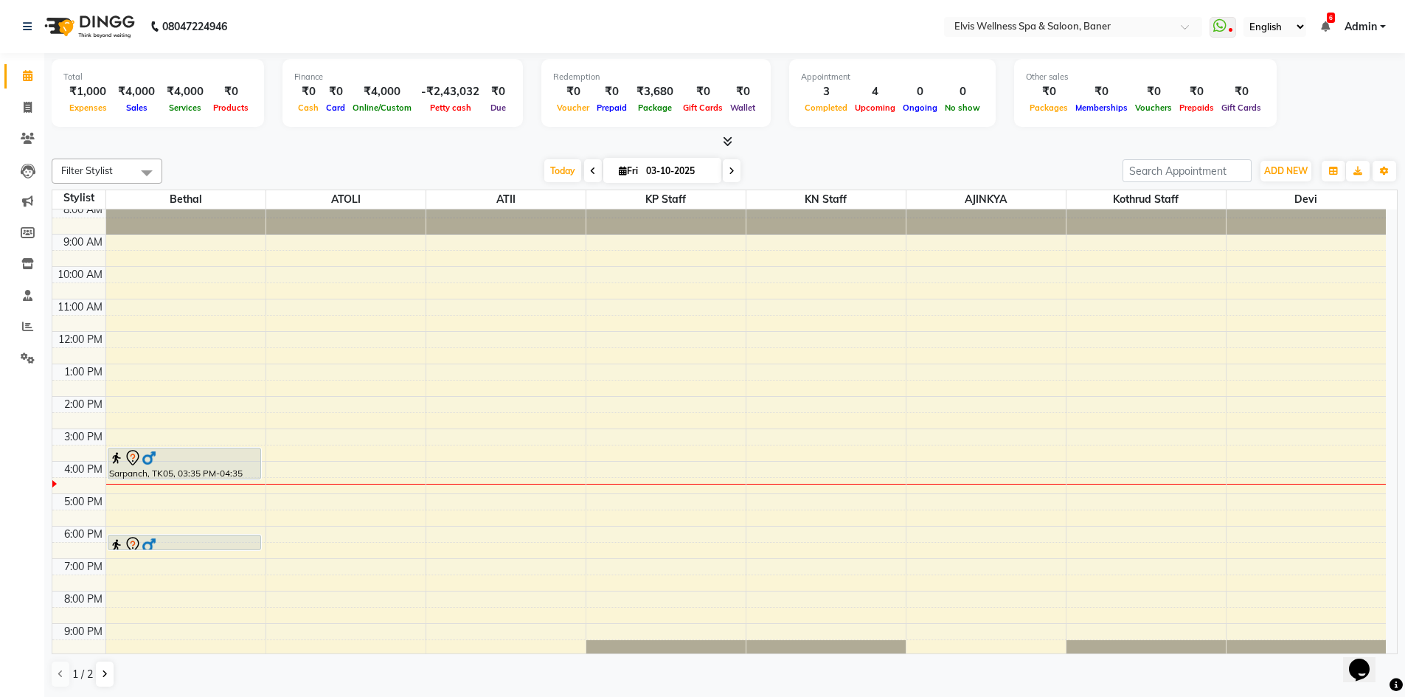
scroll to position [10, 0]
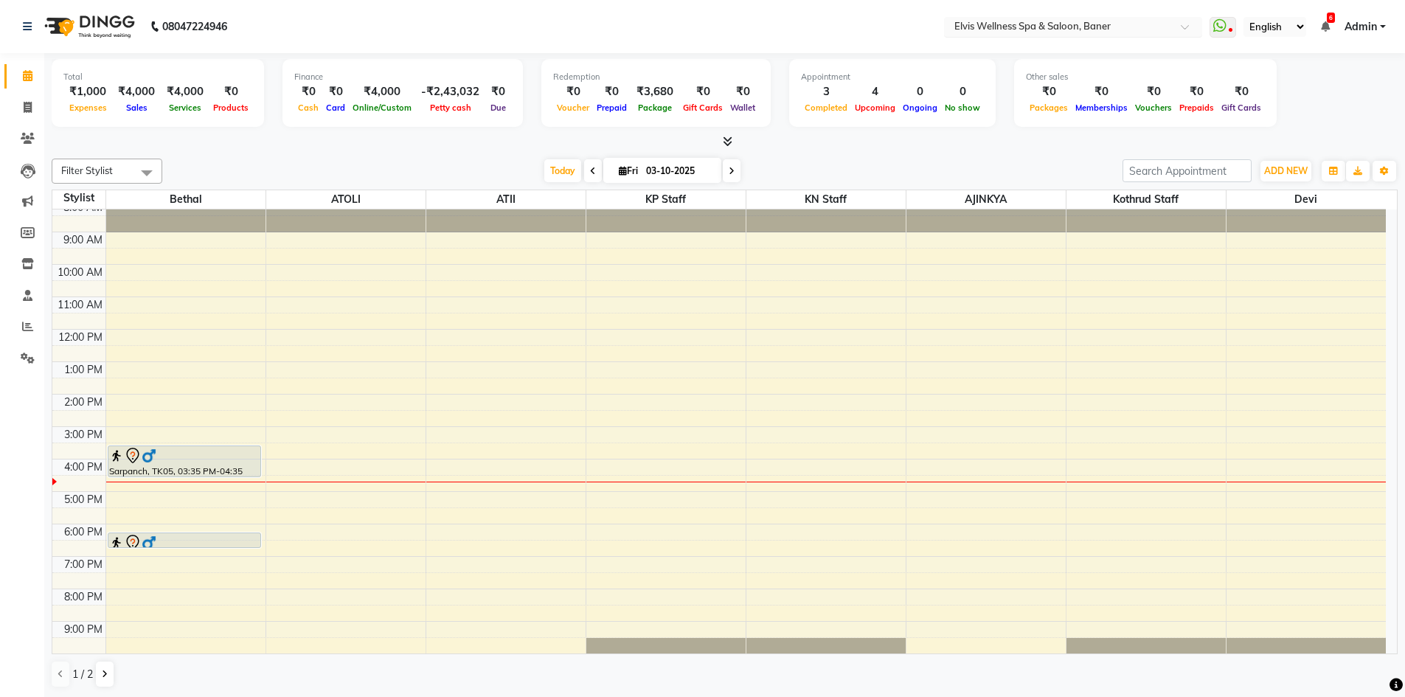
click at [1191, 29] on span at bounding box center [1190, 31] width 18 height 15
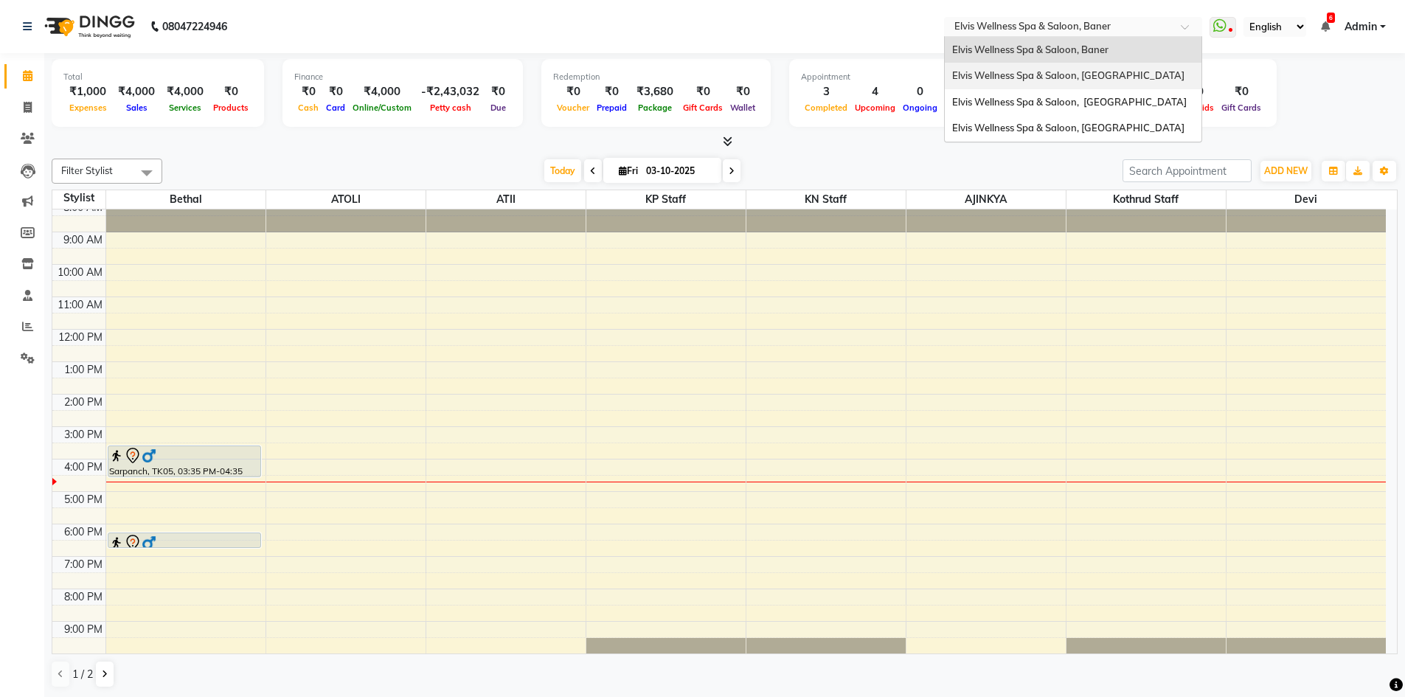
click at [1147, 77] on span "Elvis Wellness Spa & Saloon, [GEOGRAPHIC_DATA]" at bounding box center [1068, 75] width 232 height 12
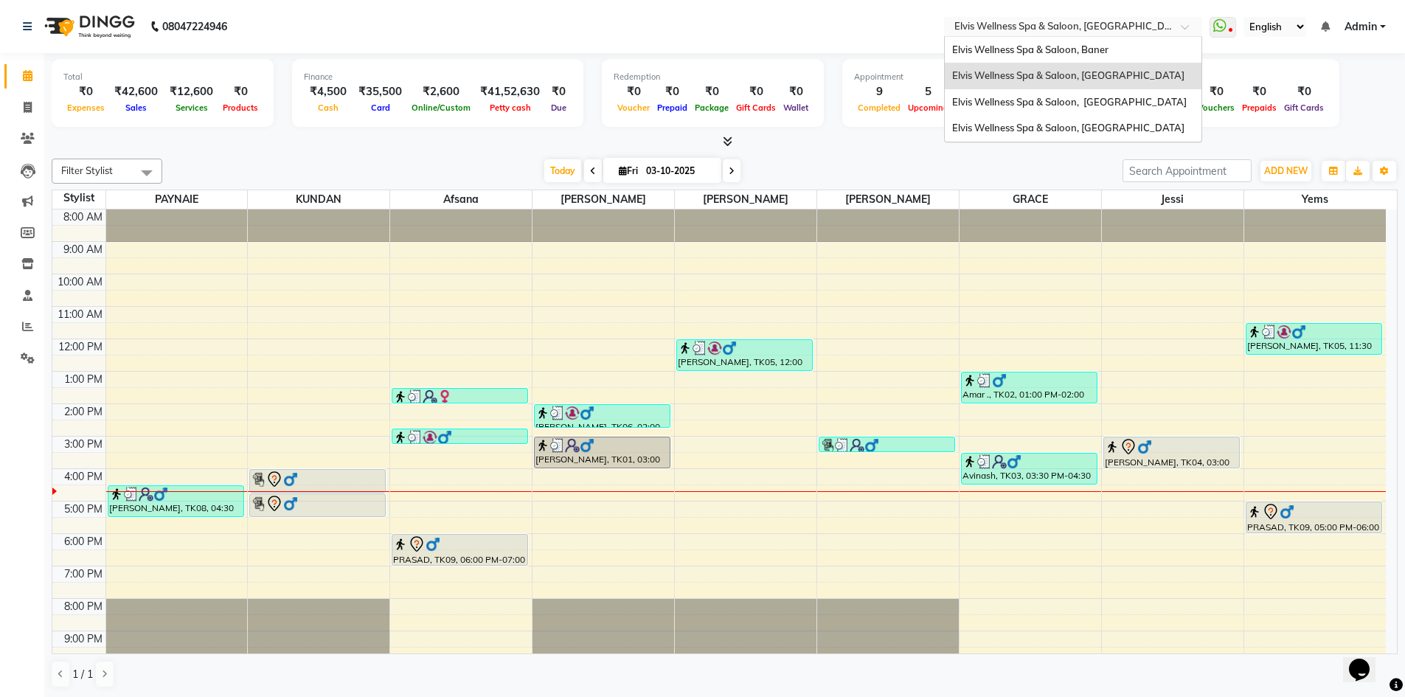
click at [1177, 29] on div at bounding box center [1073, 28] width 258 height 15
click at [1137, 103] on span "Elvis Wellness Spa & Saloon, [GEOGRAPHIC_DATA]" at bounding box center [1069, 102] width 234 height 12
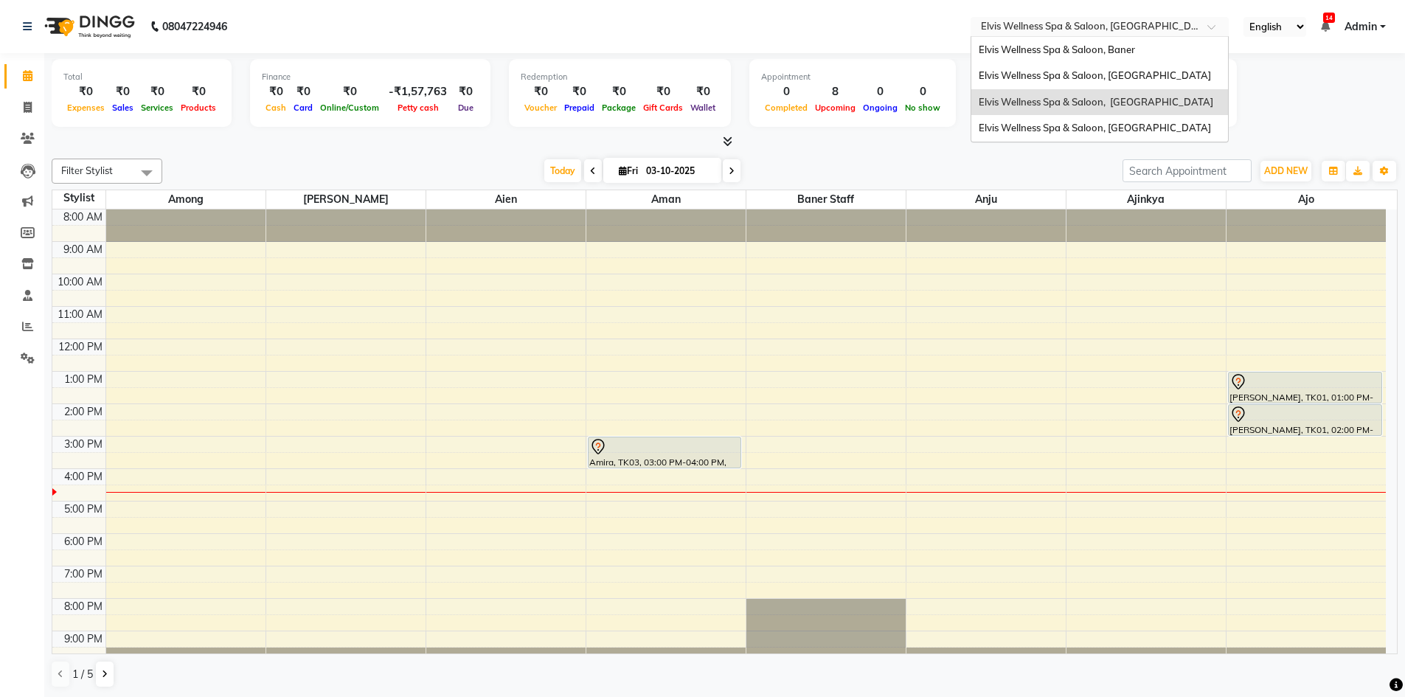
click at [1173, 30] on input "text" at bounding box center [1085, 28] width 214 height 15
click at [1112, 133] on span "Elvis Wellness Spa & Saloon, [GEOGRAPHIC_DATA]" at bounding box center [1094, 128] width 232 height 12
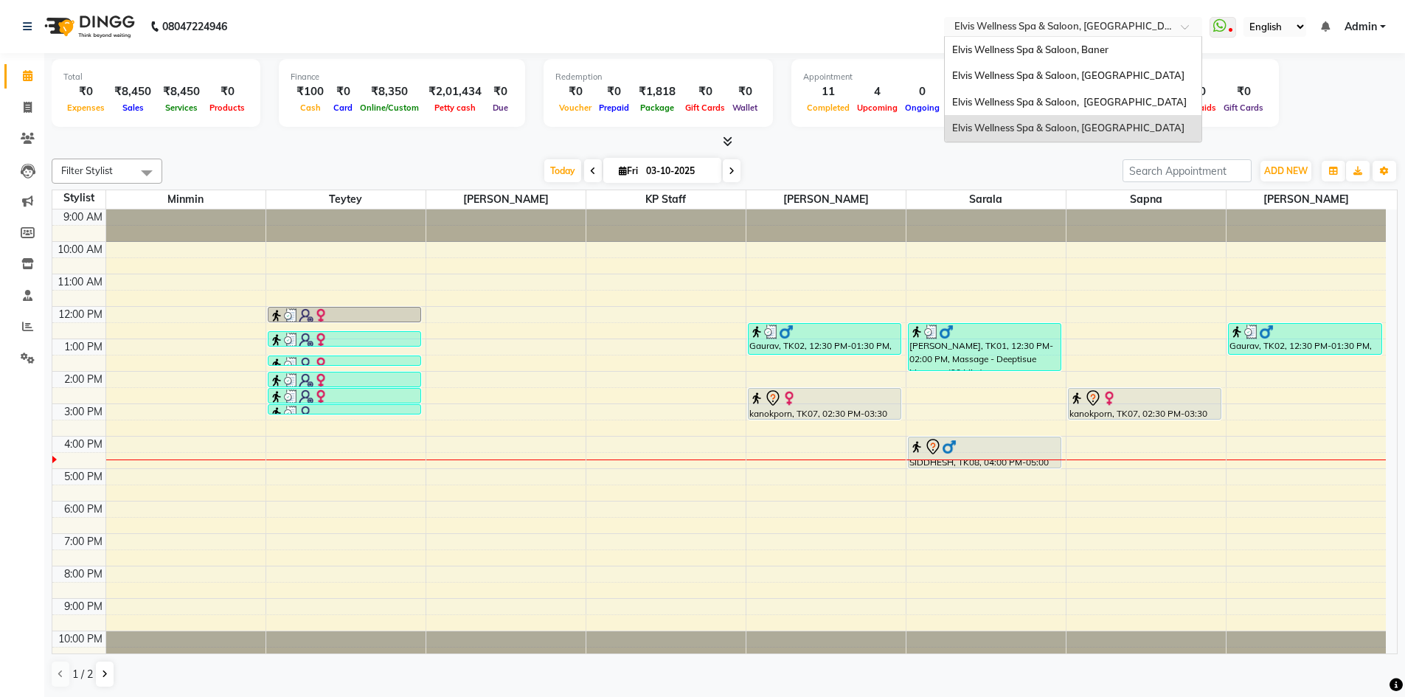
click at [1167, 26] on div at bounding box center [1073, 28] width 258 height 15
click at [1102, 68] on div "Elvis Wellness Spa & Saloon, [GEOGRAPHIC_DATA]" at bounding box center [1073, 76] width 257 height 27
